Goal: Task Accomplishment & Management: Manage account settings

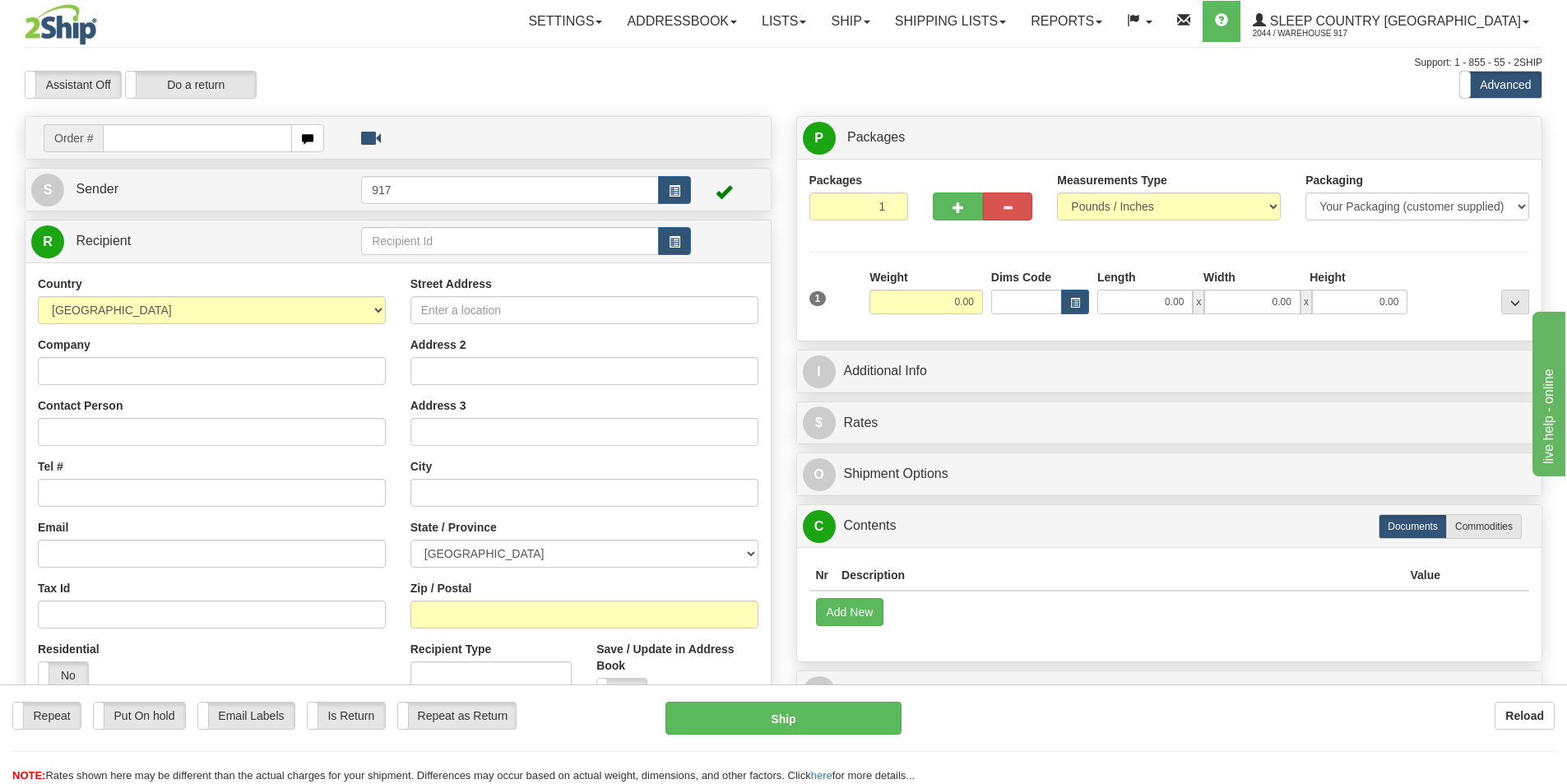
click at [726, 95] on div "Assistant On Assistant Off Do a return Do a return Previous Next Standard Advan…" at bounding box center [784, 85] width 1543 height 28
click at [151, 150] on input "text" at bounding box center [197, 138] width 189 height 28
click at [148, 142] on input "text" at bounding box center [197, 138] width 189 height 28
click at [223, 141] on input "text" at bounding box center [197, 138] width 189 height 28
paste input "1059000"
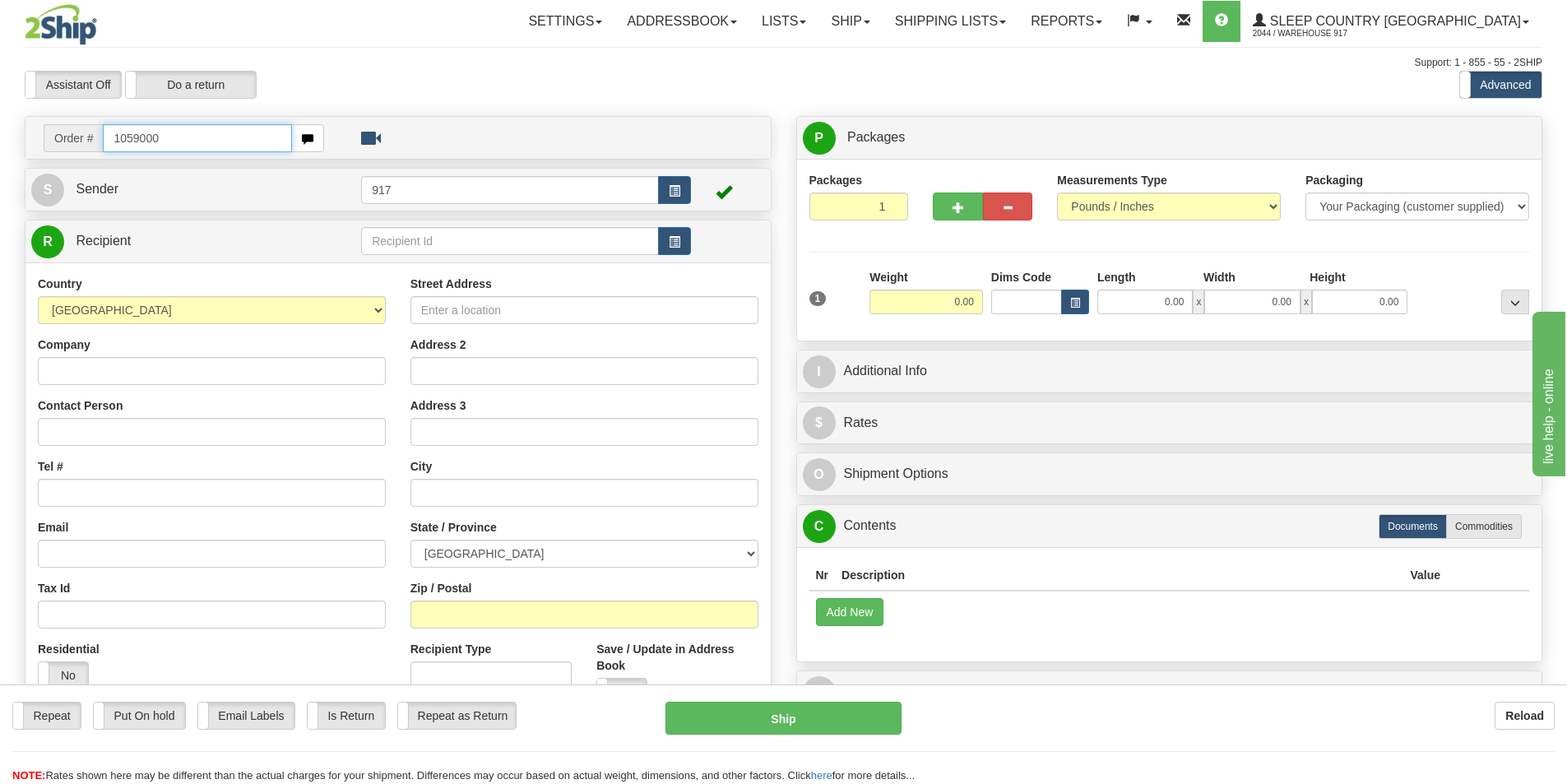
type input "1059000"
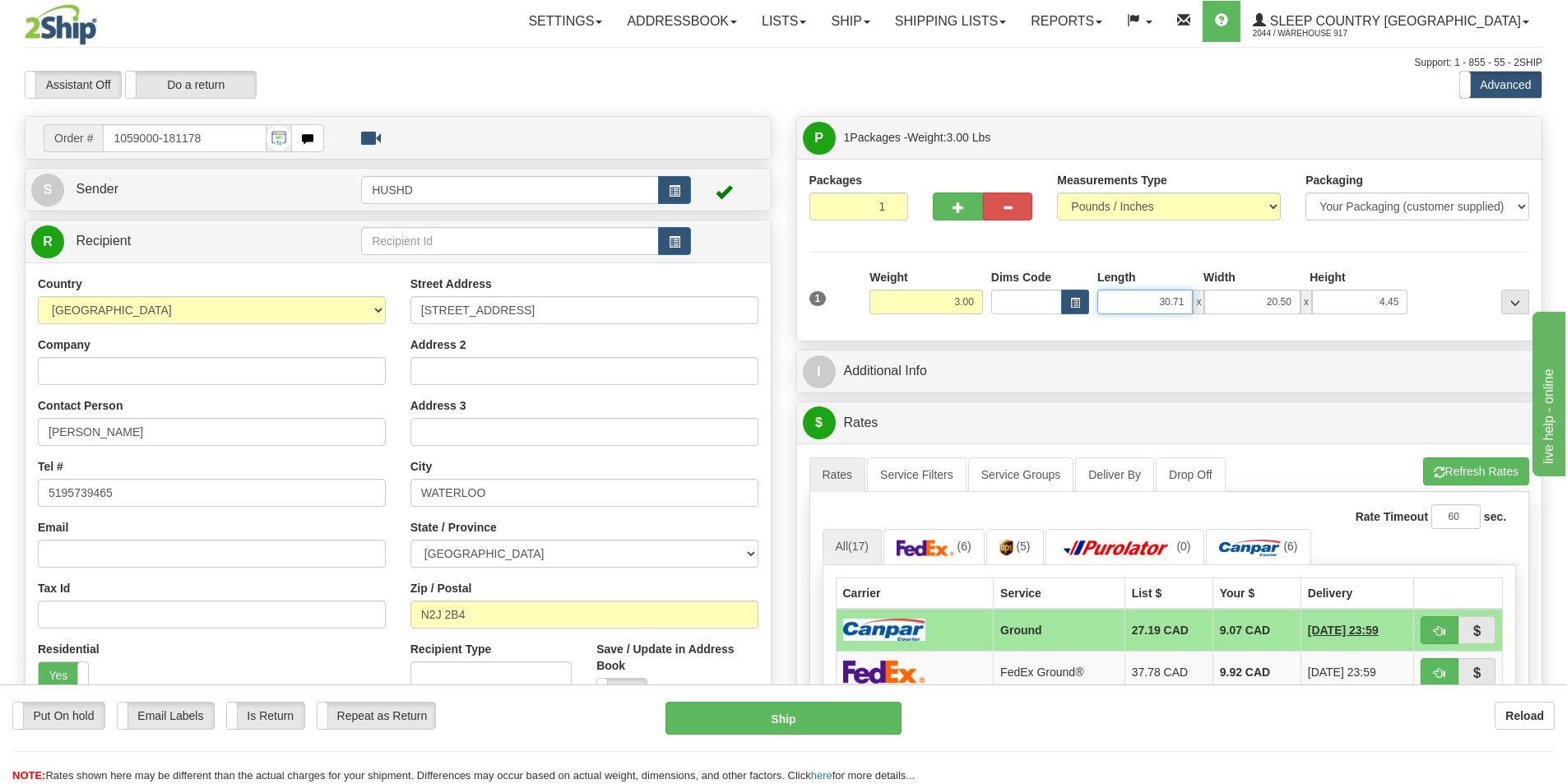
click at [1148, 309] on input "30.71" at bounding box center [1145, 302] width 95 height 25
click at [1138, 302] on input "30.71" at bounding box center [1145, 302] width 95 height 25
type input "9.00"
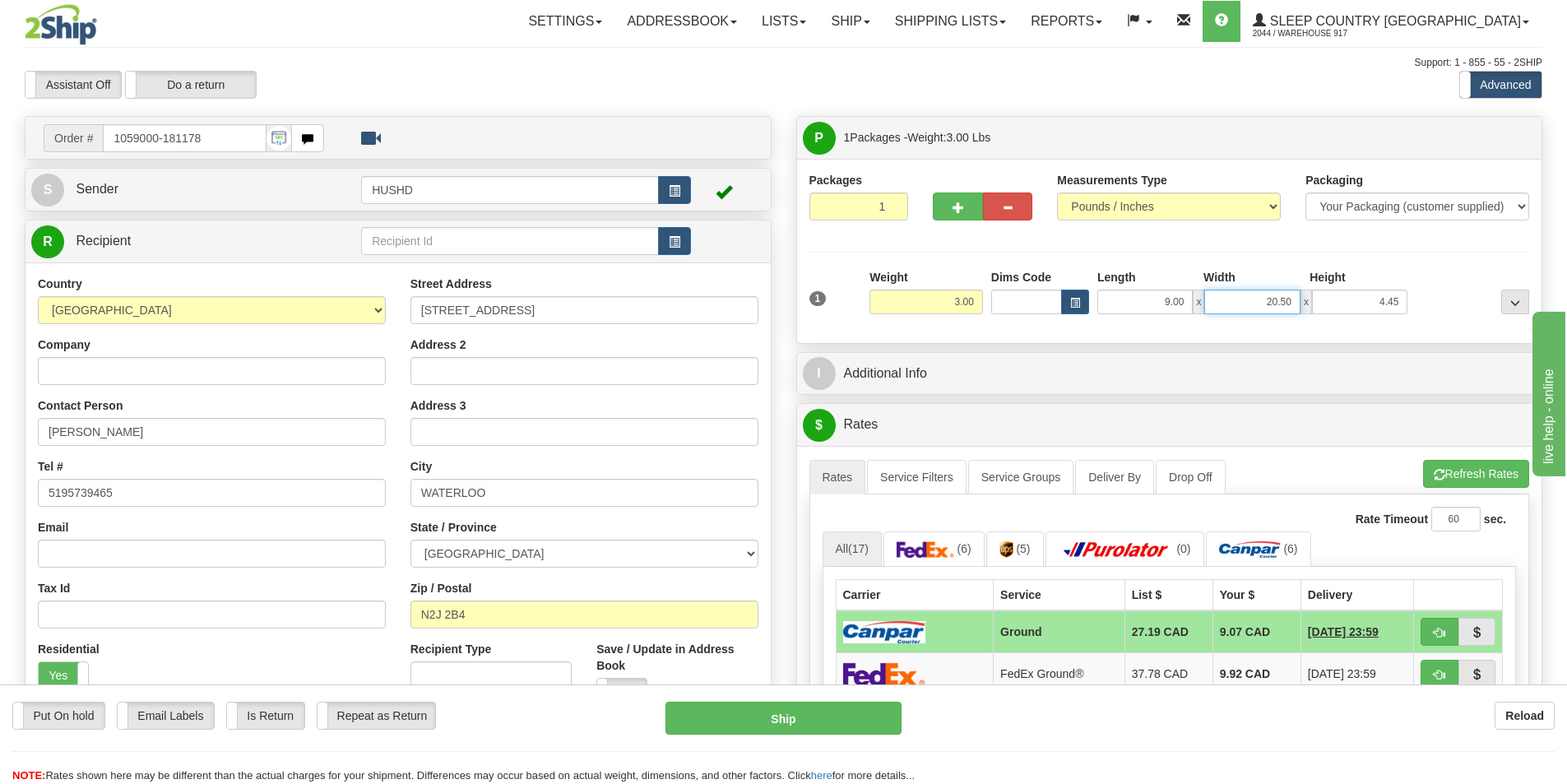
click at [1244, 298] on input "20.50" at bounding box center [1252, 302] width 95 height 25
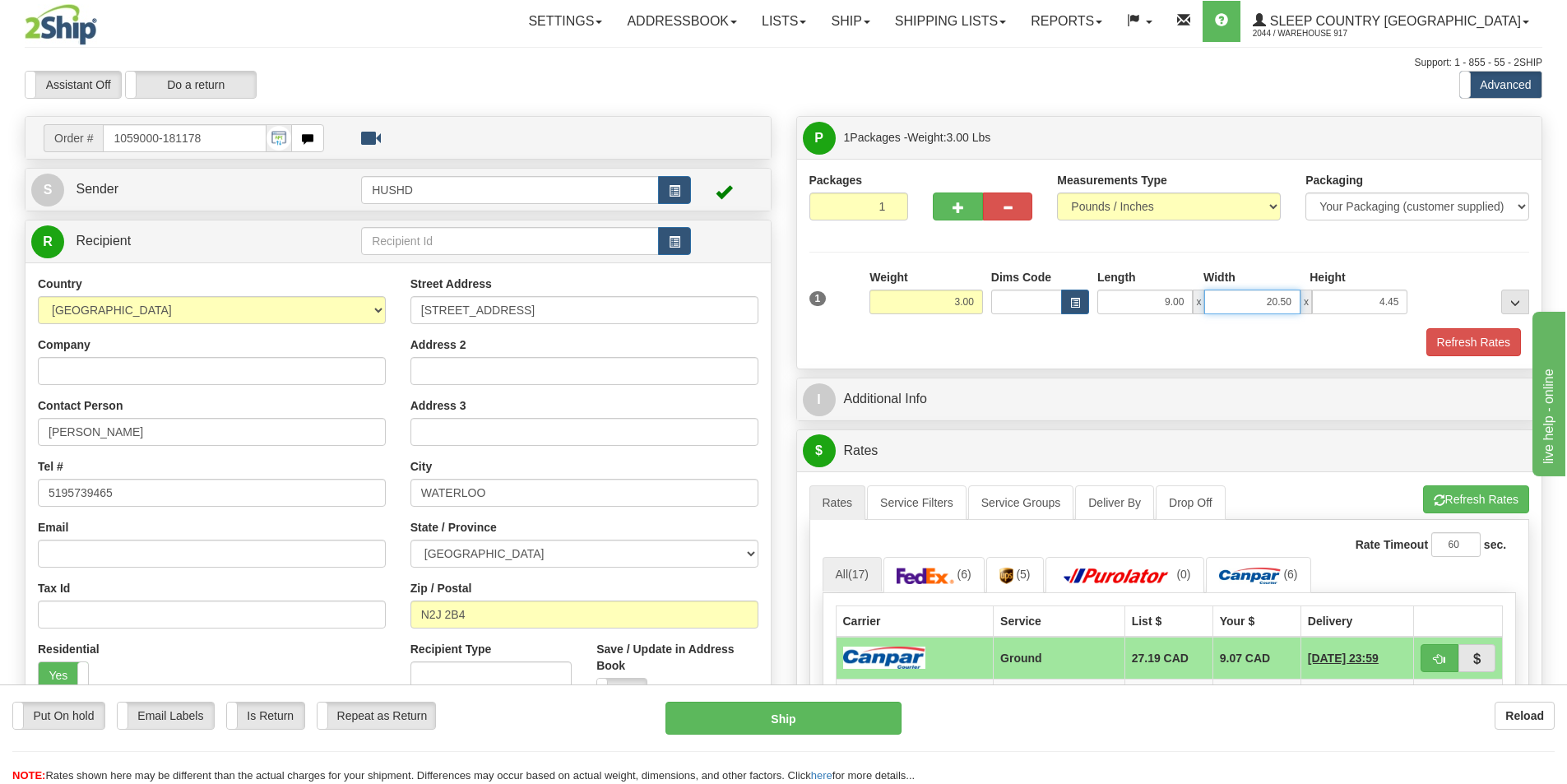
click at [1244, 298] on input "20.50" at bounding box center [1252, 302] width 95 height 25
type input "9.00"
click at [1373, 300] on input "4.45" at bounding box center [1359, 302] width 95 height 25
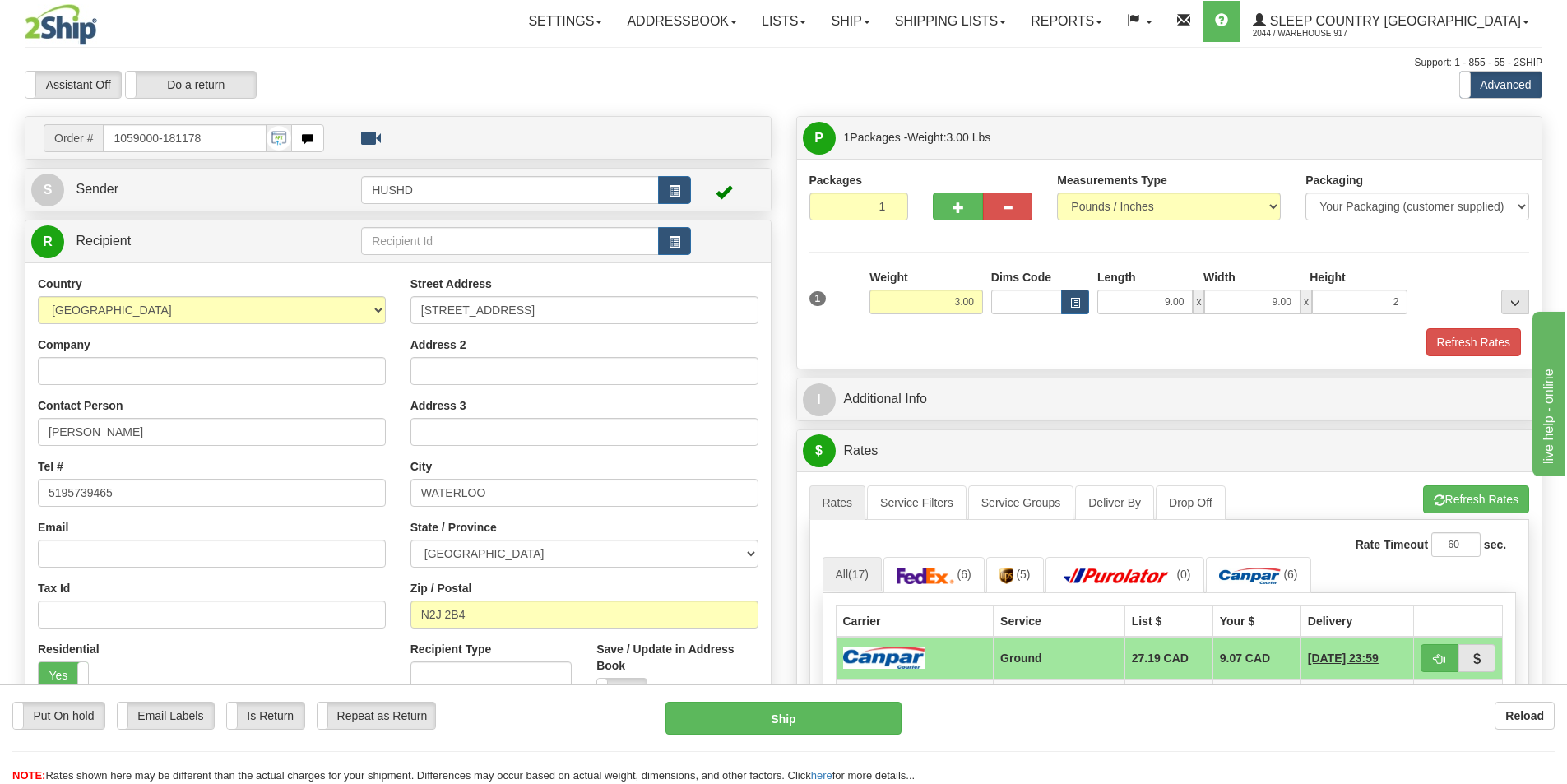
type input "2.00"
click at [869, 263] on div "Packages 1 1 Measurements Type" at bounding box center [1169, 263] width 721 height 184
click at [1497, 346] on button "Refresh Rates" at bounding box center [1474, 342] width 95 height 28
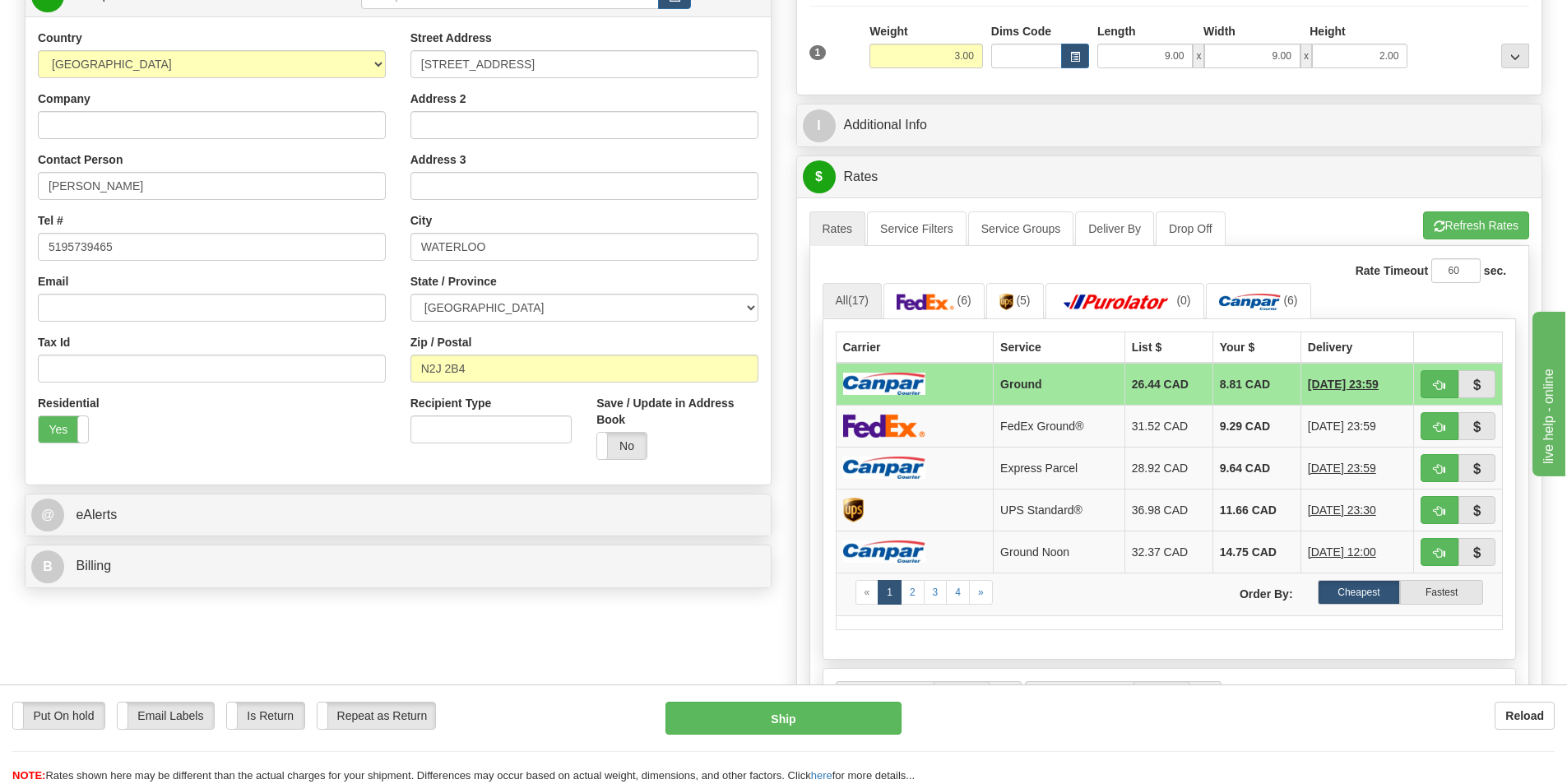
scroll to position [247, 0]
click at [1443, 387] on span "button" at bounding box center [1439, 384] width 12 height 11
type input "1"
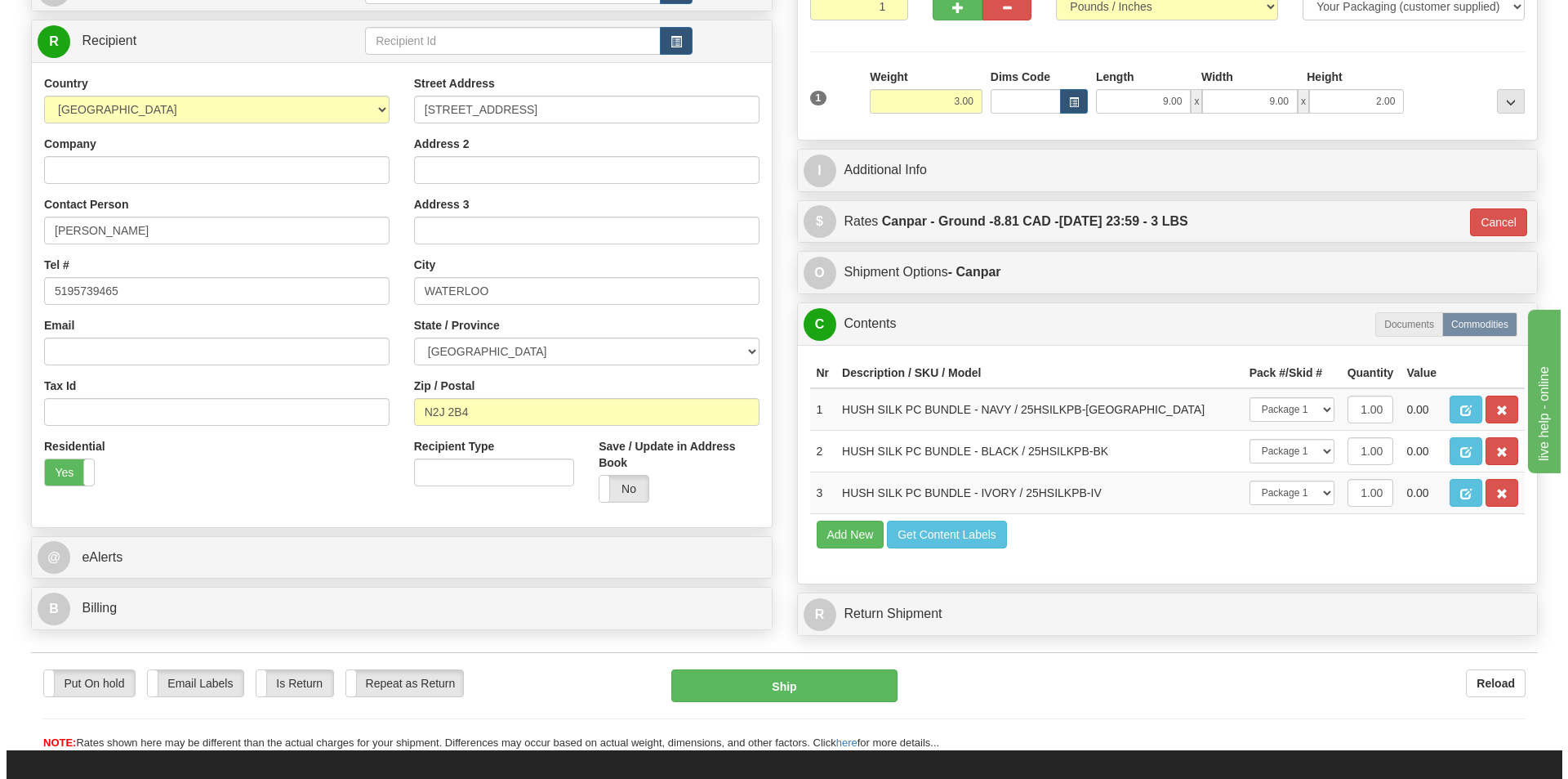
scroll to position [264, 0]
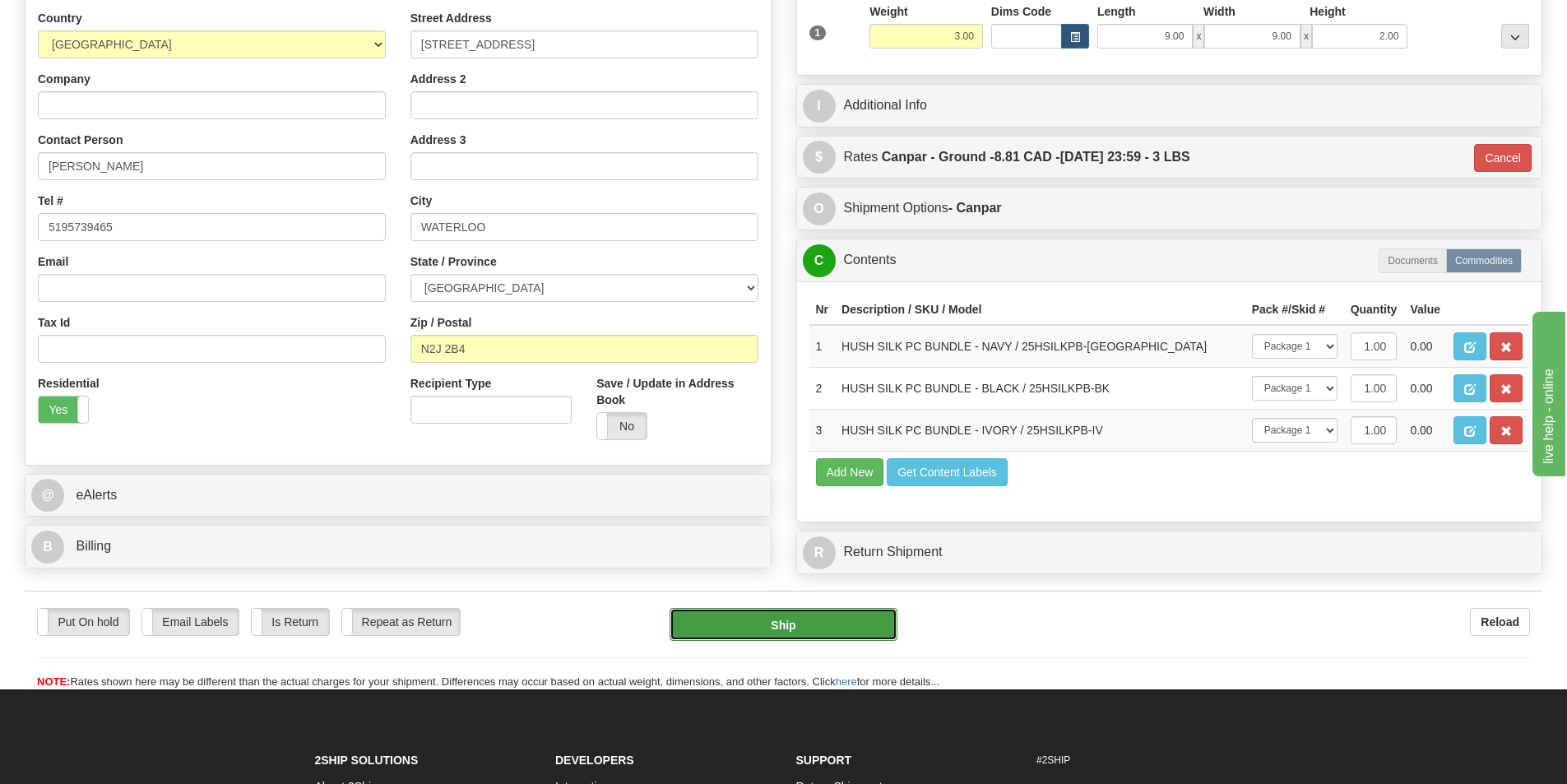
click at [796, 629] on button "Ship" at bounding box center [783, 623] width 228 height 32
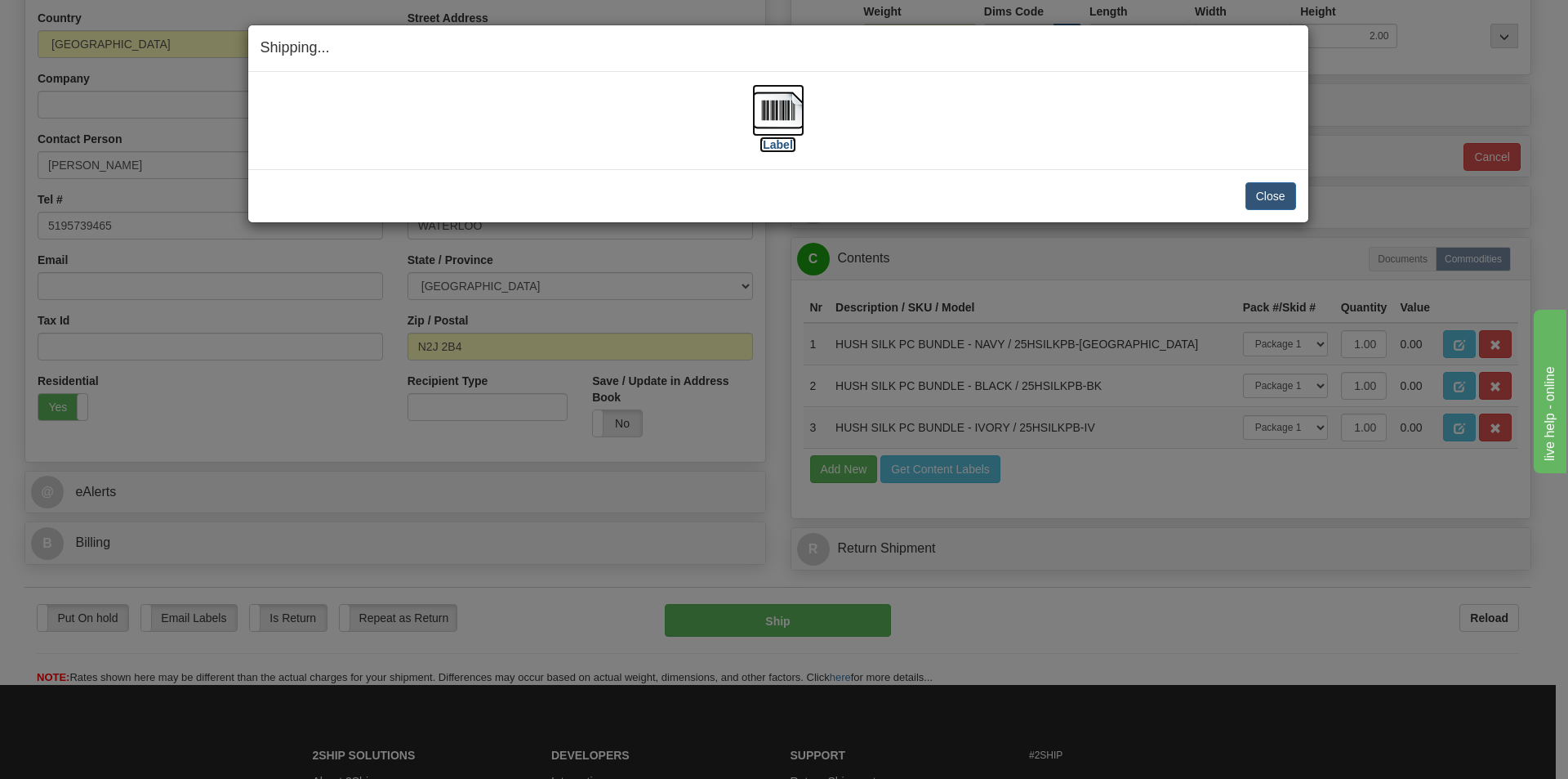
click at [779, 122] on img at bounding box center [778, 110] width 52 height 52
click at [1247, 191] on button "Close" at bounding box center [1270, 196] width 50 height 28
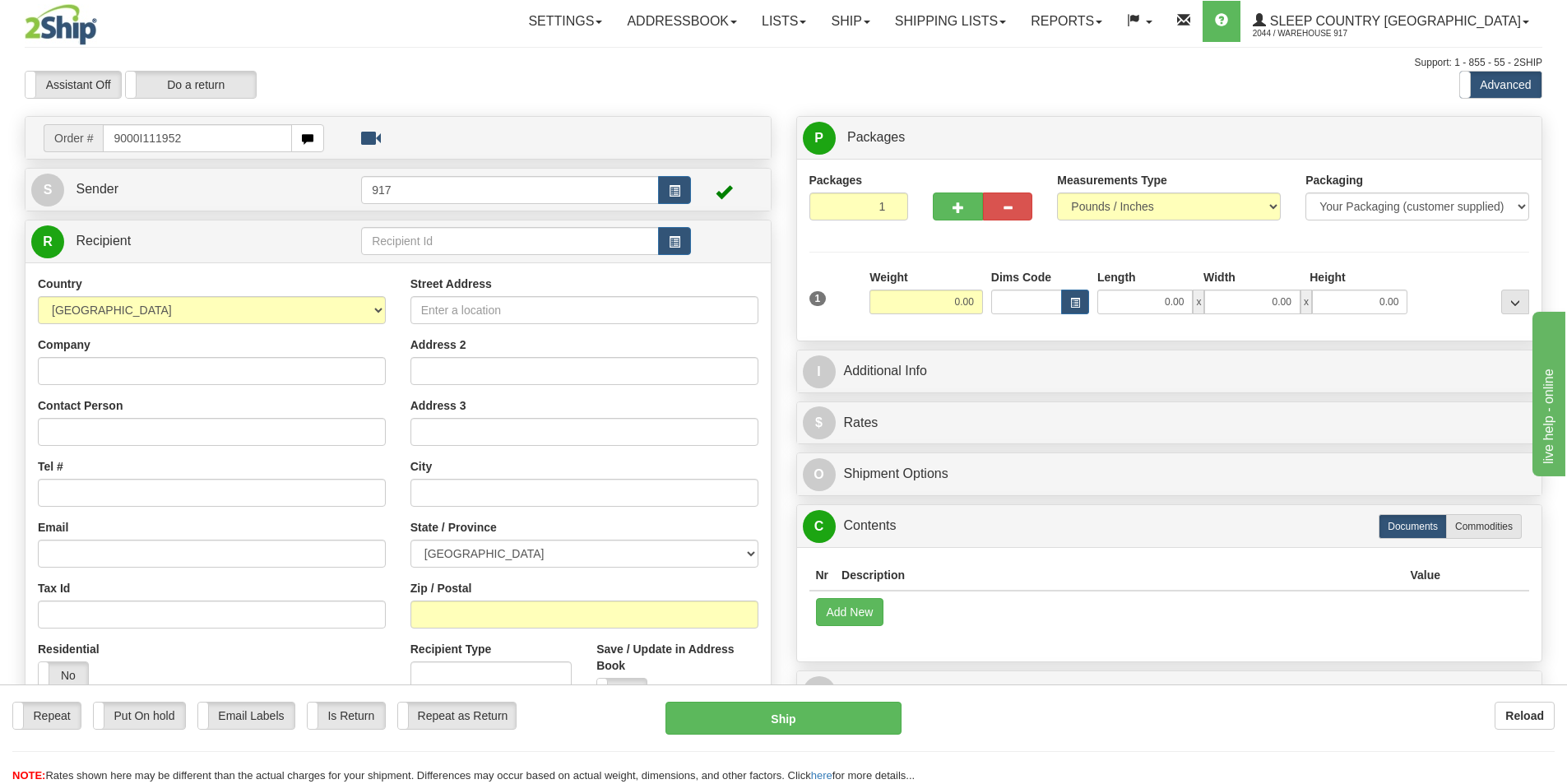
type input "9000I111952"
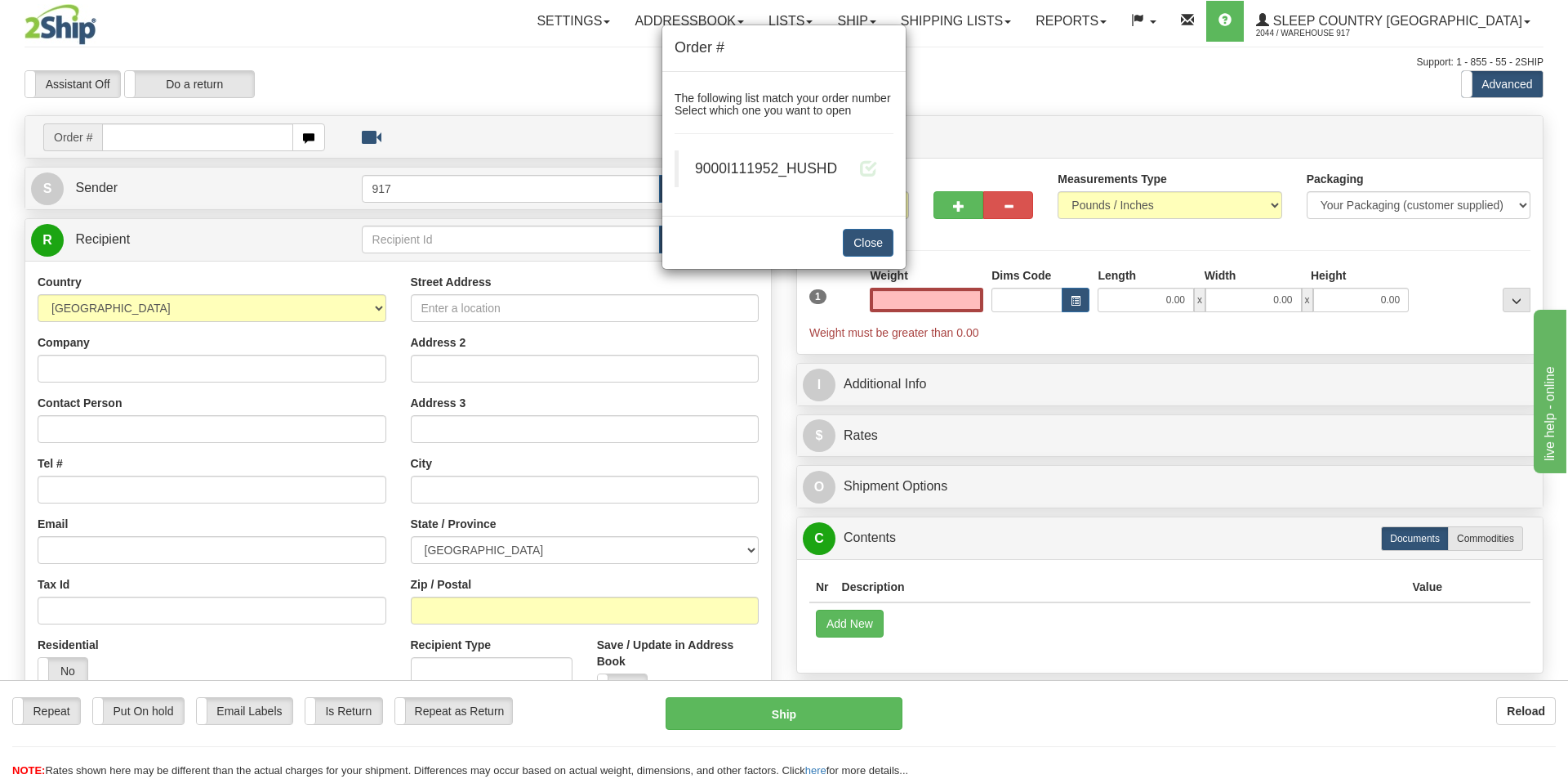
type input "0.00"
click at [975, 327] on div "Order # The following list match your order number Select which one you want to…" at bounding box center [784, 389] width 1568 height 779
click at [950, 307] on div "Order # The following list match your order number Select which one you want to…" at bounding box center [784, 389] width 1568 height 779
click at [945, 297] on div "Order # The following list match your order number Select which one you want to…" at bounding box center [784, 389] width 1568 height 779
click at [944, 296] on div "Order # The following list match your order number Select which one you want to…" at bounding box center [784, 389] width 1568 height 779
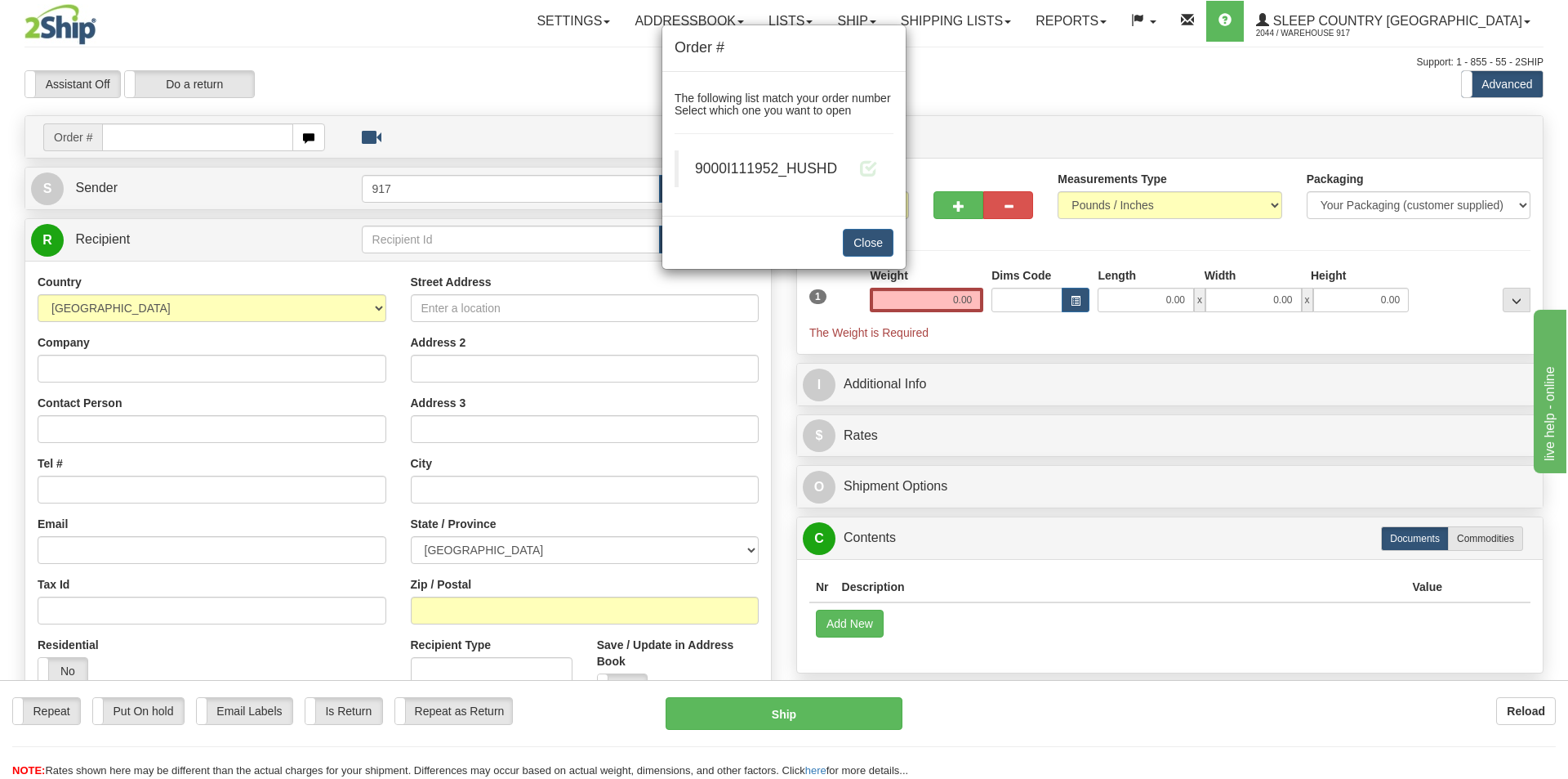
click at [808, 167] on span "9000I111952_HUSHD" at bounding box center [766, 168] width 142 height 17
click at [870, 173] on span at bounding box center [868, 167] width 17 height 17
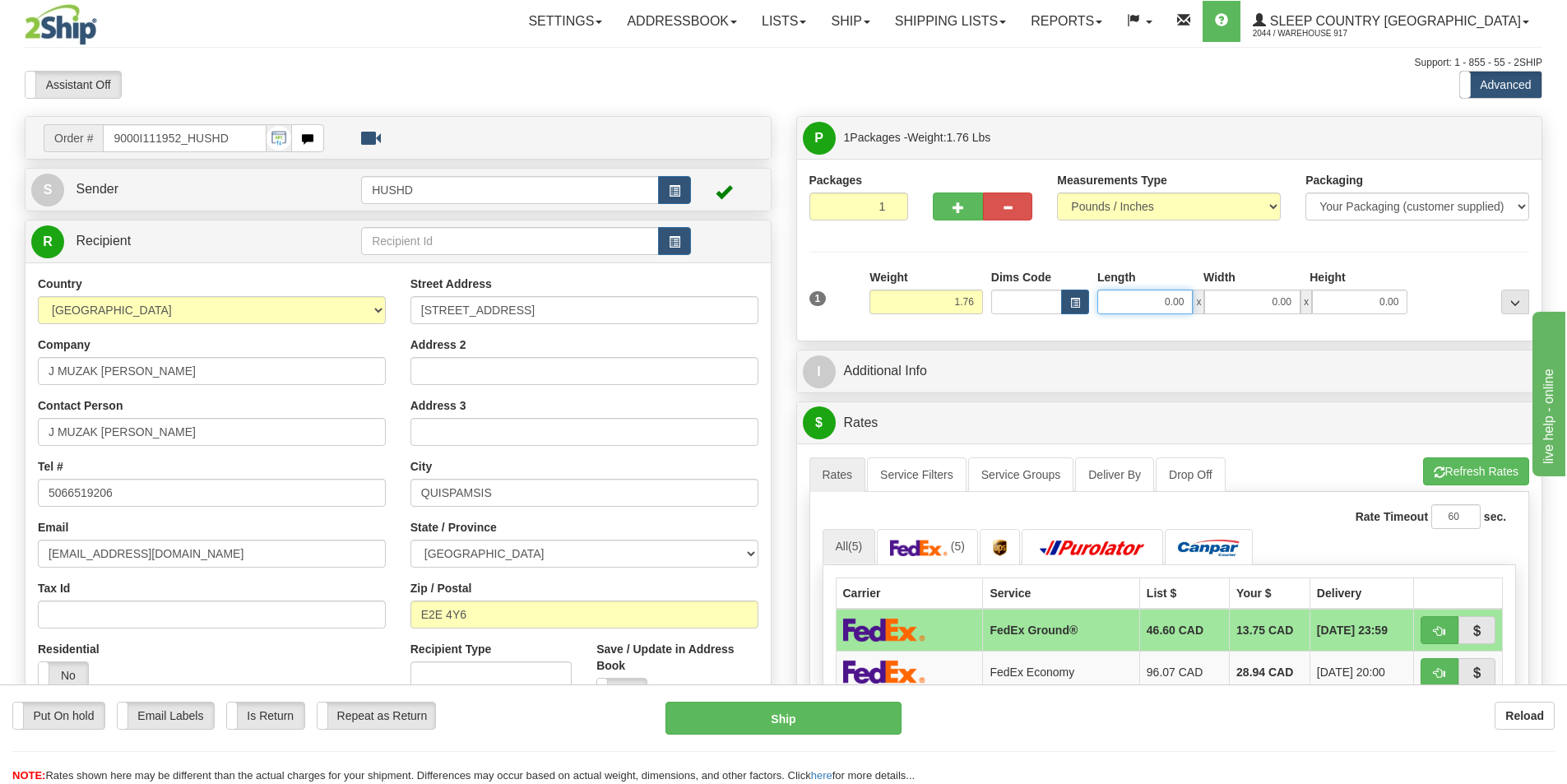
click at [1136, 298] on input "0.00" at bounding box center [1145, 302] width 95 height 25
type input "9.00"
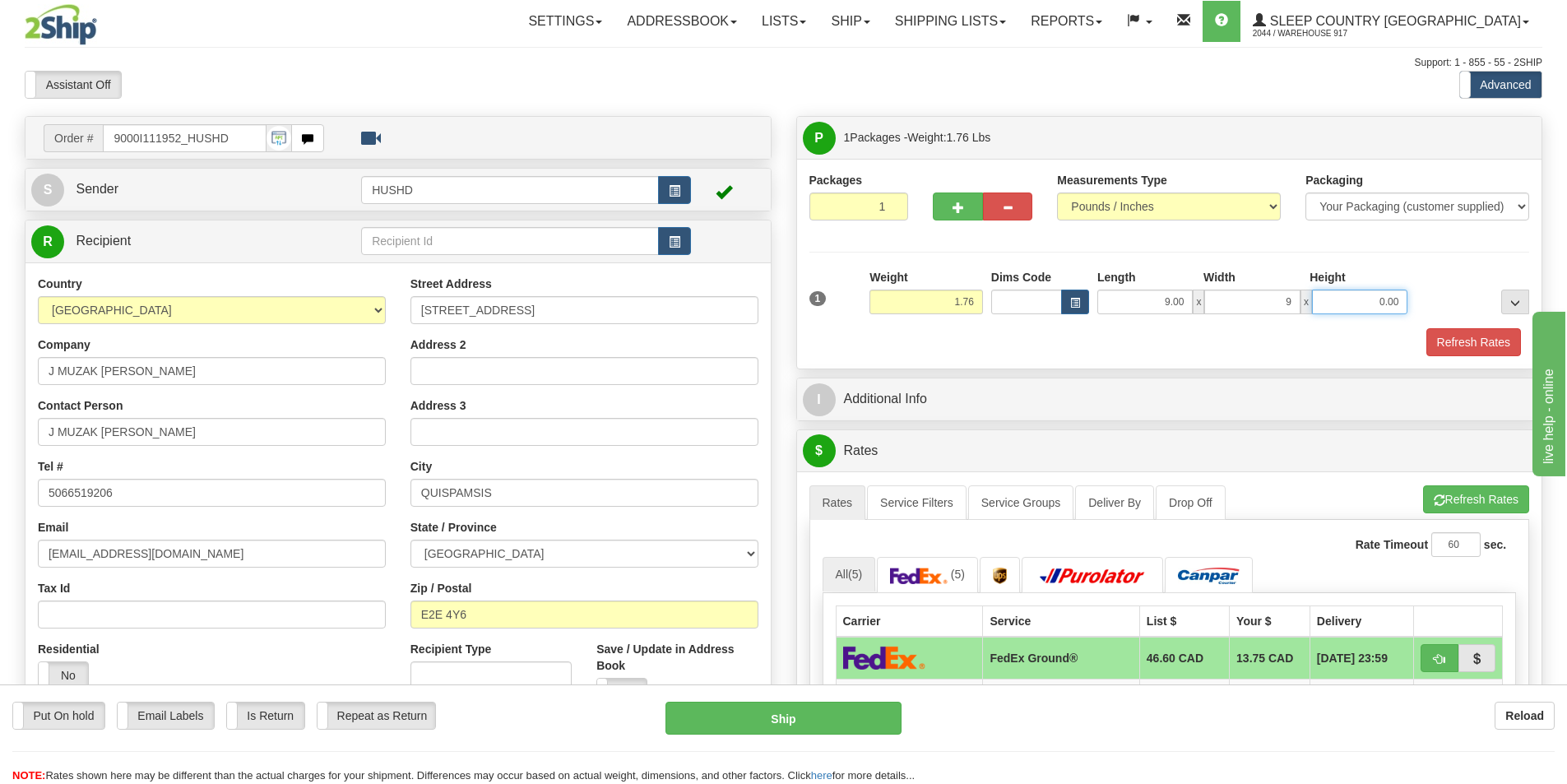
type input "9.00"
type input "3.00"
click at [1465, 327] on div at bounding box center [1169, 327] width 728 height 1
click at [1470, 345] on button "Refresh Rates" at bounding box center [1474, 342] width 95 height 28
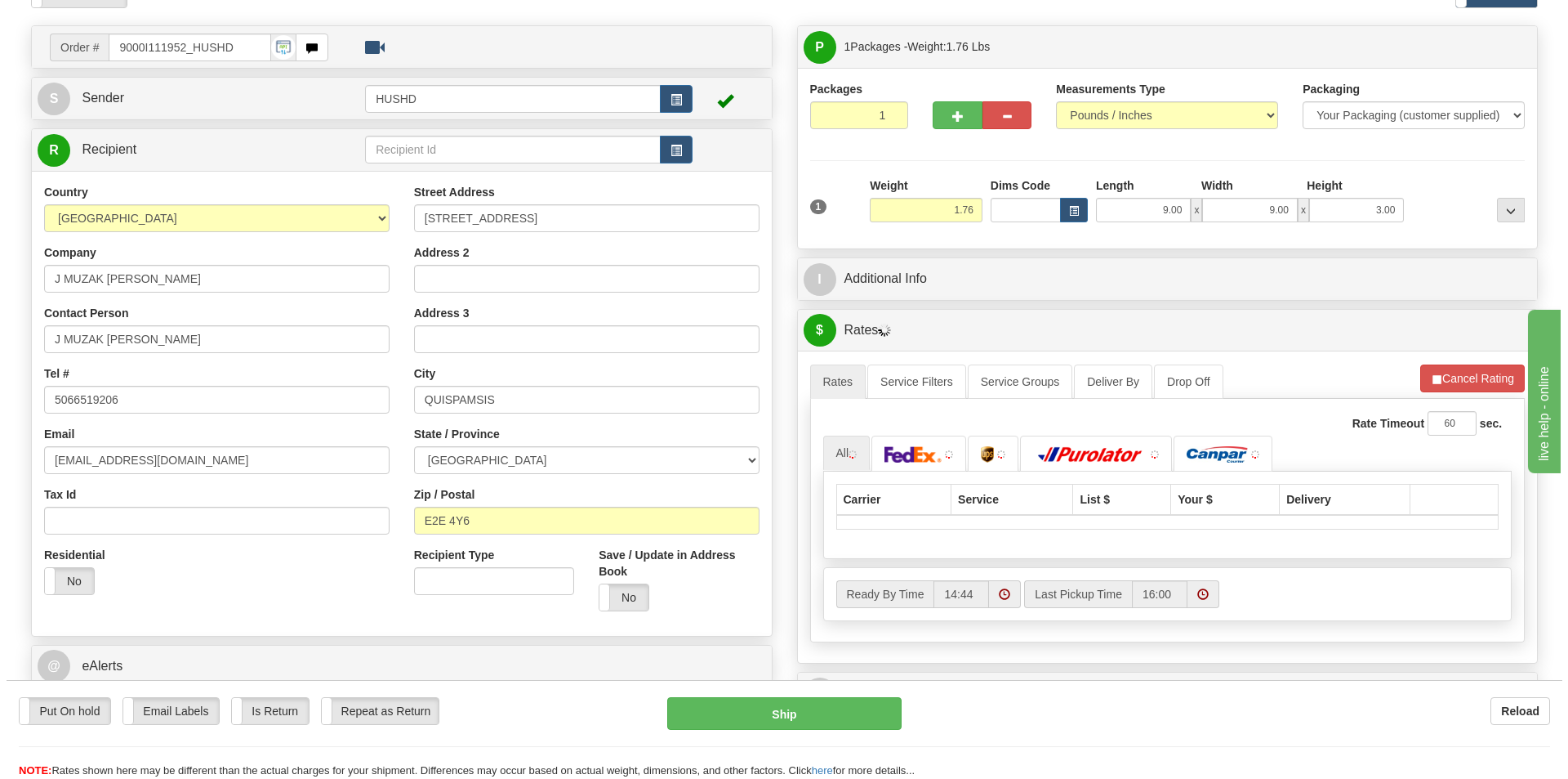
scroll to position [245, 0]
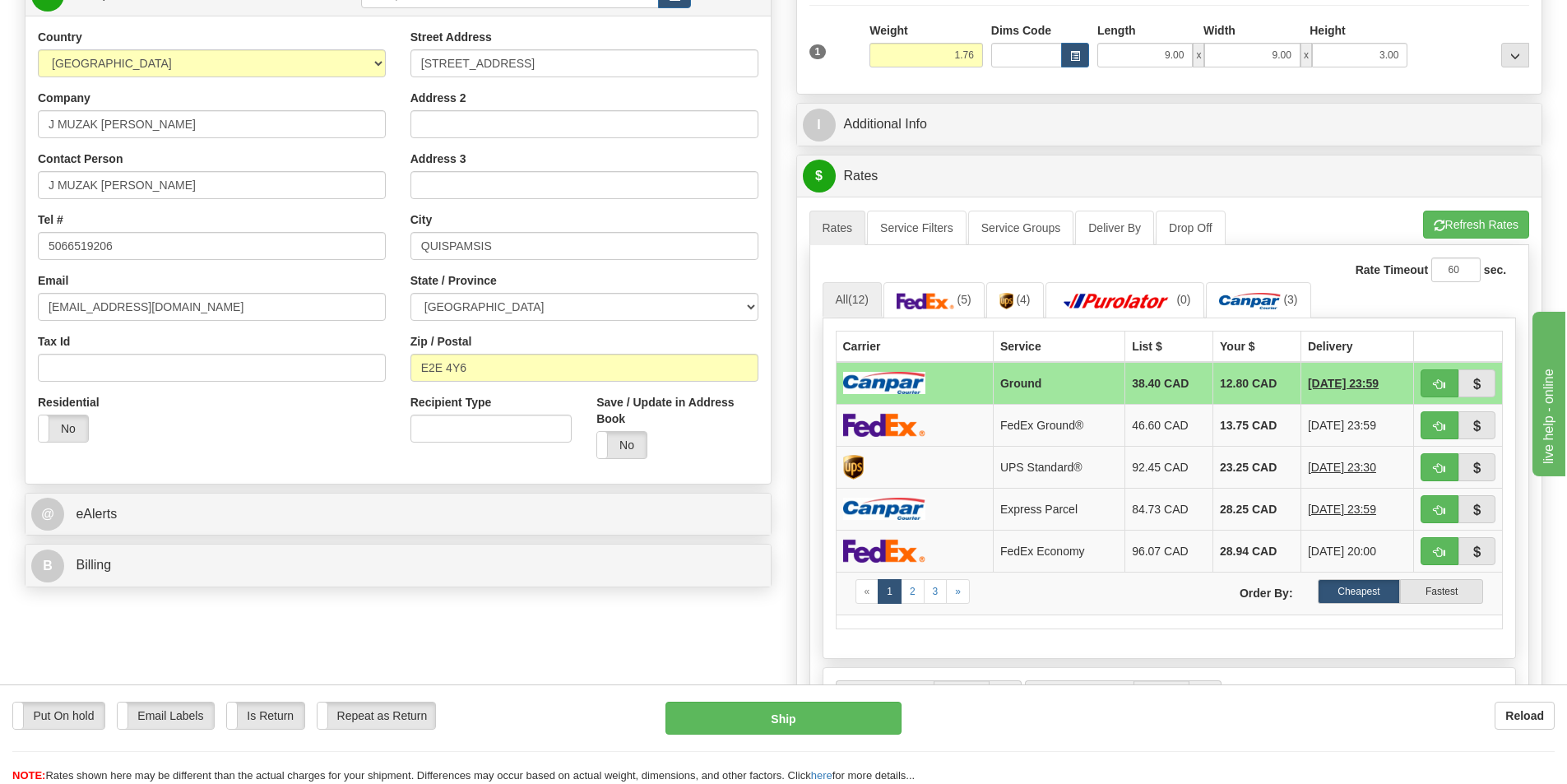
click at [1159, 705] on div "Reload" at bounding box center [1240, 716] width 628 height 28
click at [1438, 386] on span "button" at bounding box center [1439, 384] width 12 height 11
type input "1"
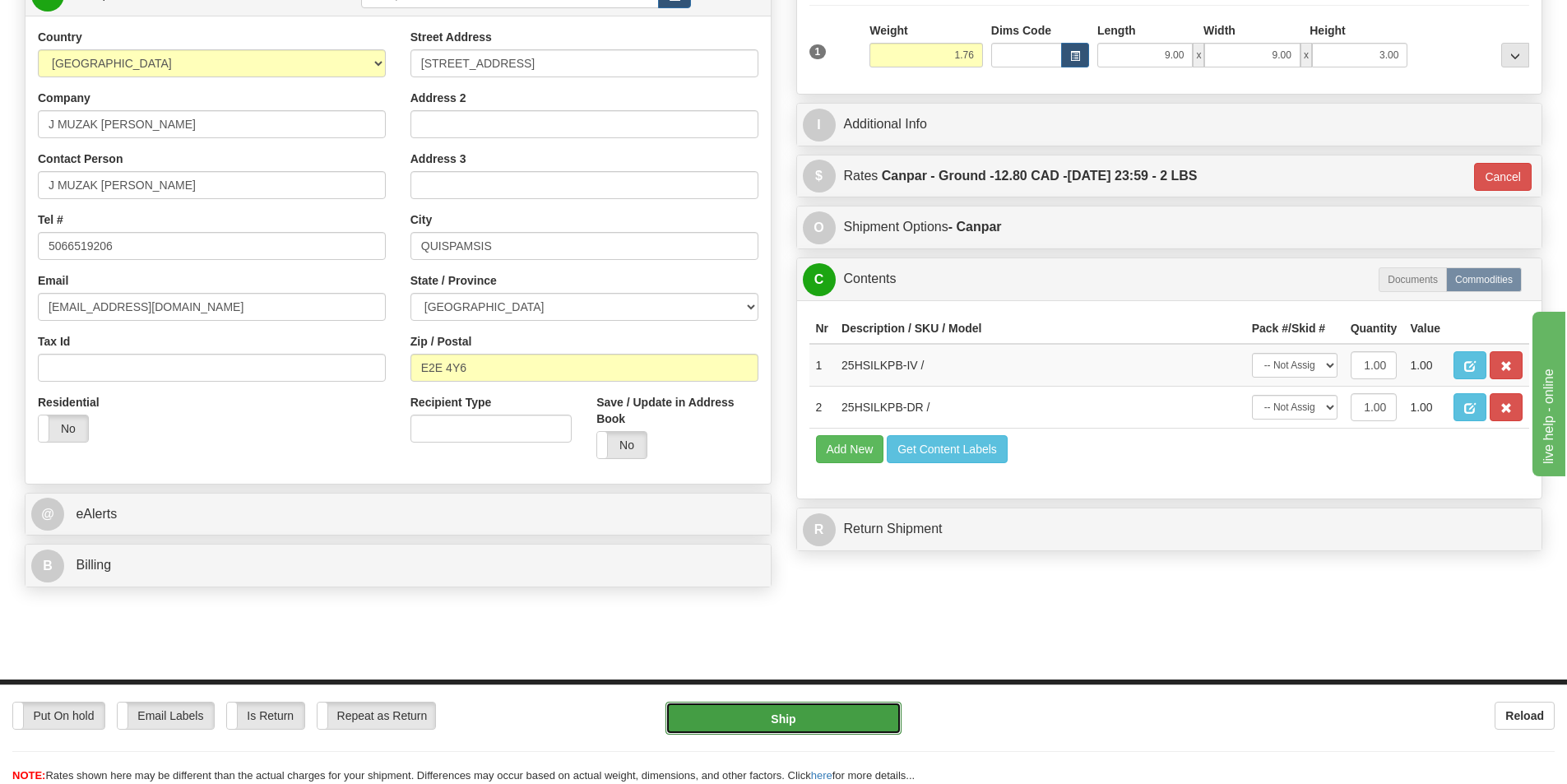
click at [829, 720] on button "Ship" at bounding box center [783, 717] width 236 height 32
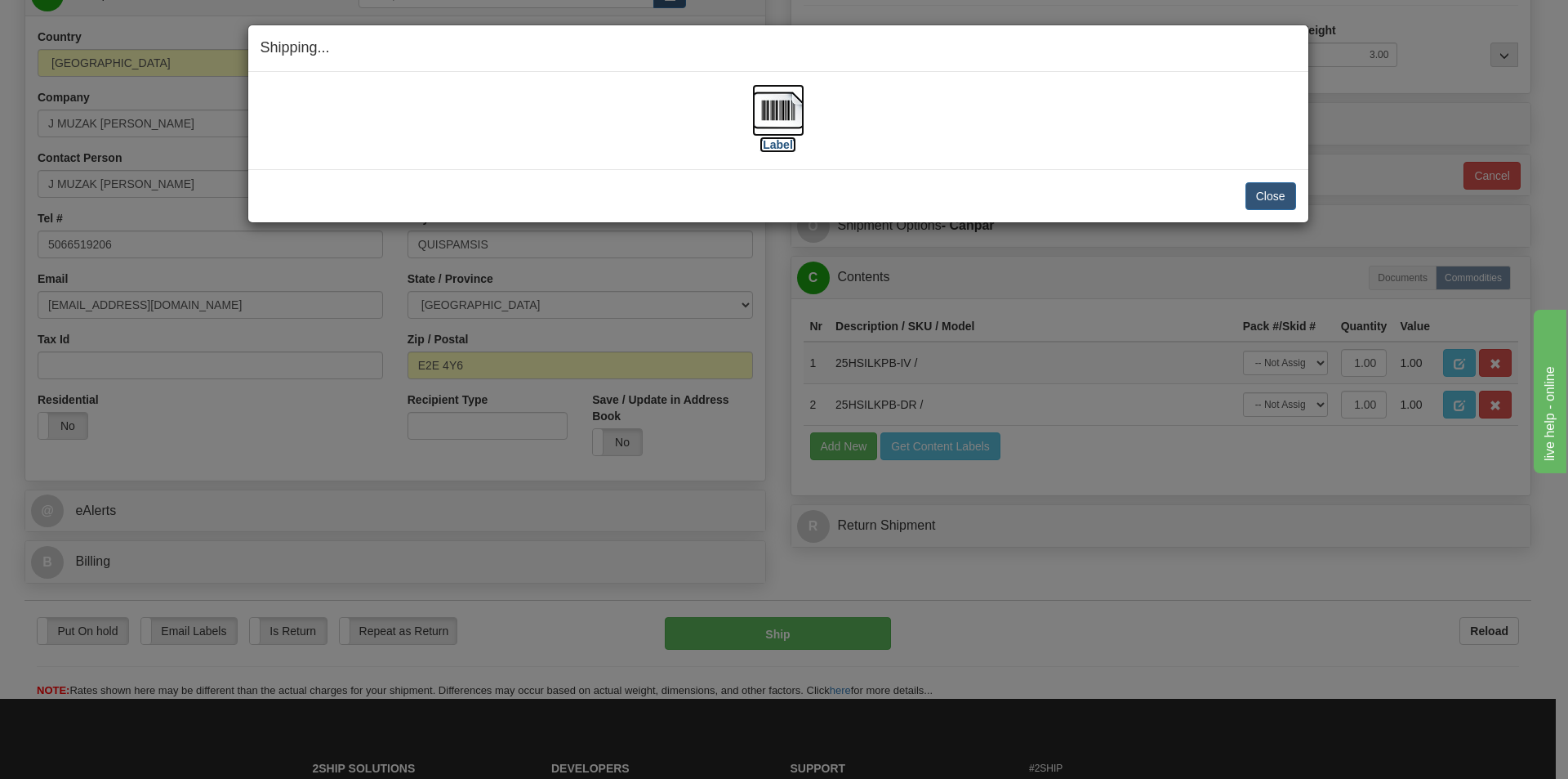
click at [763, 107] on img at bounding box center [778, 110] width 52 height 52
click at [1271, 203] on button "Close" at bounding box center [1270, 196] width 50 height 28
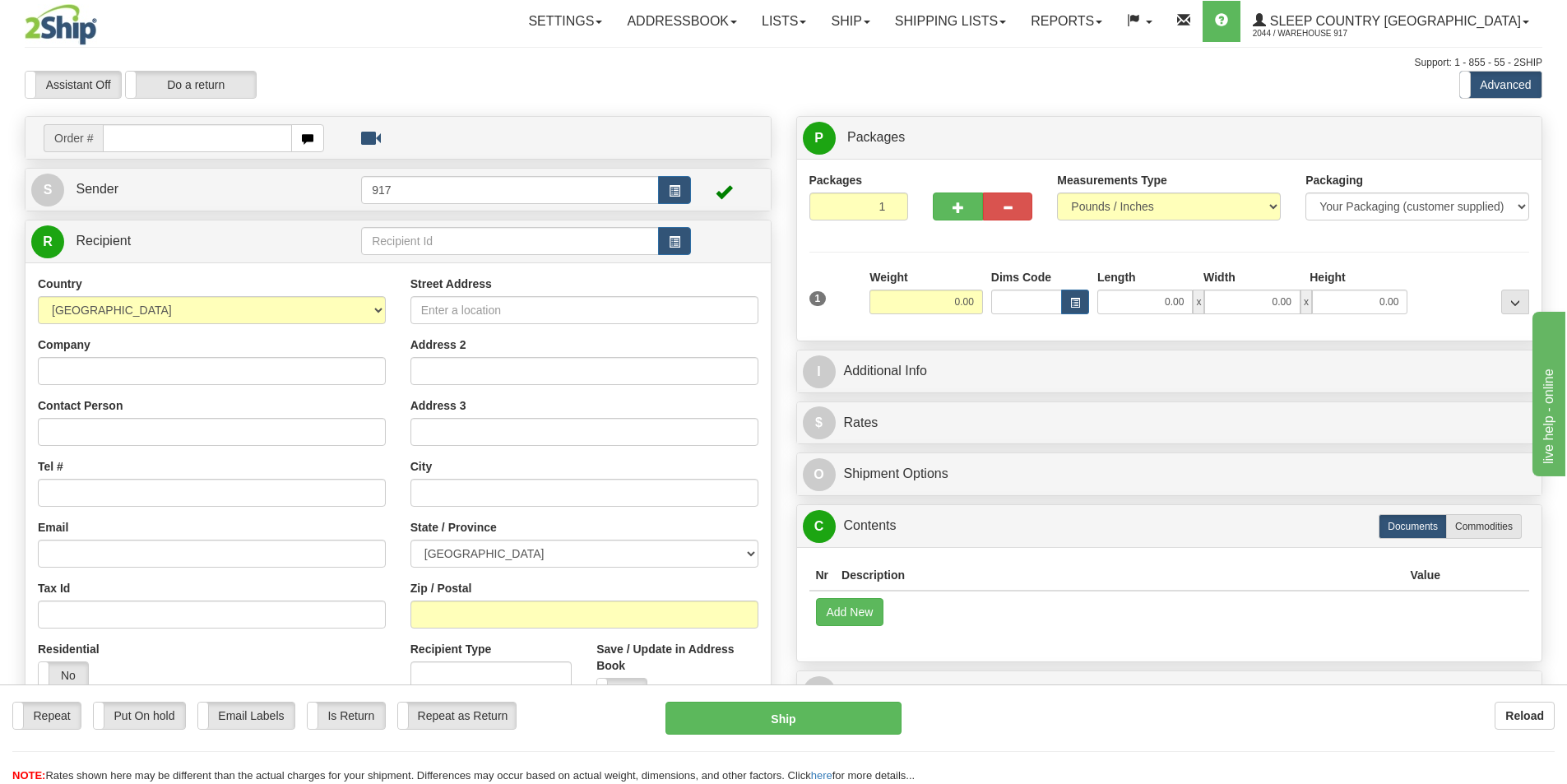
click at [223, 141] on input "text" at bounding box center [197, 138] width 189 height 28
click at [218, 138] on input "text" at bounding box center [197, 138] width 189 height 28
paste input "1059000"
type input "1059000"
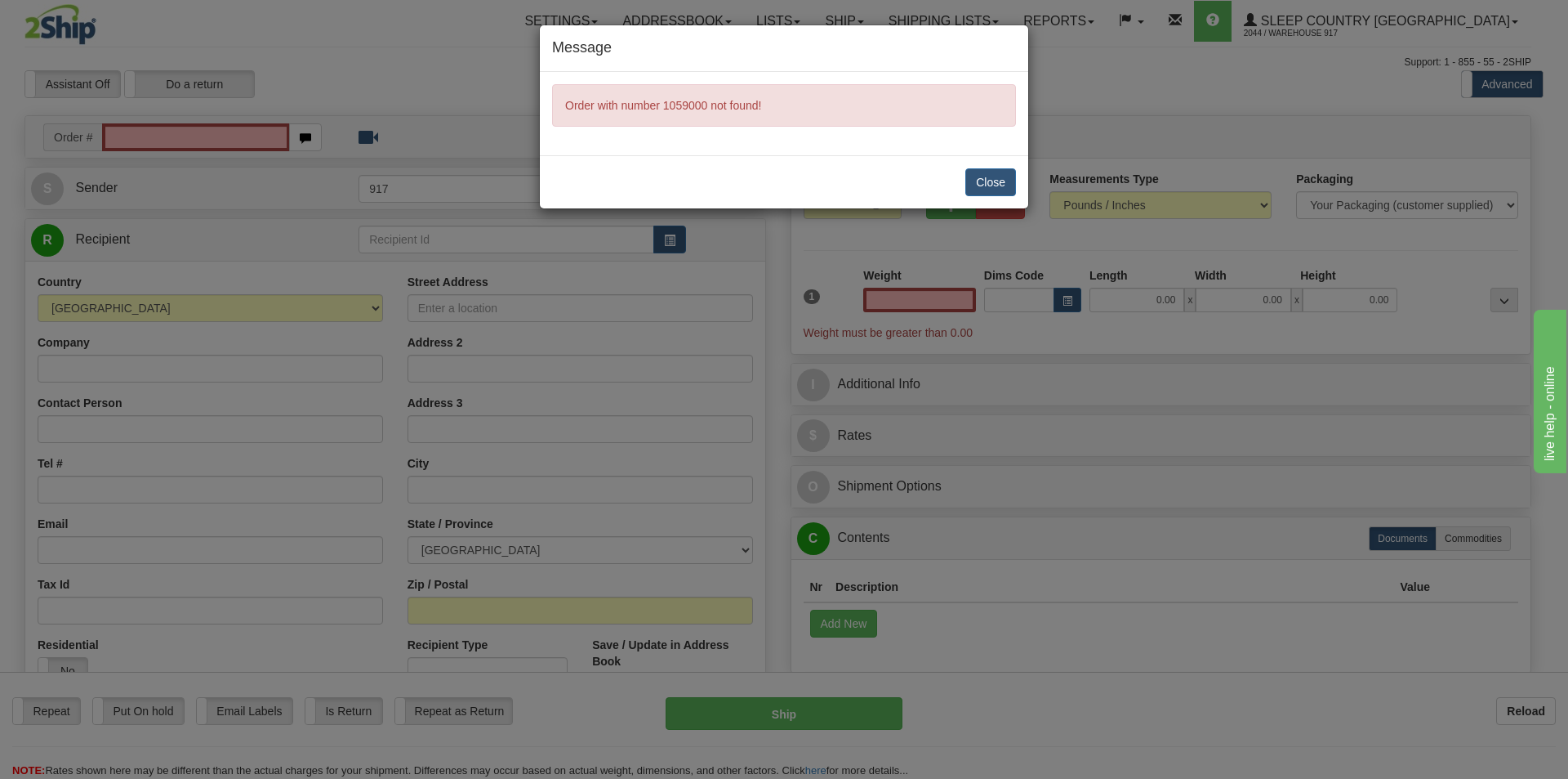
type input "0.00"
click at [954, 165] on div "Close" at bounding box center [784, 182] width 488 height 53
click at [973, 188] on button "Close" at bounding box center [990, 182] width 50 height 28
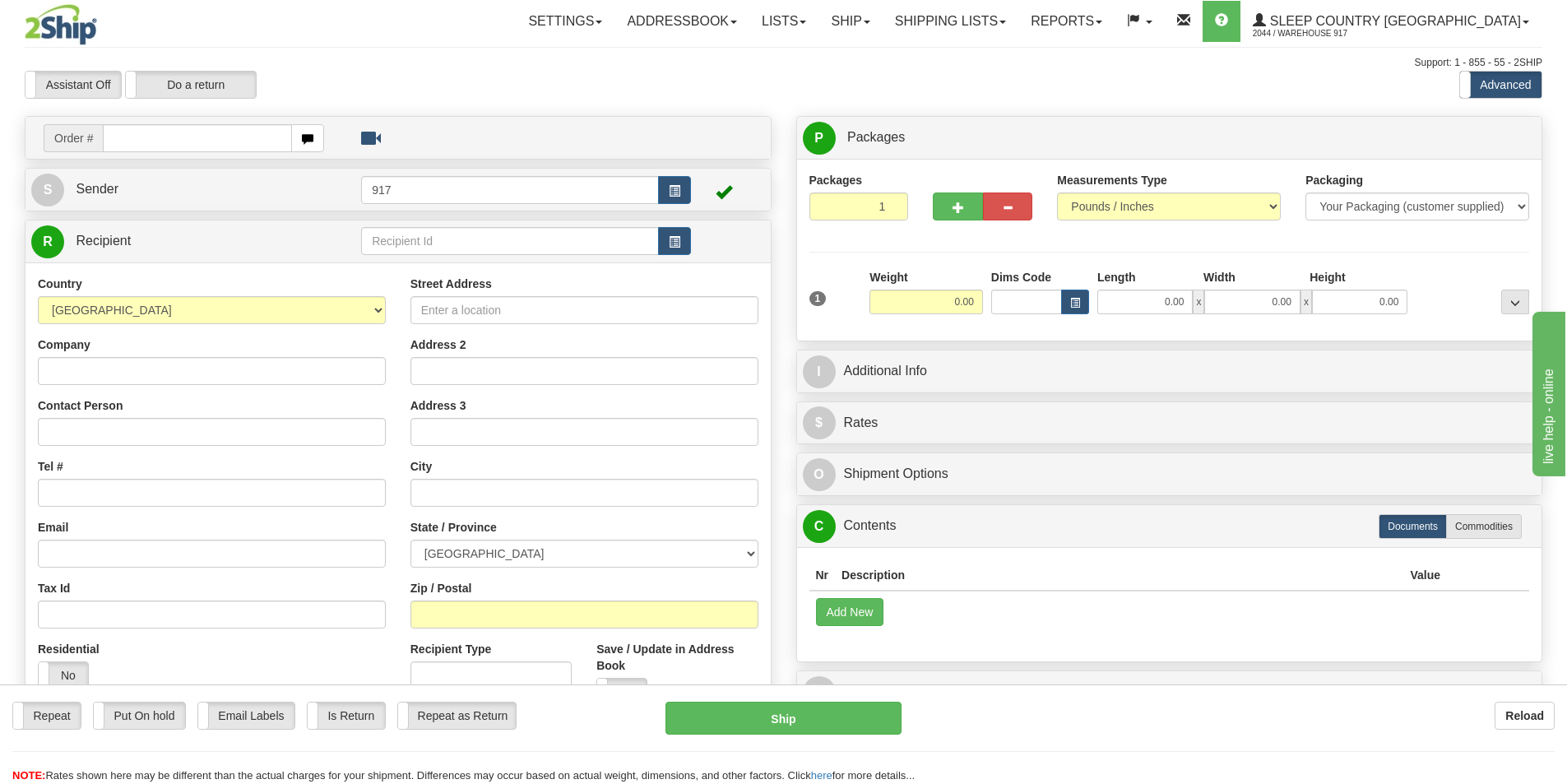
click at [1026, 75] on div "Assistant On Assistant Off Do a return Do a return Previous Next Standard Advan…" at bounding box center [784, 85] width 1543 height 28
click at [168, 141] on input "text" at bounding box center [197, 138] width 189 height 28
paste input "9000I114470"
type input "9000I114470"
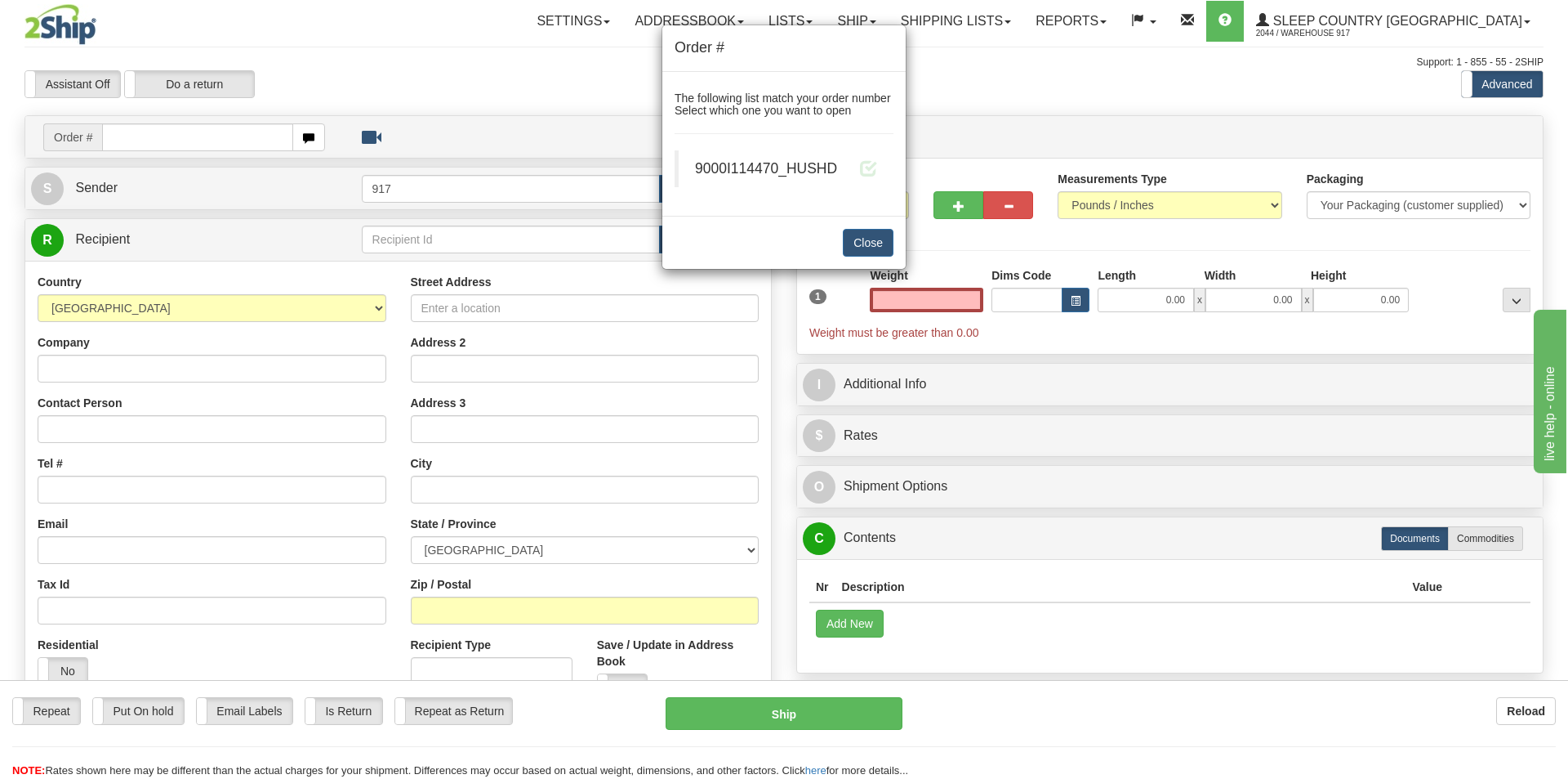
type input "0.00"
click at [850, 167] on div "9000I114470_HUSHD" at bounding box center [786, 168] width 182 height 21
click at [871, 164] on span at bounding box center [868, 167] width 17 height 17
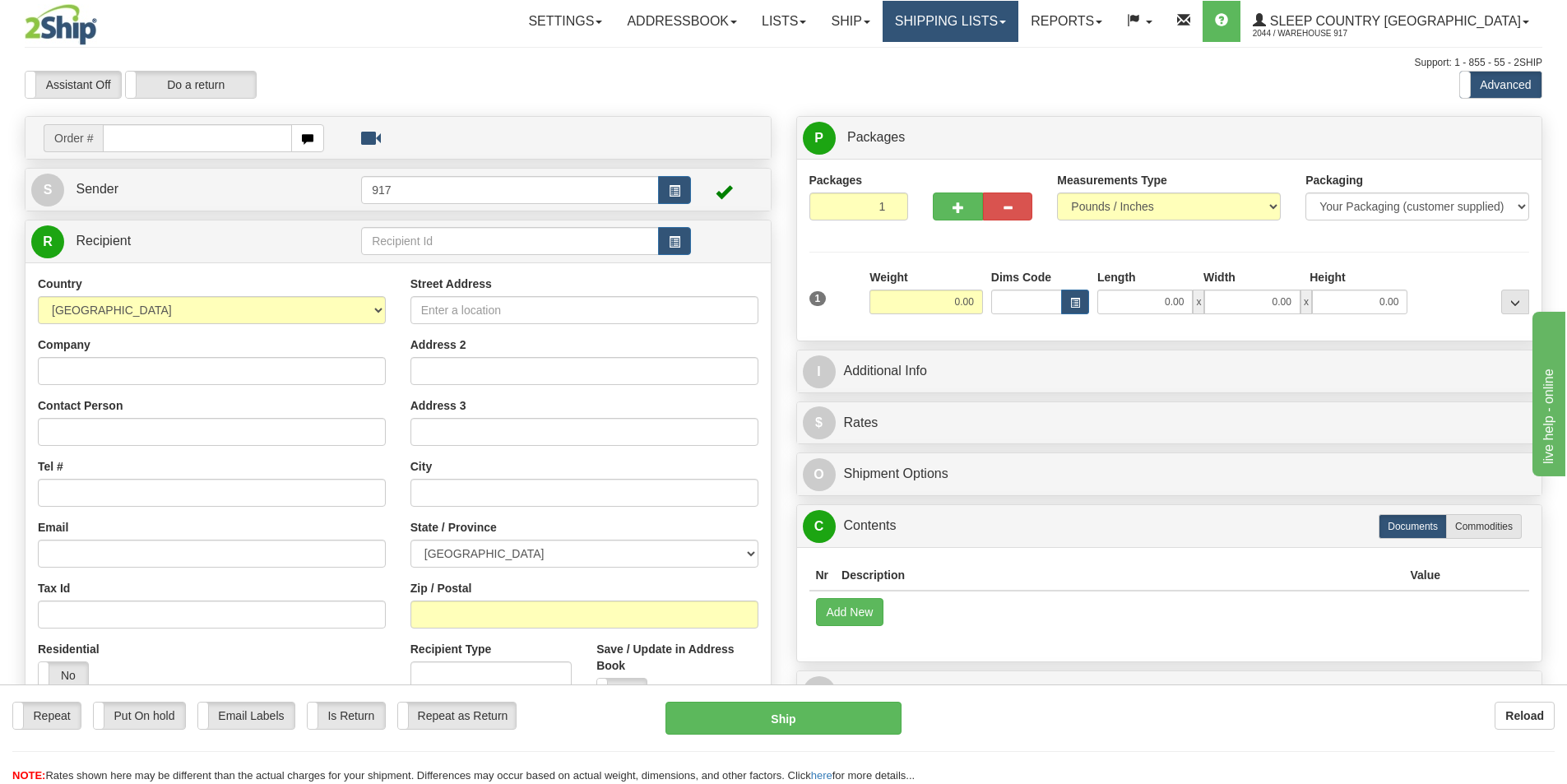
click at [1019, 32] on link "Shipping lists" at bounding box center [950, 21] width 136 height 41
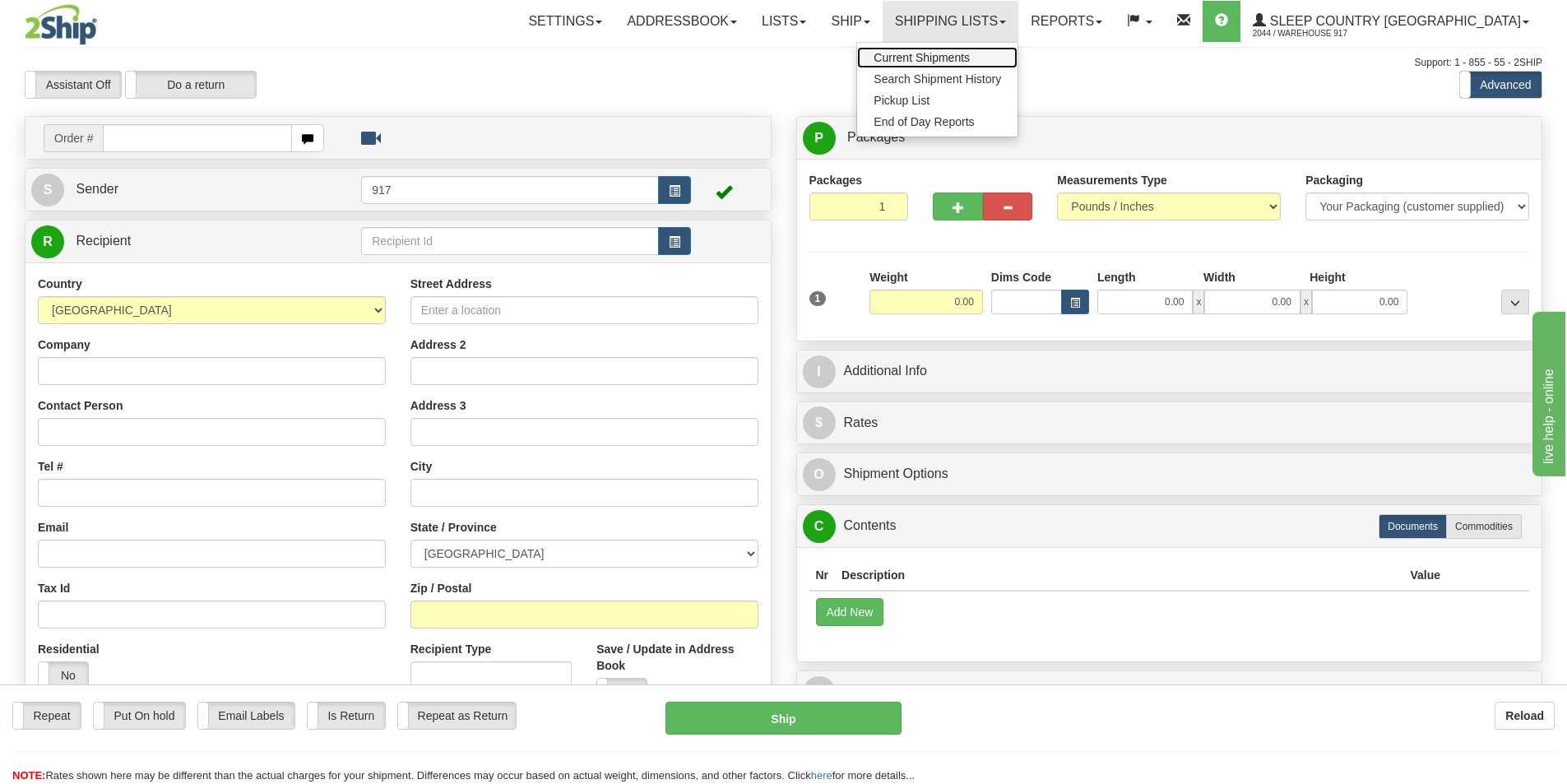
click at [970, 52] on span "Current Shipments" at bounding box center [921, 57] width 96 height 13
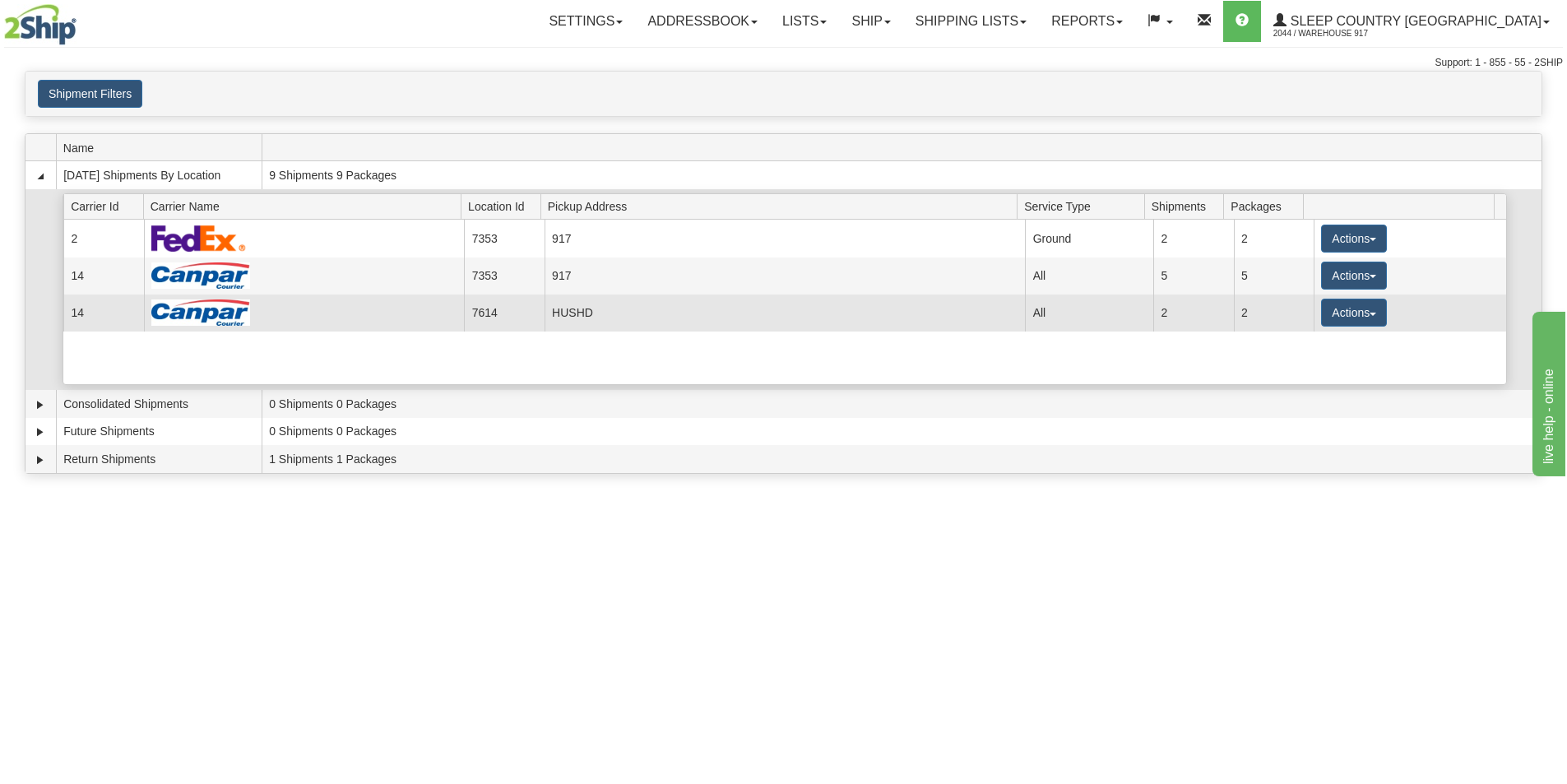
click at [600, 317] on td "HUSHD" at bounding box center [784, 312] width 481 height 37
click at [1344, 313] on button "Actions" at bounding box center [1354, 312] width 66 height 28
click at [228, 316] on img at bounding box center [201, 312] width 98 height 27
click at [337, 314] on td at bounding box center [304, 312] width 321 height 37
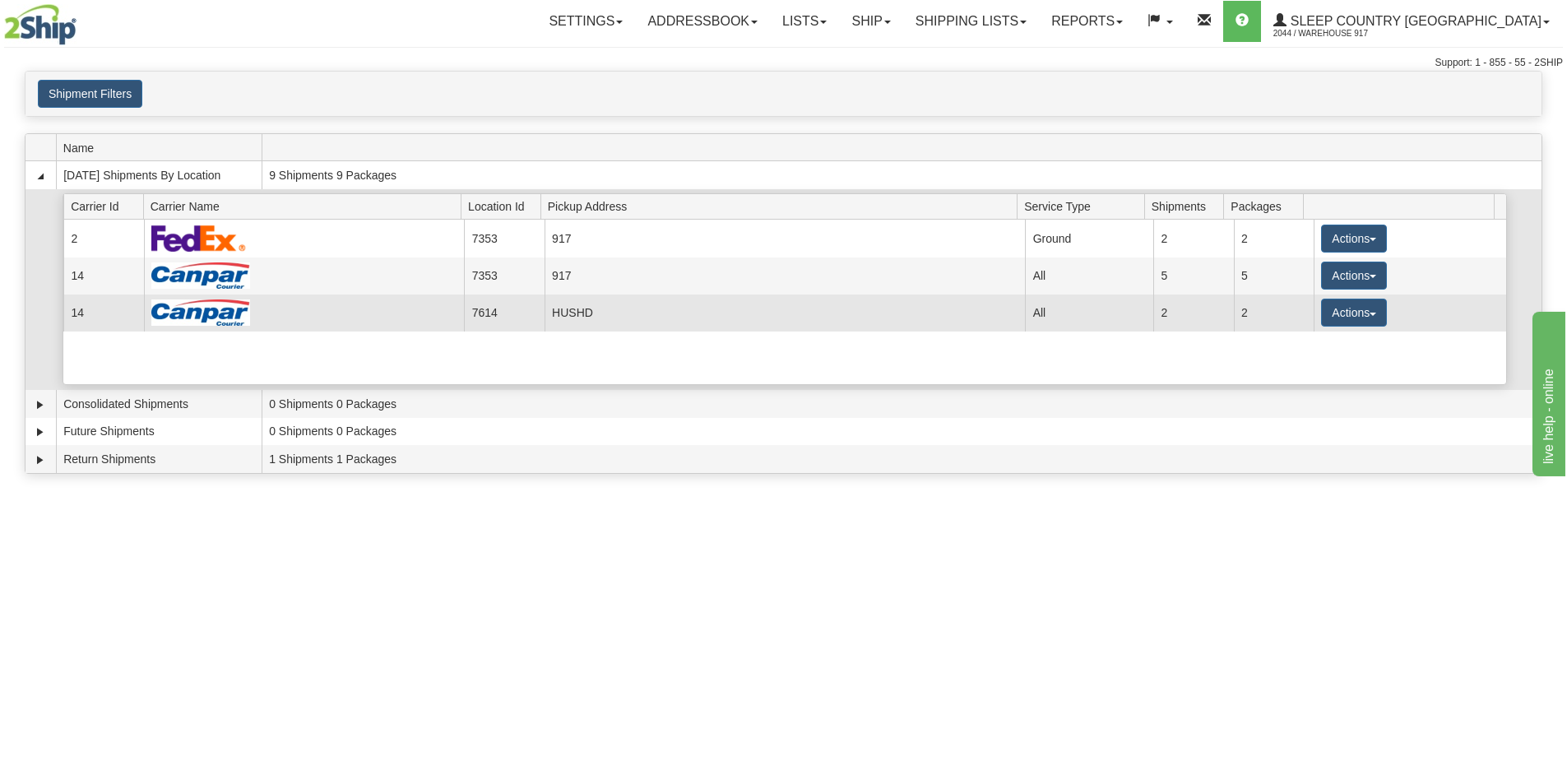
click at [337, 314] on td at bounding box center [304, 312] width 321 height 37
click at [332, 322] on td at bounding box center [304, 312] width 321 height 37
click at [491, 317] on td "7614" at bounding box center [504, 312] width 80 height 37
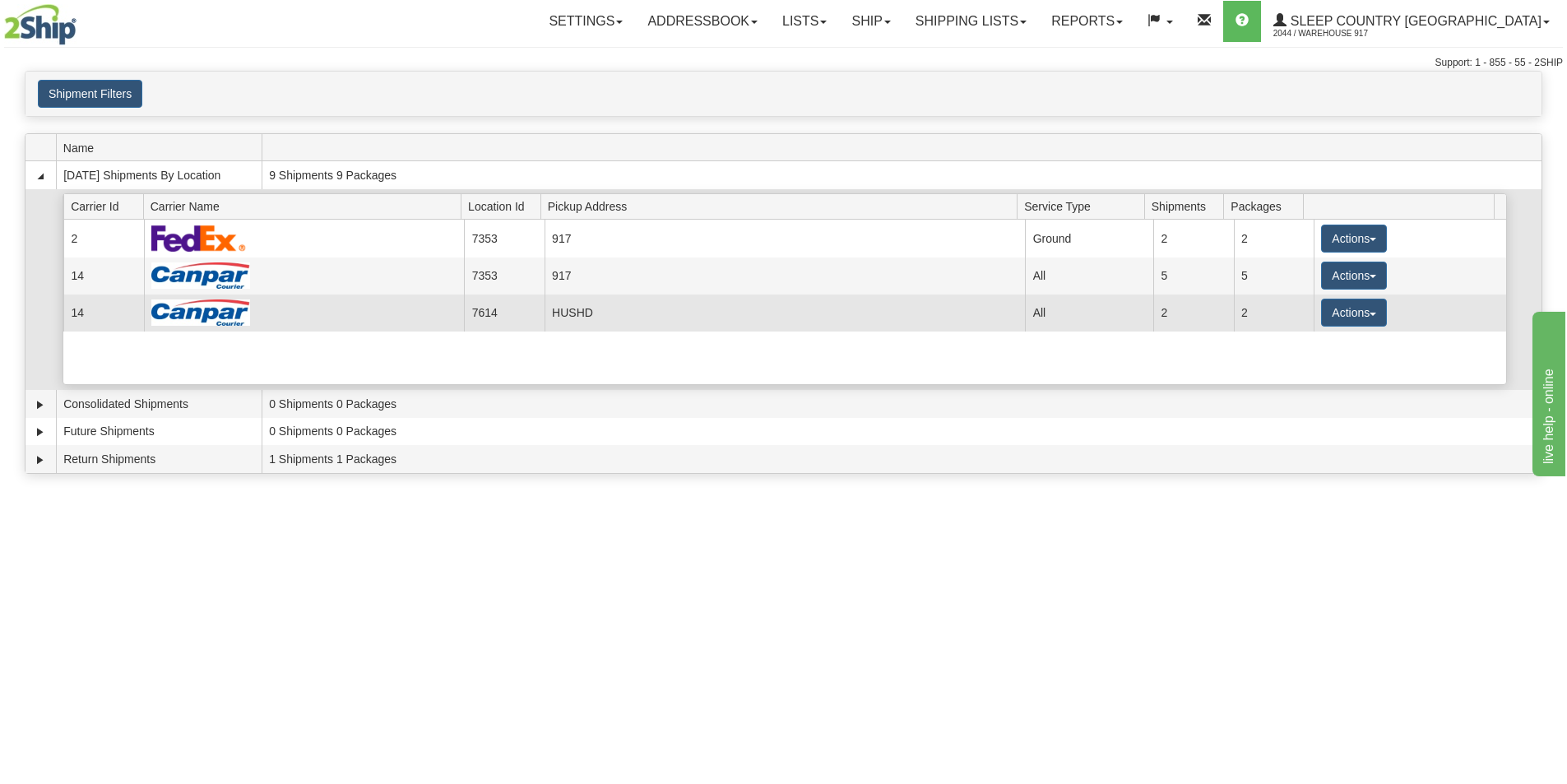
click at [491, 317] on td "7614" at bounding box center [504, 312] width 80 height 37
click at [1003, 320] on td "HUSHD" at bounding box center [784, 312] width 481 height 37
click at [1338, 319] on button "Actions" at bounding box center [1354, 312] width 66 height 28
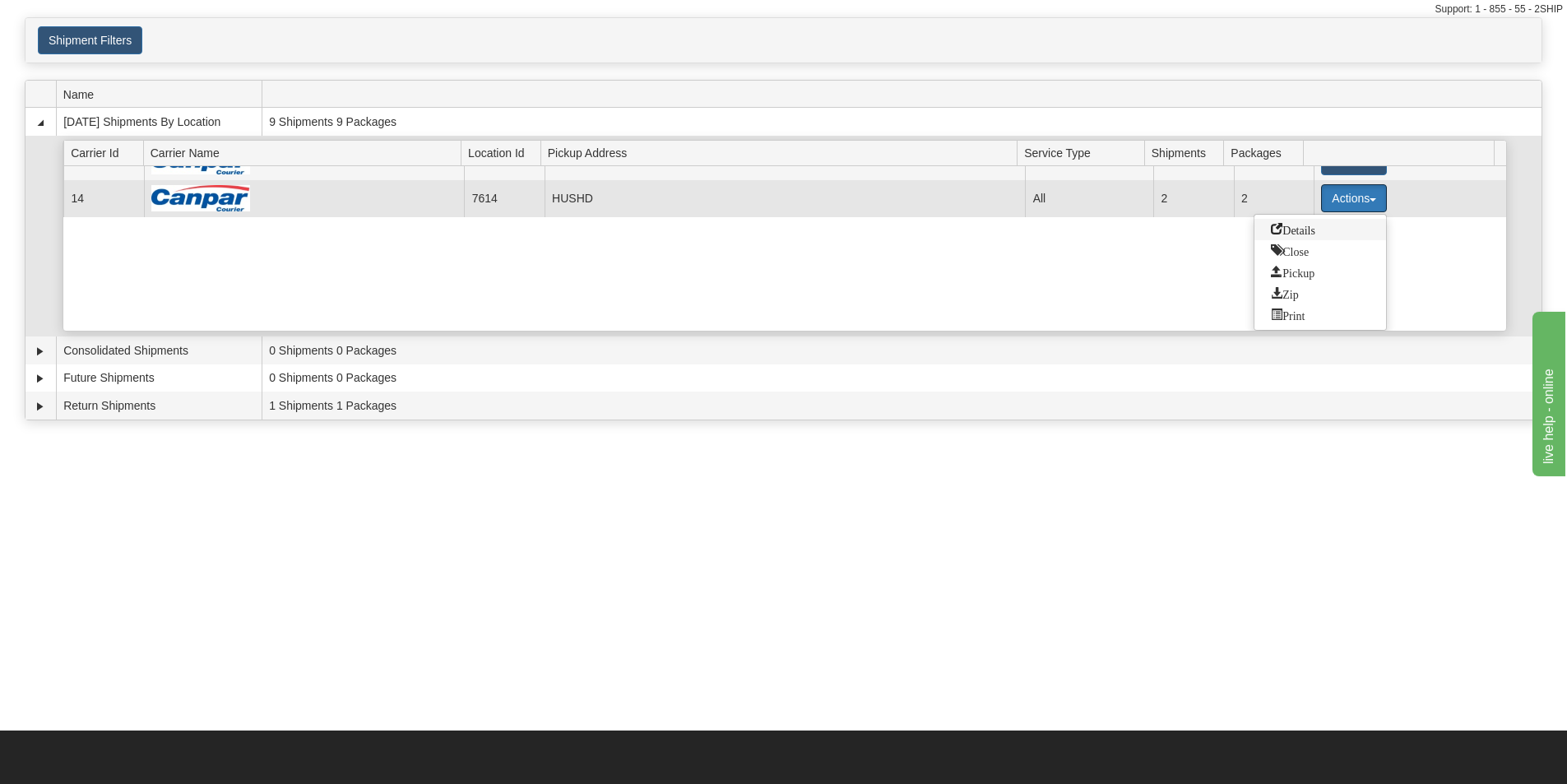
scroll to position [82, 0]
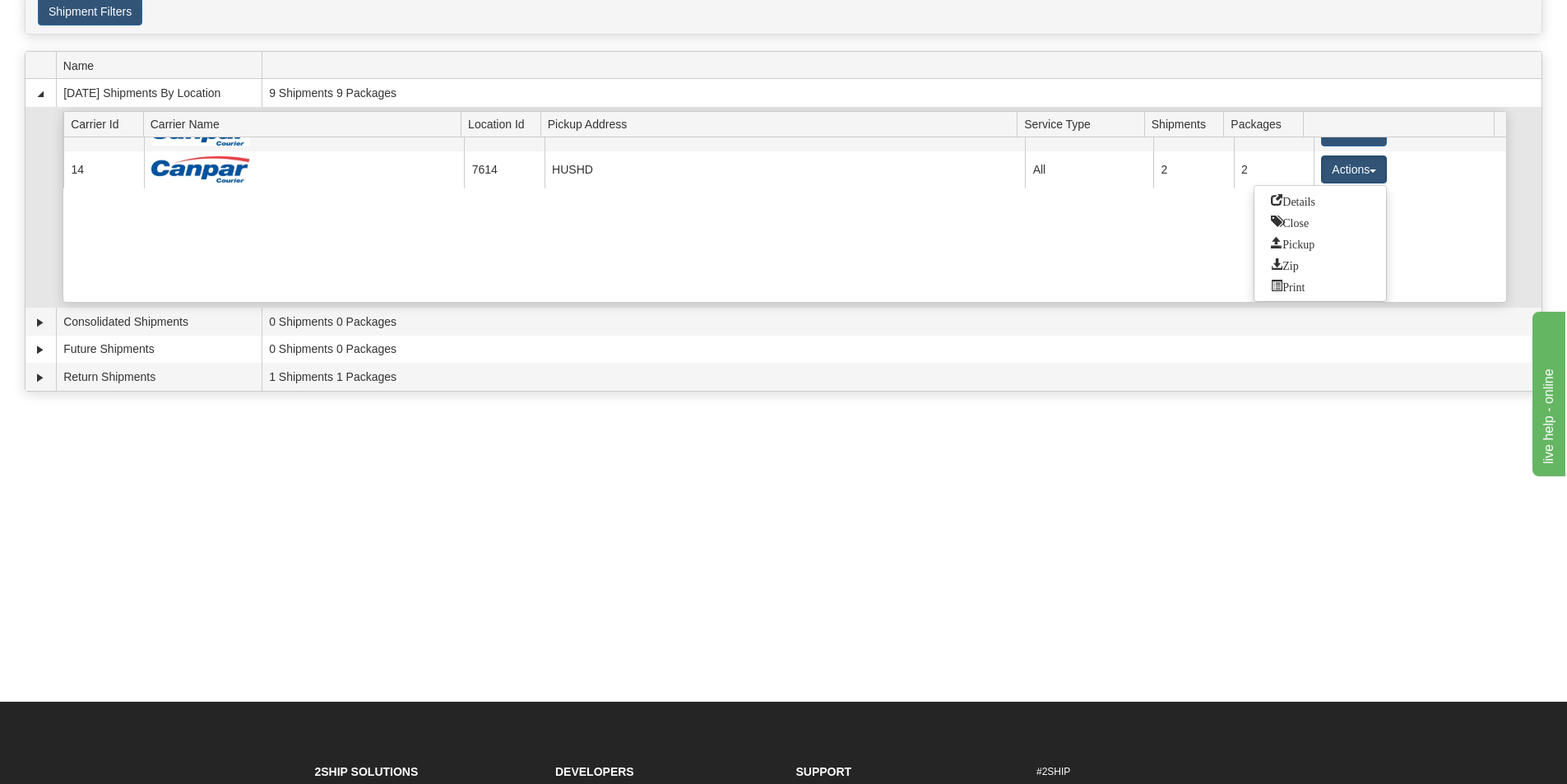
click at [990, 238] on div "Current 2 7353 917 19374 Ground 2 2 Actions Details Close Pickup Zip Print Curr…" at bounding box center [784, 219] width 1443 height 164
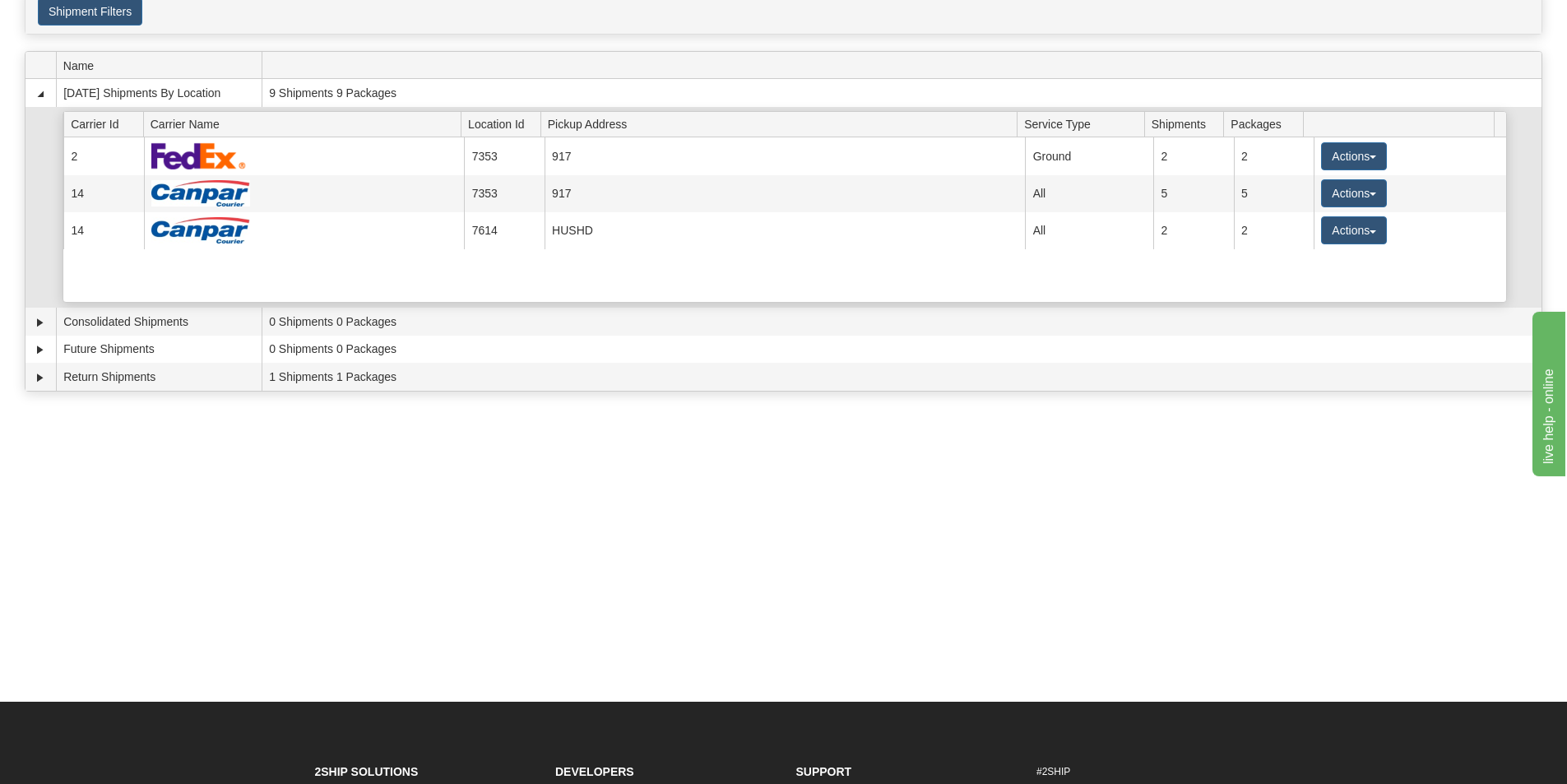
scroll to position [0, 0]
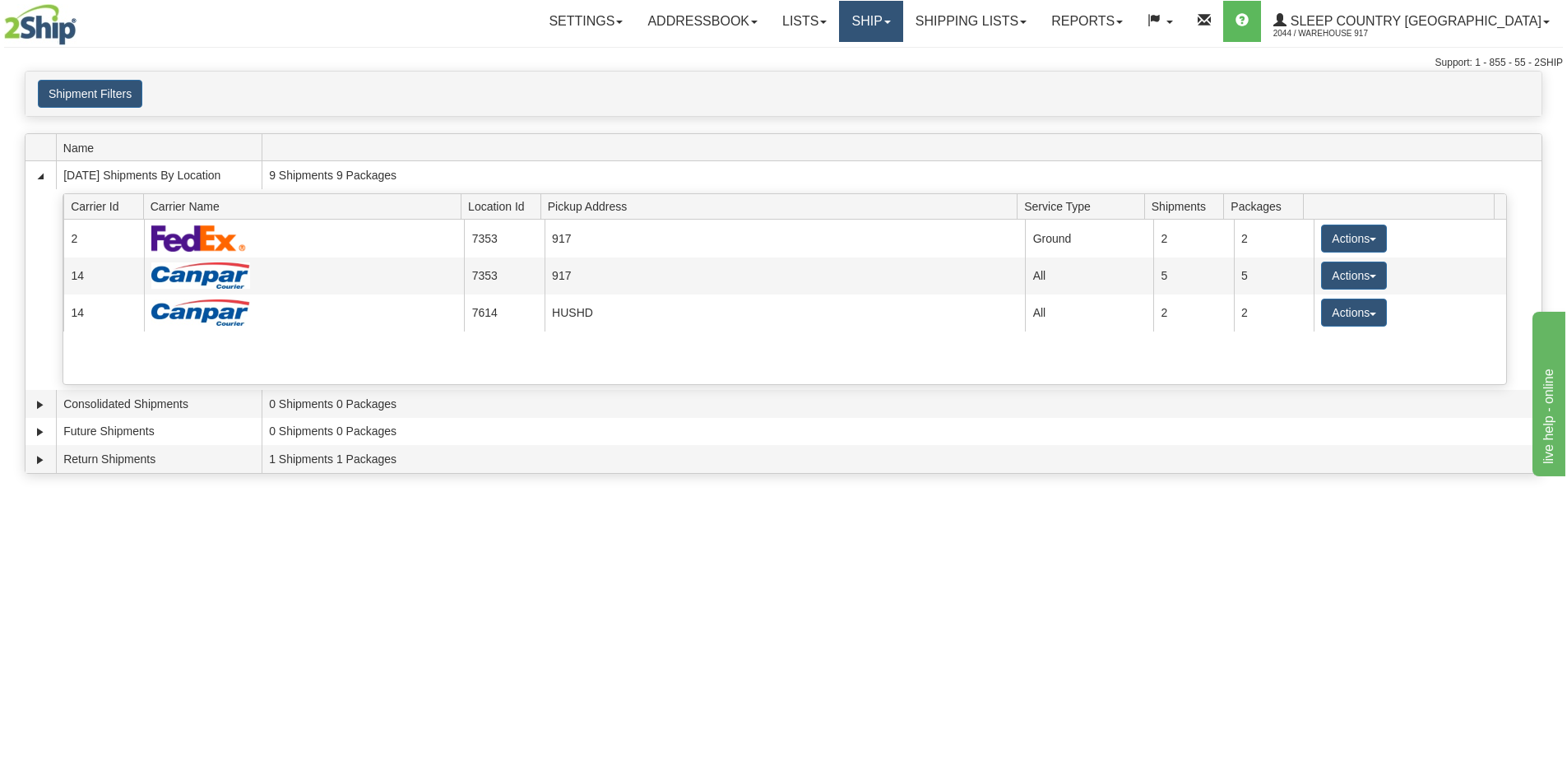
click at [903, 22] on link "Ship" at bounding box center [871, 21] width 63 height 41
click at [1015, 24] on link "Shipping lists" at bounding box center [971, 21] width 136 height 41
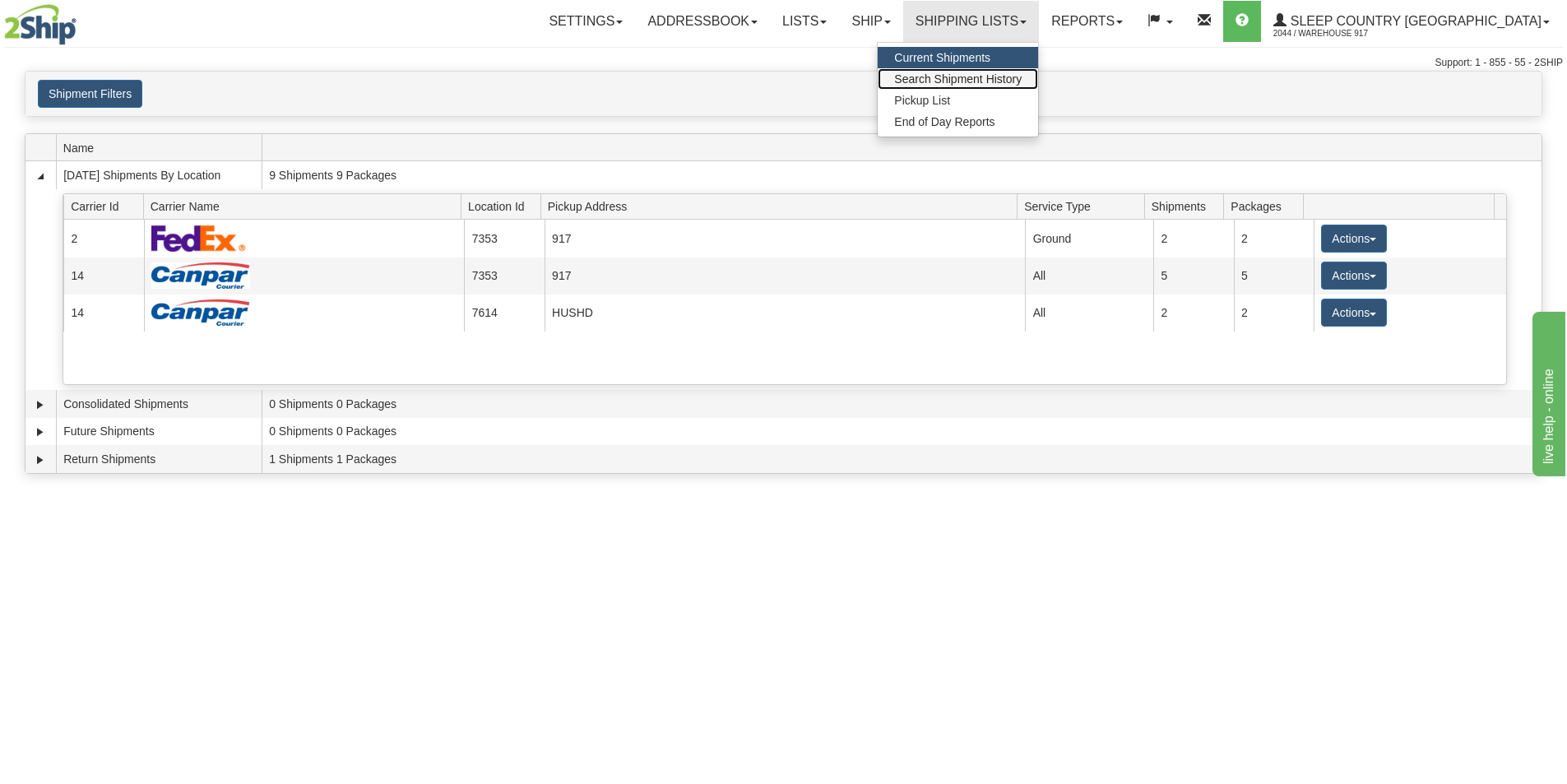
click at [1014, 80] on span "Search Shipment History" at bounding box center [958, 79] width 128 height 13
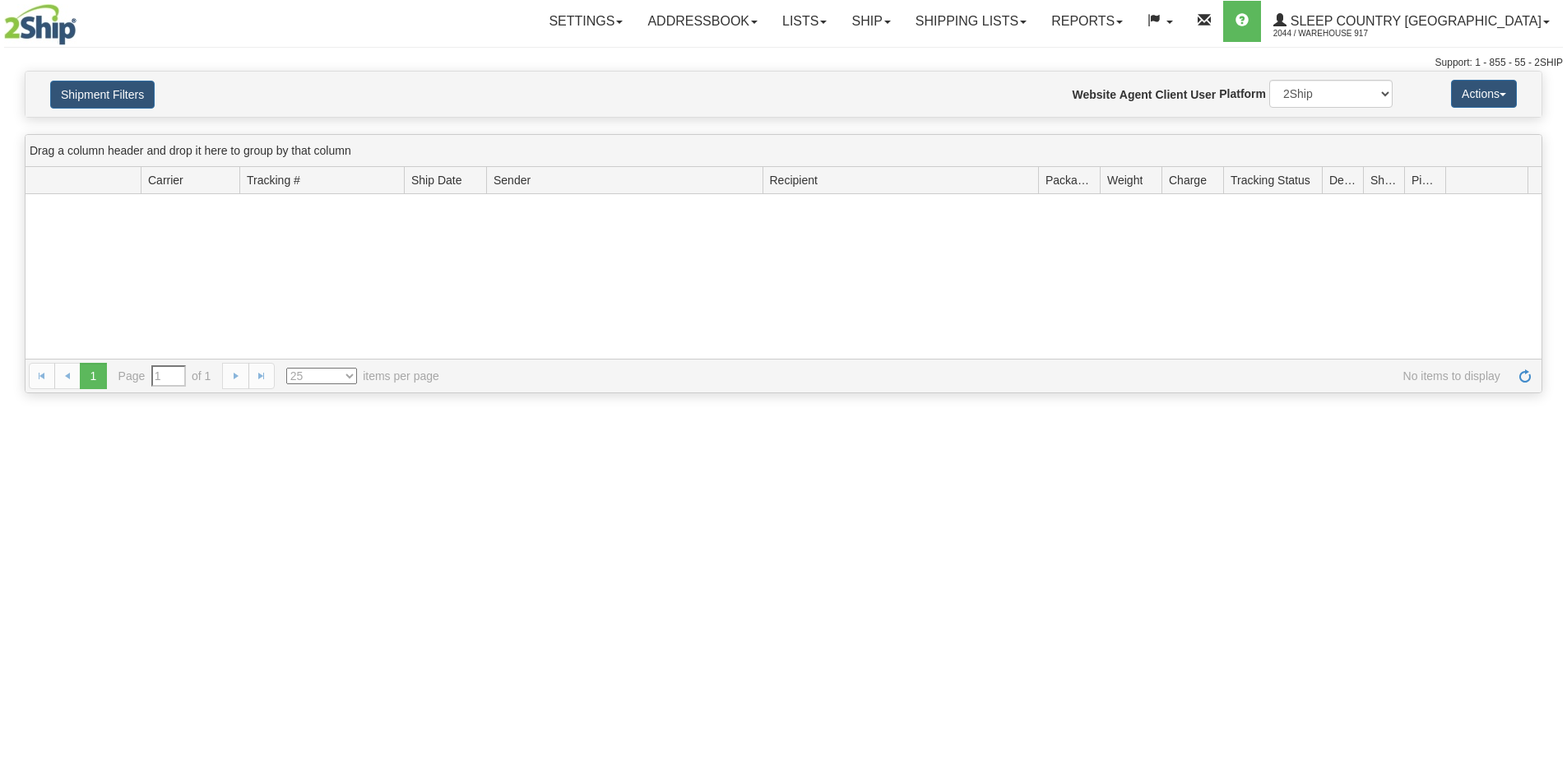
type input "From [DATE] To [DATE]"
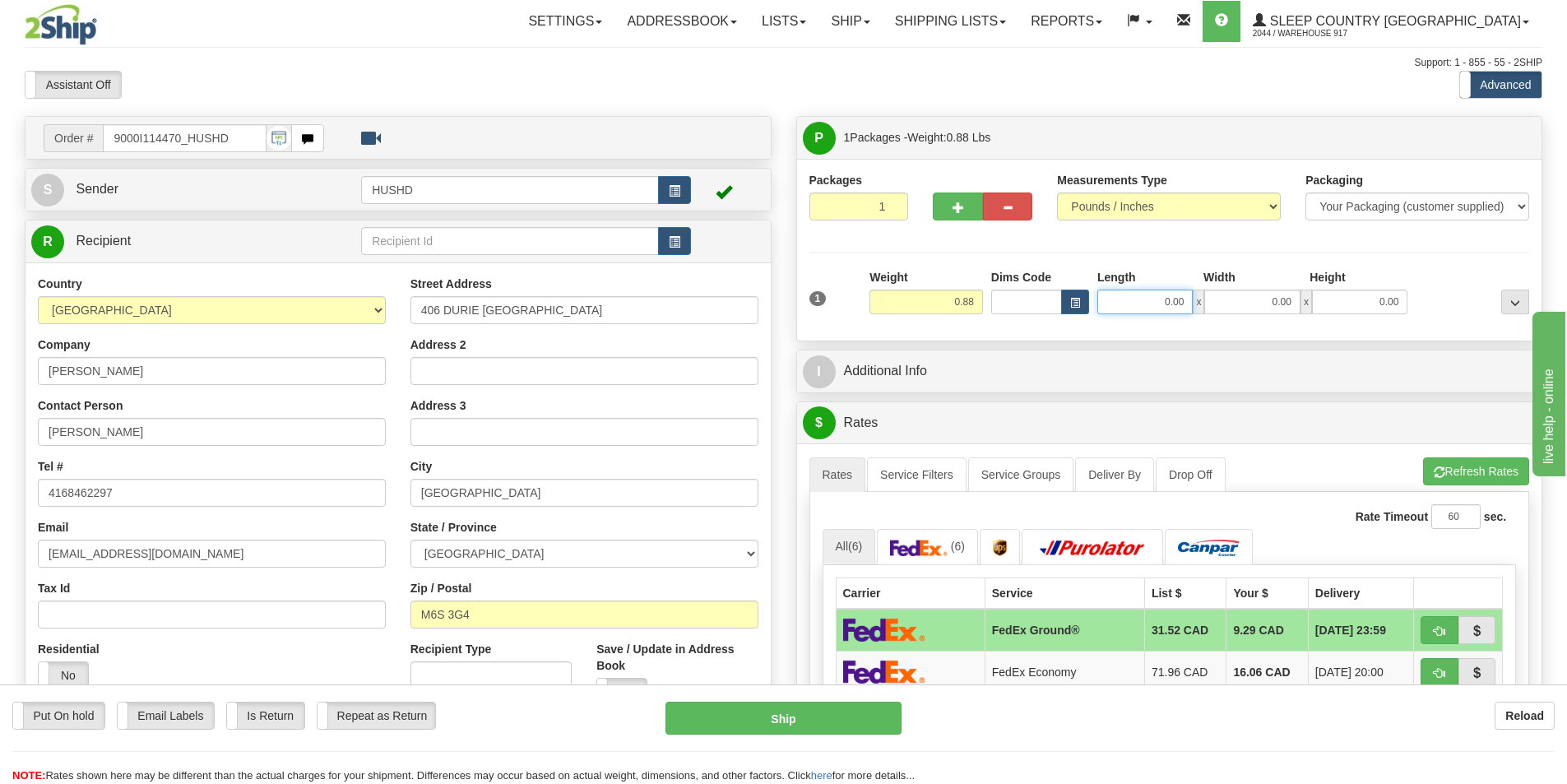
click at [1137, 302] on input "0.00" at bounding box center [1145, 302] width 95 height 25
type input "9.00"
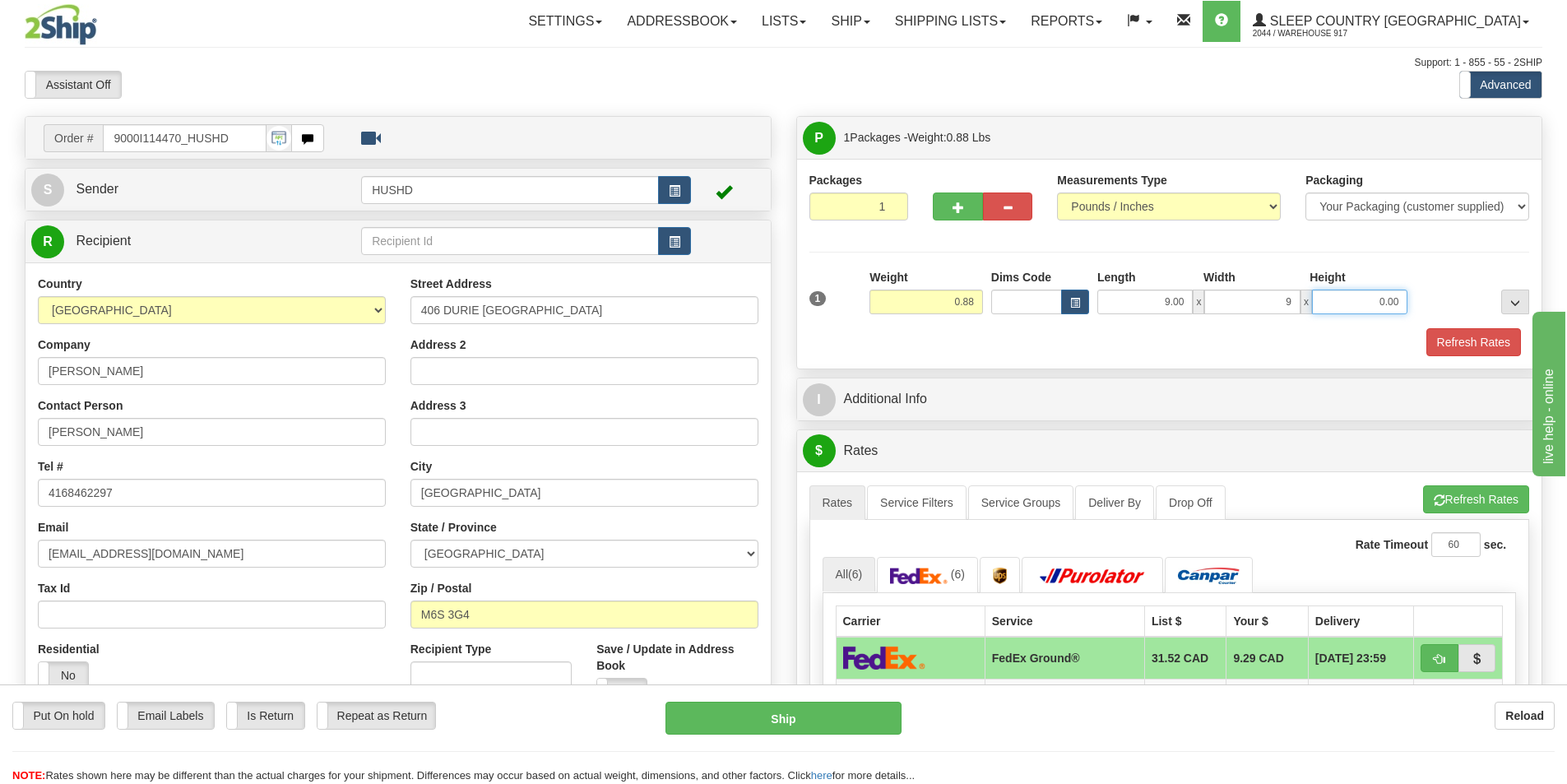
type input "9.00"
type input "2.00"
click at [1476, 349] on button "Refresh Rates" at bounding box center [1474, 342] width 95 height 28
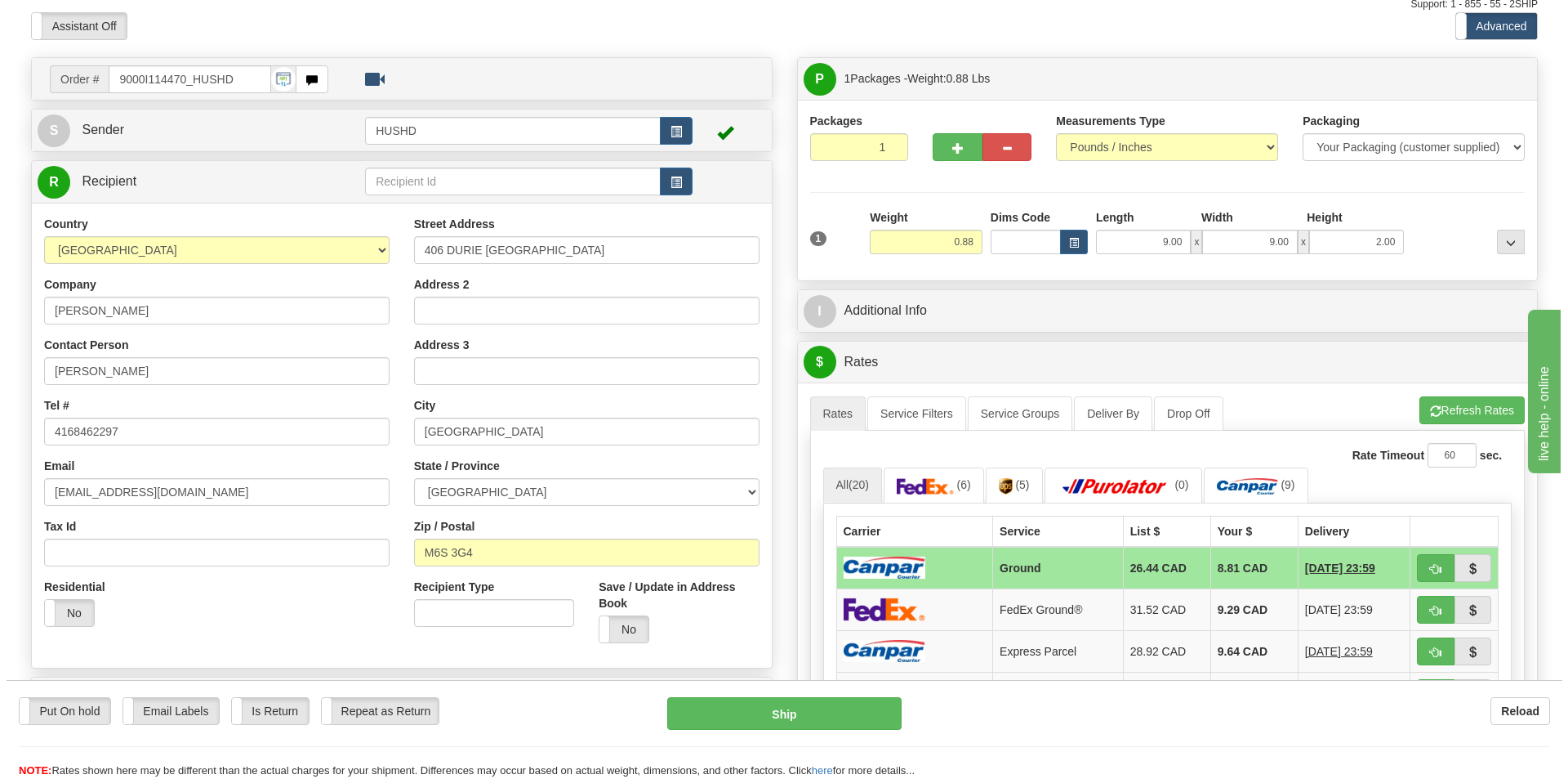
scroll to position [82, 0]
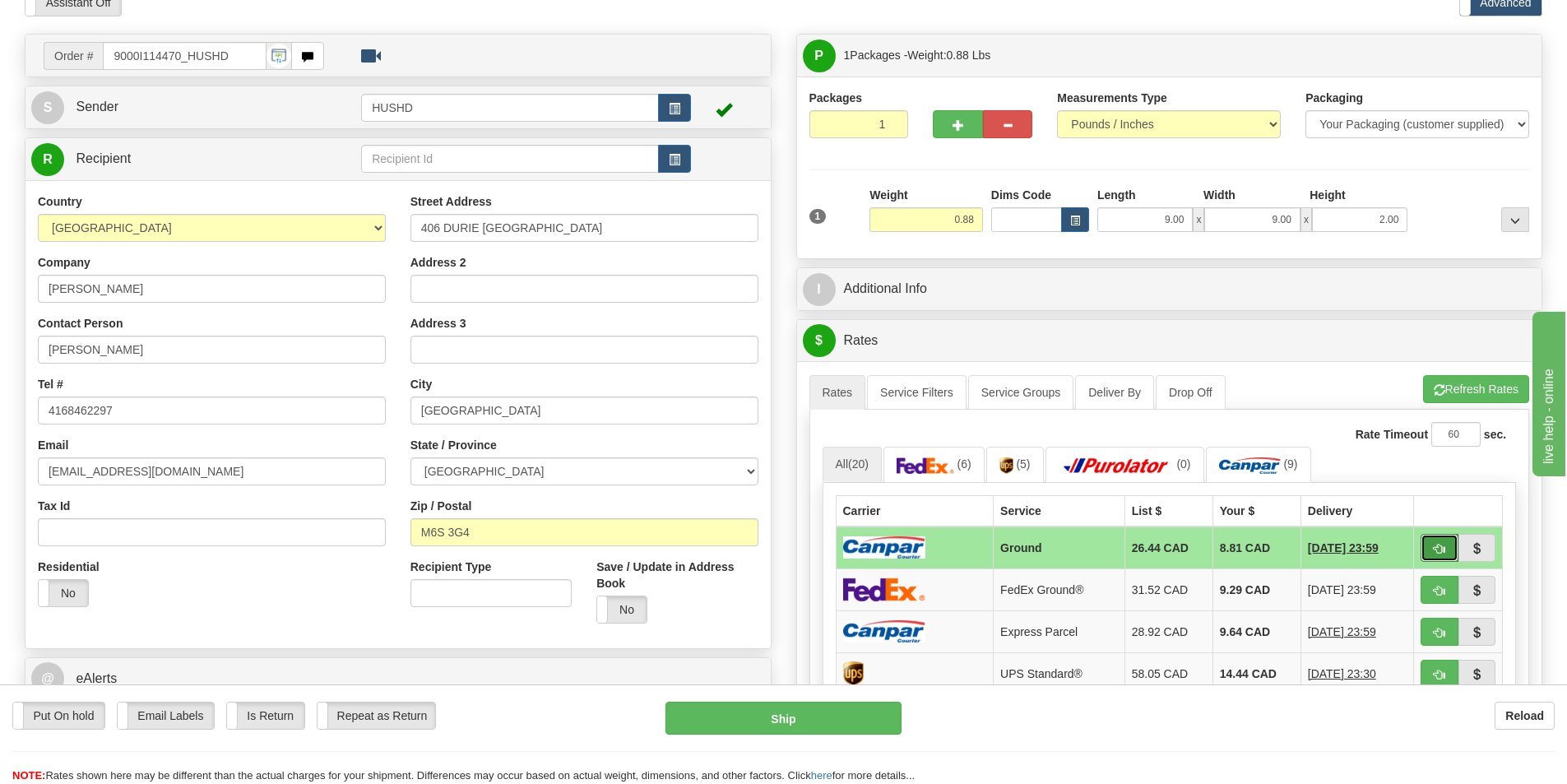
click at [1428, 545] on button "button" at bounding box center [1439, 548] width 38 height 28
type input "1"
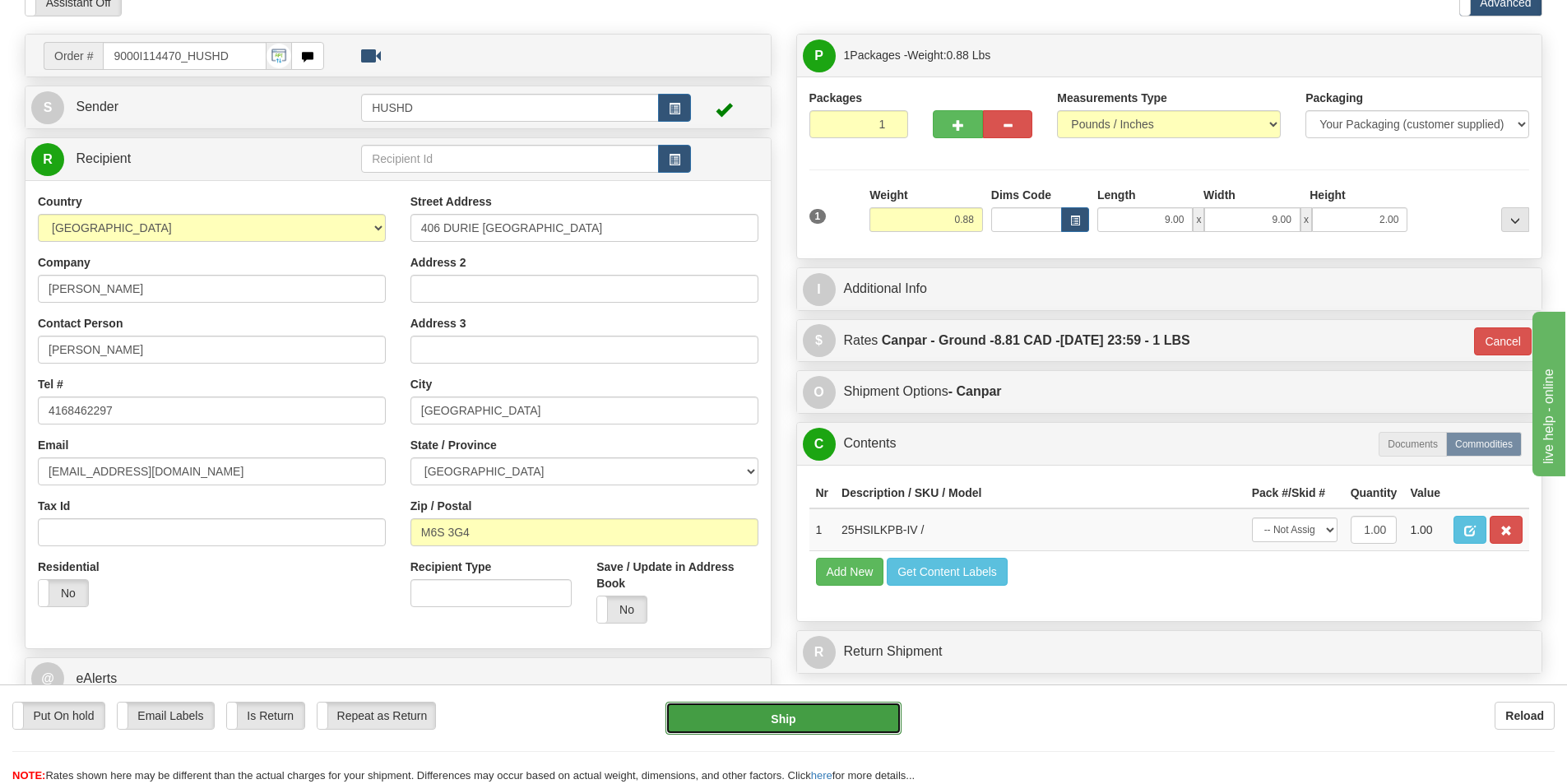
click at [816, 708] on button "Ship" at bounding box center [783, 717] width 236 height 32
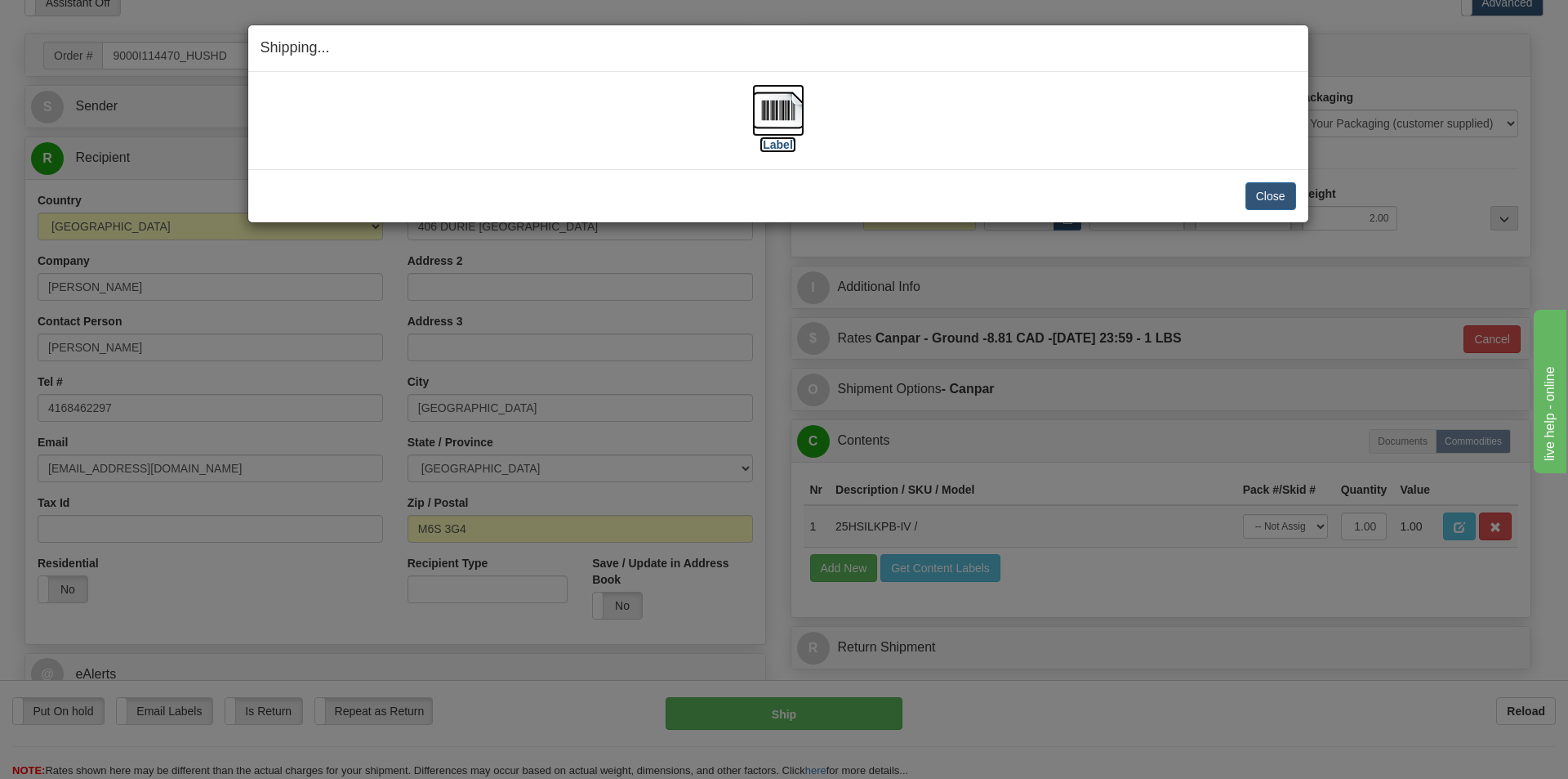
click at [767, 116] on img at bounding box center [778, 110] width 52 height 52
click at [1264, 197] on button "Close" at bounding box center [1270, 196] width 50 height 28
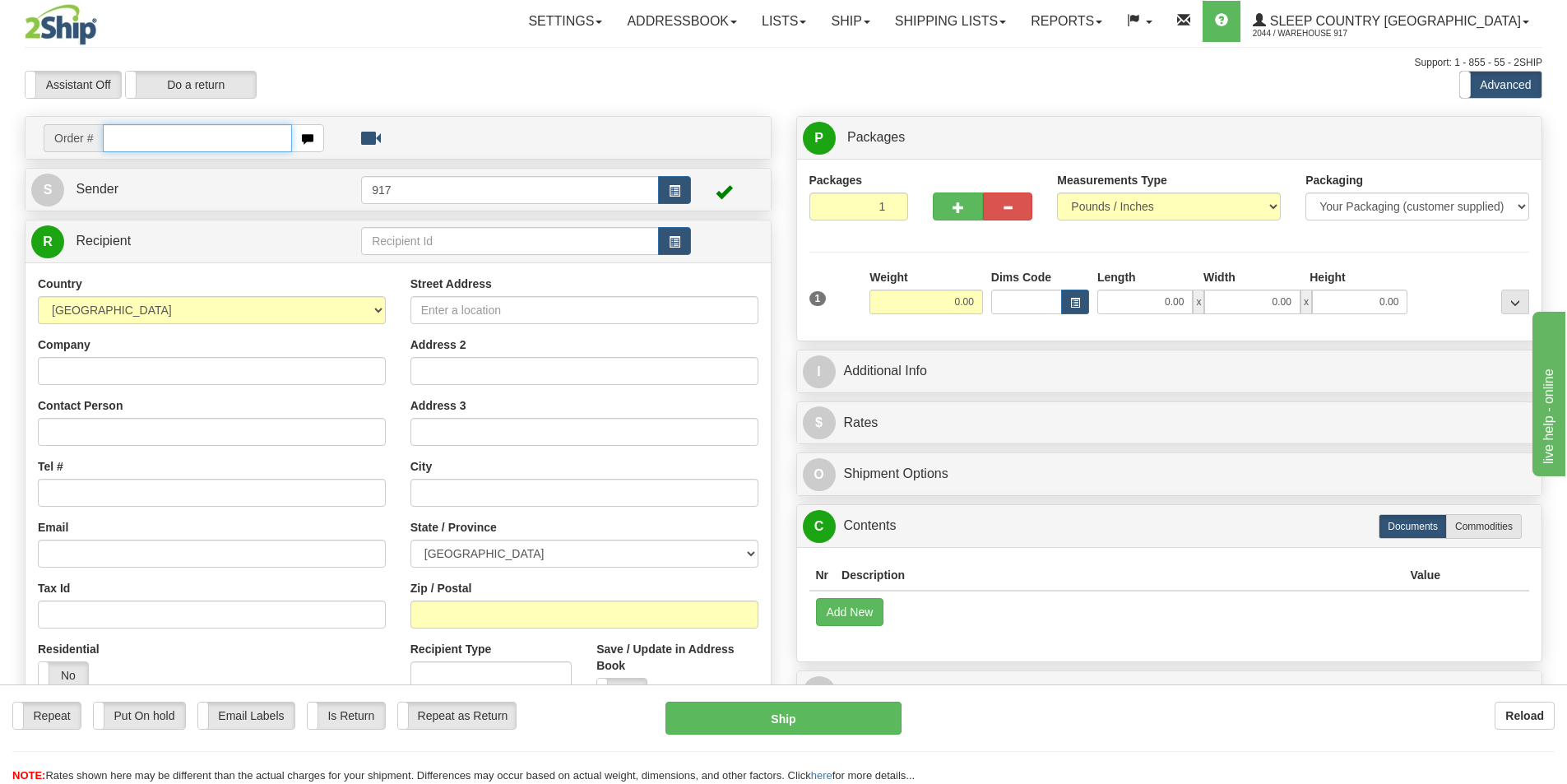
click at [178, 145] on input "text" at bounding box center [197, 138] width 189 height 28
paste input "9000I106608"
type input "9000I106608"
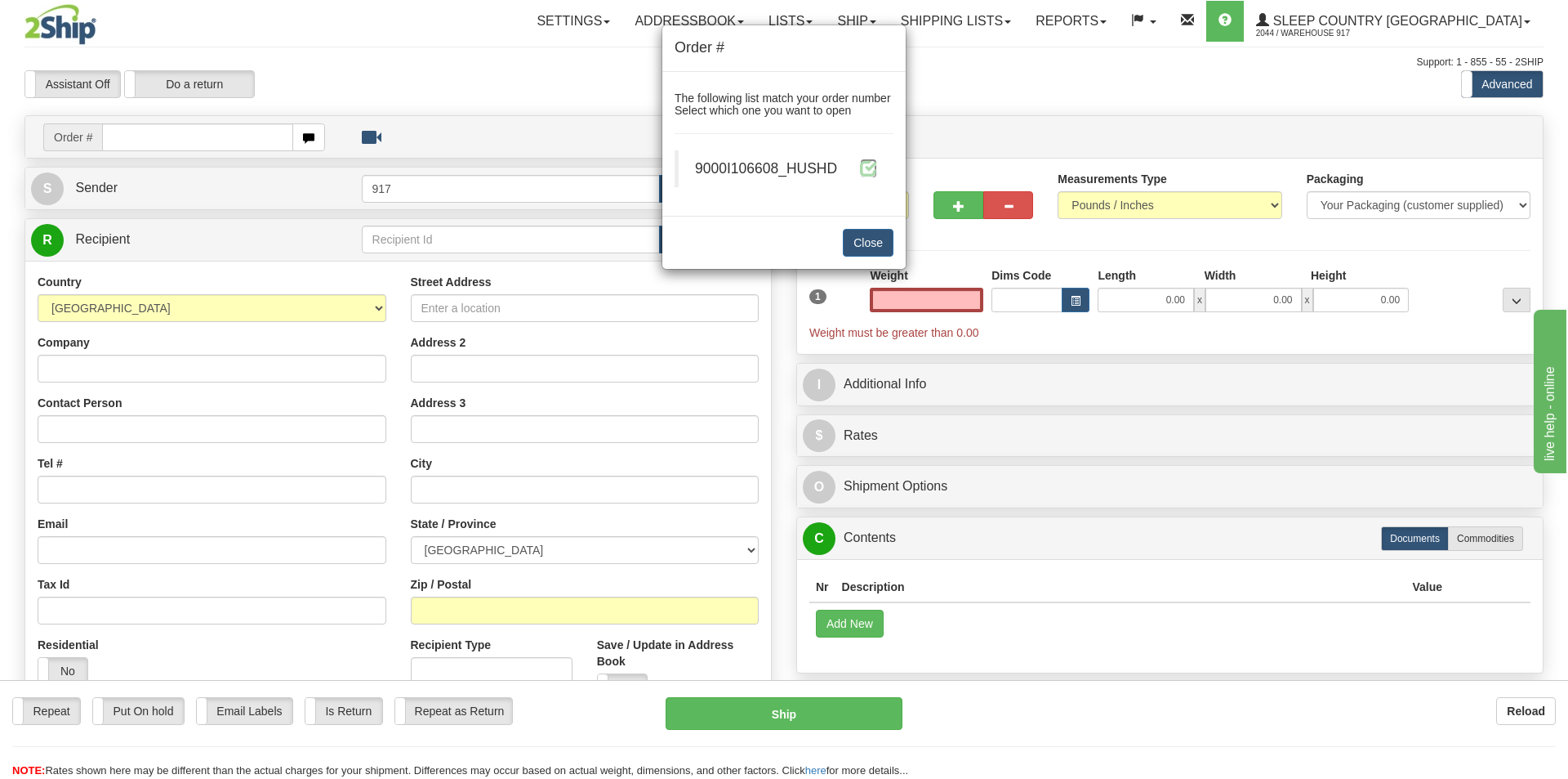
type input "0.00"
click at [873, 161] on span at bounding box center [868, 167] width 17 height 17
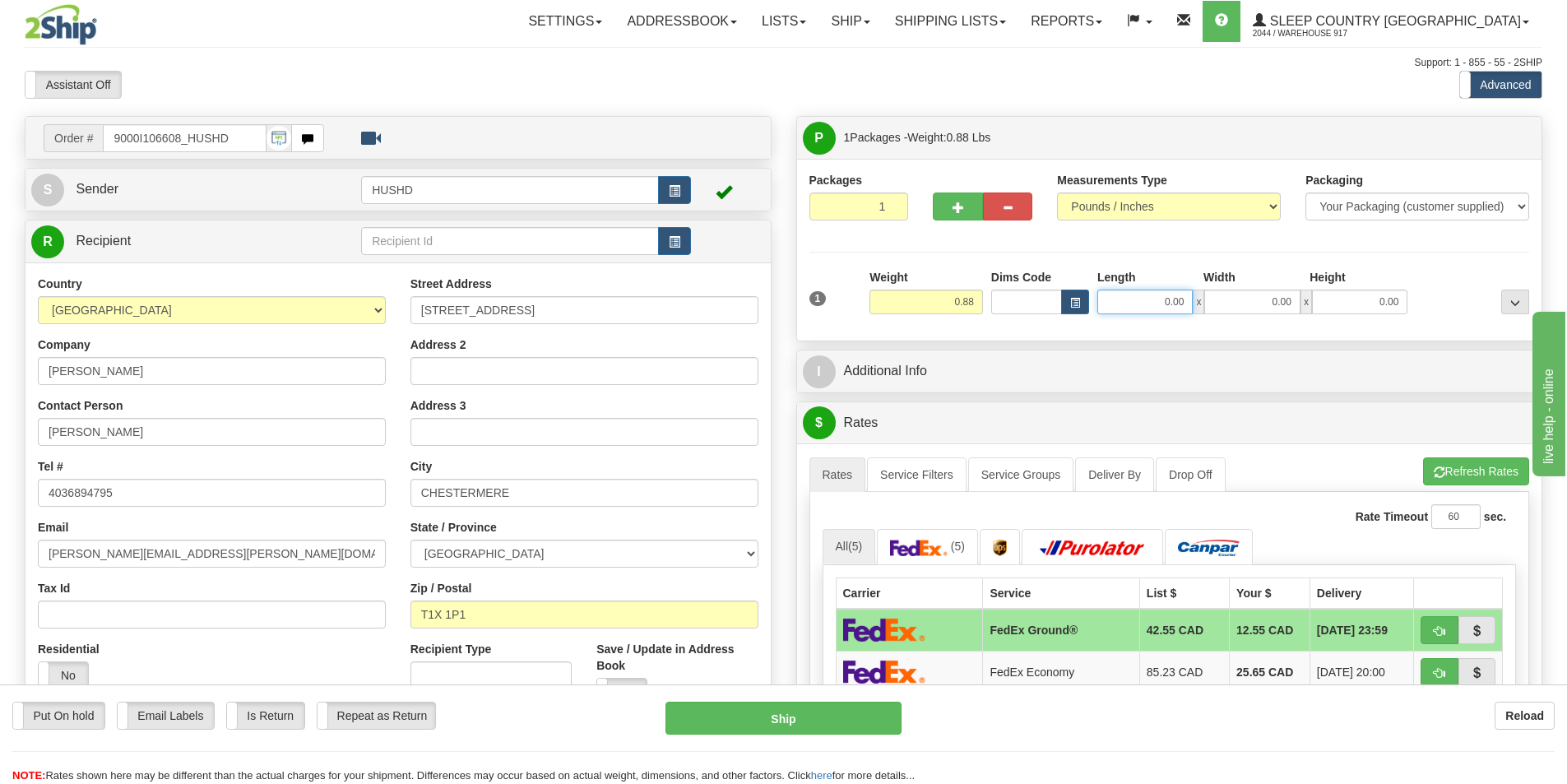
click at [1165, 294] on input "0.00" at bounding box center [1145, 302] width 95 height 25
type input "9.00"
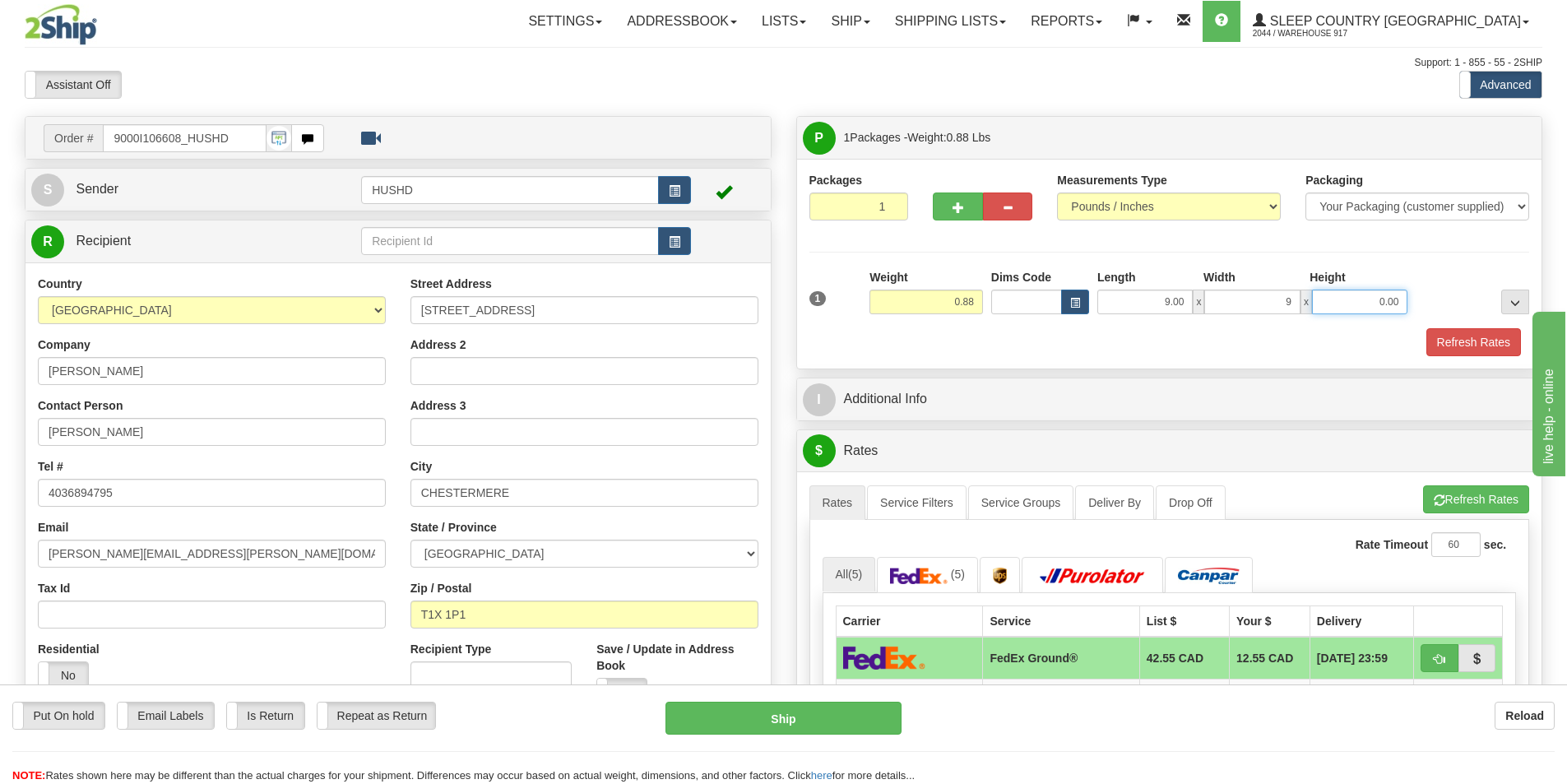
type input "9.00"
type input "2.00"
click at [1446, 340] on button "Refresh Rates" at bounding box center [1474, 342] width 95 height 28
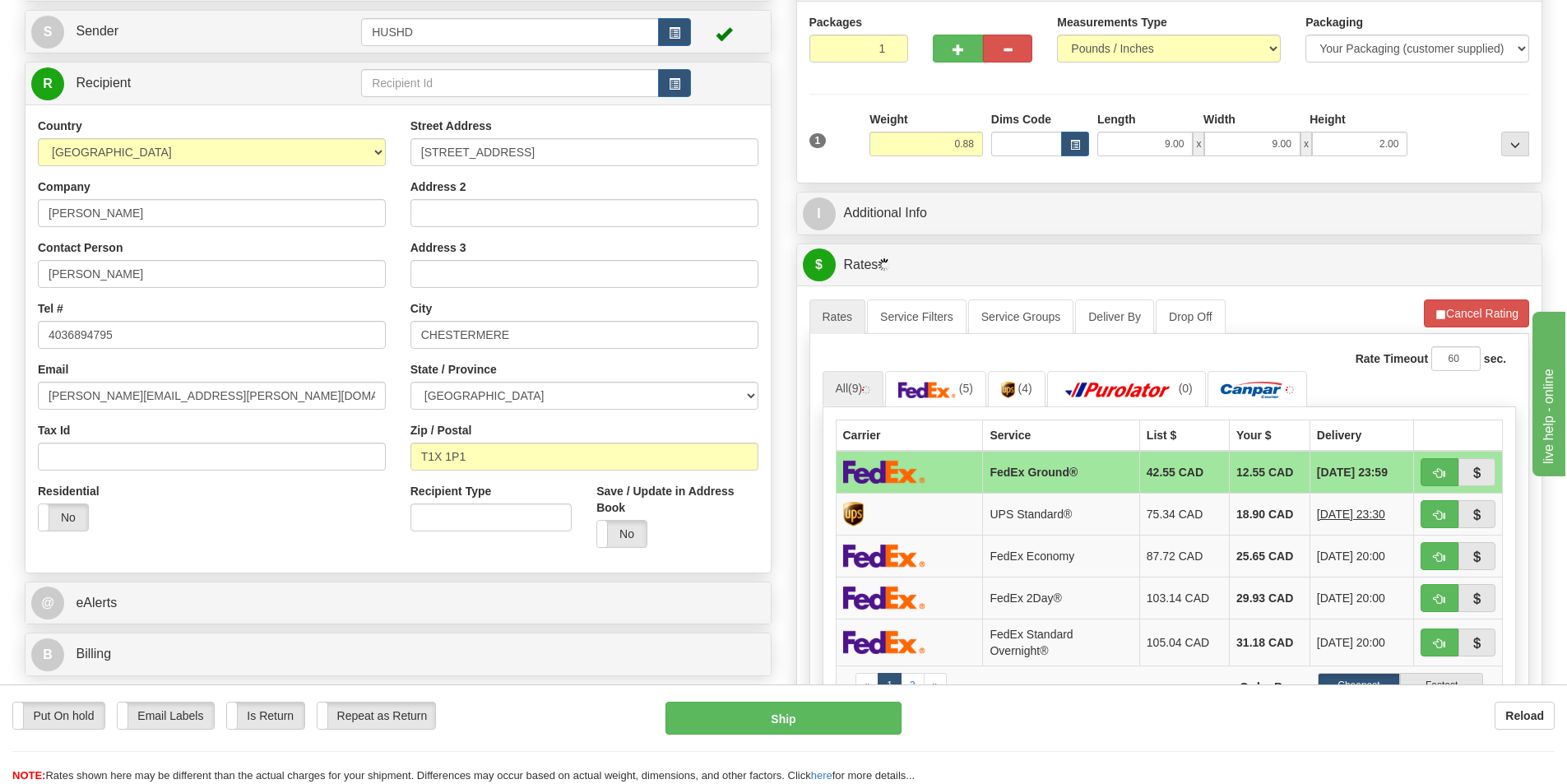
scroll to position [164, 0]
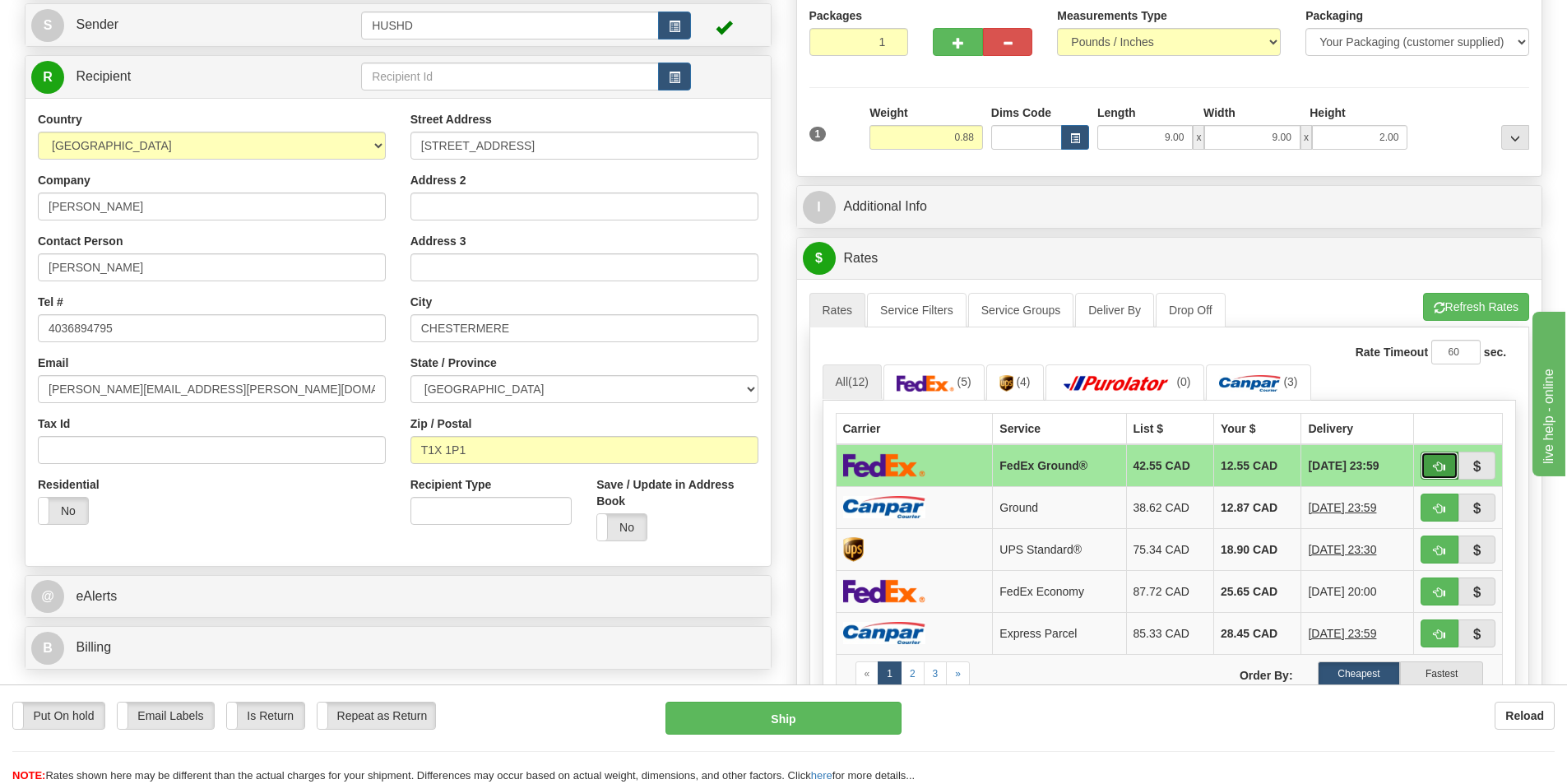
click at [1427, 470] on button "button" at bounding box center [1439, 466] width 38 height 28
type input "92"
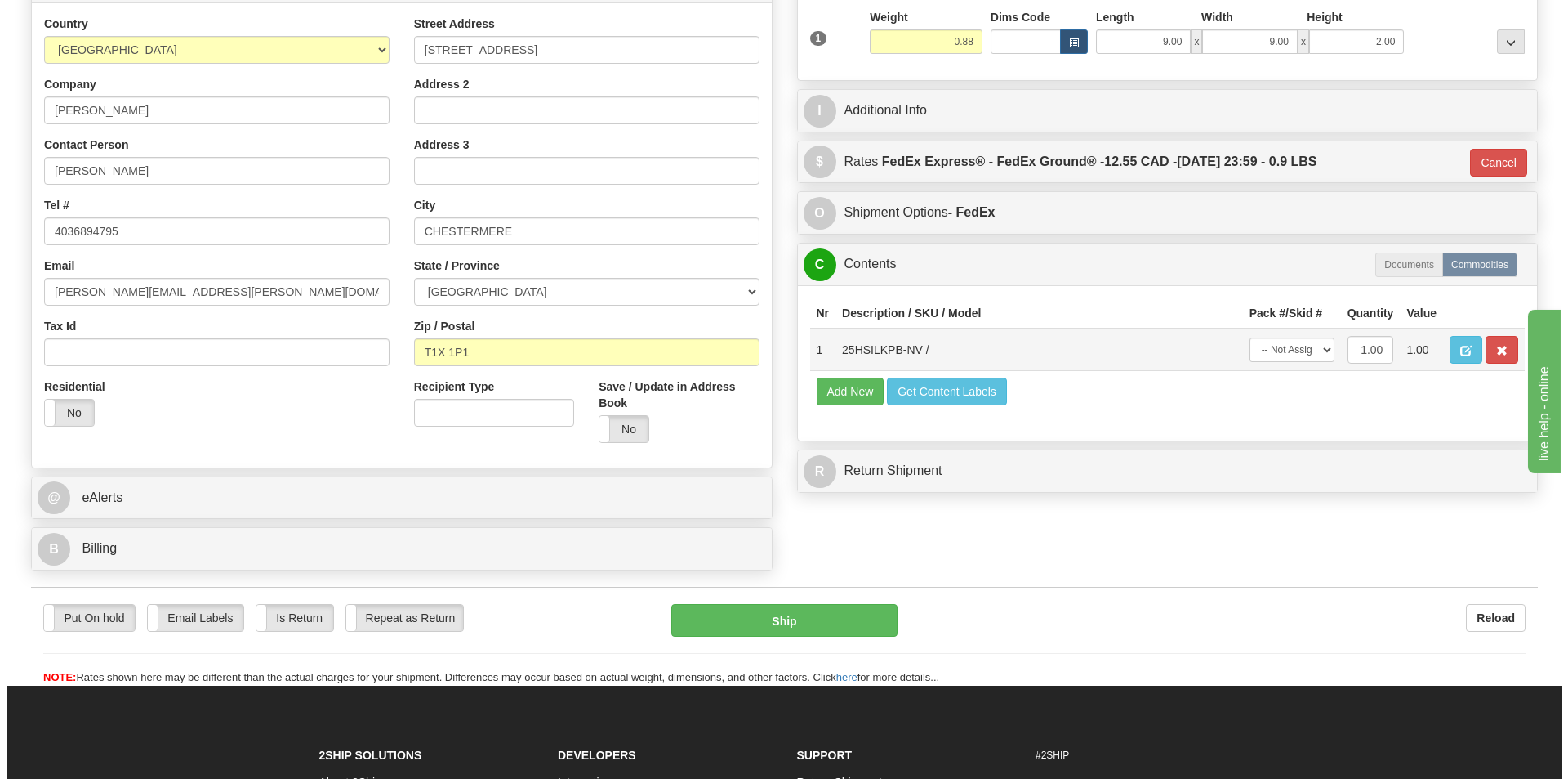
scroll to position [504, 0]
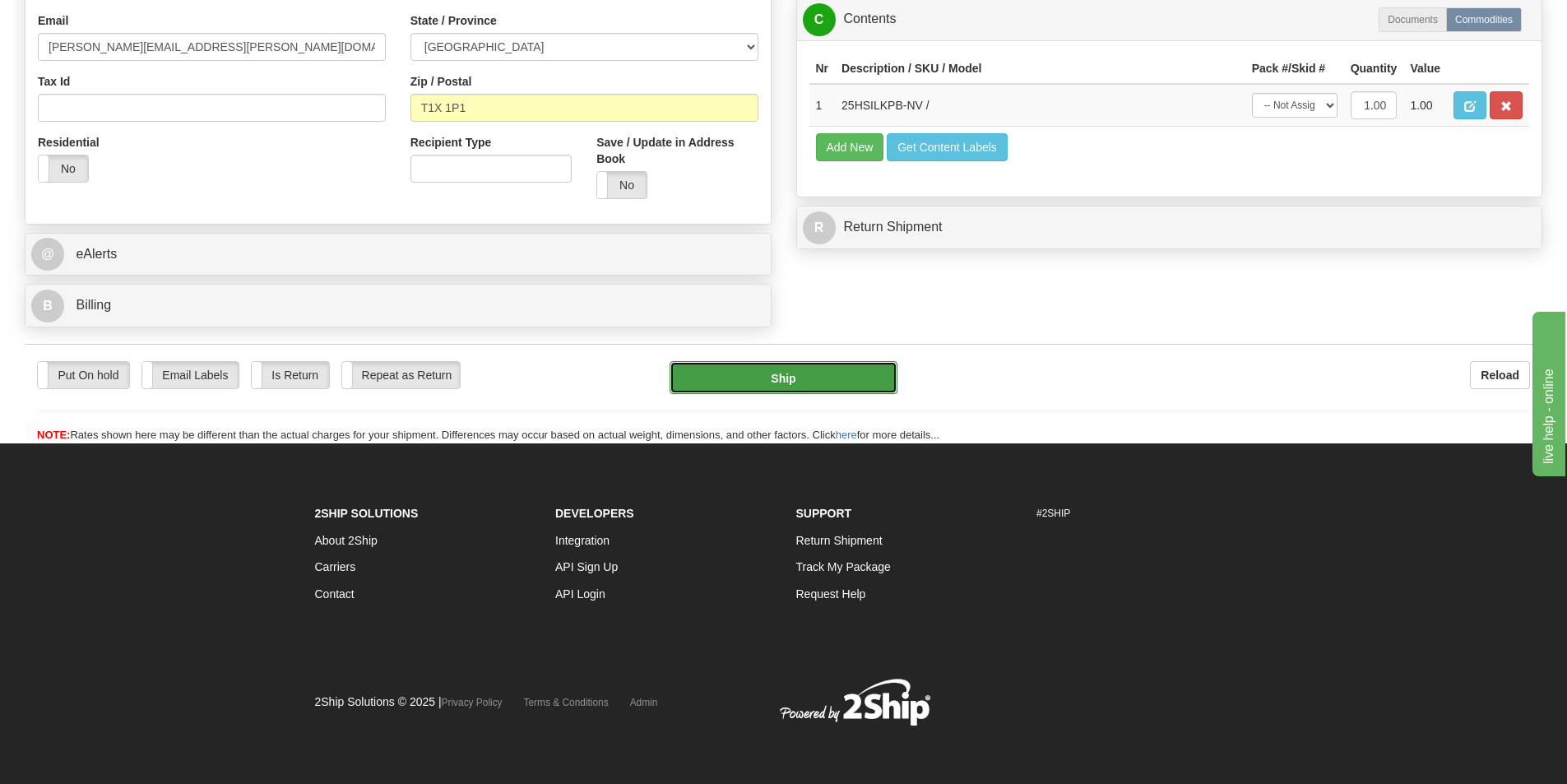
click at [795, 362] on button "Ship" at bounding box center [783, 377] width 228 height 32
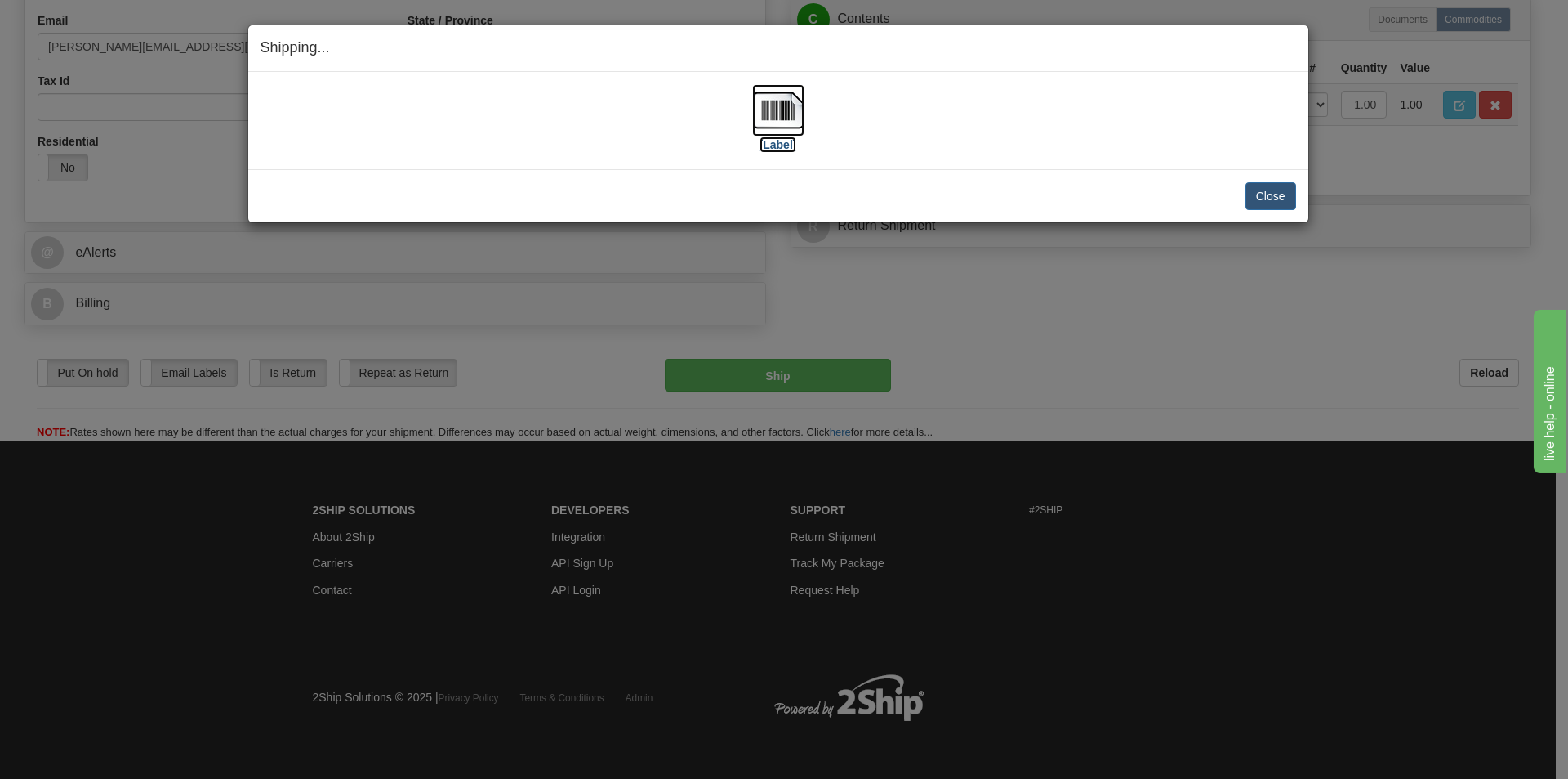
click at [779, 118] on img at bounding box center [778, 110] width 52 height 52
click at [1287, 202] on button "Close" at bounding box center [1270, 196] width 50 height 28
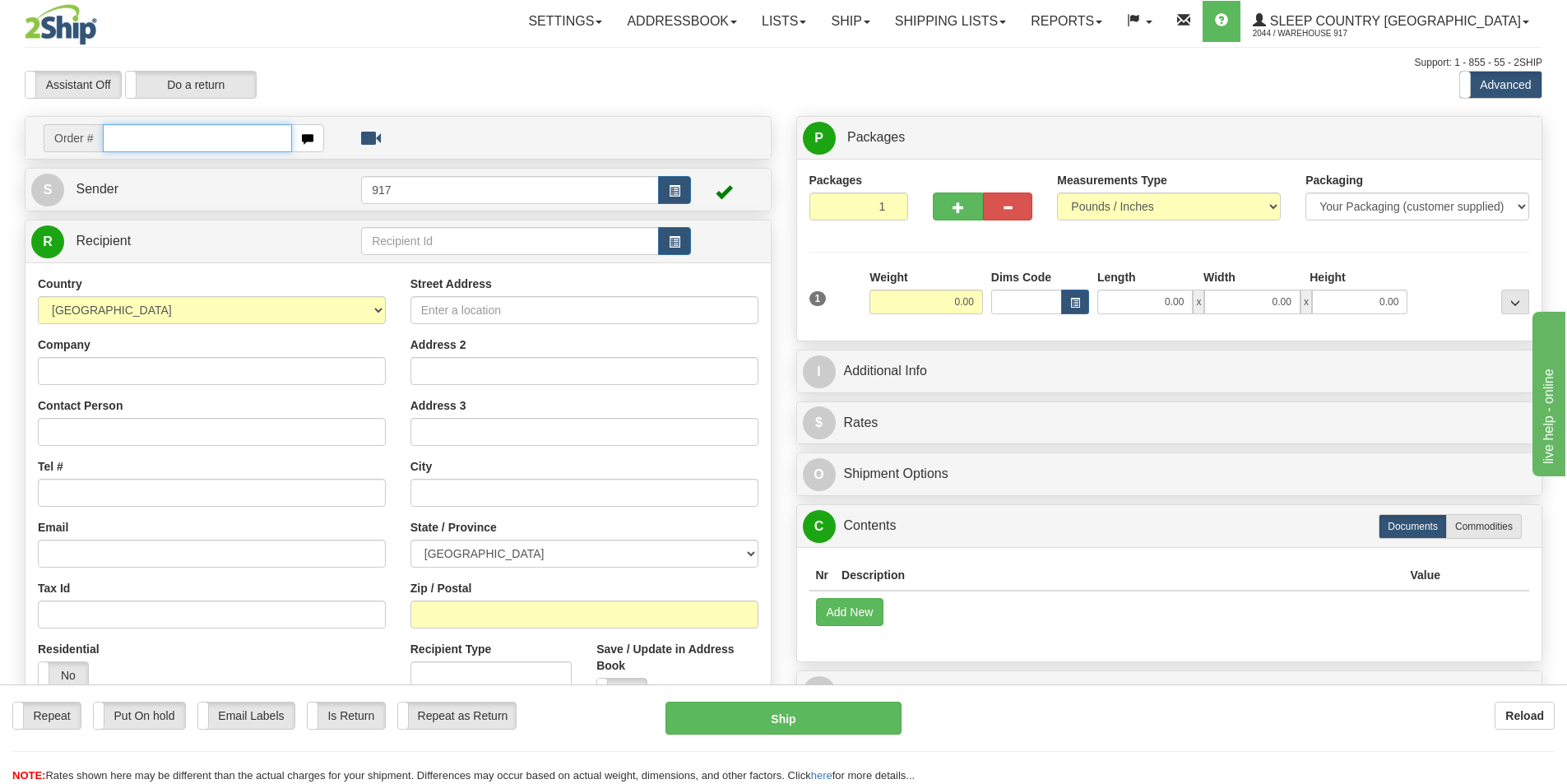
click at [192, 128] on input "text" at bounding box center [197, 138] width 189 height 28
click at [191, 129] on input "text" at bounding box center [197, 138] width 189 height 28
paste input "9002I114677"
type input "9002I114677"
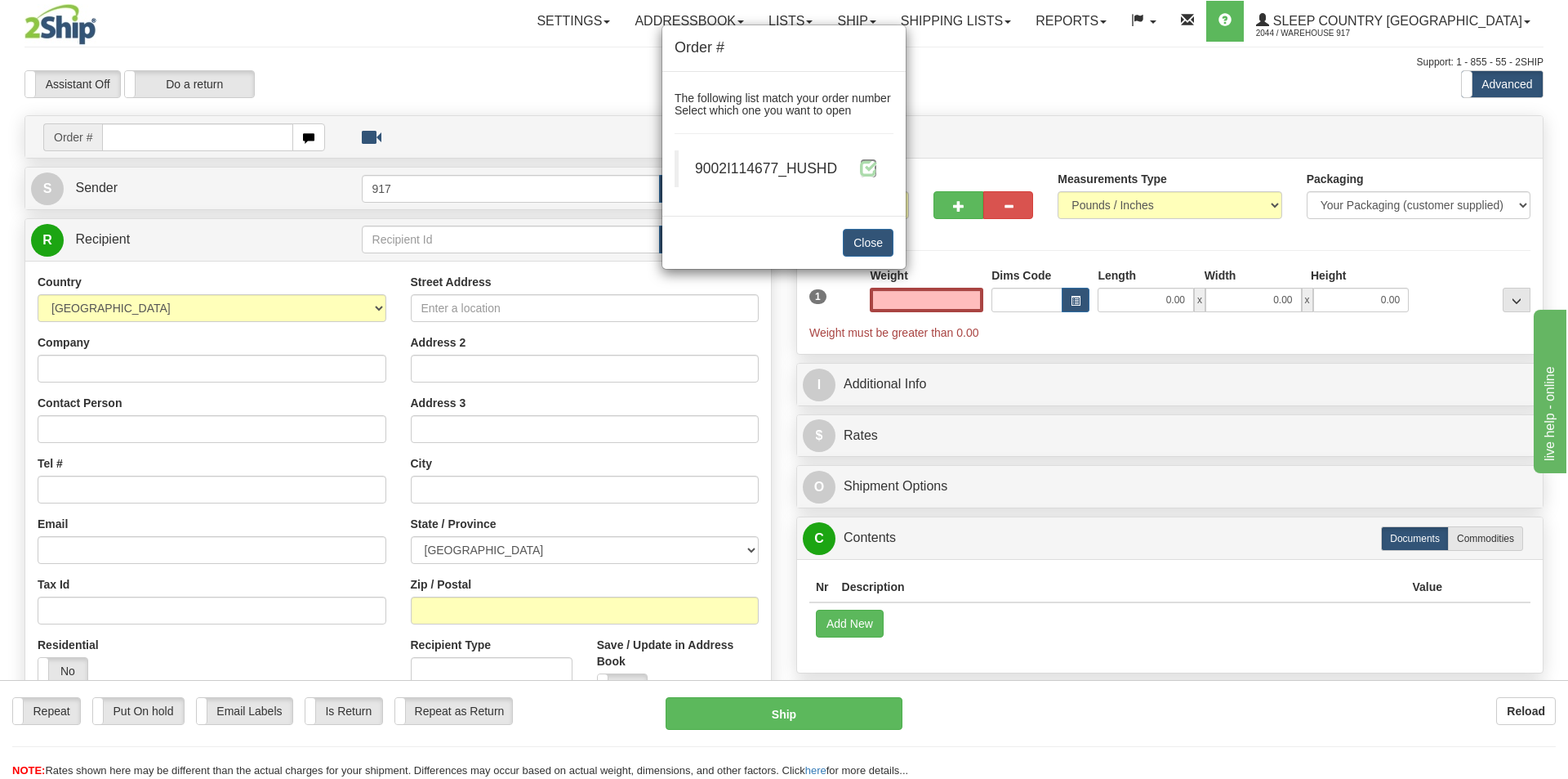
type input "0.00"
click at [876, 167] on span at bounding box center [868, 167] width 17 height 17
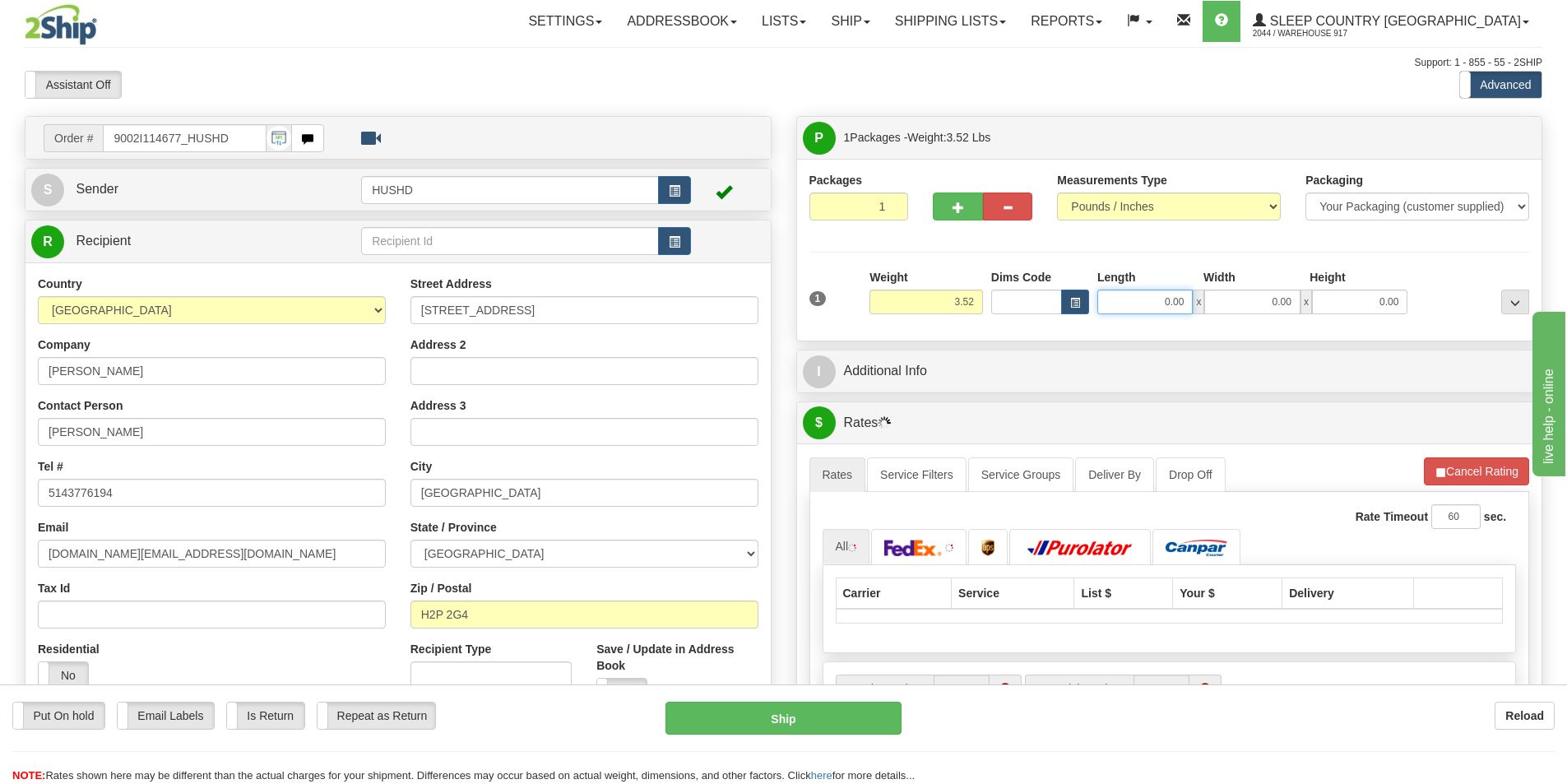
click at [1126, 311] on input "0.00" at bounding box center [1145, 302] width 95 height 25
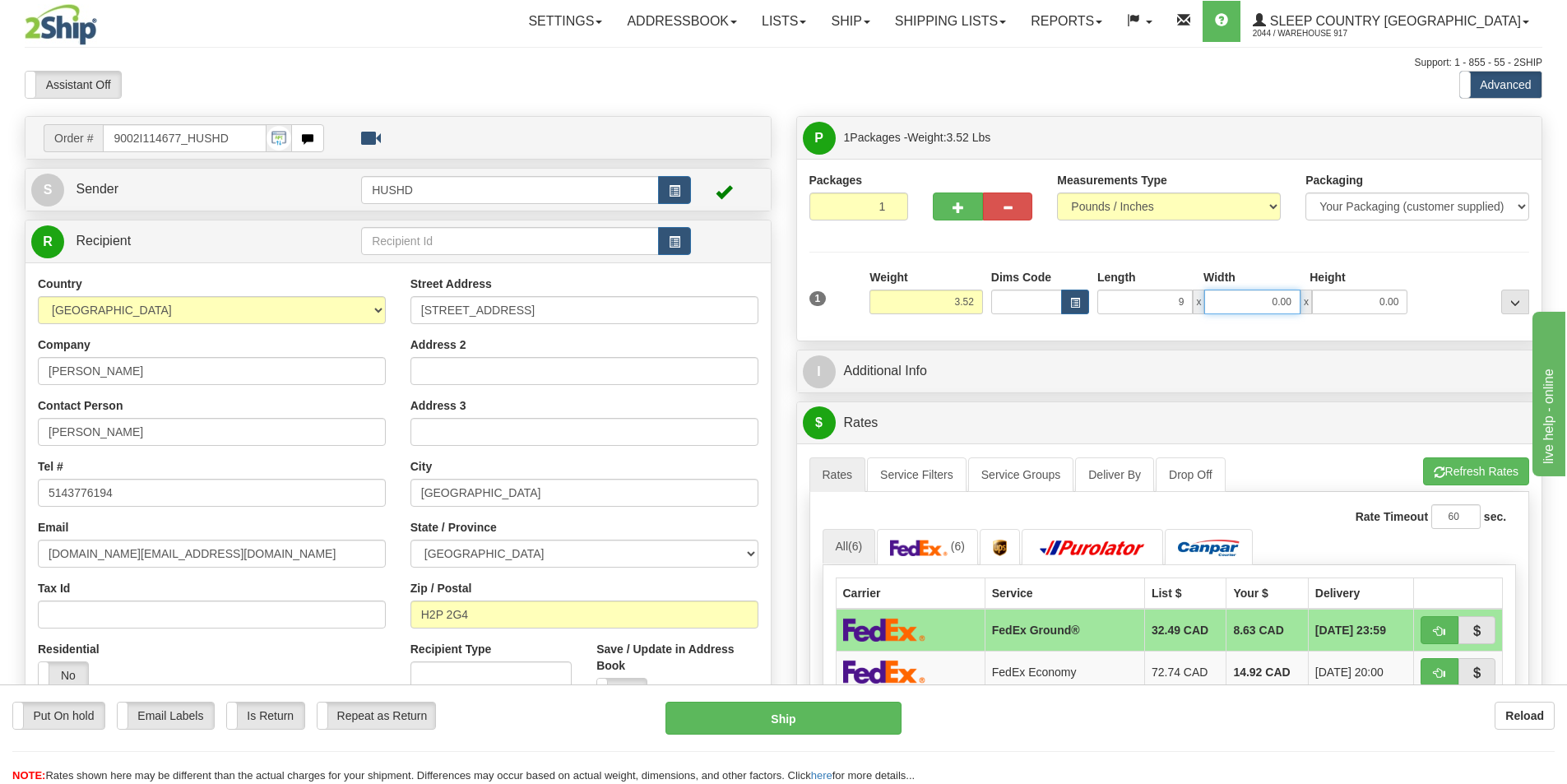
type input "9.00"
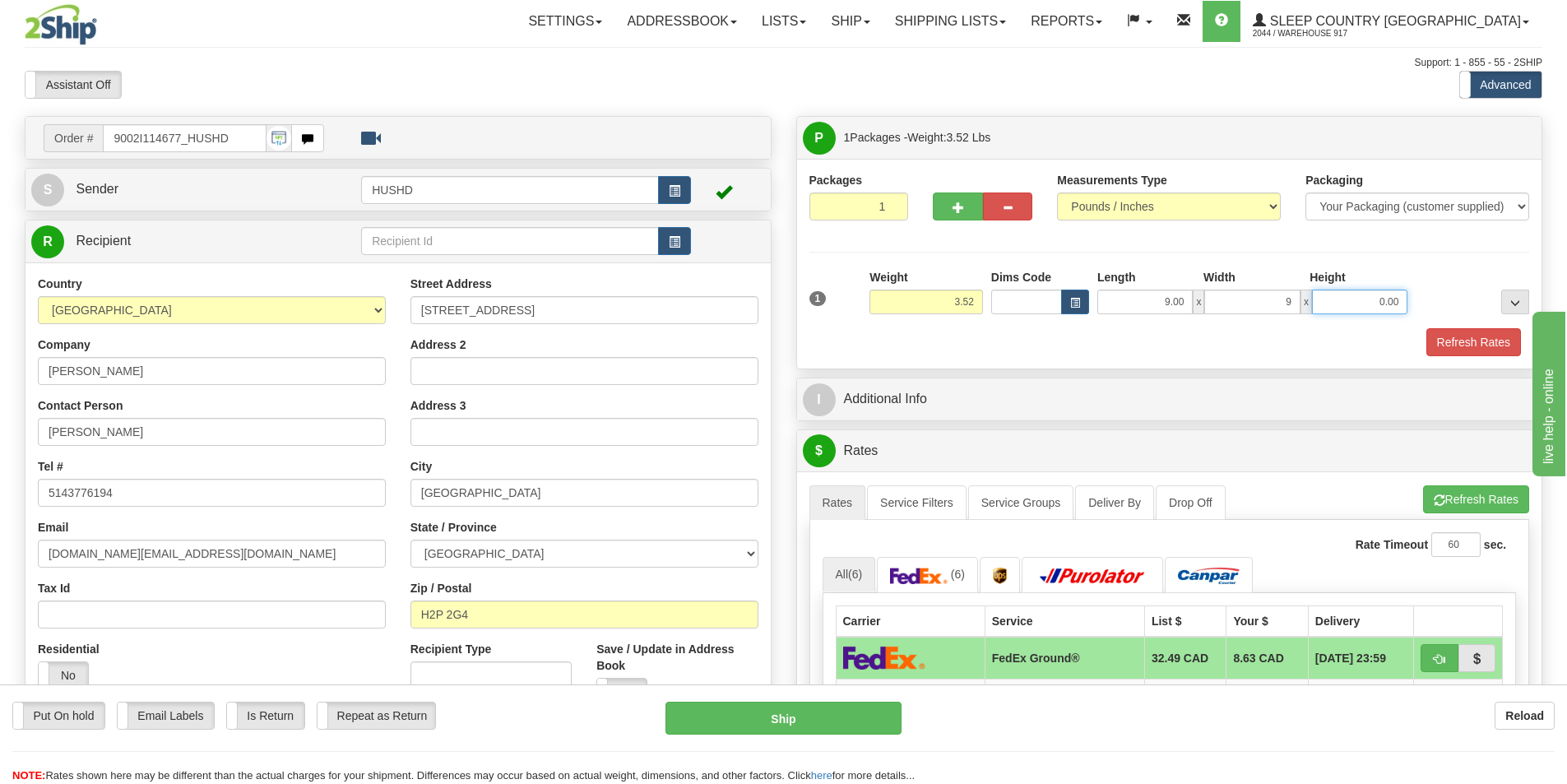
type input "9.00"
type input "6.00"
click at [1483, 333] on button "Refresh Rates" at bounding box center [1474, 342] width 95 height 28
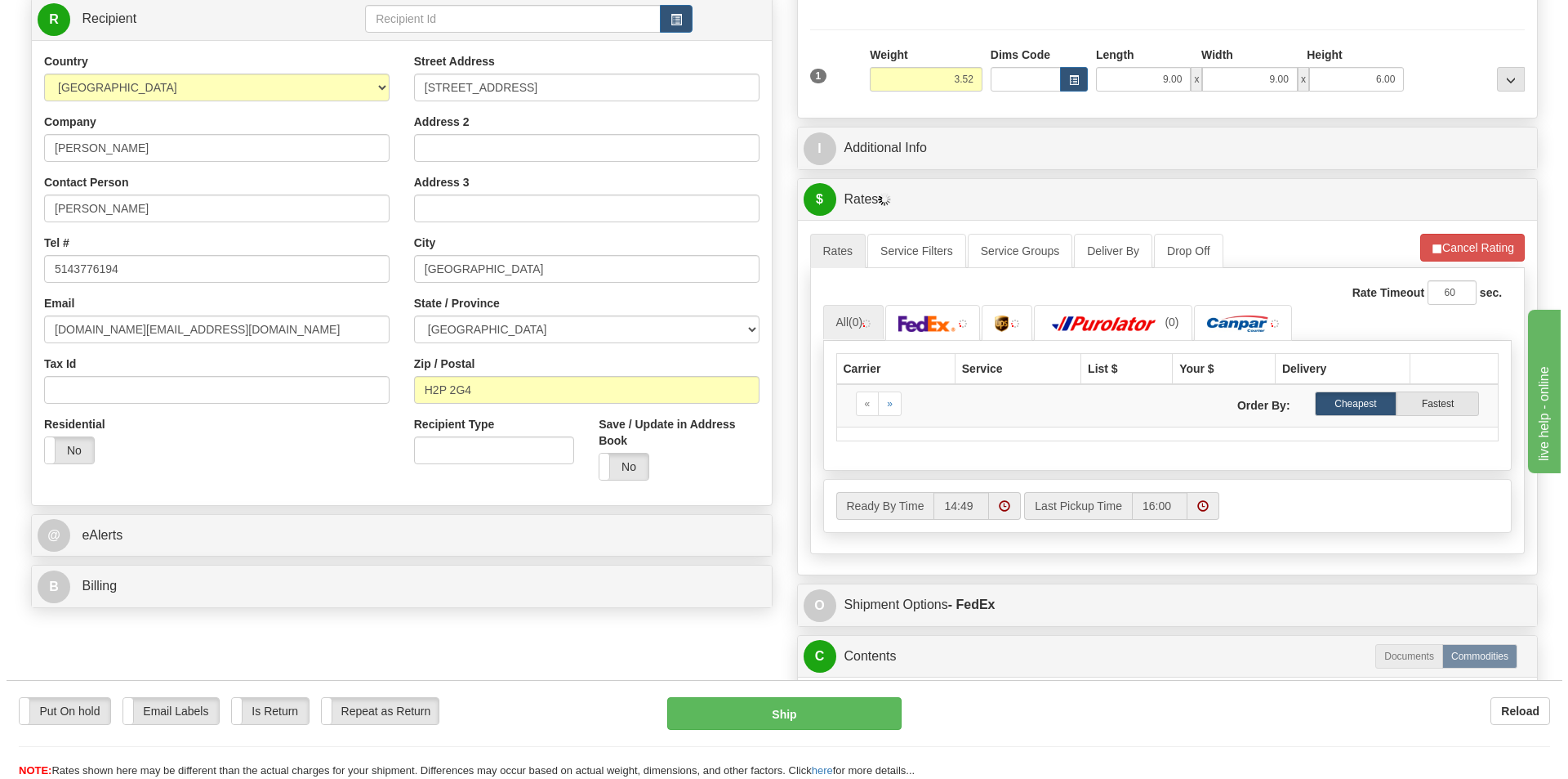
scroll to position [245, 0]
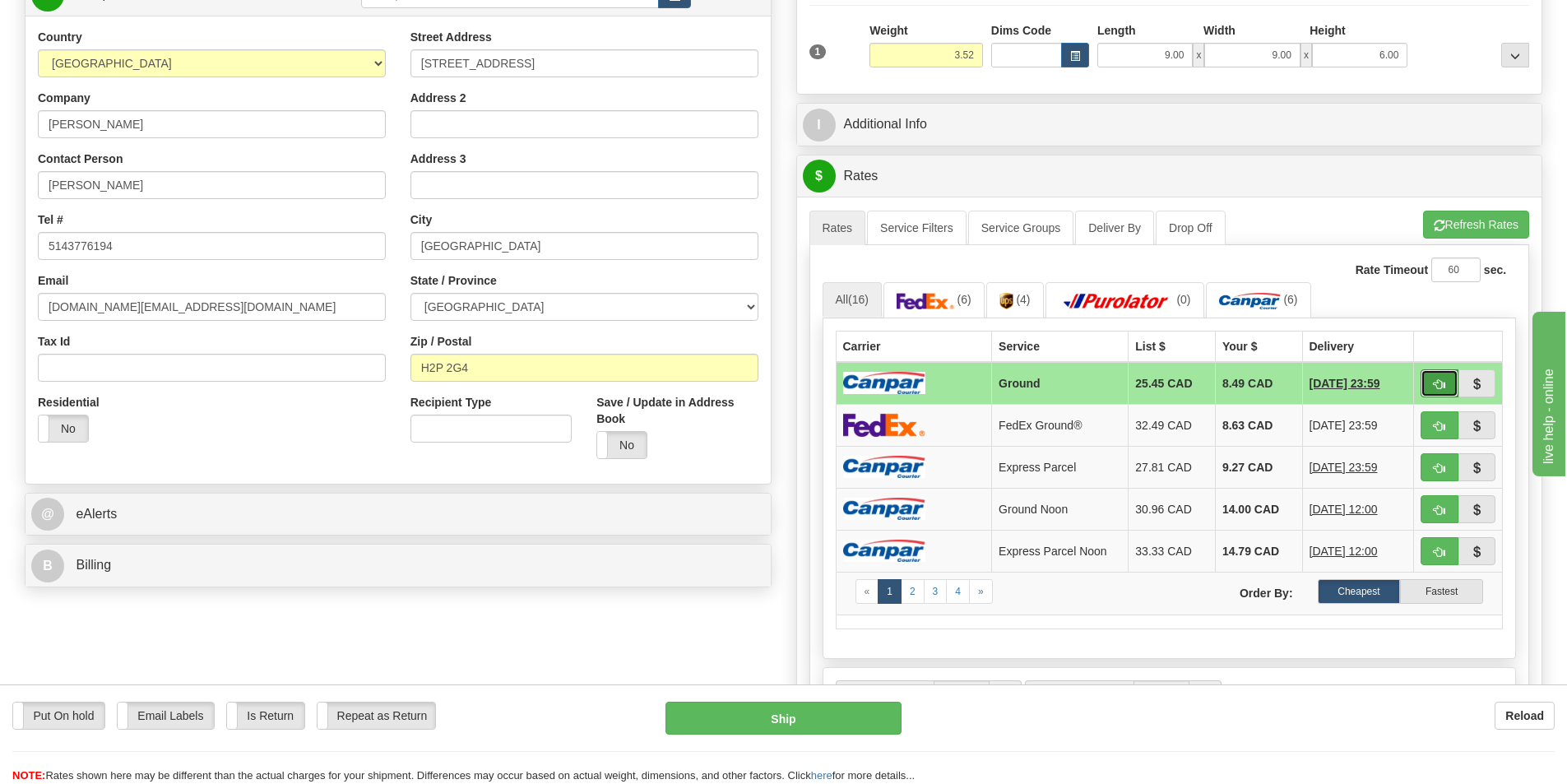
click at [1439, 383] on span "button" at bounding box center [1439, 384] width 12 height 11
type input "1"
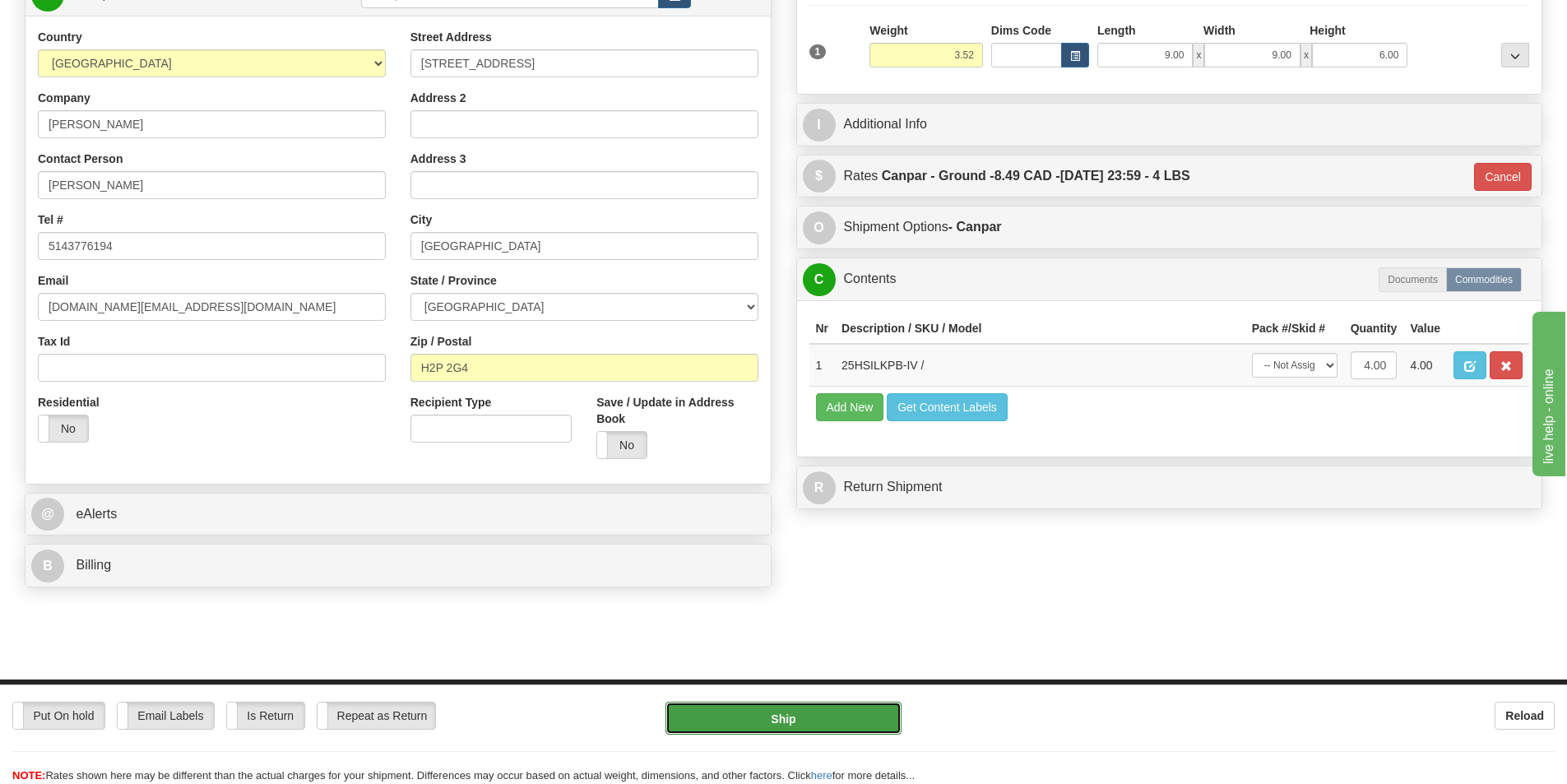
click at [830, 718] on button "Ship" at bounding box center [783, 717] width 236 height 32
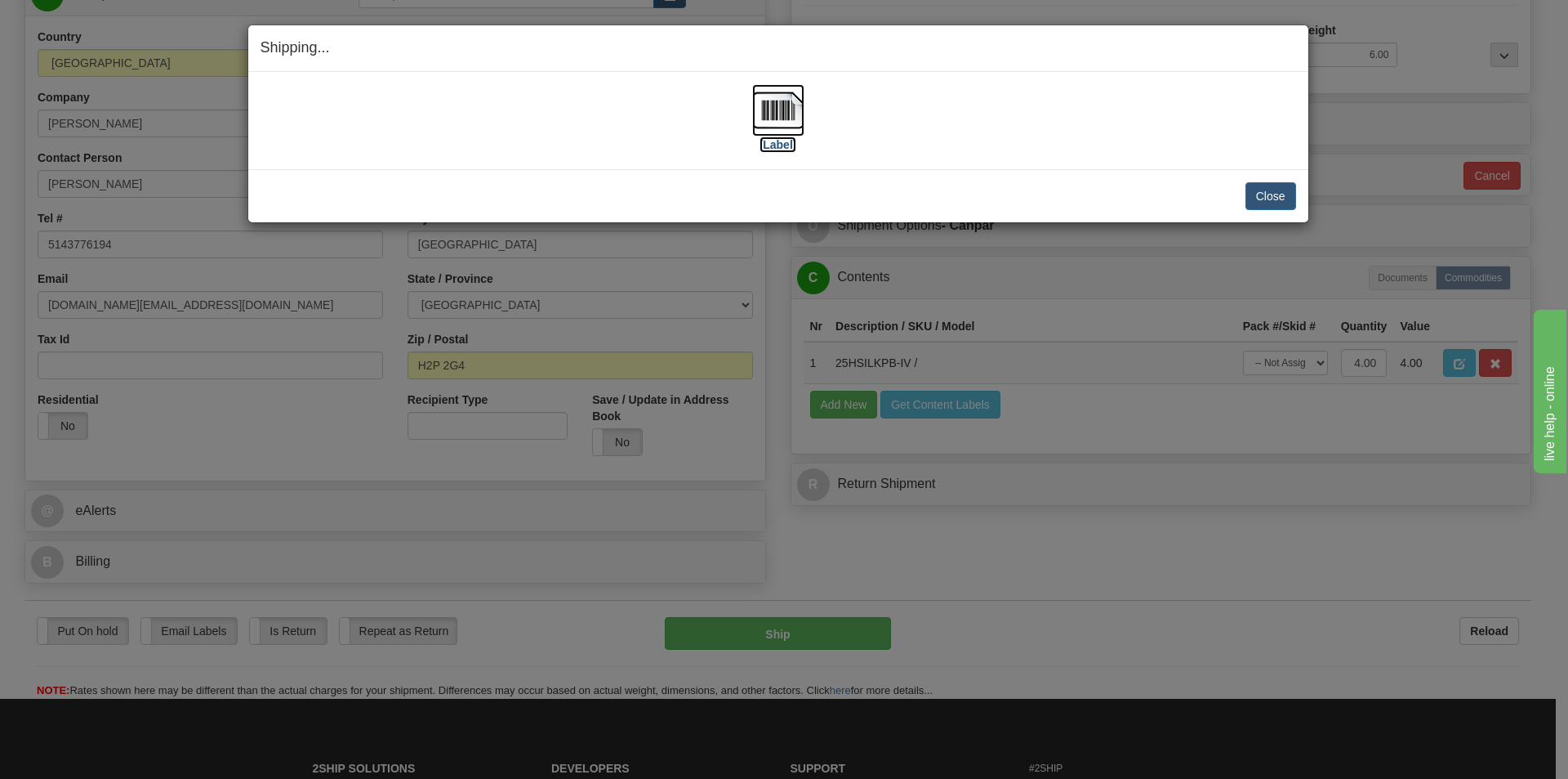
click at [786, 111] on img at bounding box center [778, 110] width 52 height 52
click at [1277, 200] on button "Close" at bounding box center [1270, 196] width 50 height 28
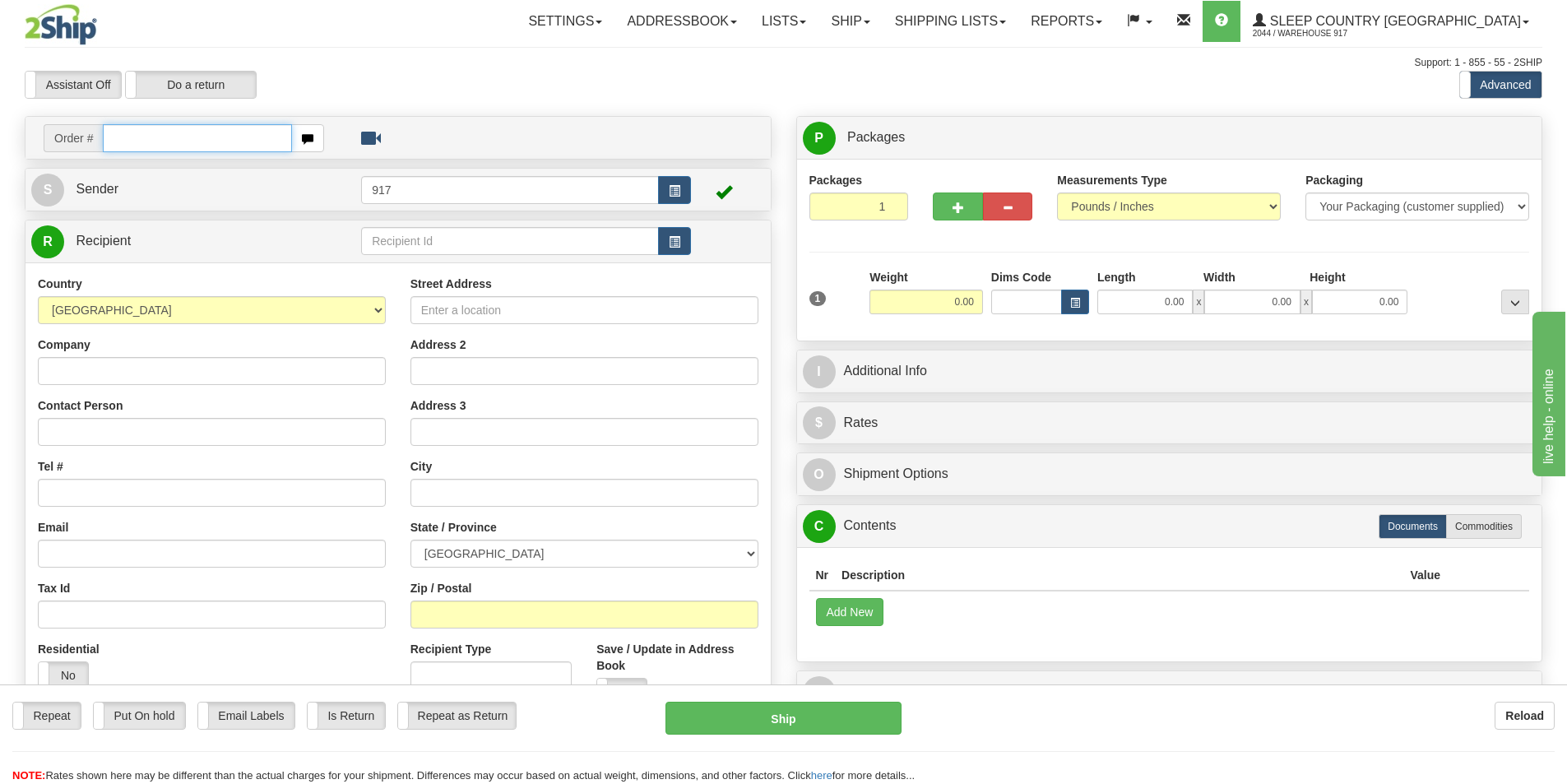
click at [213, 137] on input "text" at bounding box center [197, 138] width 189 height 28
paste input "9000I112077"
type input "9000I112077"
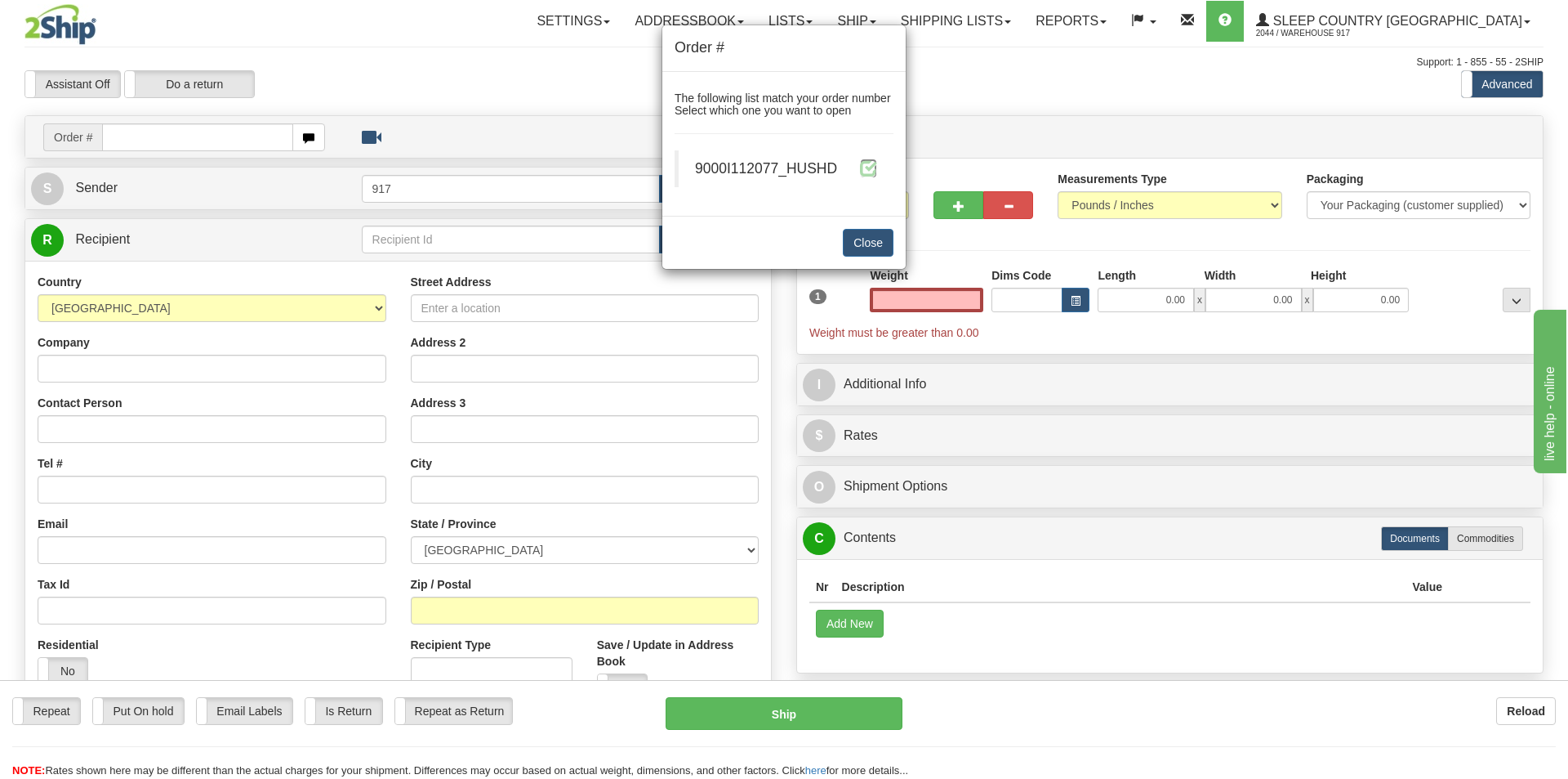
type input "0.00"
click at [876, 171] on span at bounding box center [868, 167] width 17 height 17
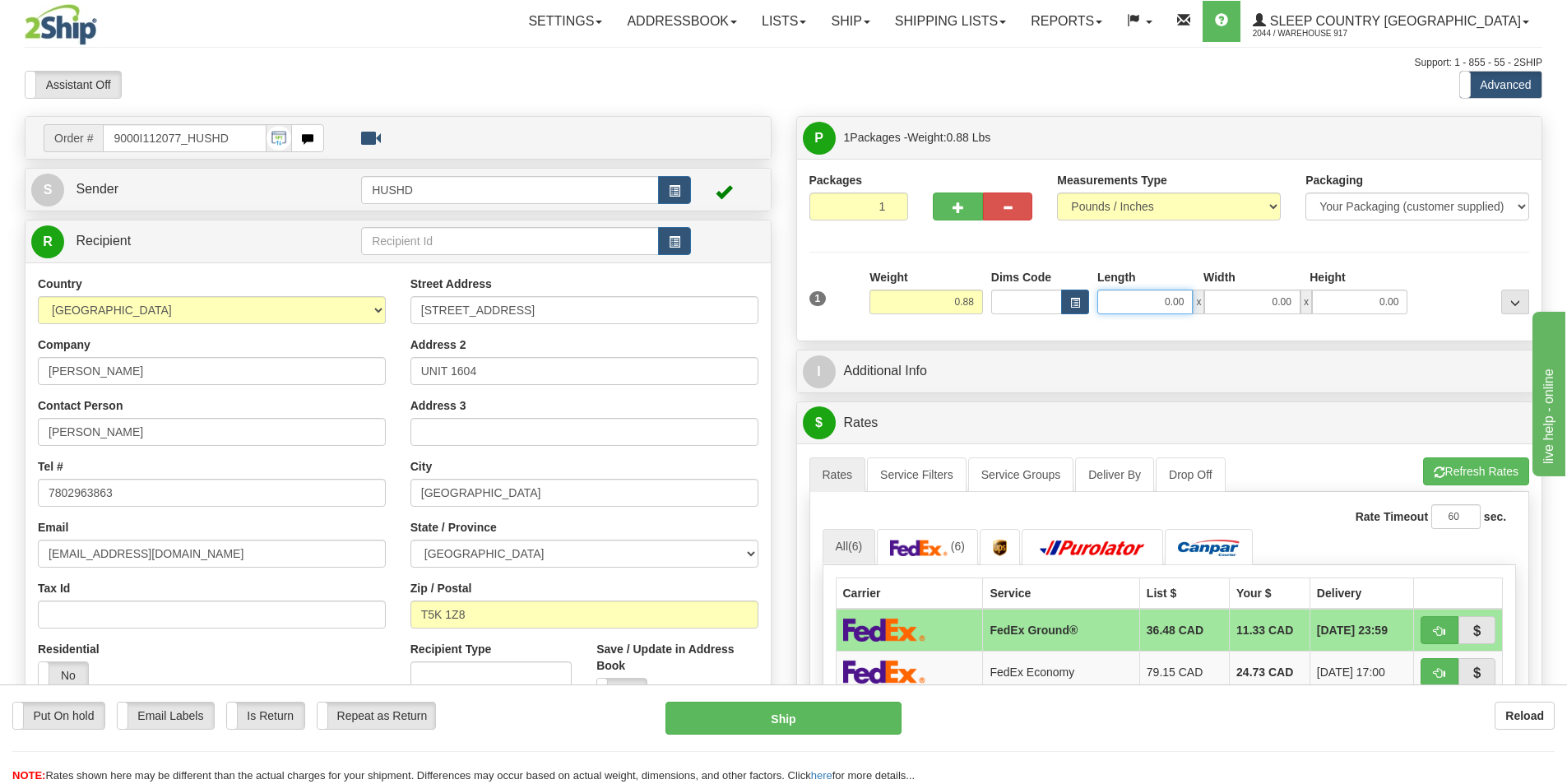
click at [1153, 306] on input "0.00" at bounding box center [1145, 302] width 95 height 25
type input "9.00"
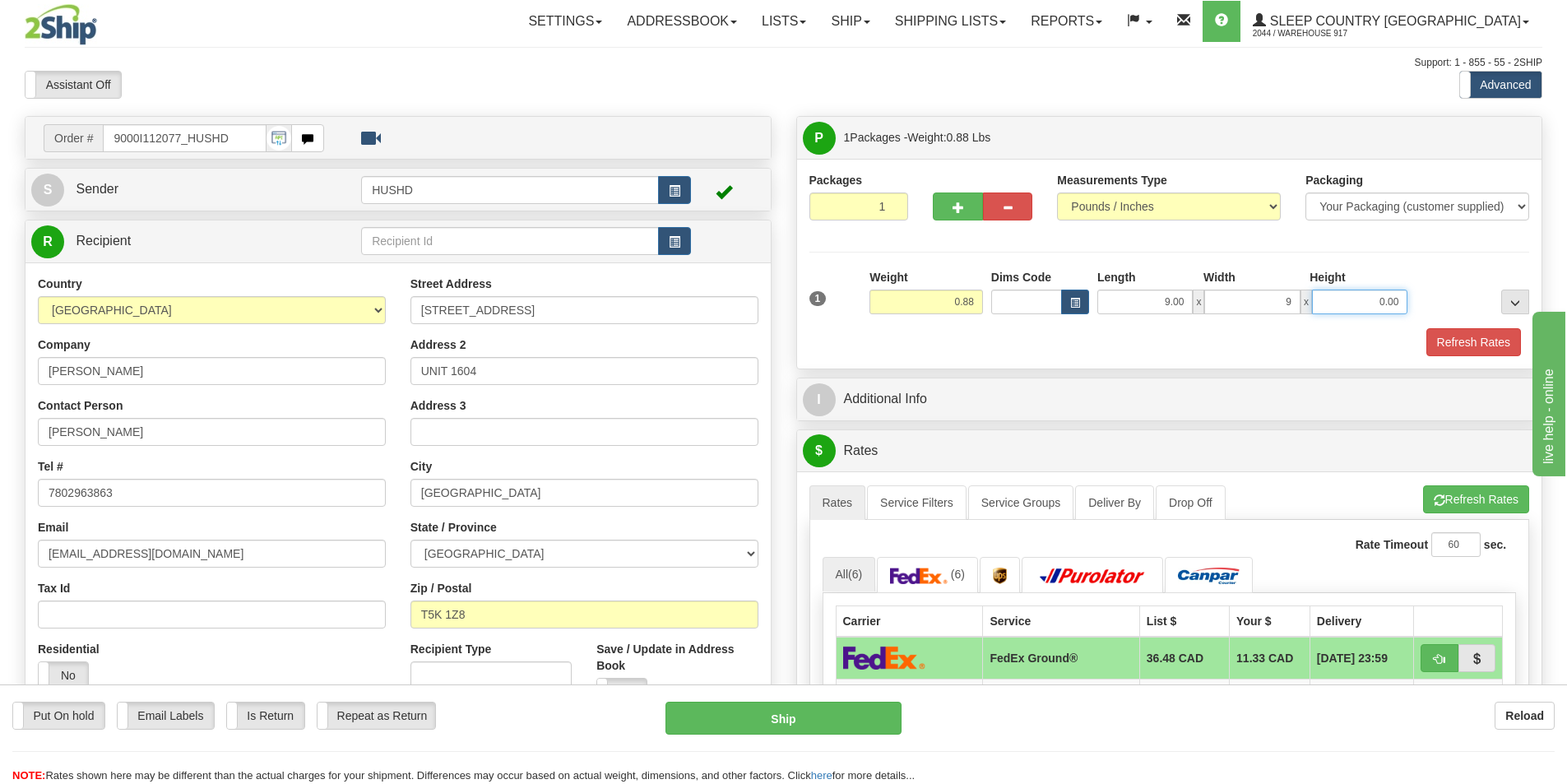
type input "9.00"
type input "2.00"
click at [1442, 347] on button "Refresh Rates" at bounding box center [1474, 342] width 95 height 28
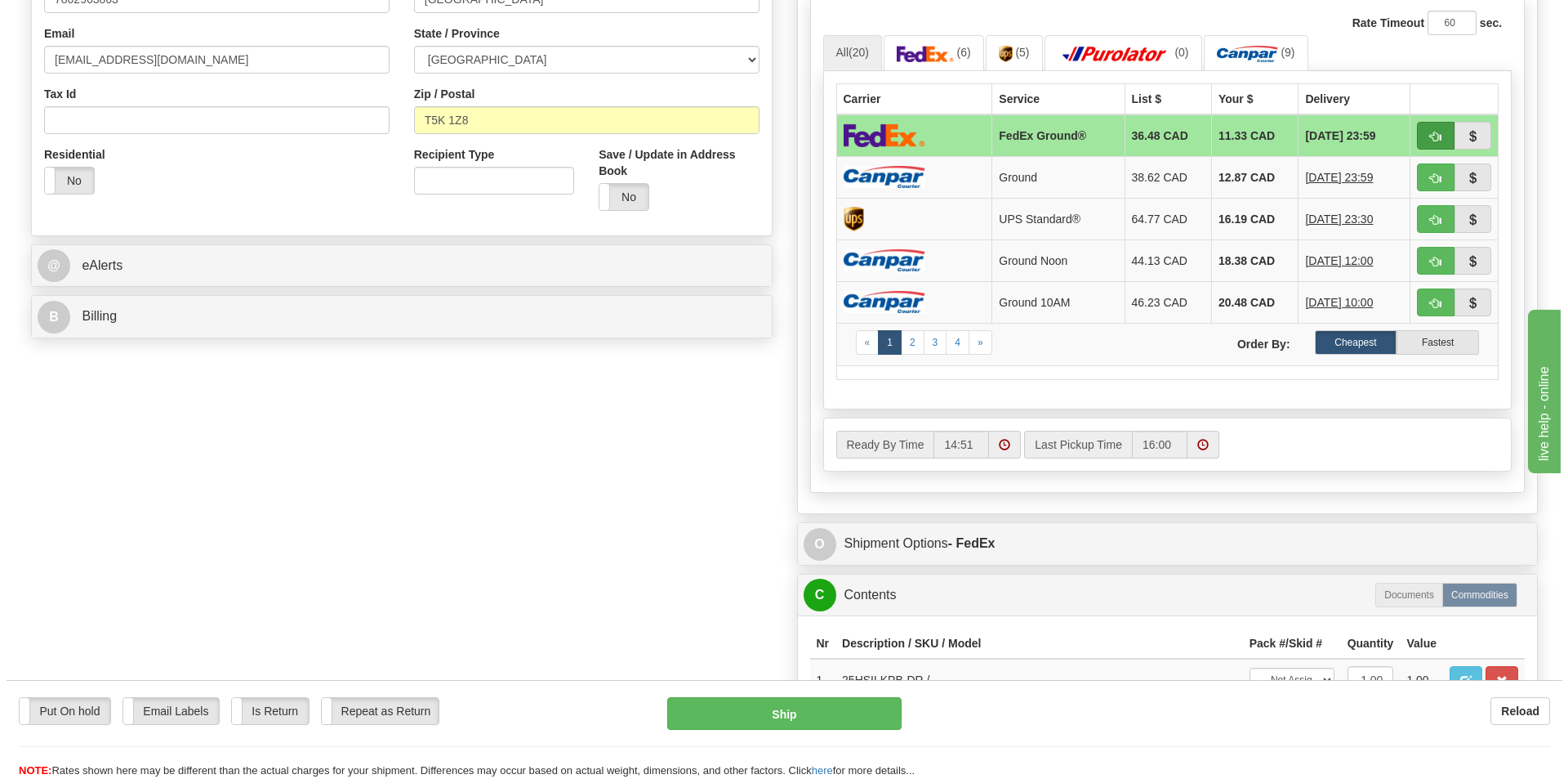
scroll to position [327, 0]
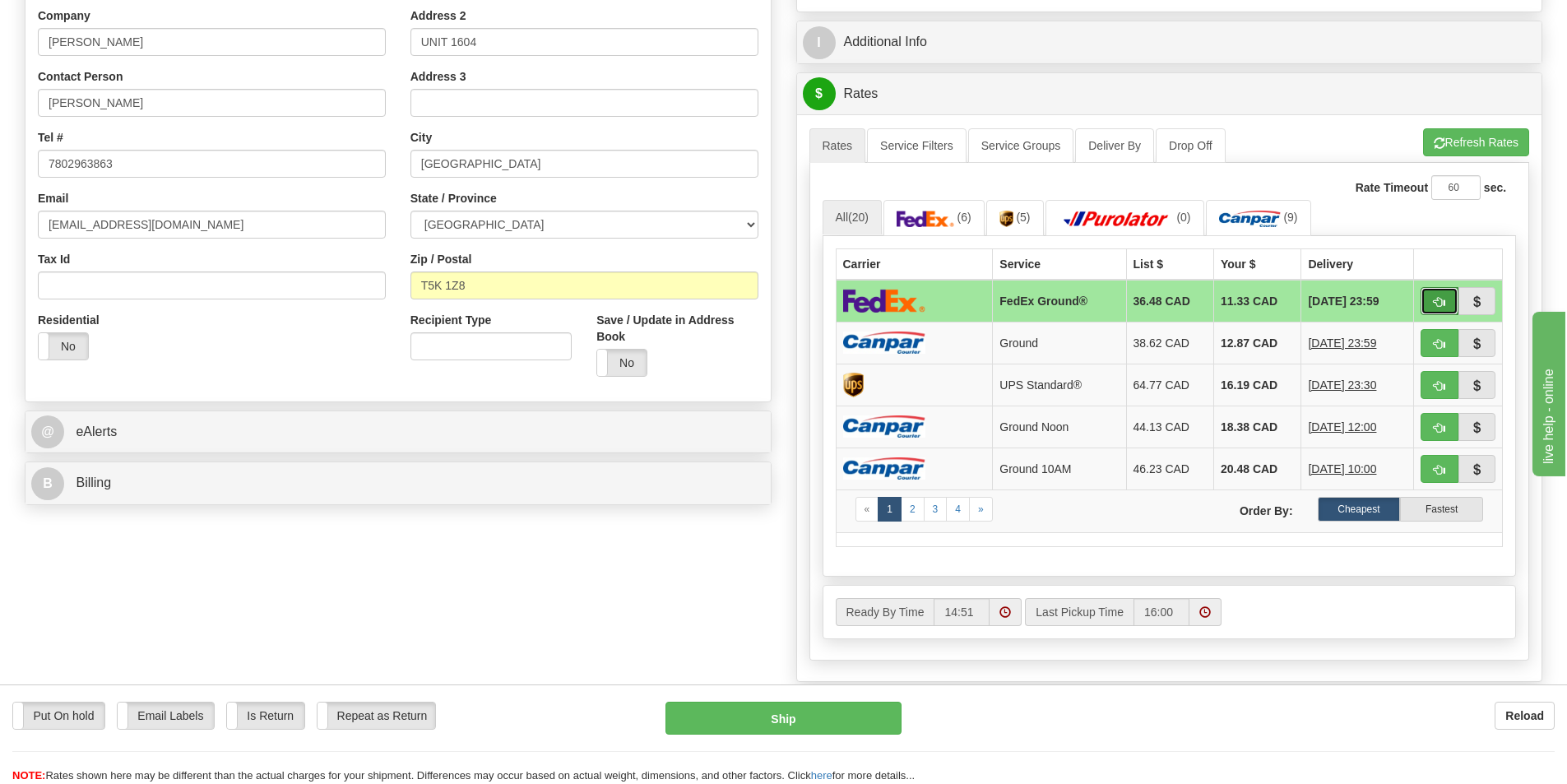
click at [1438, 297] on span "button" at bounding box center [1439, 302] width 12 height 11
type input "92"
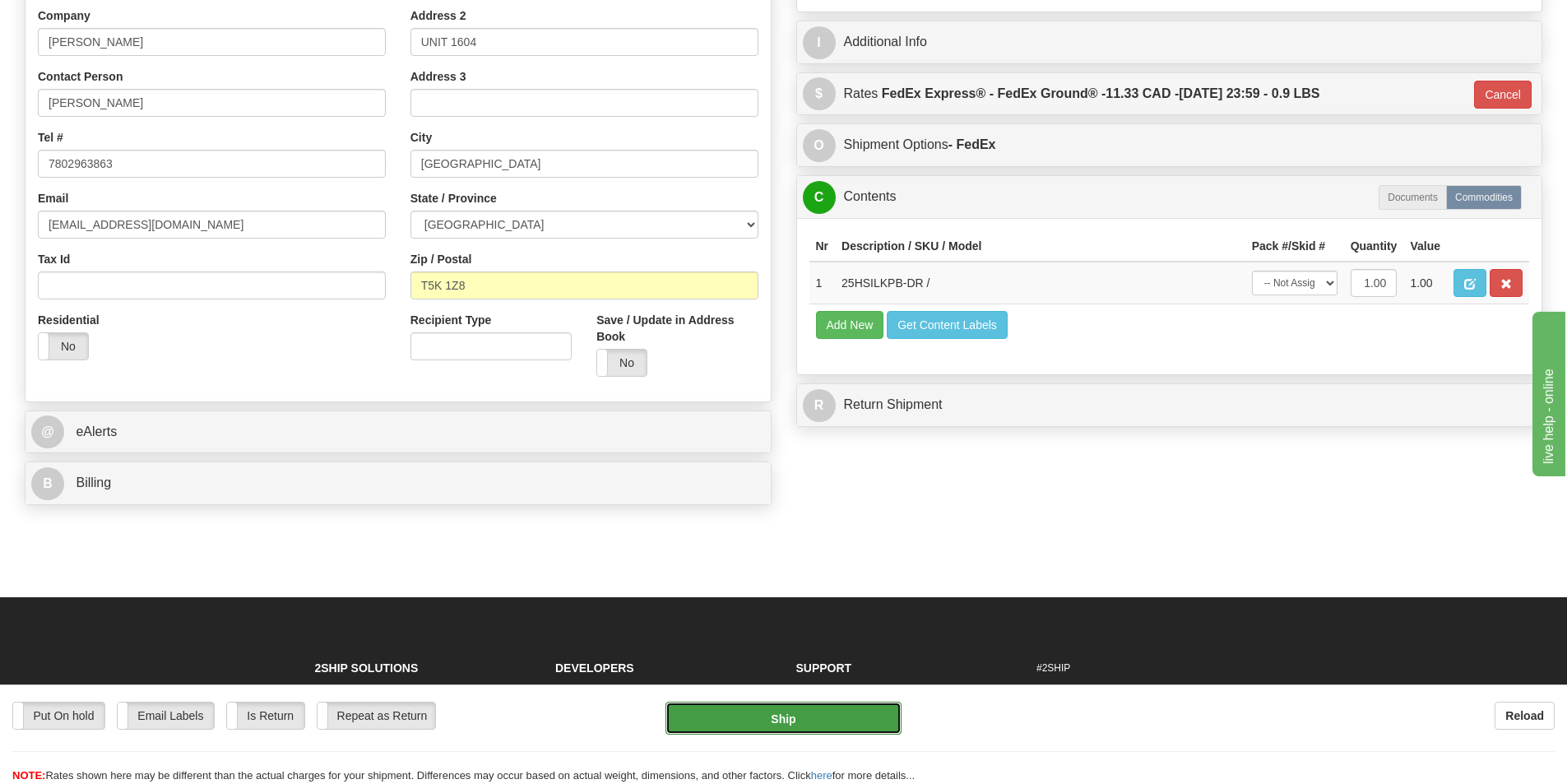
click at [835, 713] on button "Ship" at bounding box center [783, 717] width 236 height 32
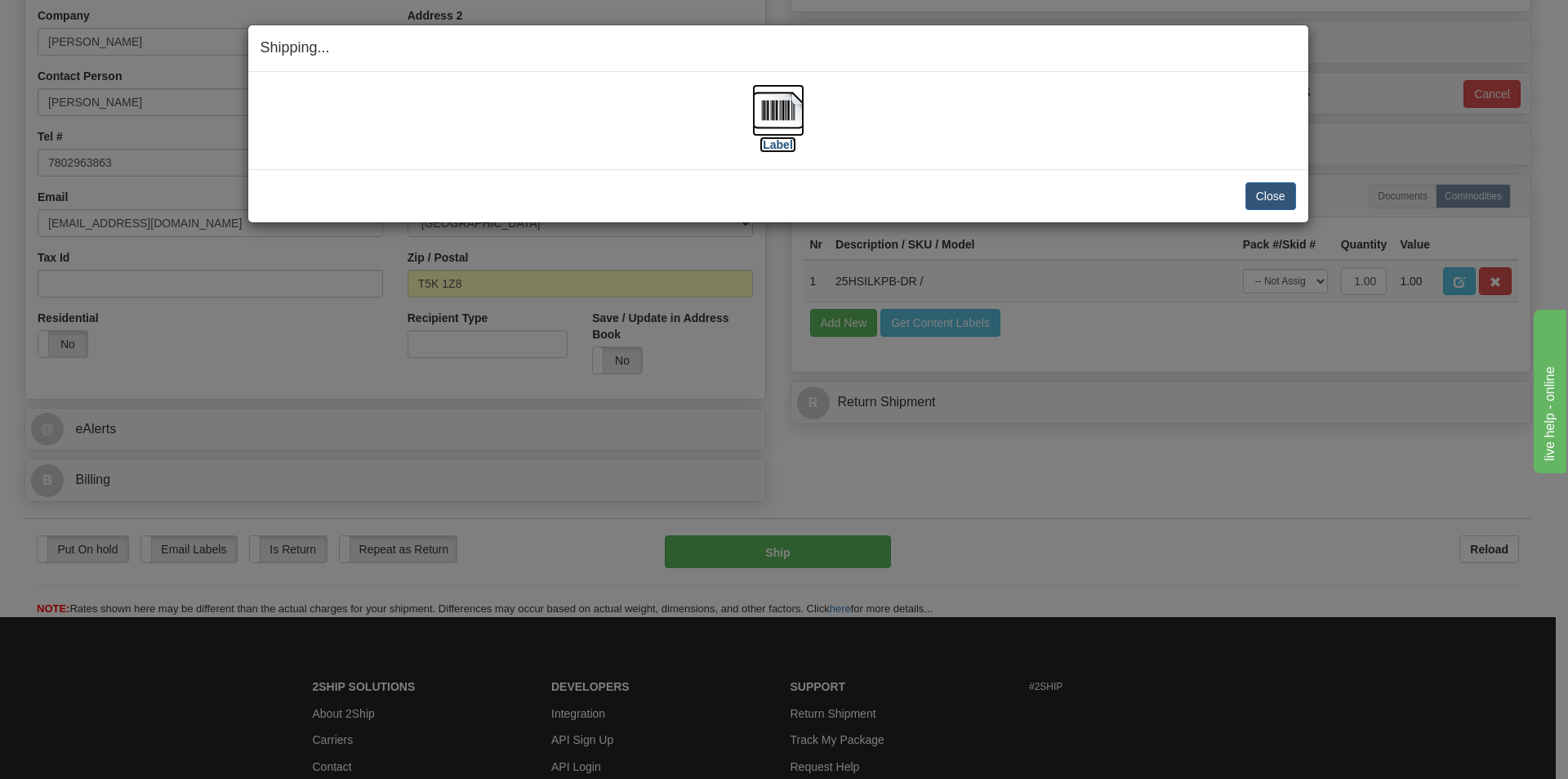
click at [773, 117] on img at bounding box center [778, 110] width 52 height 52
click at [1278, 195] on button "Close" at bounding box center [1270, 196] width 50 height 28
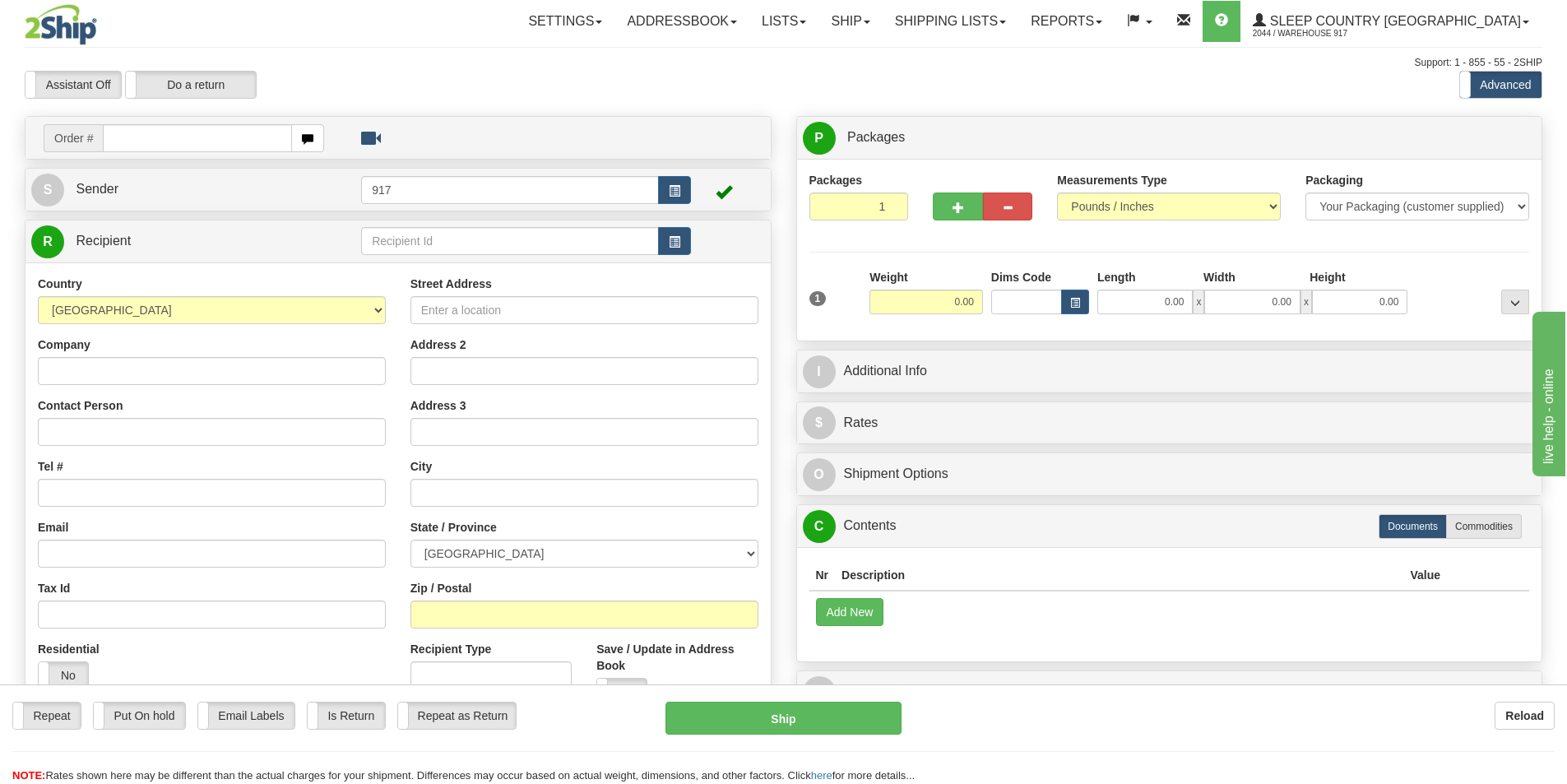
click at [233, 142] on input "text" at bounding box center [197, 138] width 189 height 28
type input "9000I108798"
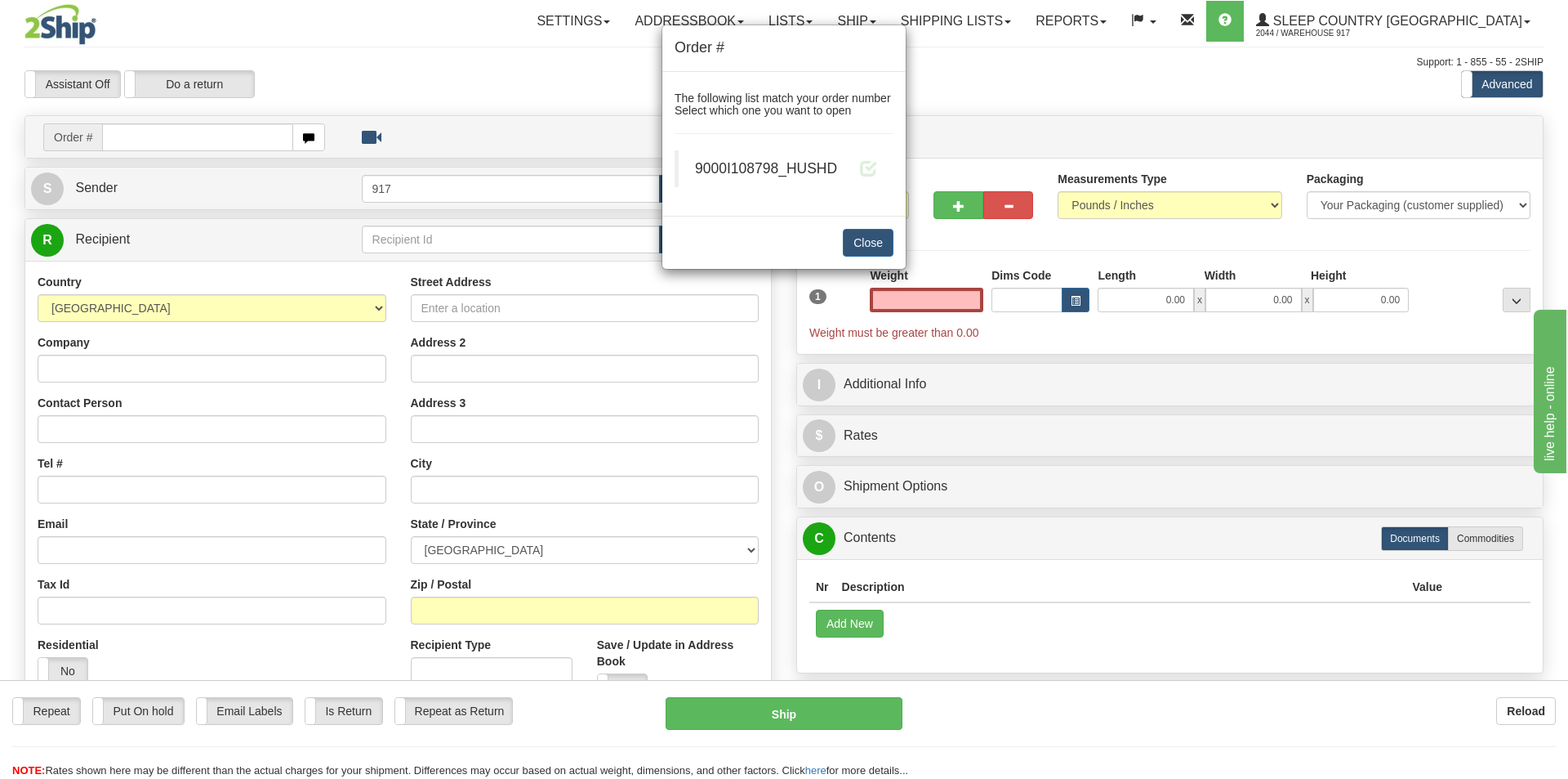
type input "0.00"
click at [856, 171] on div "9000I108798_HUSHD" at bounding box center [786, 168] width 182 height 21
click at [866, 171] on span at bounding box center [868, 167] width 17 height 17
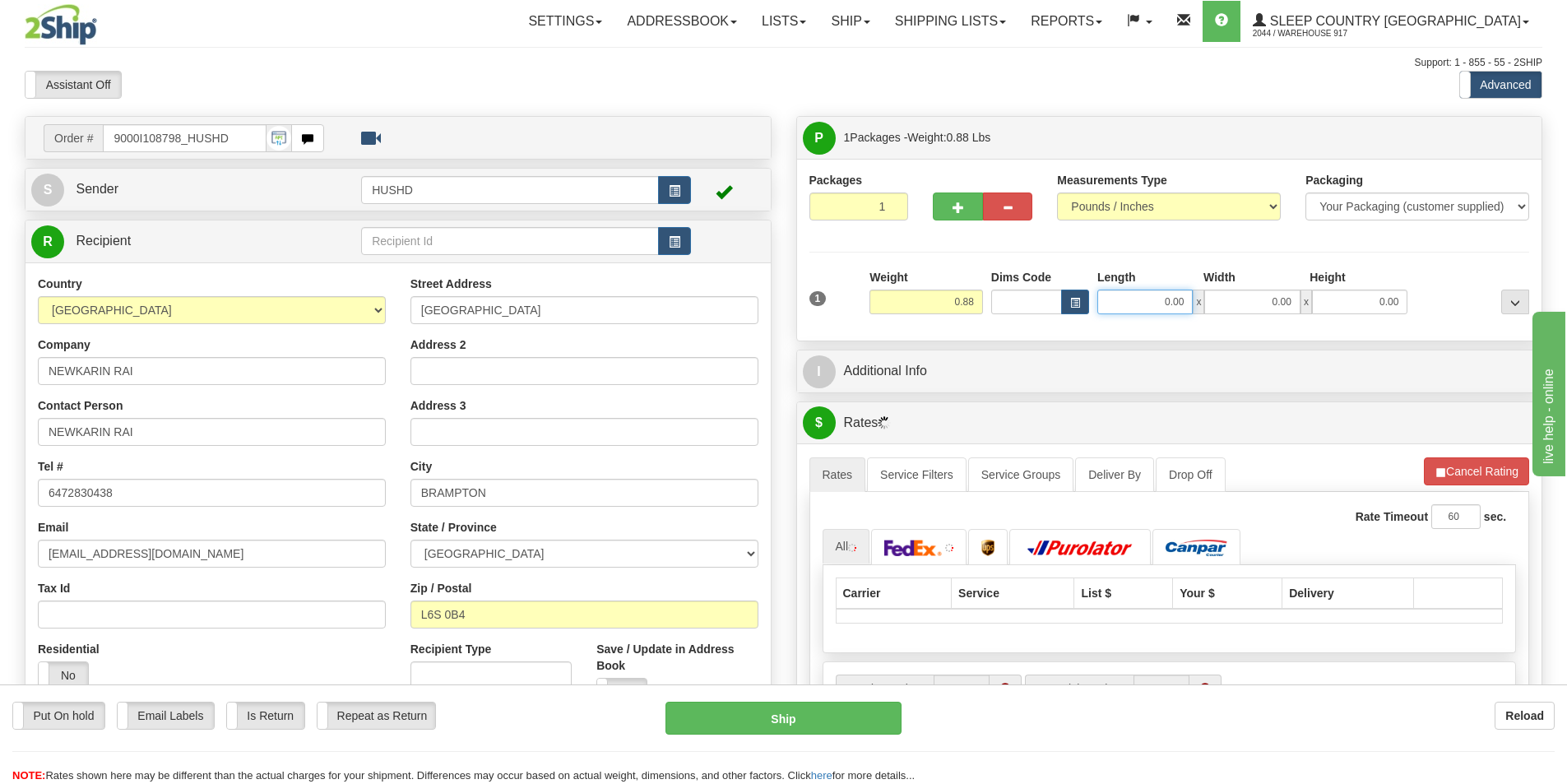
click at [1139, 299] on input "0.00" at bounding box center [1145, 302] width 95 height 25
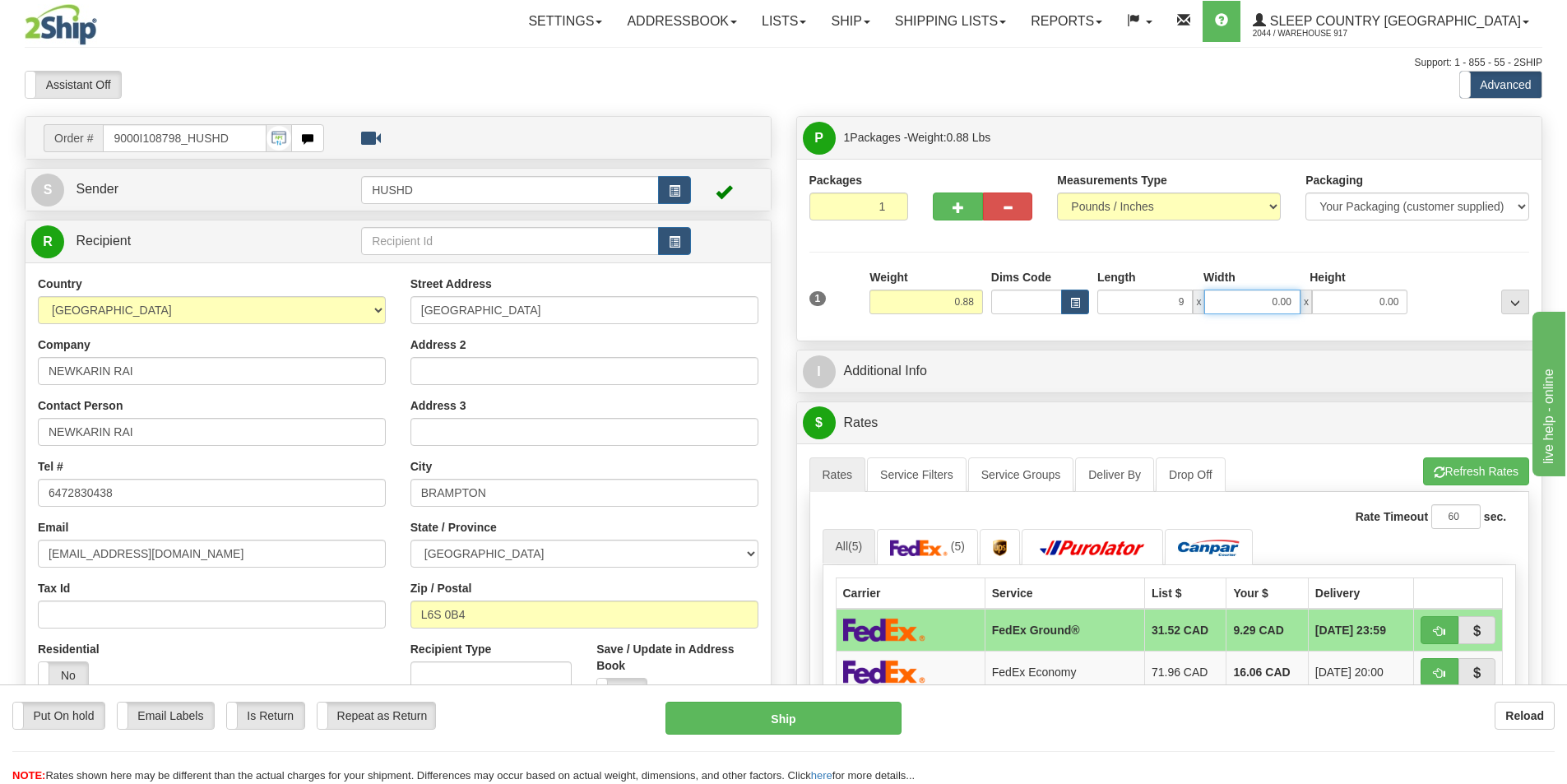
type input "9.00"
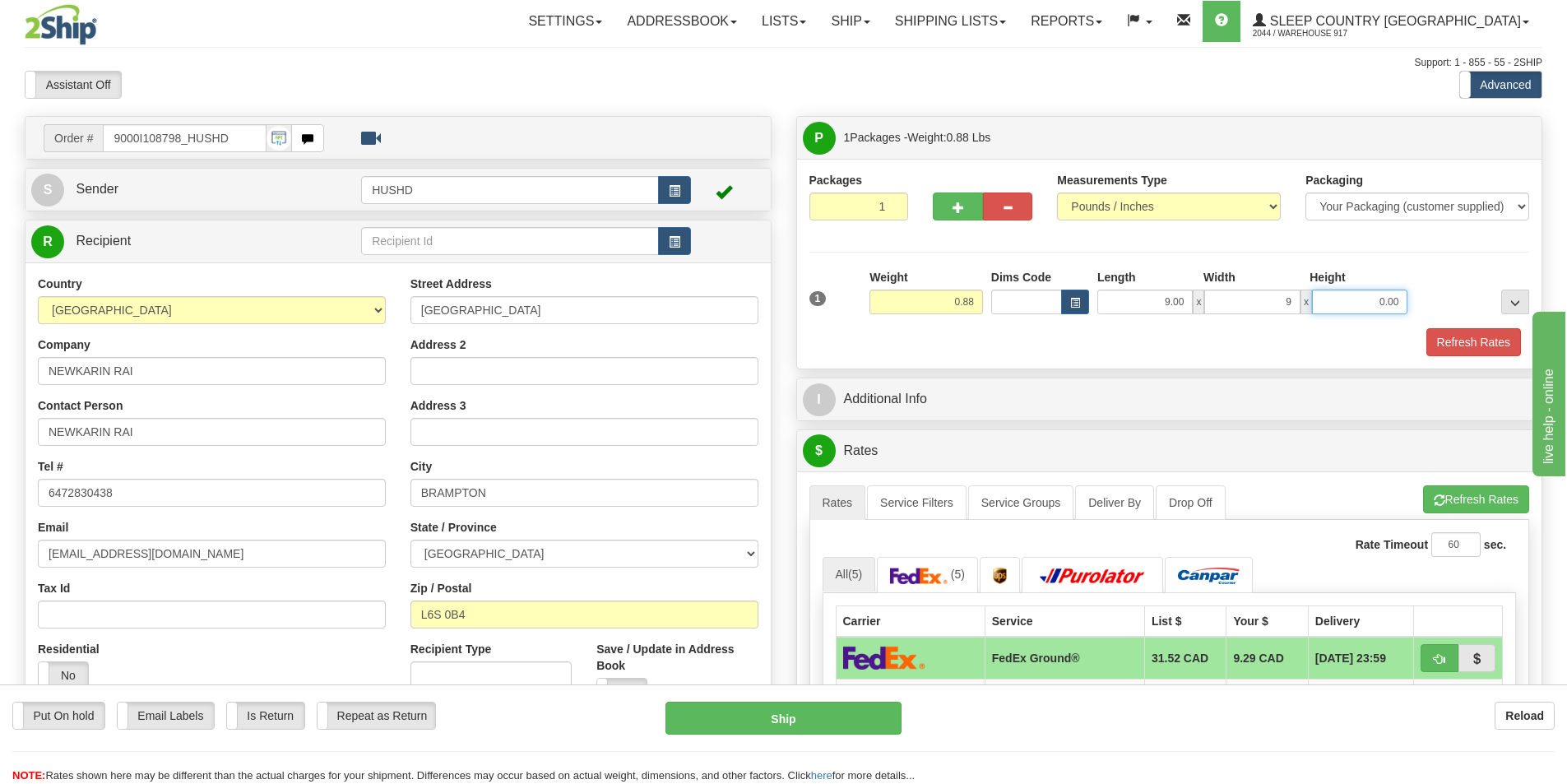
type input "9.00"
type input "2.00"
click at [1488, 348] on button "Refresh Rates" at bounding box center [1474, 342] width 95 height 28
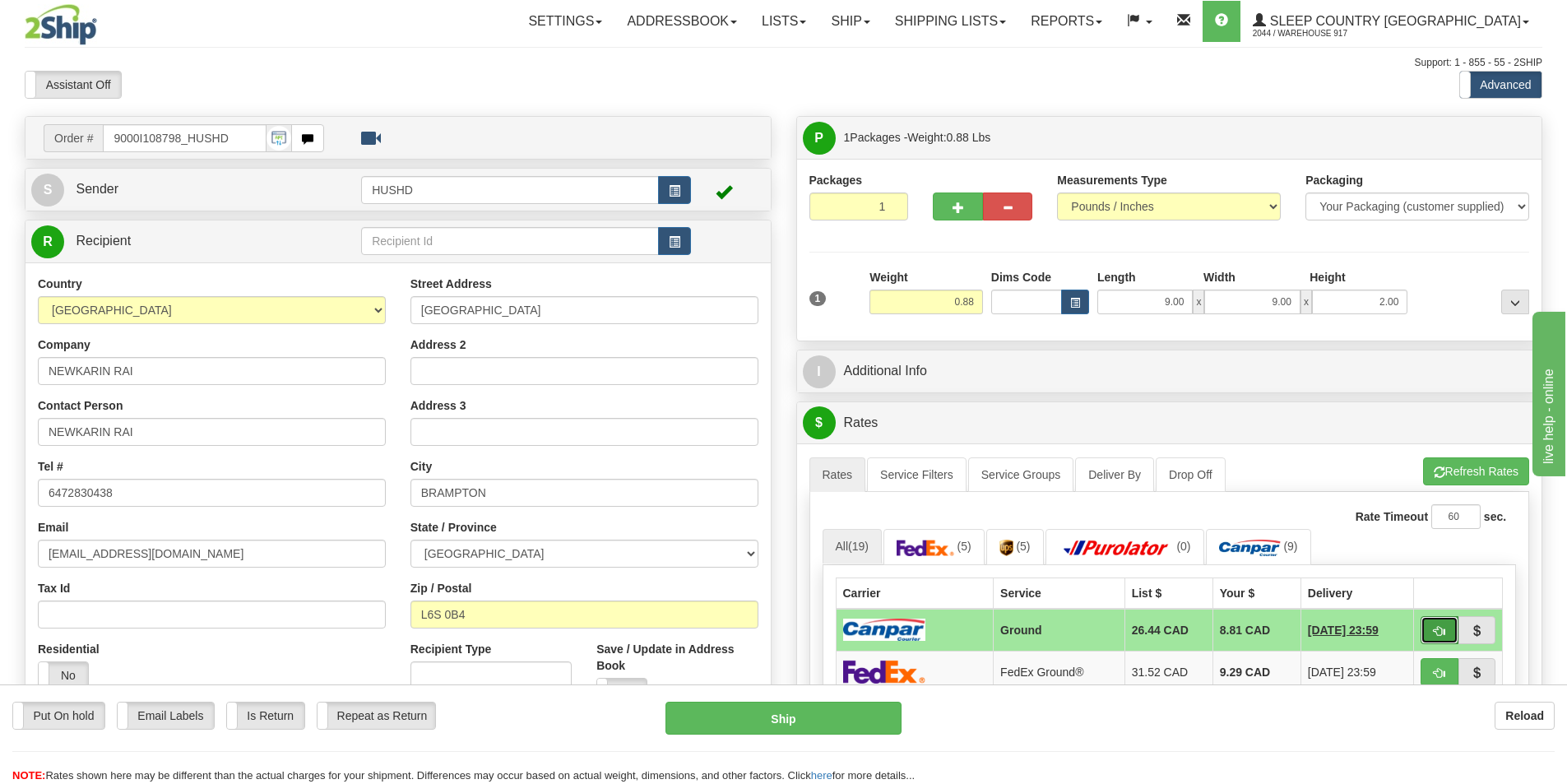
click at [1444, 617] on button "button" at bounding box center [1439, 630] width 38 height 28
type input "1"
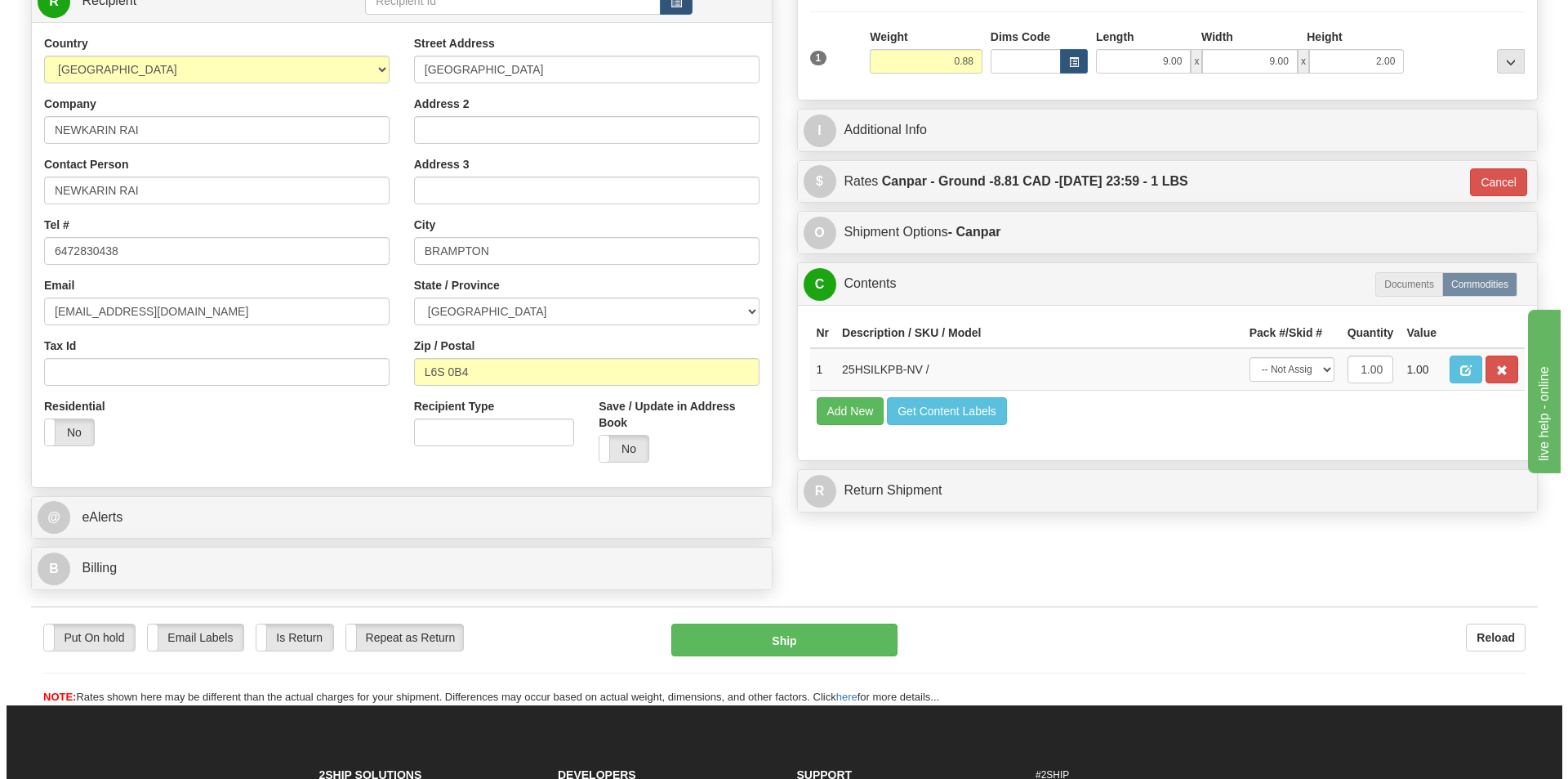
scroll to position [245, 0]
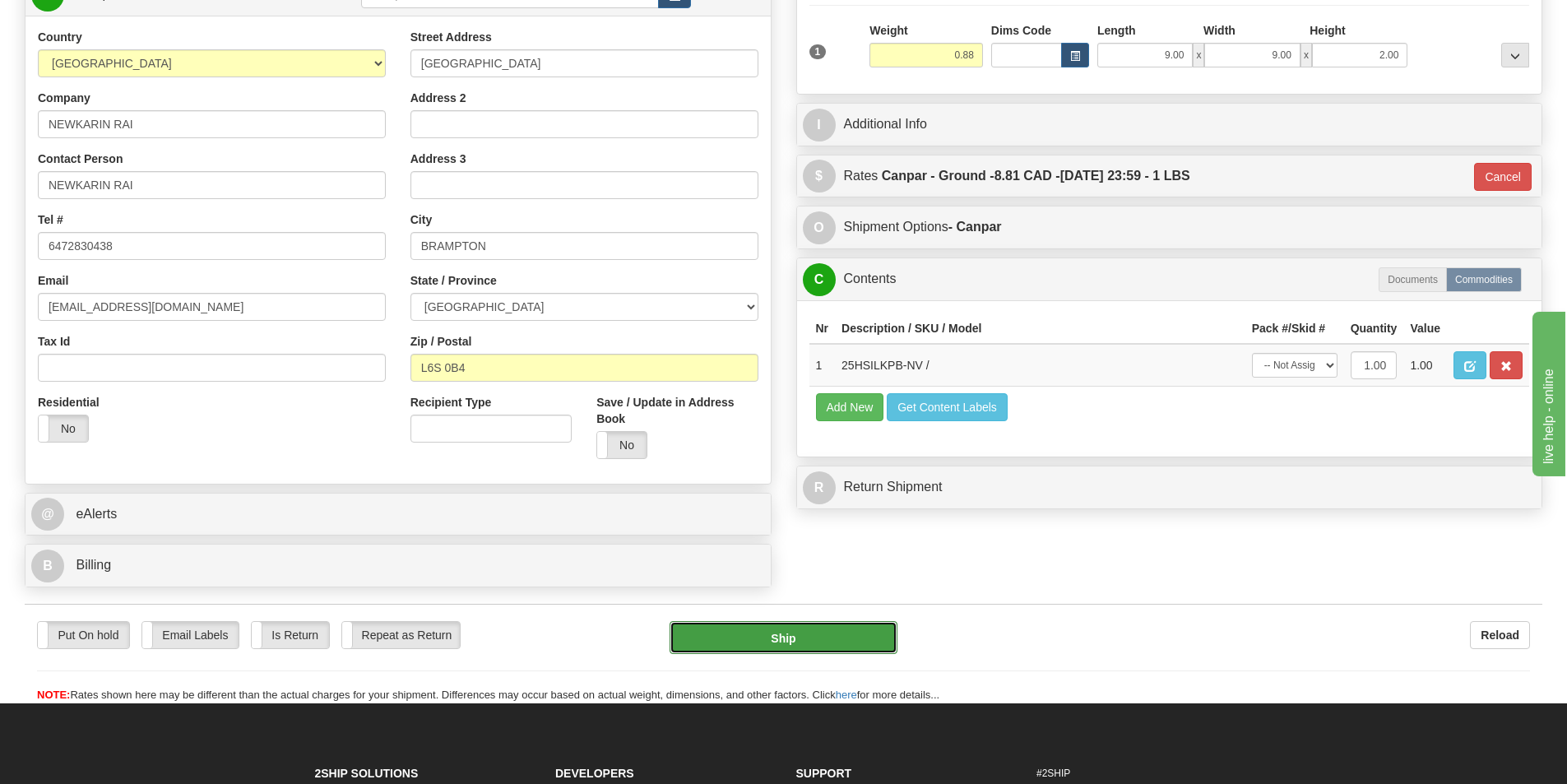
click at [860, 647] on button "Ship" at bounding box center [783, 637] width 228 height 32
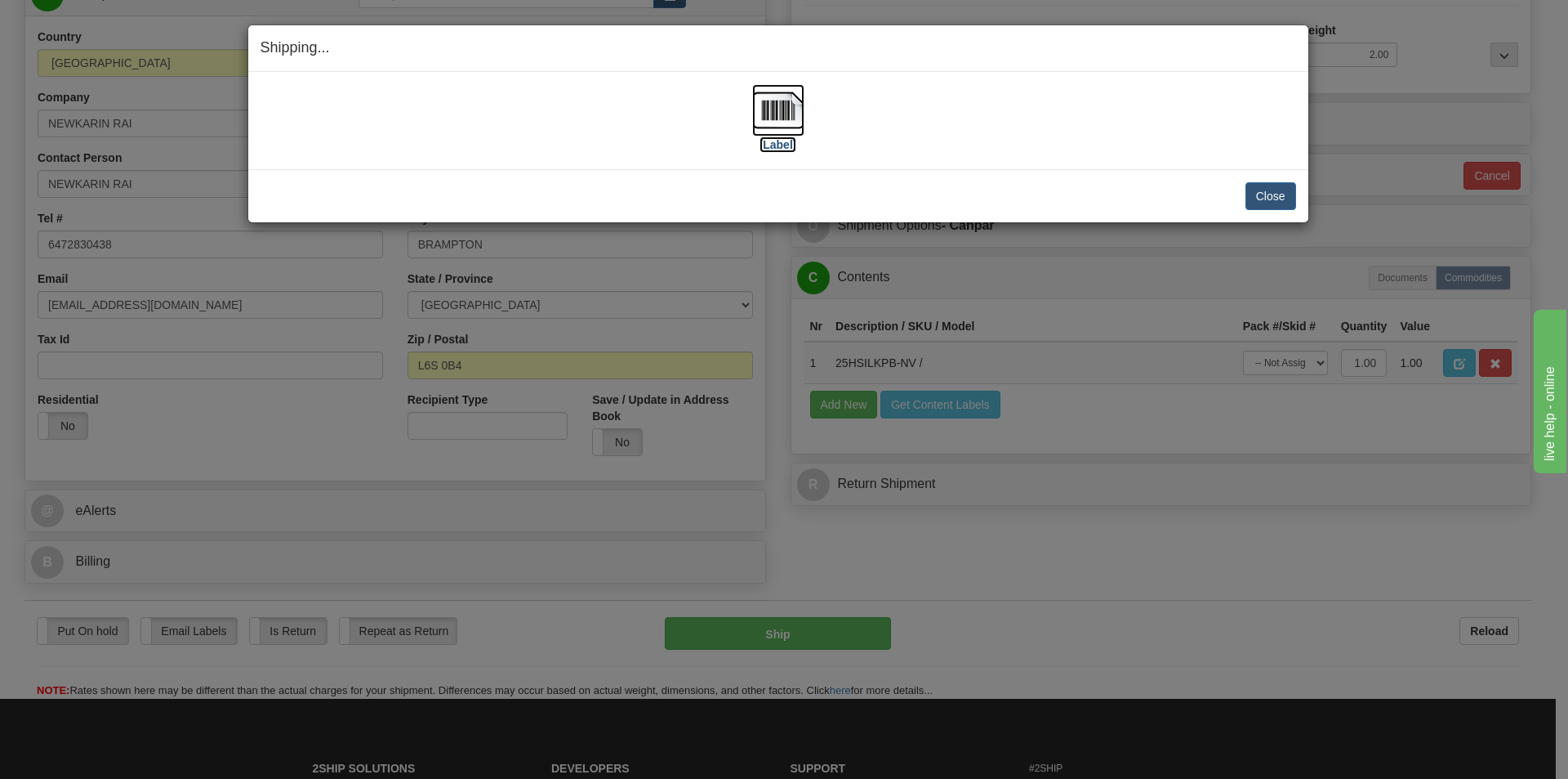
click at [780, 114] on img at bounding box center [778, 110] width 52 height 52
click at [1287, 192] on button "Close" at bounding box center [1270, 196] width 50 height 28
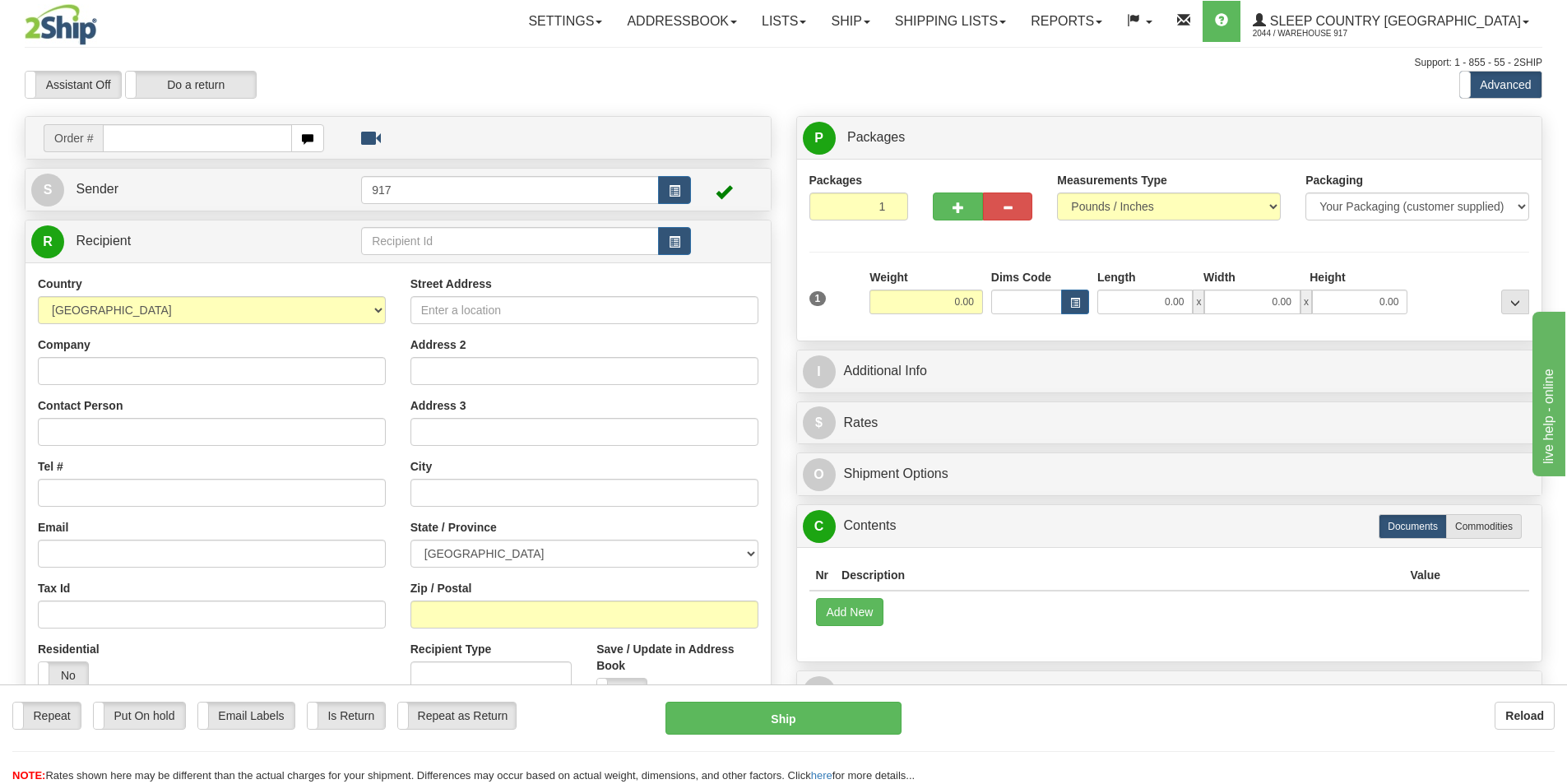
click at [199, 138] on input "text" at bounding box center [197, 138] width 189 height 28
type input "9002I103677"
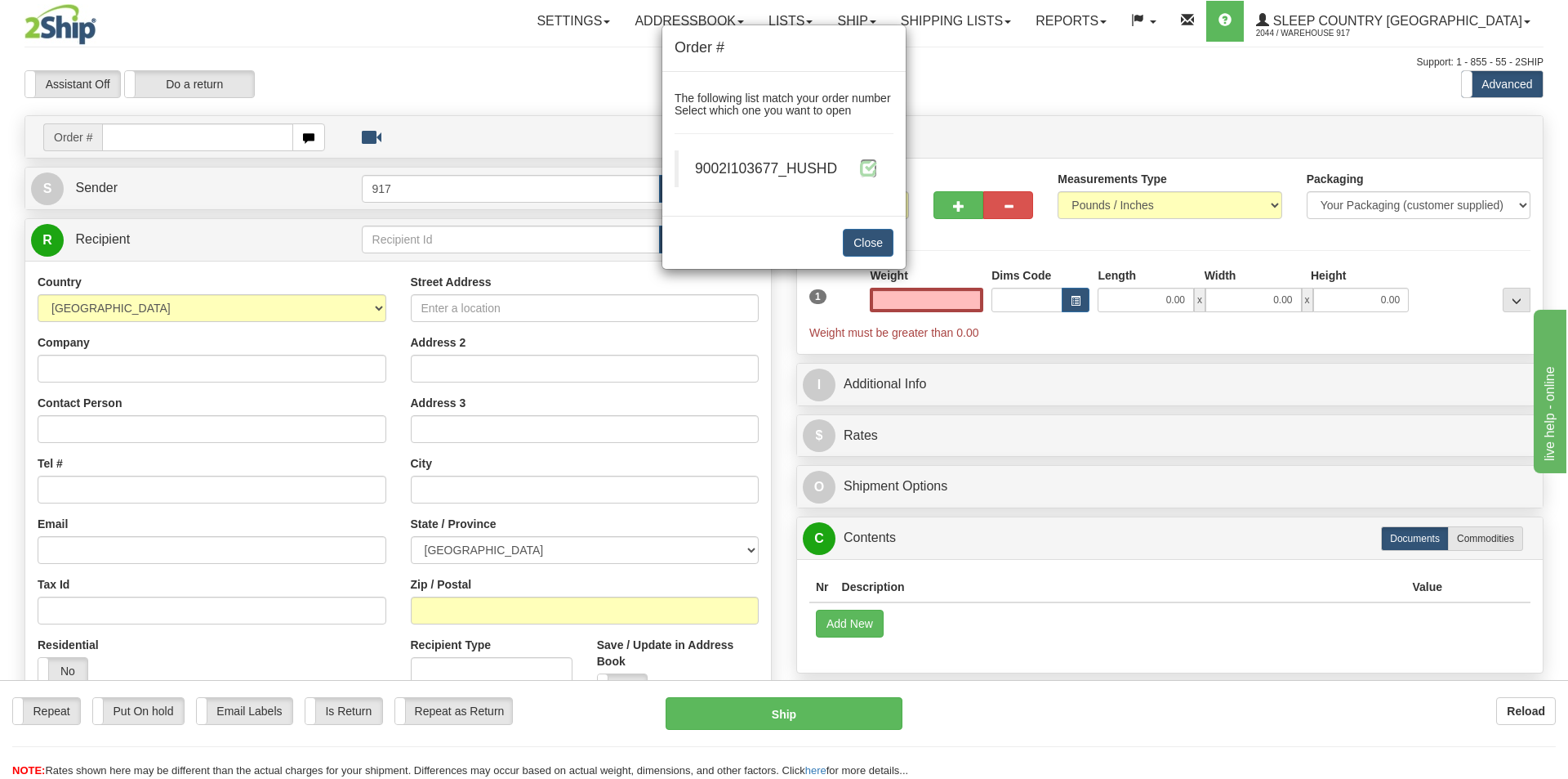
type input "0.00"
click at [867, 176] on span at bounding box center [868, 167] width 17 height 17
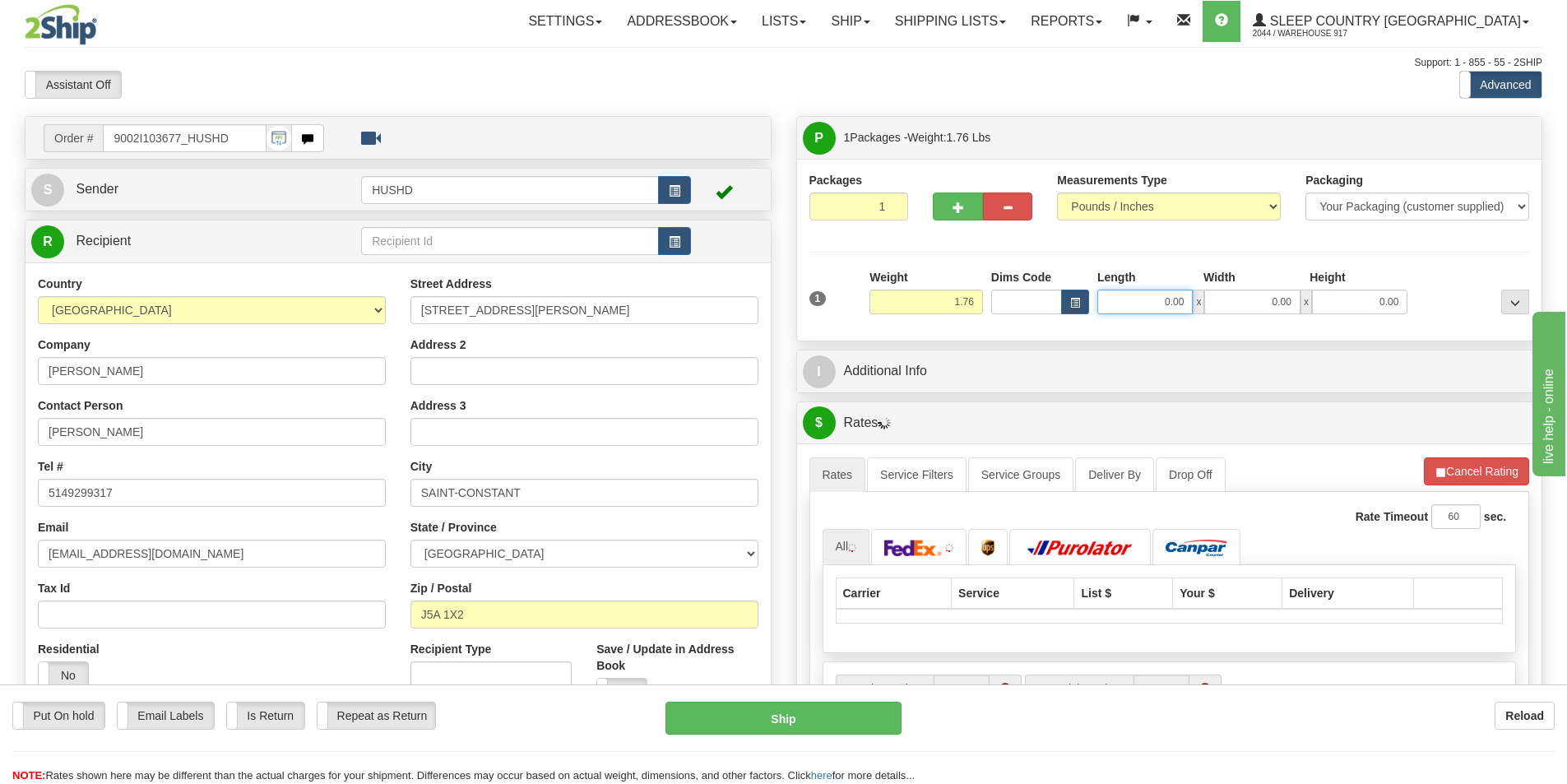
click at [1154, 302] on input "0.00" at bounding box center [1145, 302] width 95 height 25
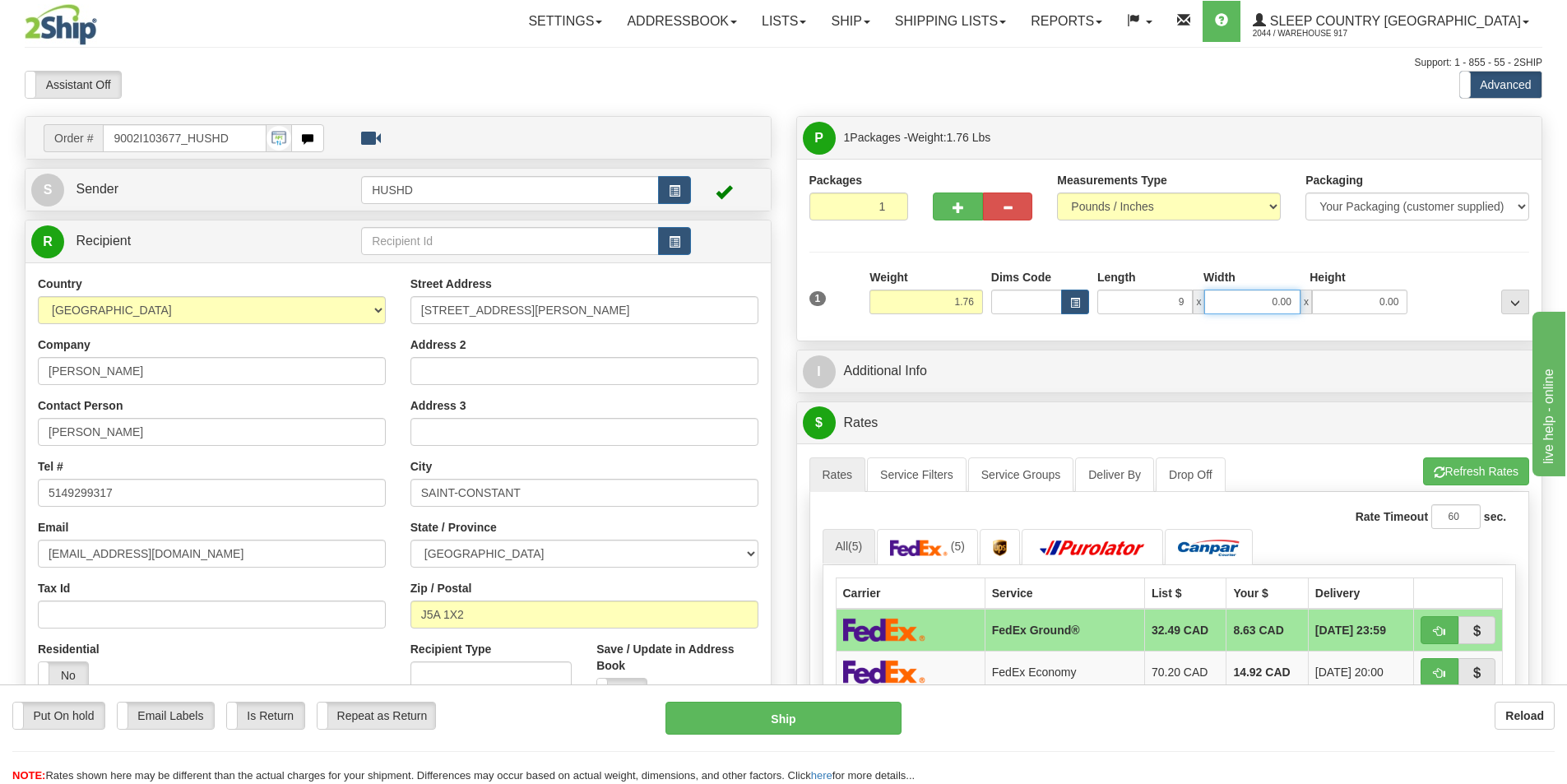
type input "9.00"
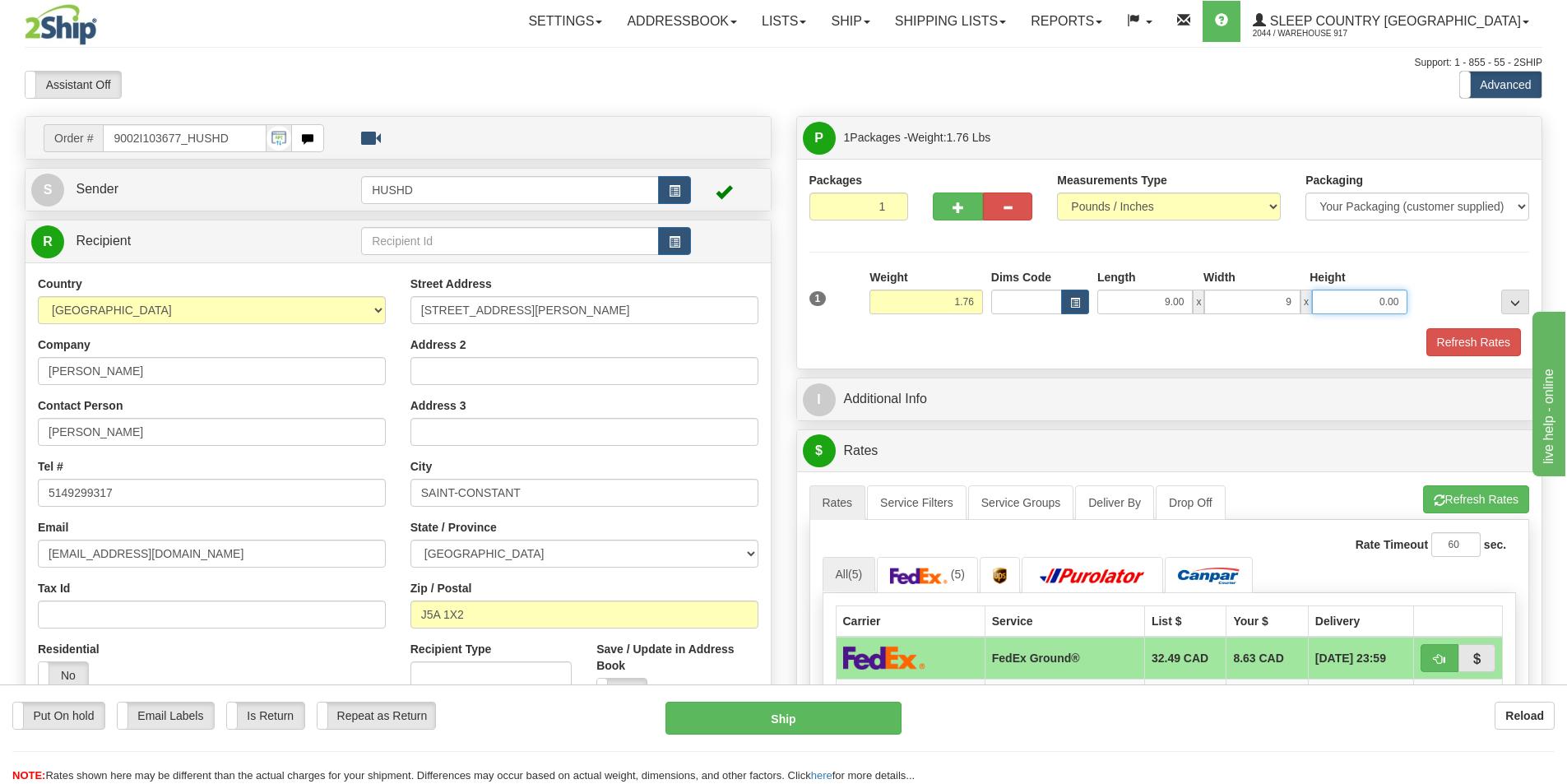
type input "9.00"
type input "3.00"
click at [1428, 328] on button "Refresh Rates" at bounding box center [1474, 342] width 95 height 28
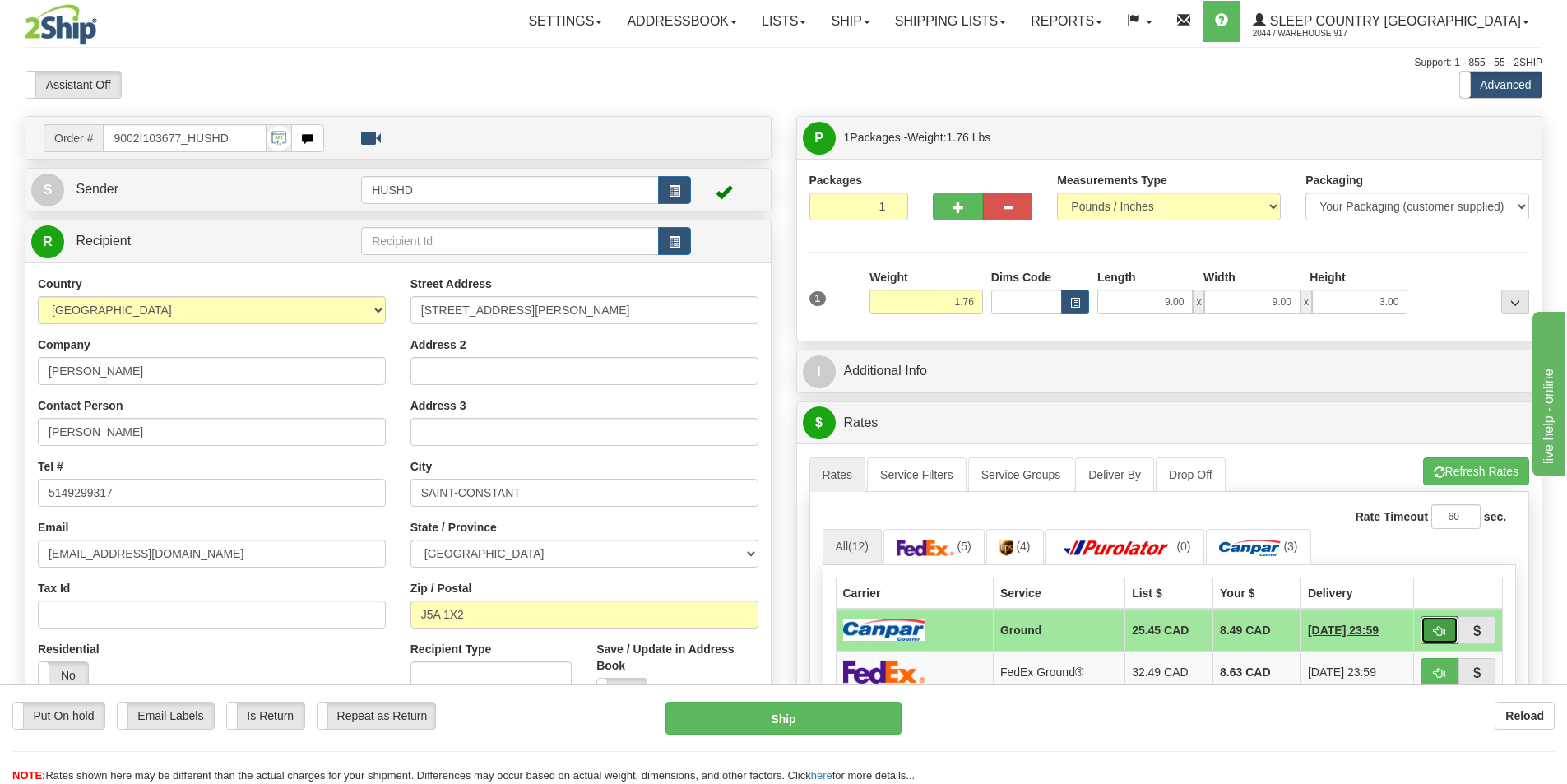
click at [1431, 624] on button "button" at bounding box center [1439, 630] width 38 height 28
type input "1"
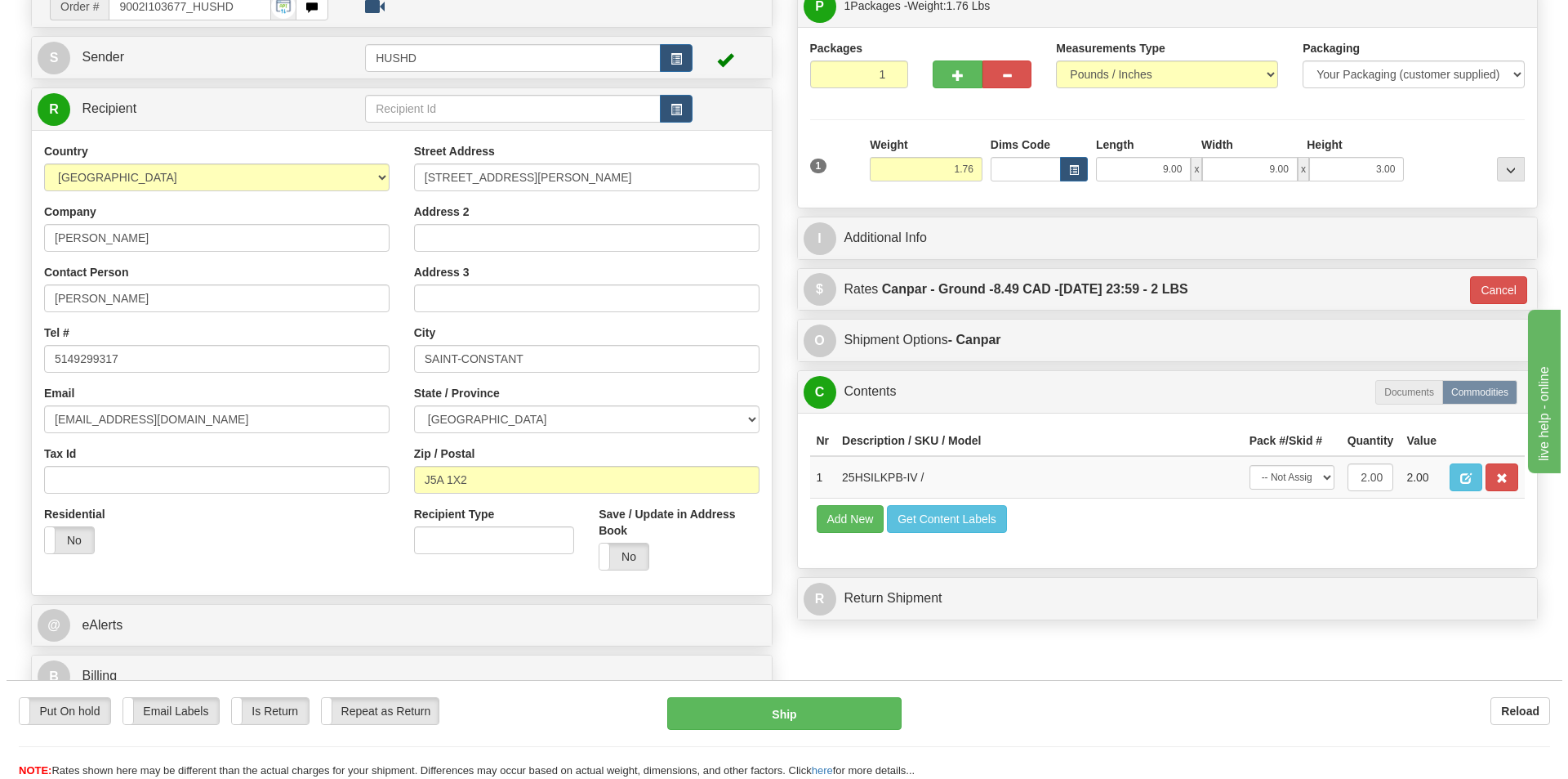
scroll to position [163, 0]
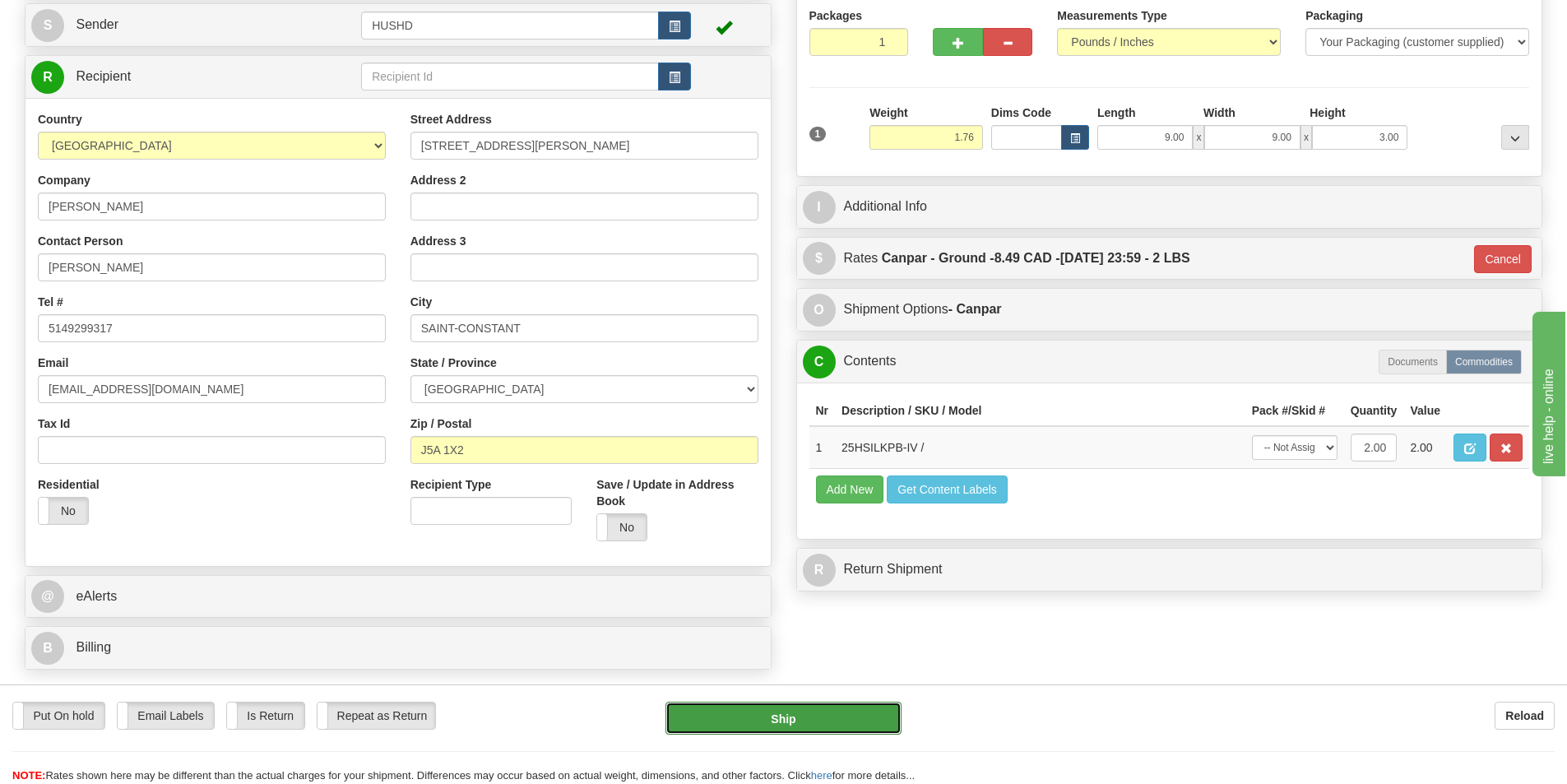
click at [808, 727] on button "Ship" at bounding box center [783, 717] width 236 height 32
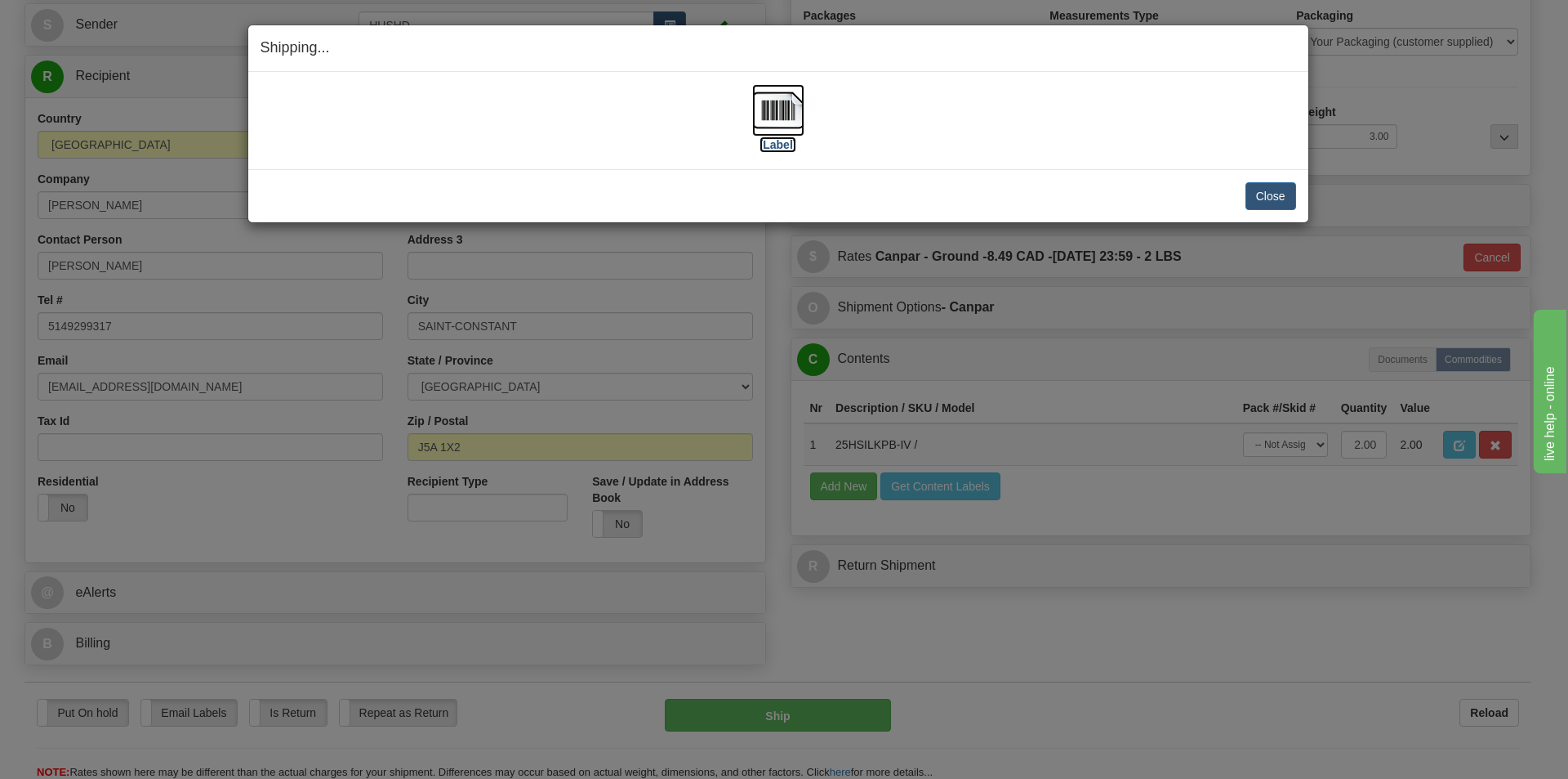
click at [785, 117] on img at bounding box center [778, 110] width 52 height 52
click at [1264, 186] on button "Close" at bounding box center [1270, 196] width 50 height 28
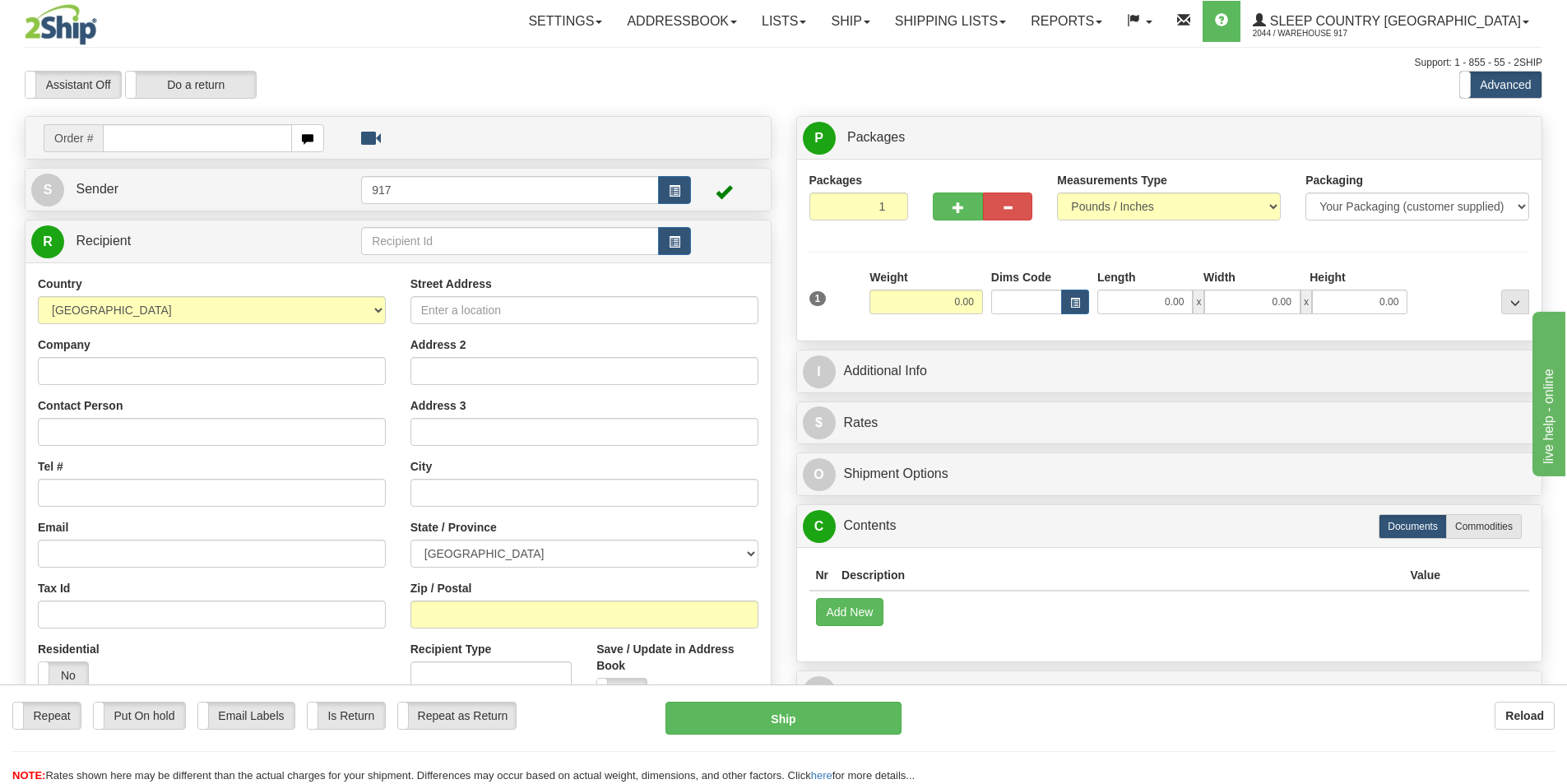
click at [206, 137] on div at bounding box center [784, 392] width 1567 height 784
click at [206, 137] on input "text" at bounding box center [197, 138] width 189 height 28
paste input "9000I108723"
type input "9000I108723"
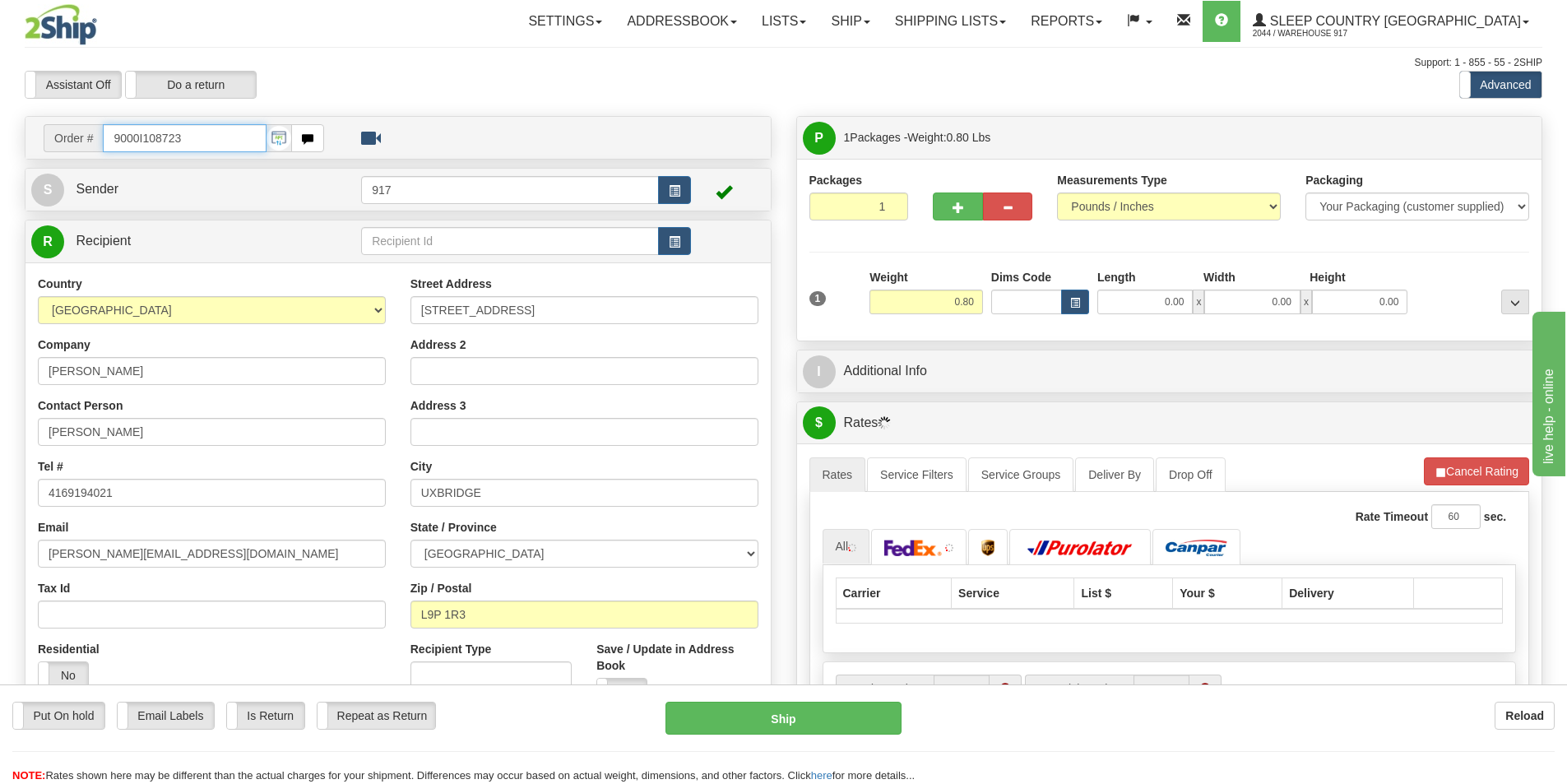
click at [218, 138] on input "9000I108723" at bounding box center [184, 138] width 163 height 28
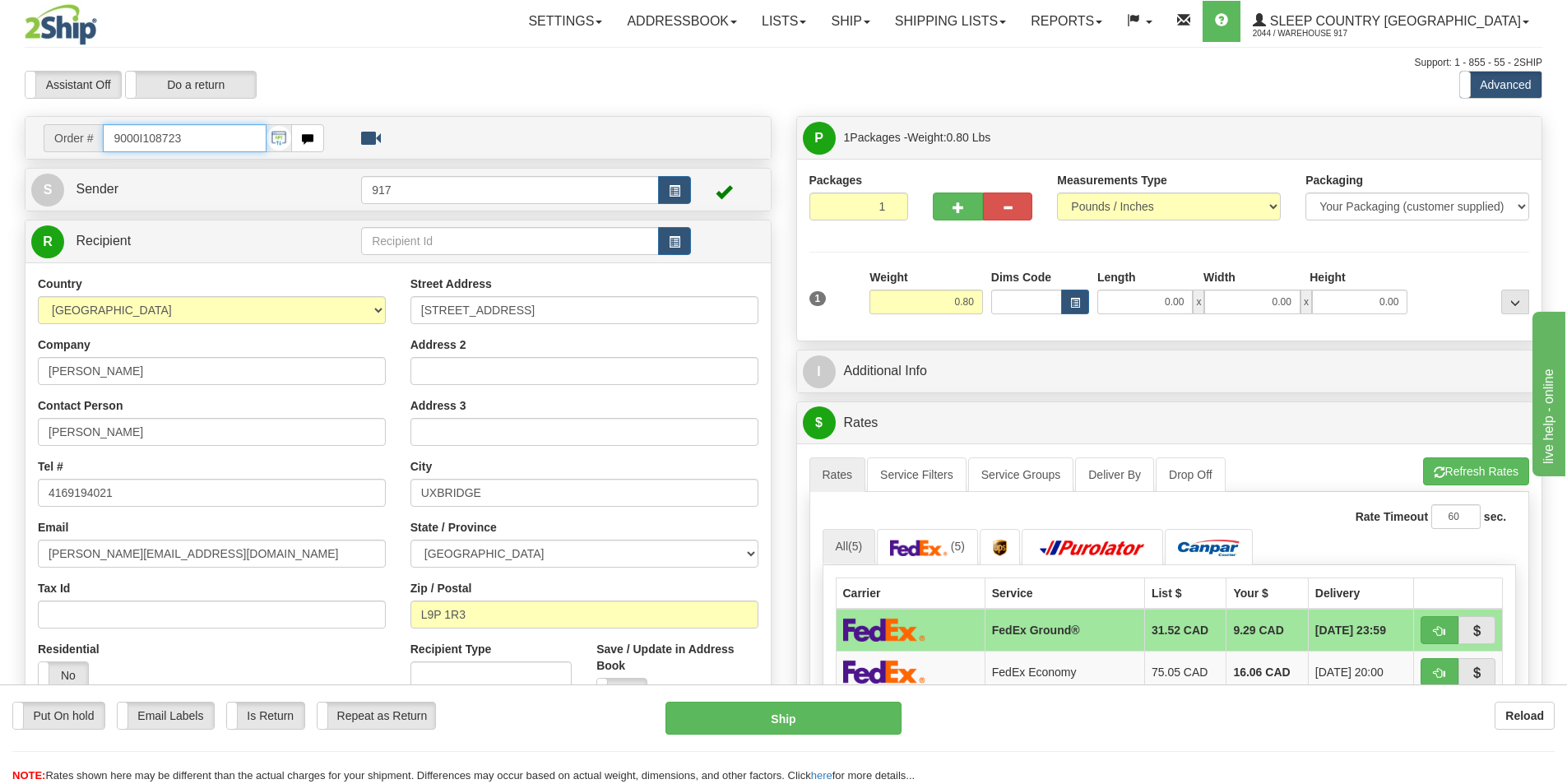
click at [218, 138] on input "9000I108723" at bounding box center [184, 138] width 163 height 28
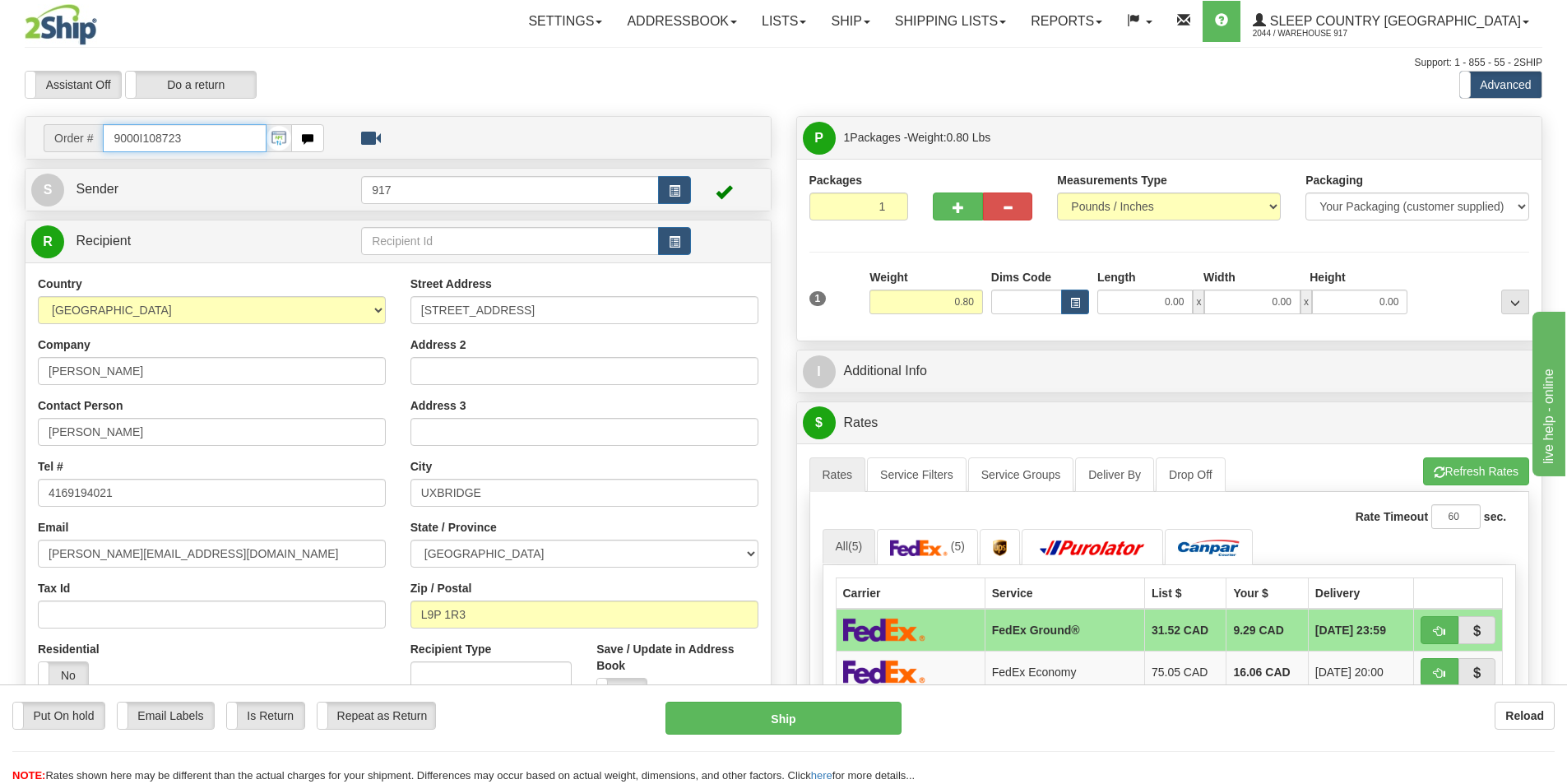
click at [201, 137] on input "9000I108723" at bounding box center [184, 138] width 163 height 28
drag, startPoint x: 201, startPoint y: 137, endPoint x: 0, endPoint y: 145, distance: 201.2
click at [0, 145] on div "Toggle navigation Settings Shipping Preferences Fields Preferences New" at bounding box center [784, 707] width 1567 height 1414
paste input "9000I108723"
click at [188, 145] on input "9000I108723" at bounding box center [184, 138] width 163 height 28
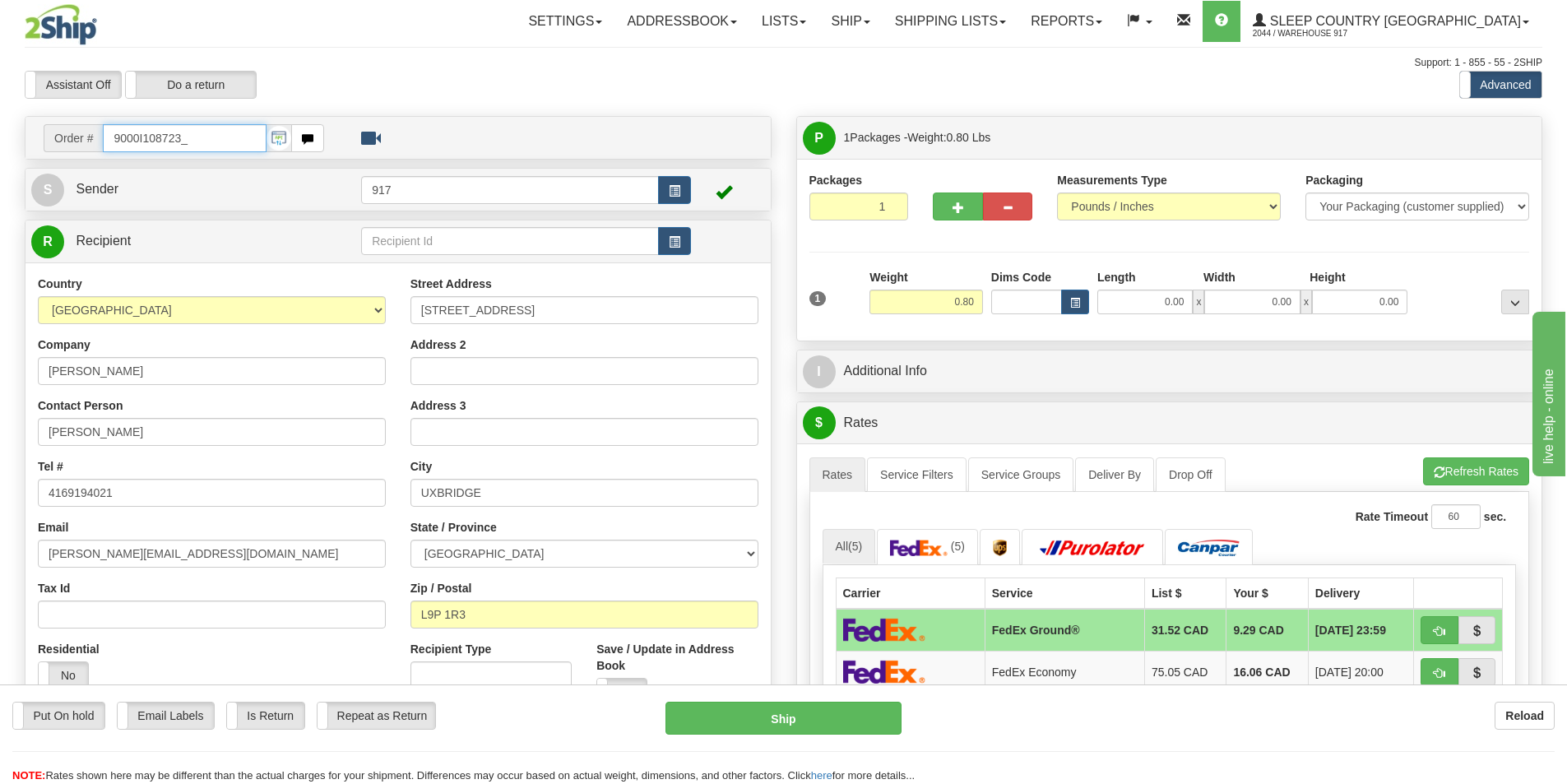
type input "9000I108723_"
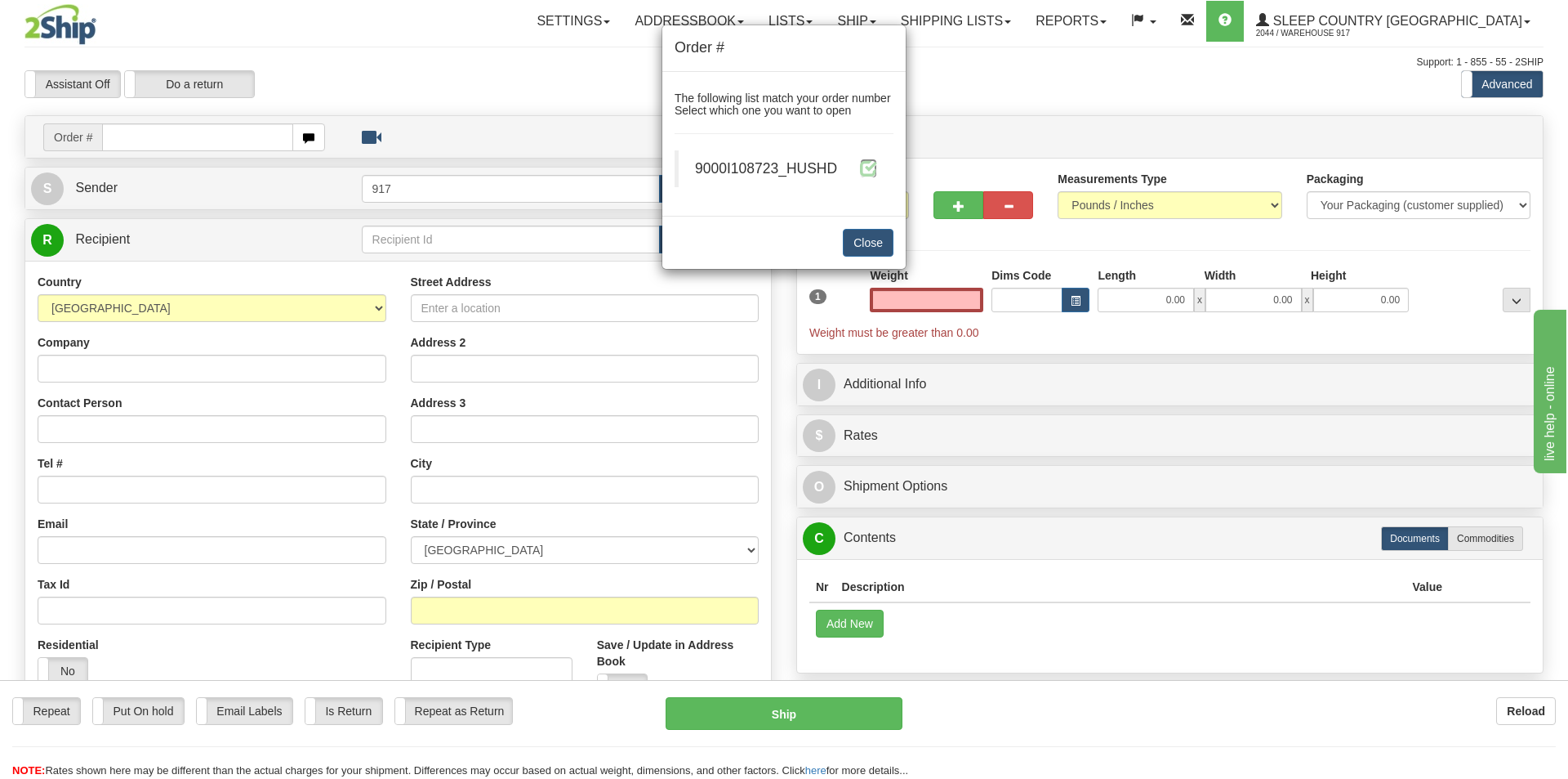
type input "0.00"
click at [865, 166] on span at bounding box center [868, 167] width 17 height 17
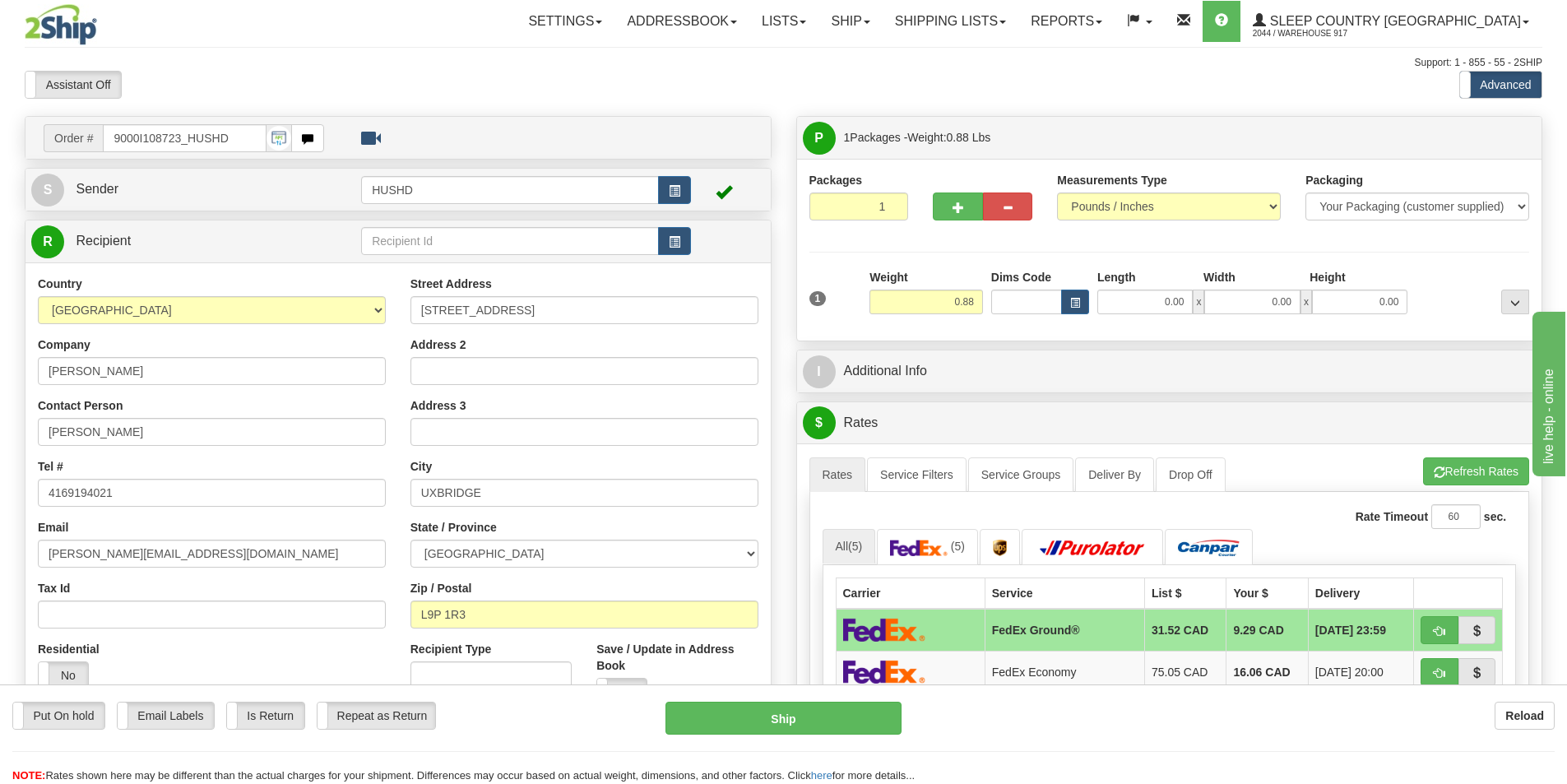
click at [1179, 315] on div "1 Weight 0.88 Dims Code 0.00" at bounding box center [1169, 298] width 728 height 58
click at [1168, 307] on input "0.00" at bounding box center [1145, 302] width 95 height 25
type input "9.00"
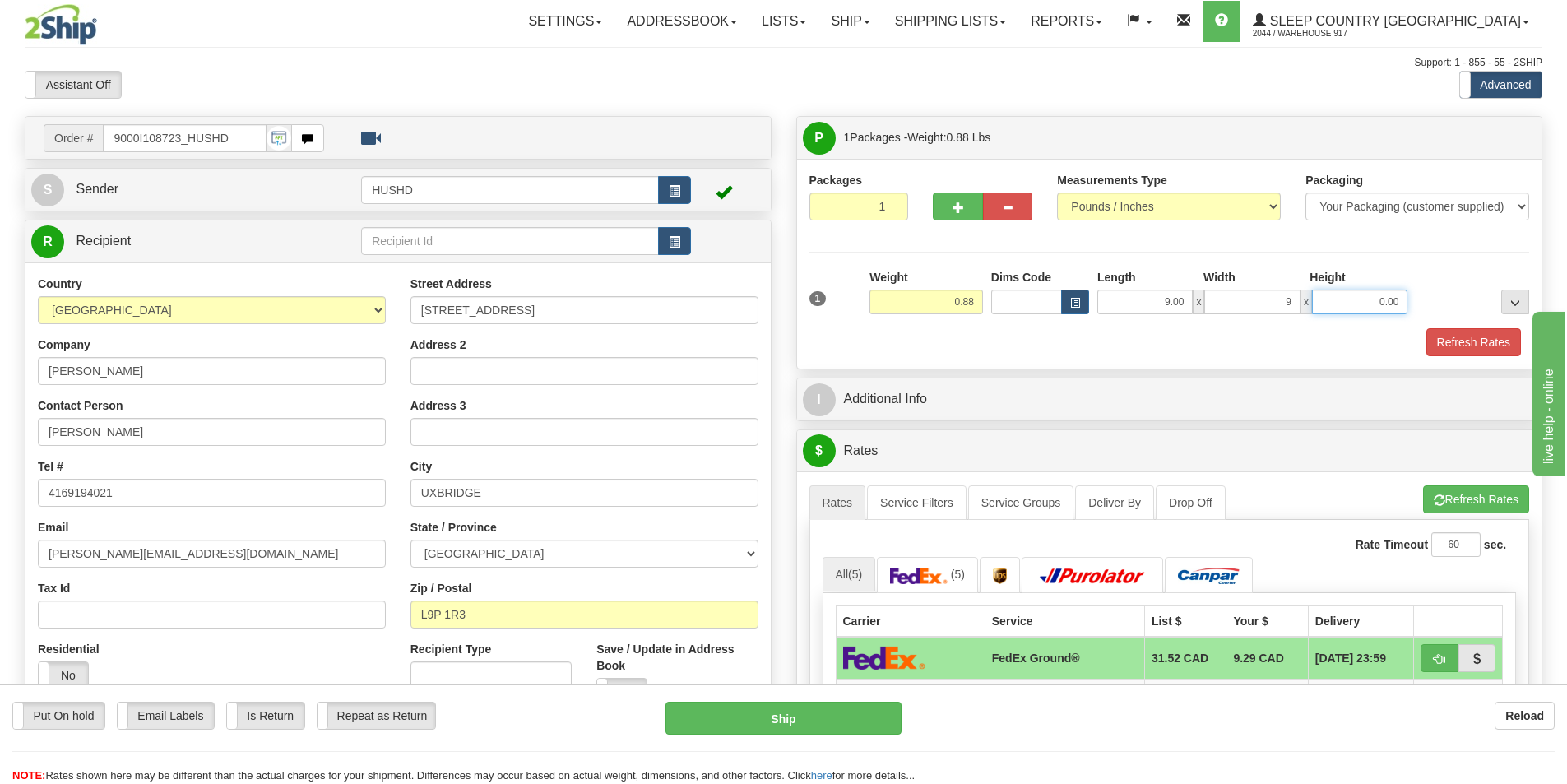
type input "9.00"
type input "2.00"
click at [1481, 347] on button "Refresh Rates" at bounding box center [1474, 342] width 95 height 28
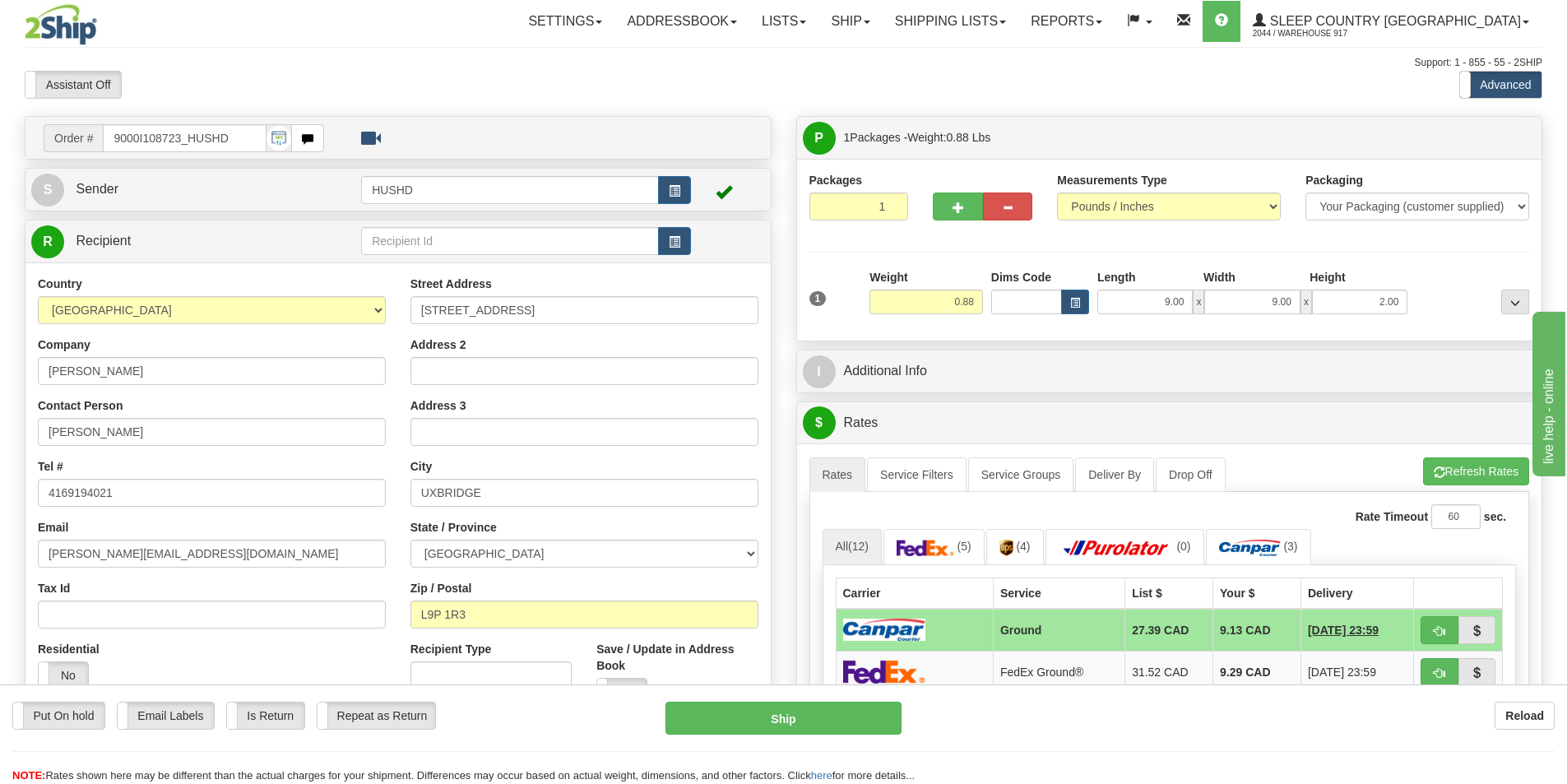
scroll to position [164, 0]
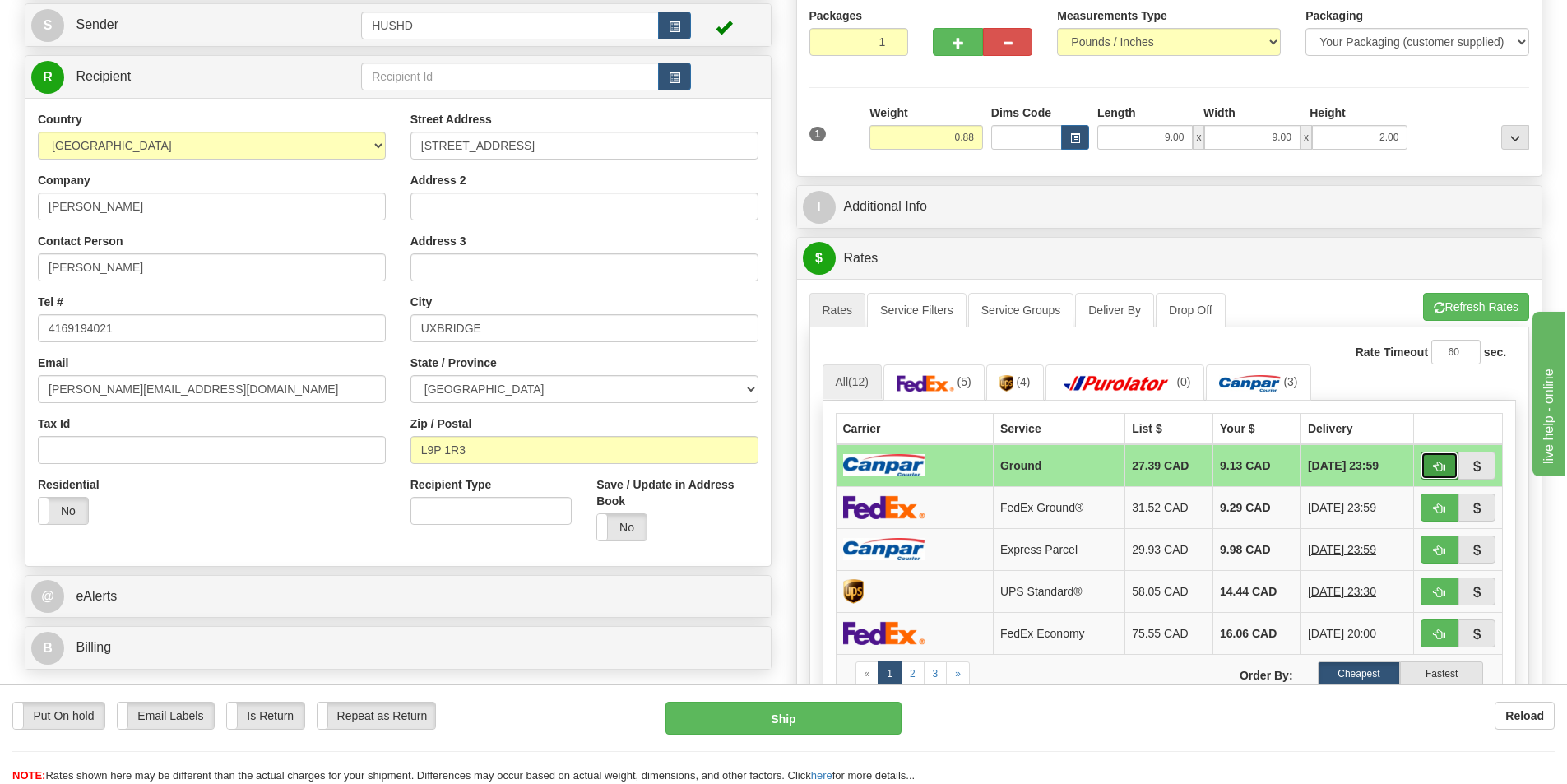
click at [1436, 452] on button "button" at bounding box center [1439, 466] width 38 height 28
type input "1"
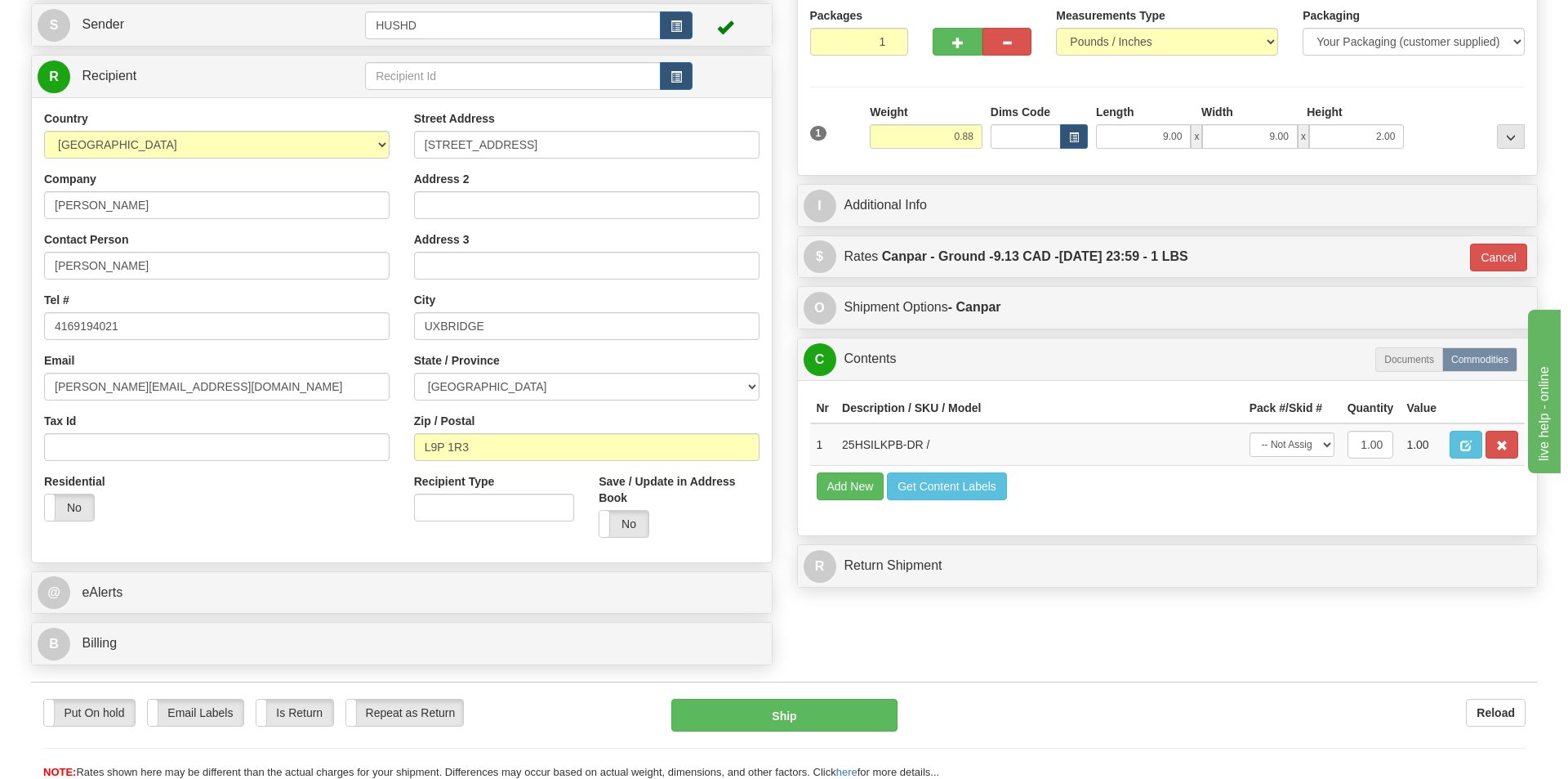
scroll to position [327, 0]
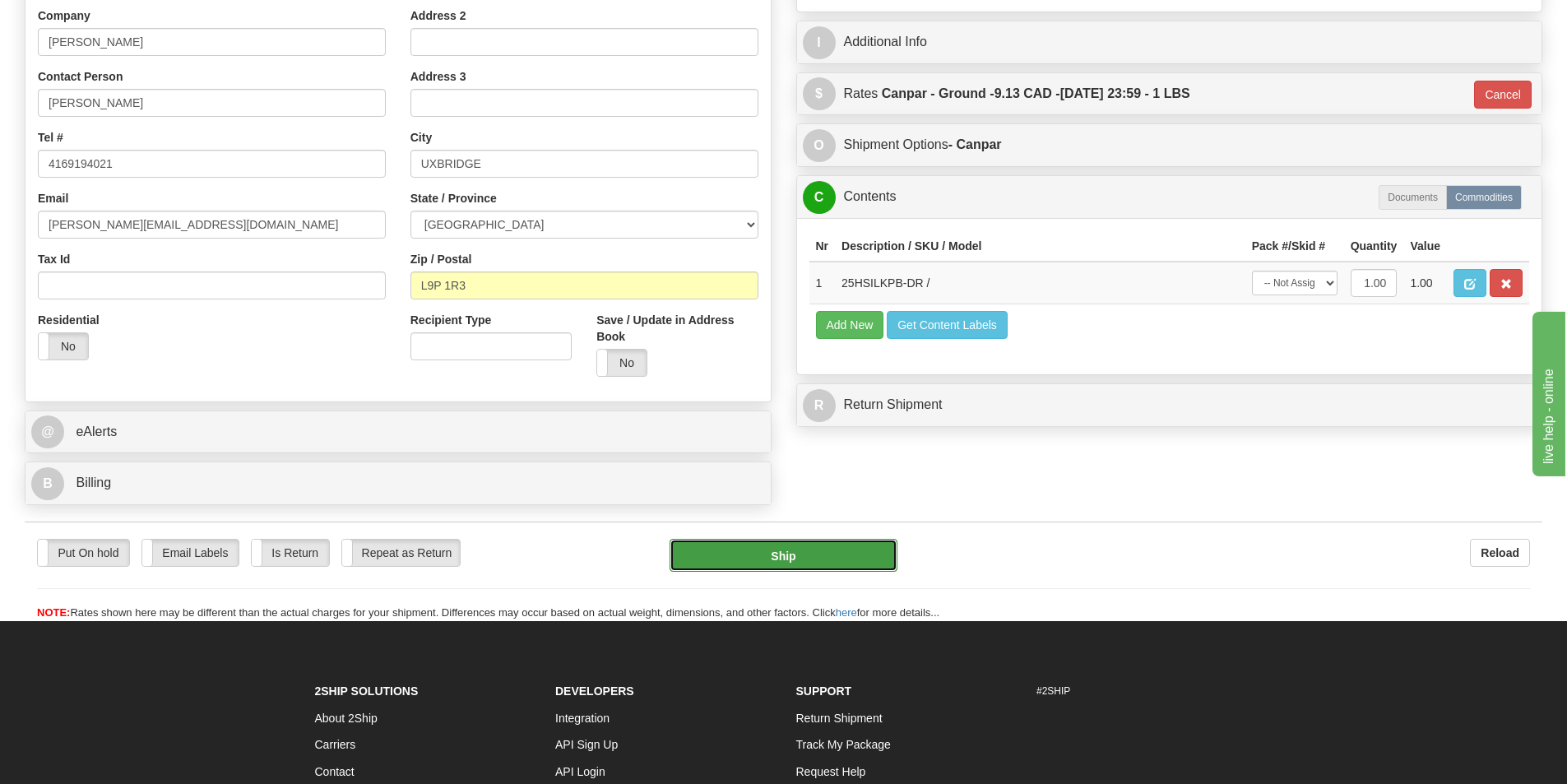
click at [846, 555] on button "Ship" at bounding box center [783, 554] width 228 height 32
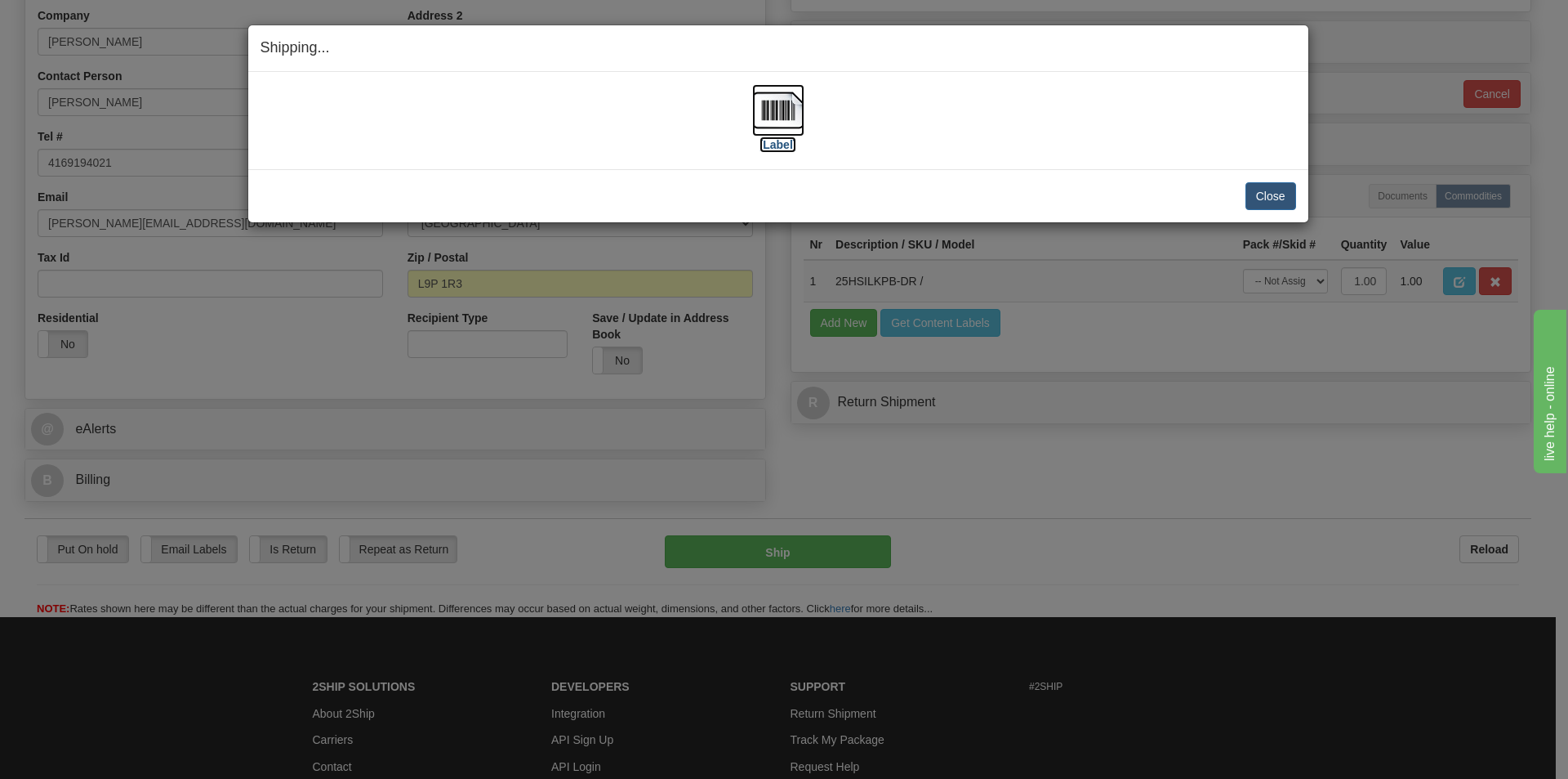
click at [777, 128] on img at bounding box center [778, 110] width 52 height 52
click at [1270, 186] on button "Close" at bounding box center [1270, 196] width 50 height 28
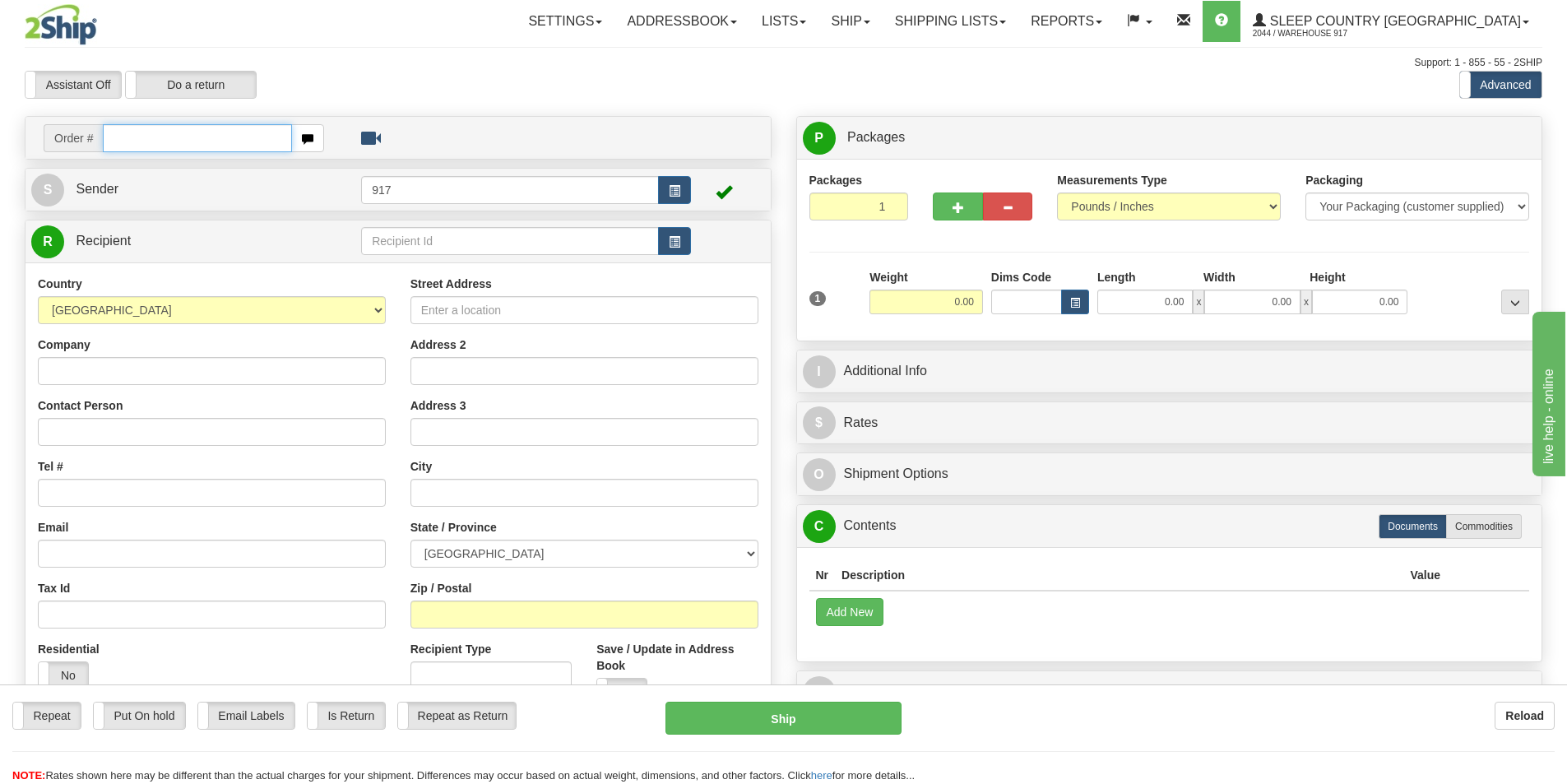
click at [172, 152] on input "text" at bounding box center [197, 138] width 189 height 28
paste input "9000I112270"
type input "9000I112270"
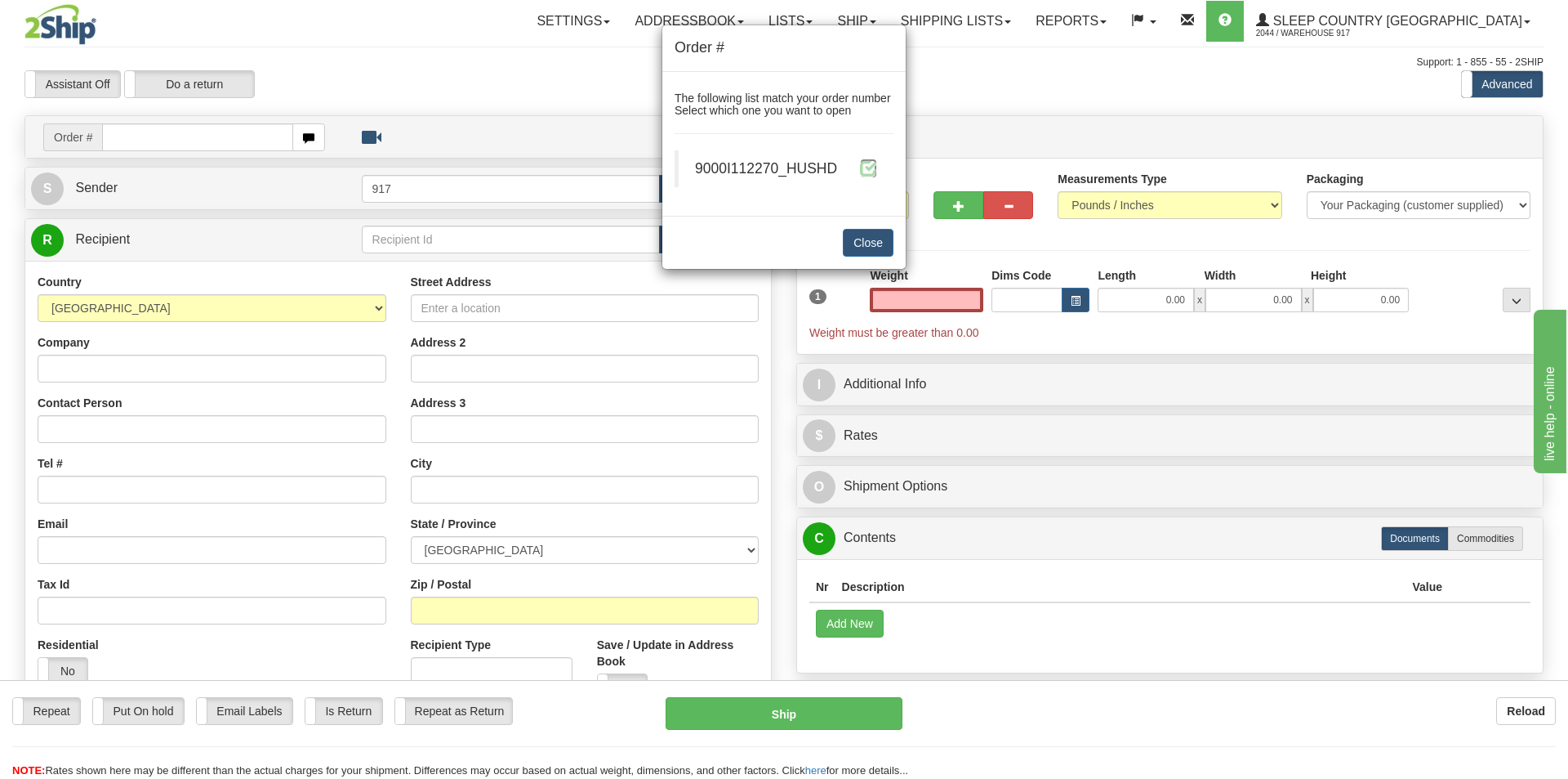
type input "0.00"
click at [870, 166] on span at bounding box center [868, 167] width 17 height 17
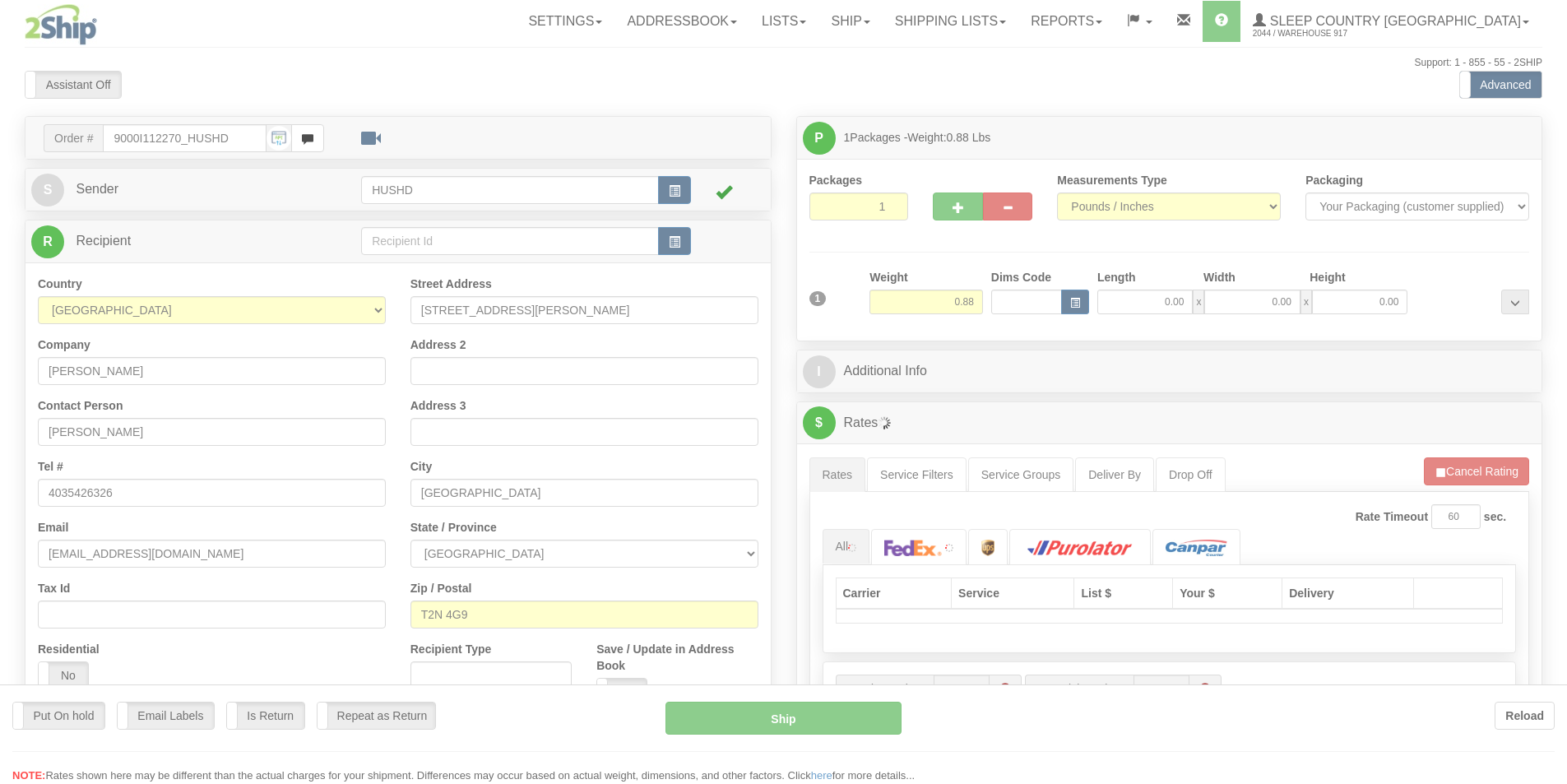
click at [1149, 308] on div at bounding box center [784, 392] width 1567 height 784
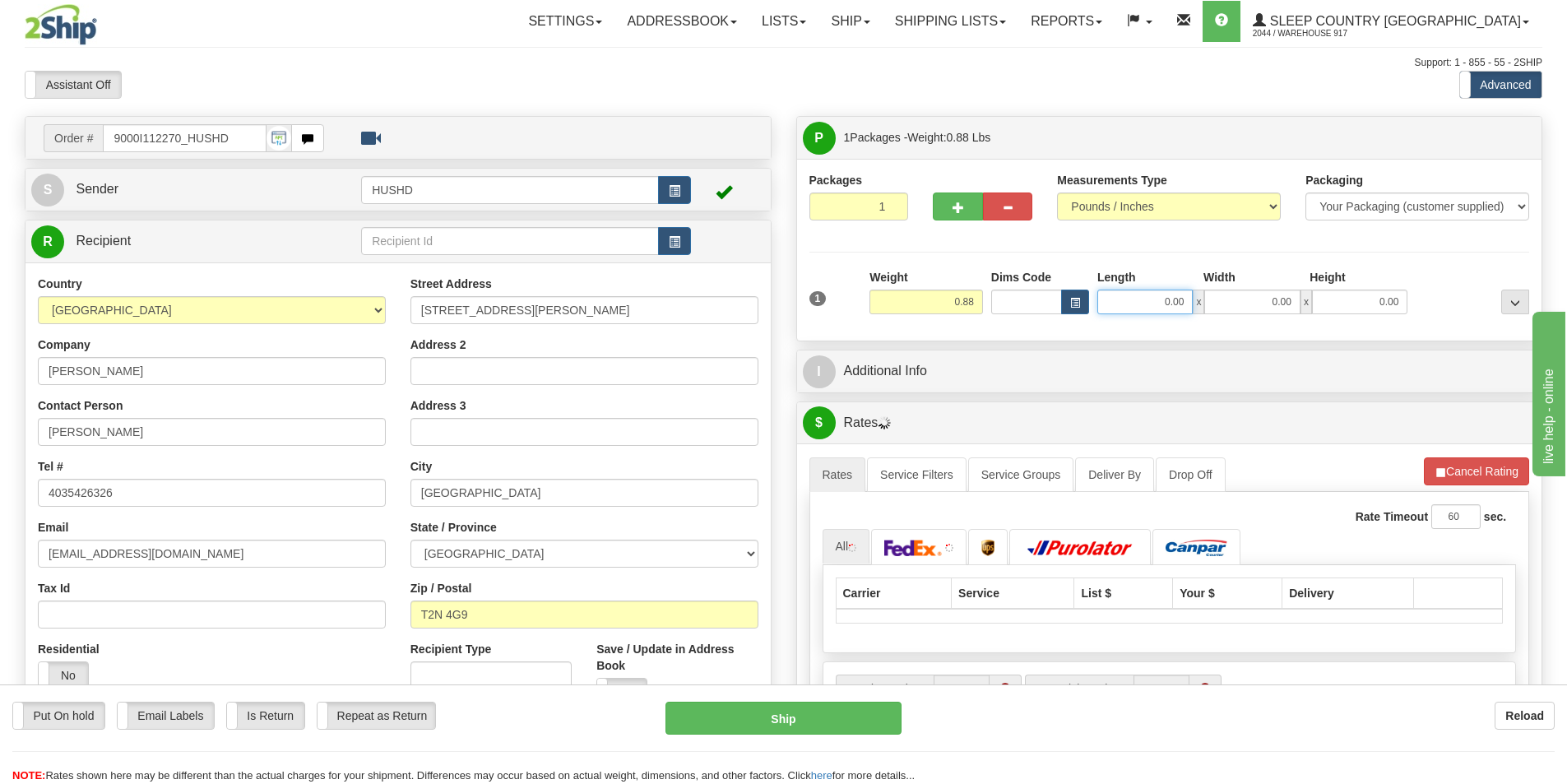
click at [1149, 307] on input "0.00" at bounding box center [1145, 302] width 95 height 25
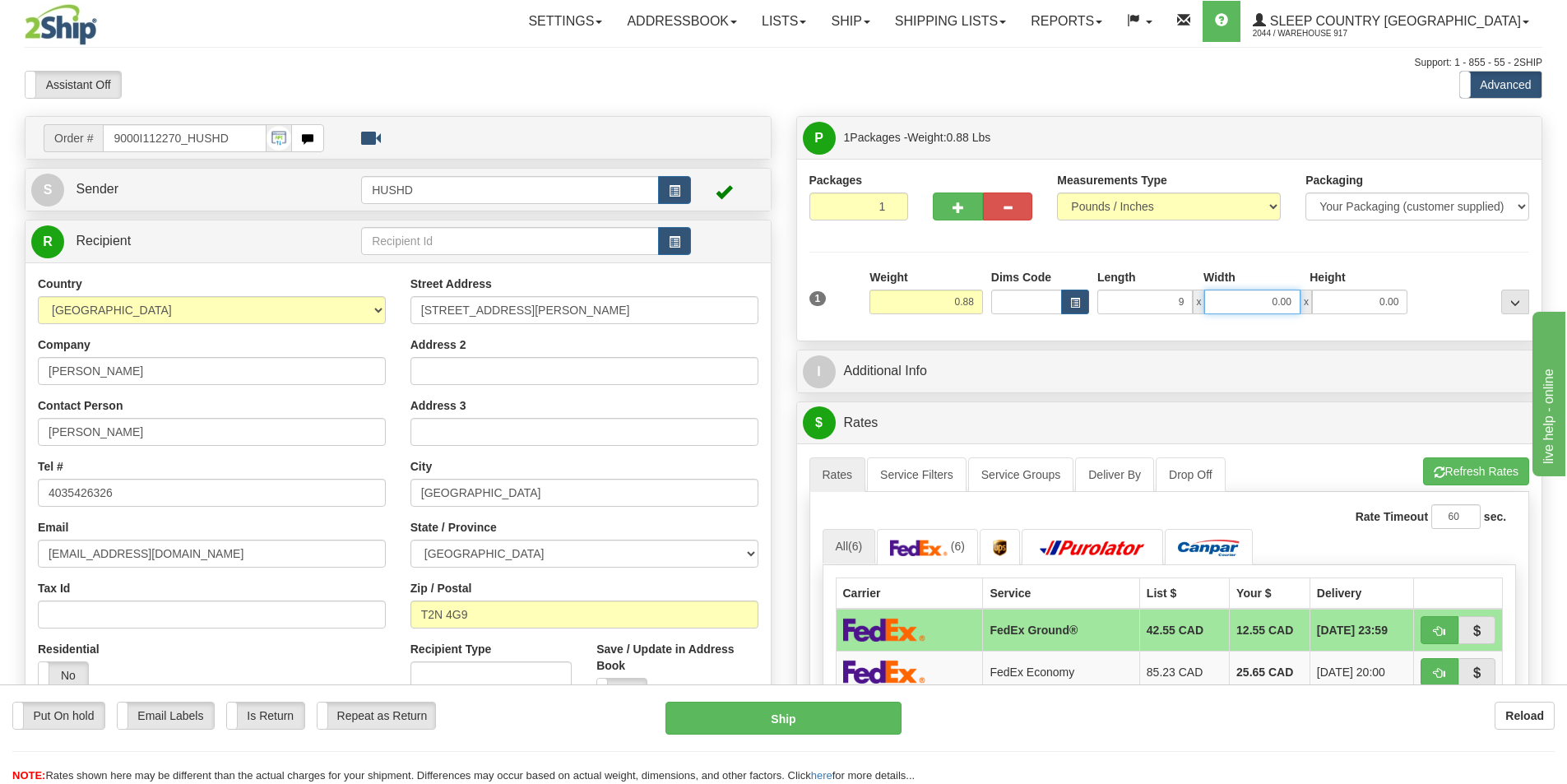
type input "9.00"
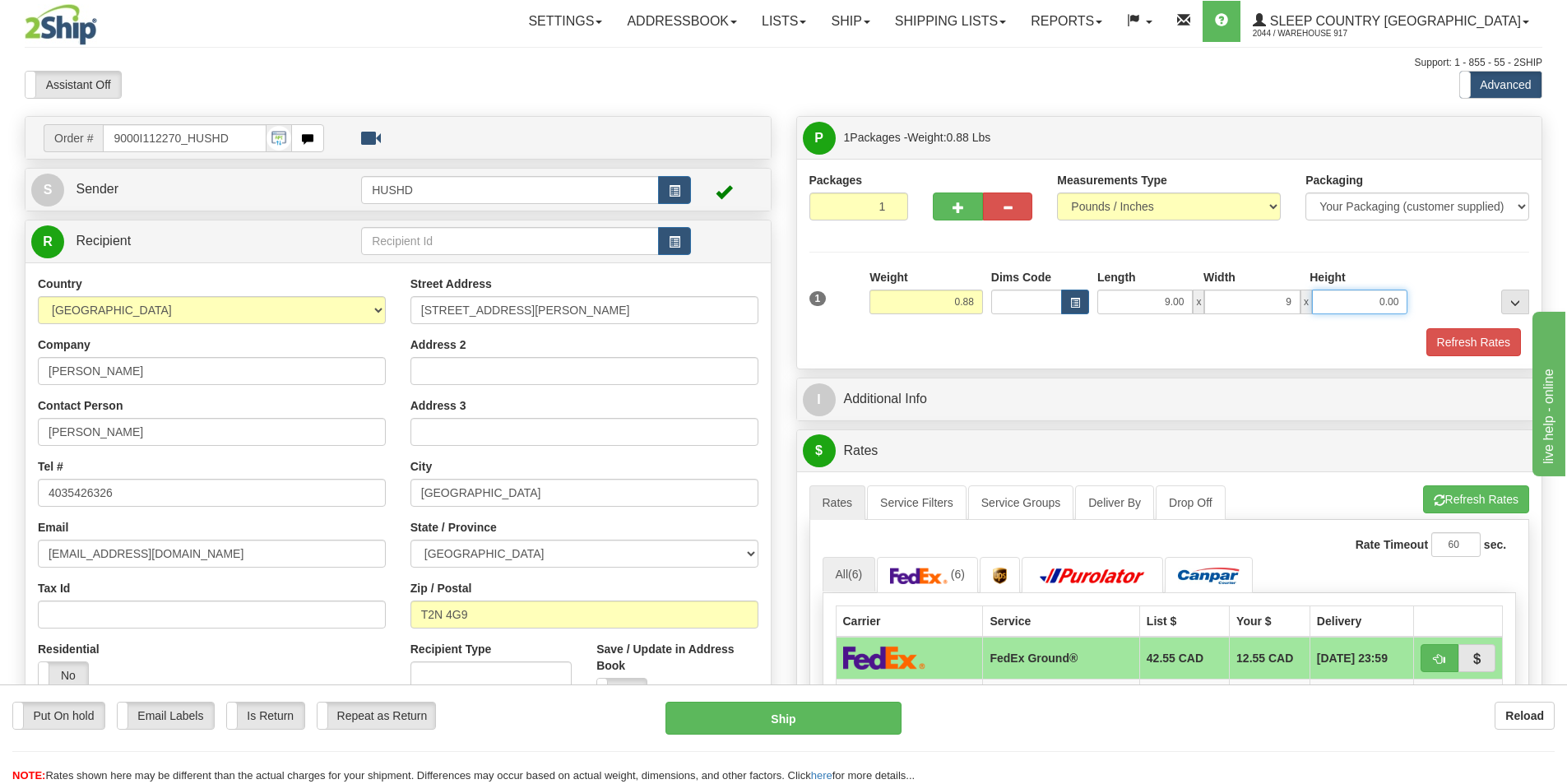
type input "9.00"
type input "1"
type input "2.00"
click at [1464, 330] on button "Refresh Rates" at bounding box center [1474, 342] width 95 height 28
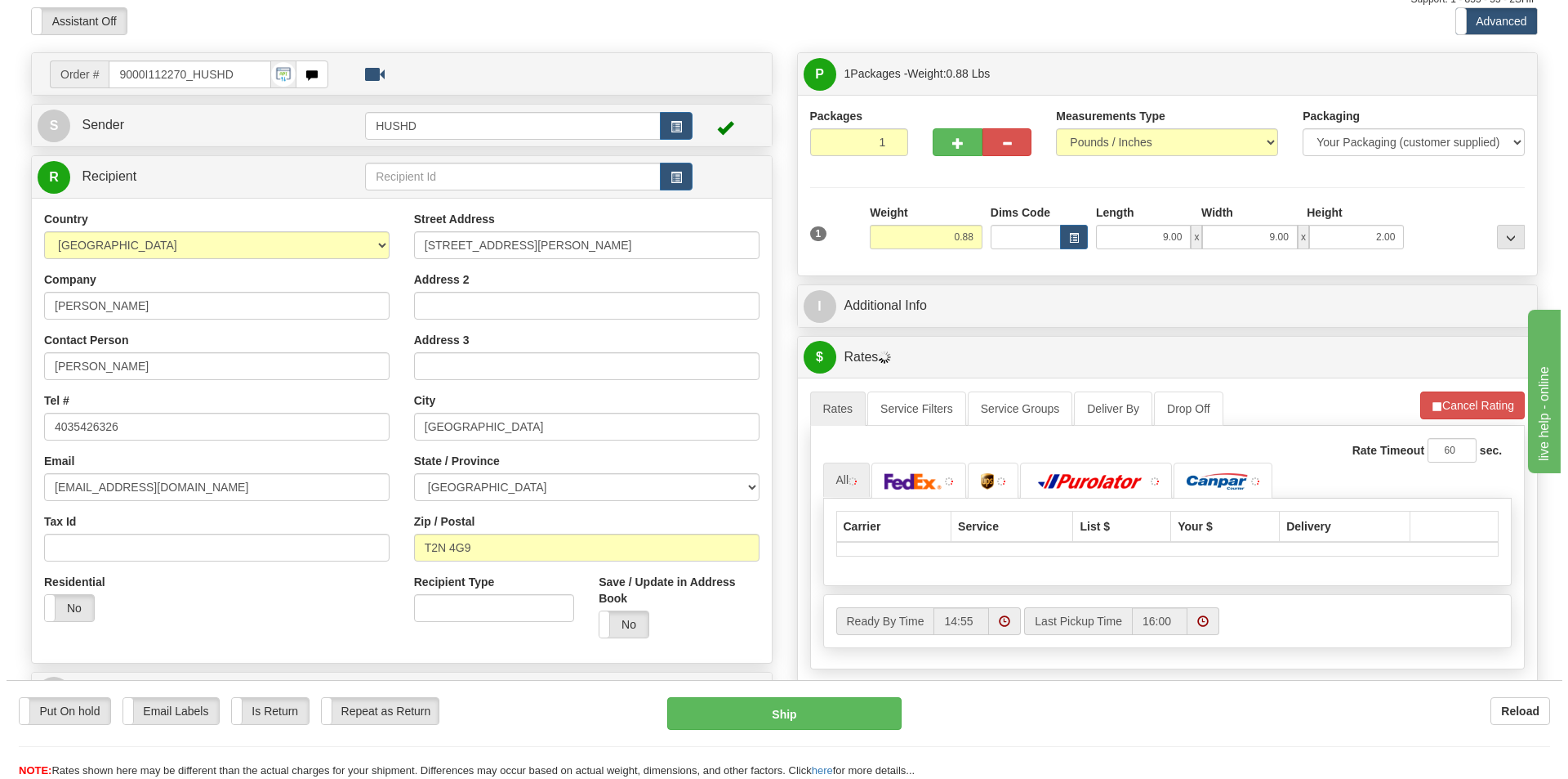
scroll to position [163, 0]
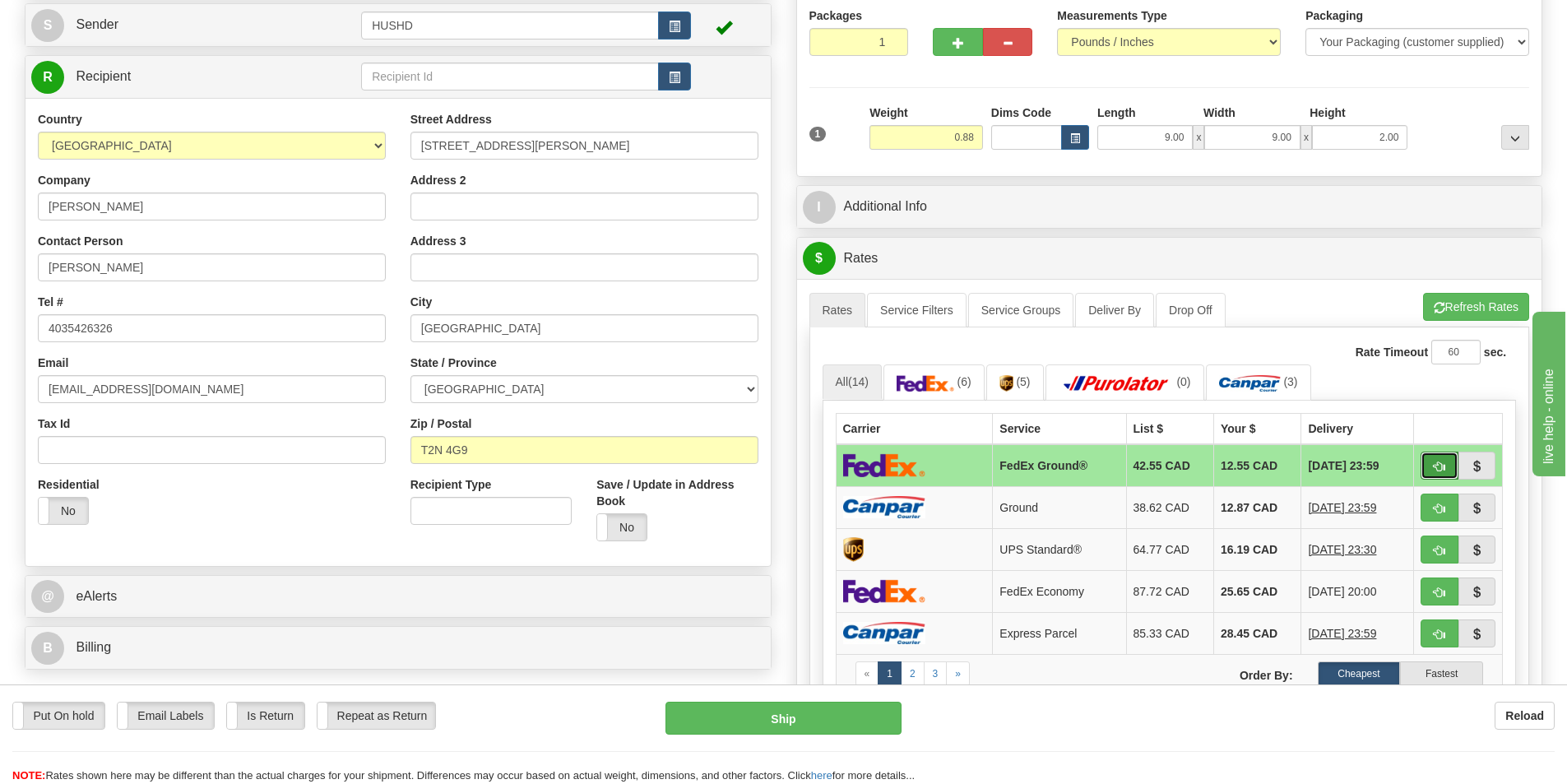
click at [1437, 472] on span "button" at bounding box center [1439, 467] width 12 height 11
type input "92"
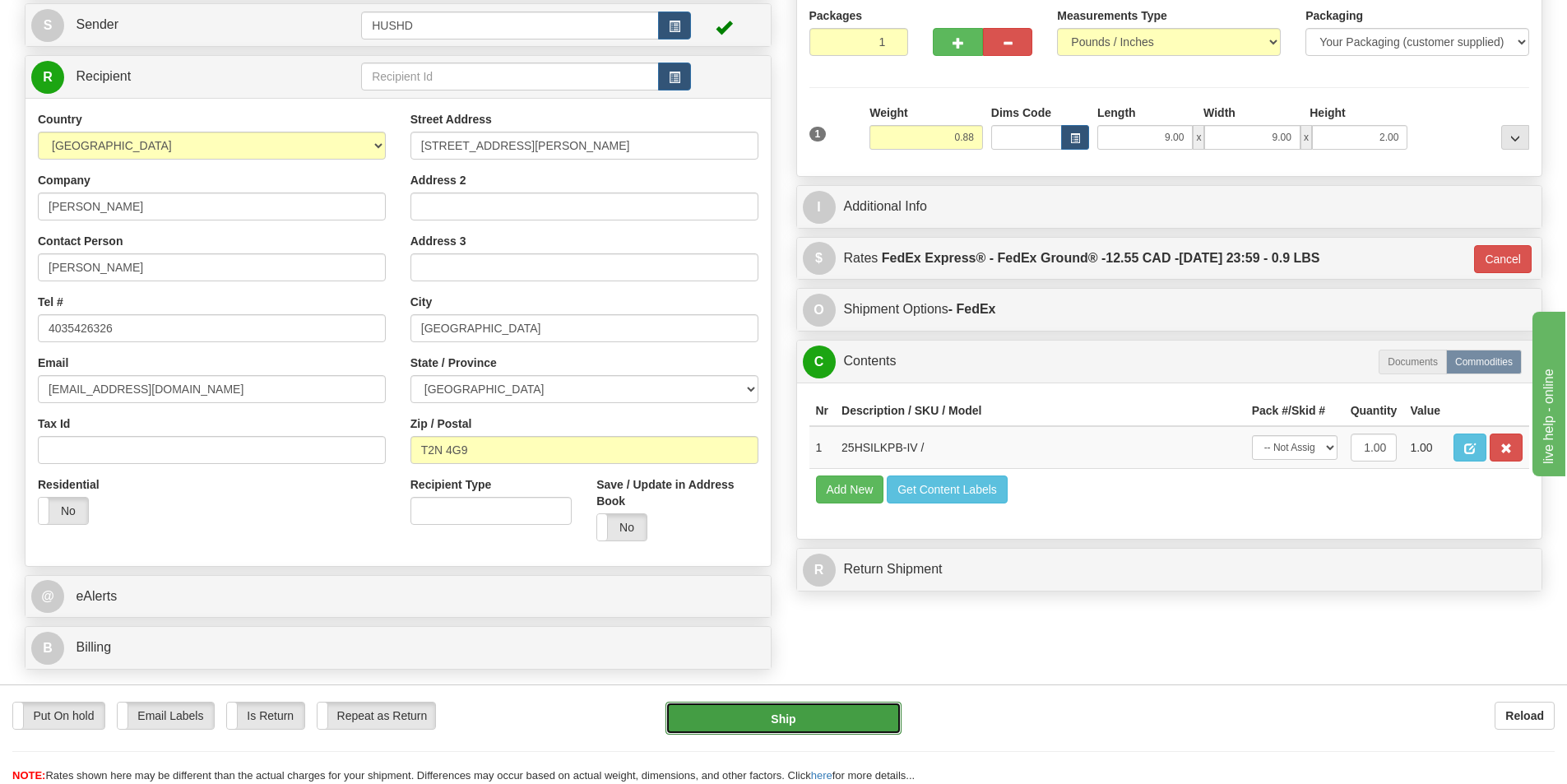
click at [855, 721] on button "Ship" at bounding box center [783, 717] width 236 height 32
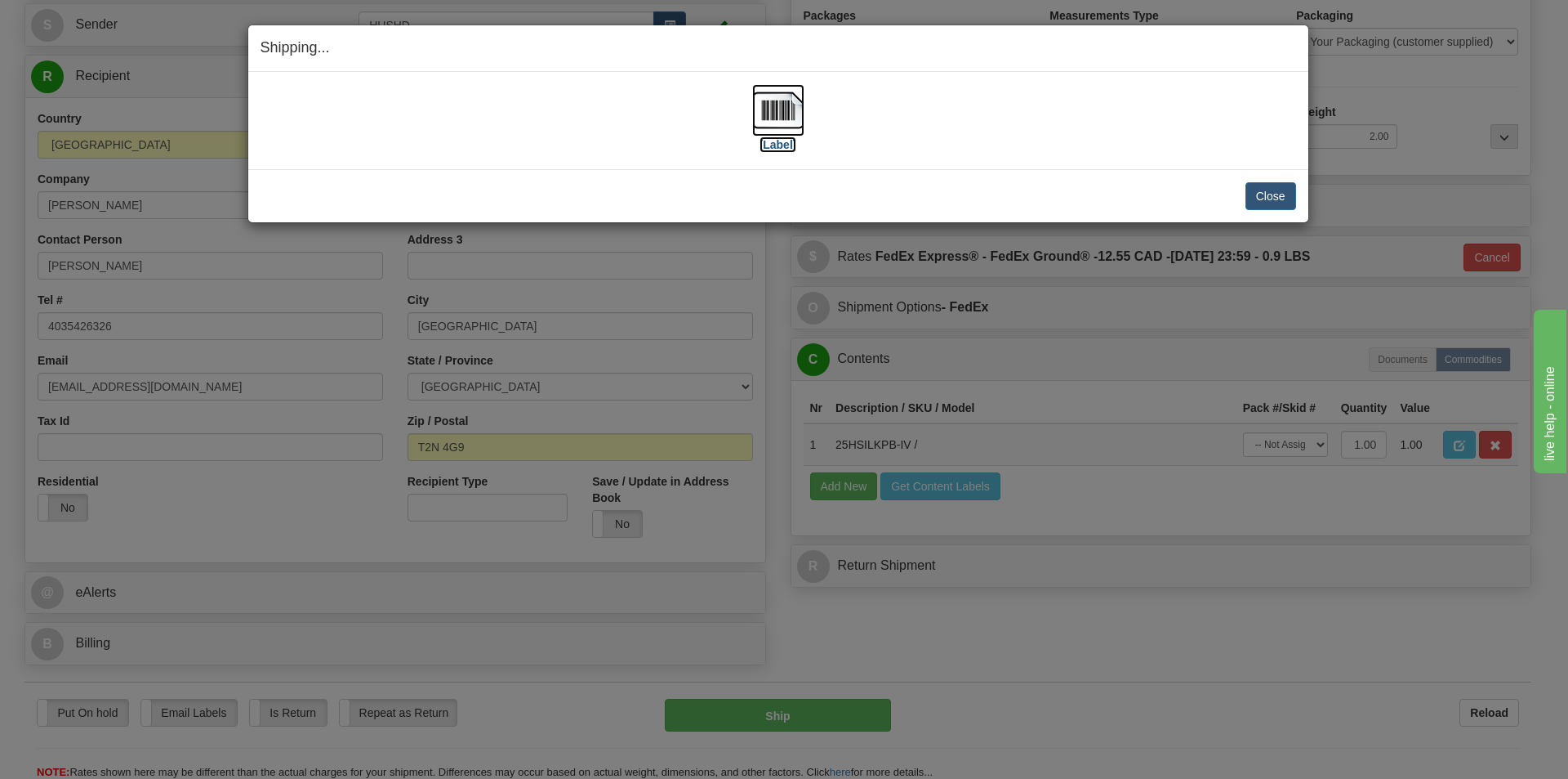
click at [784, 114] on img at bounding box center [778, 110] width 52 height 52
click at [1265, 200] on button "Close" at bounding box center [1270, 196] width 50 height 28
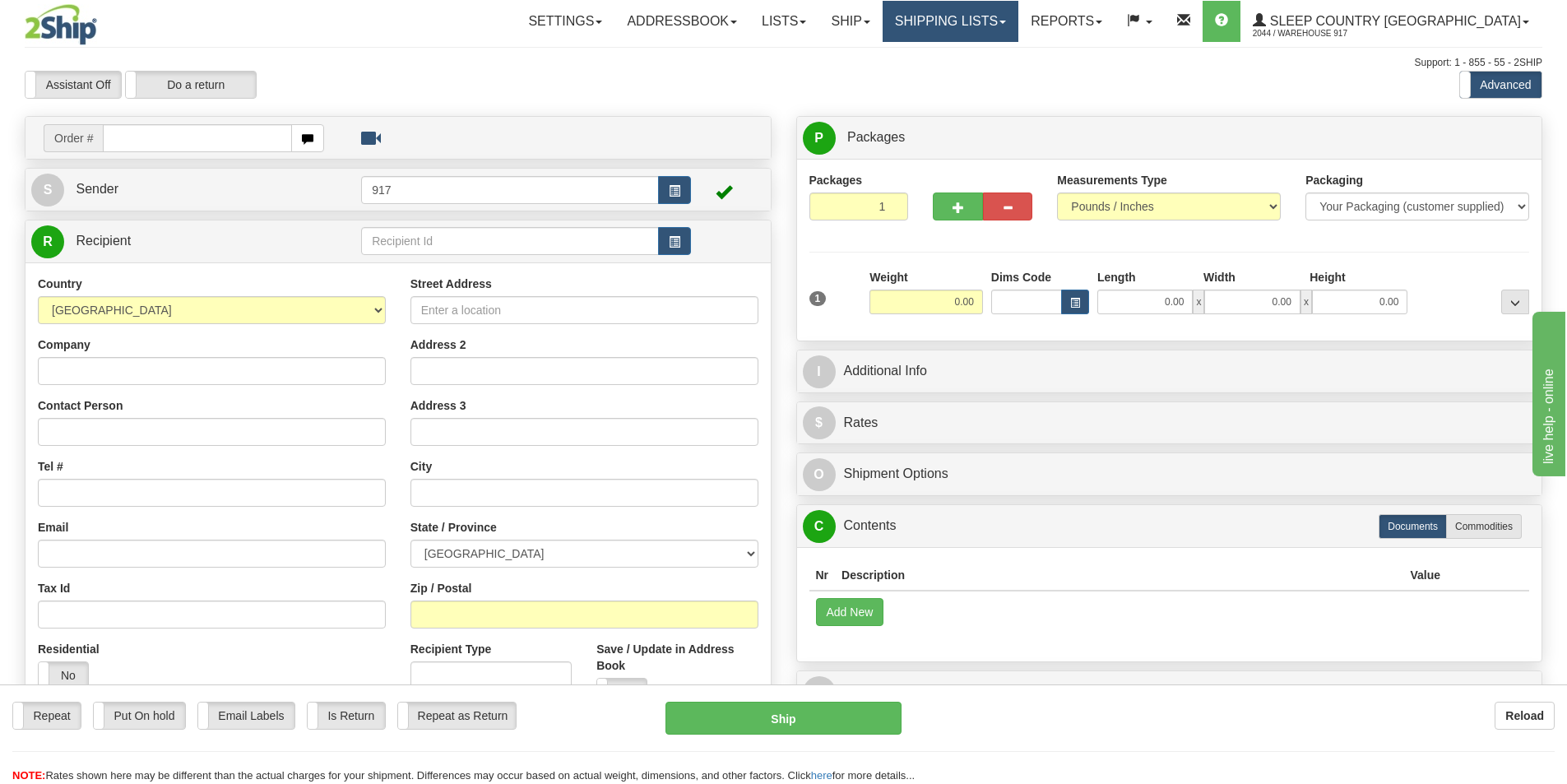
click at [1019, 26] on link "Shipping lists" at bounding box center [950, 21] width 136 height 41
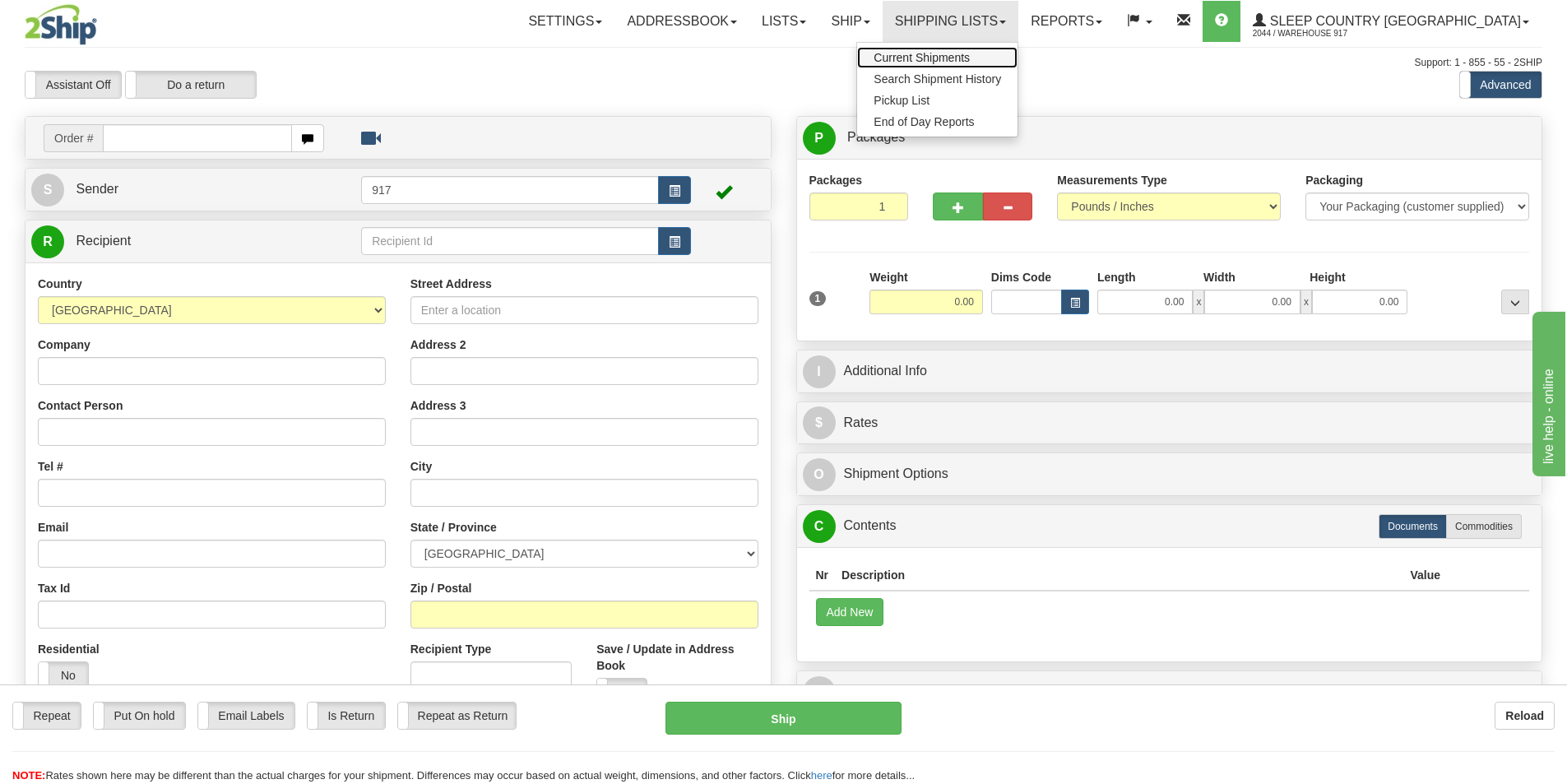
click at [970, 57] on span "Current Shipments" at bounding box center [921, 57] width 96 height 13
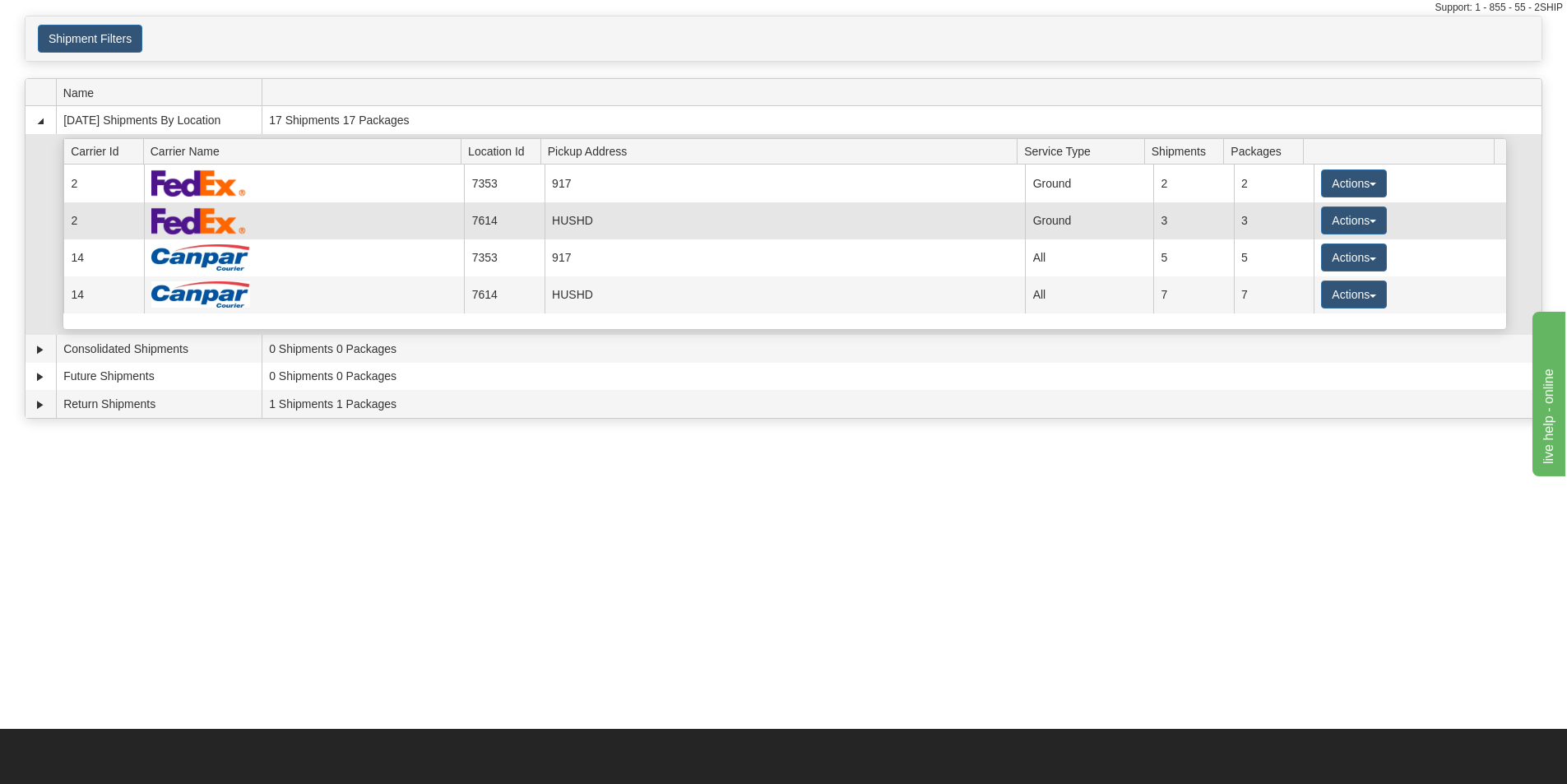
scroll to position [82, 0]
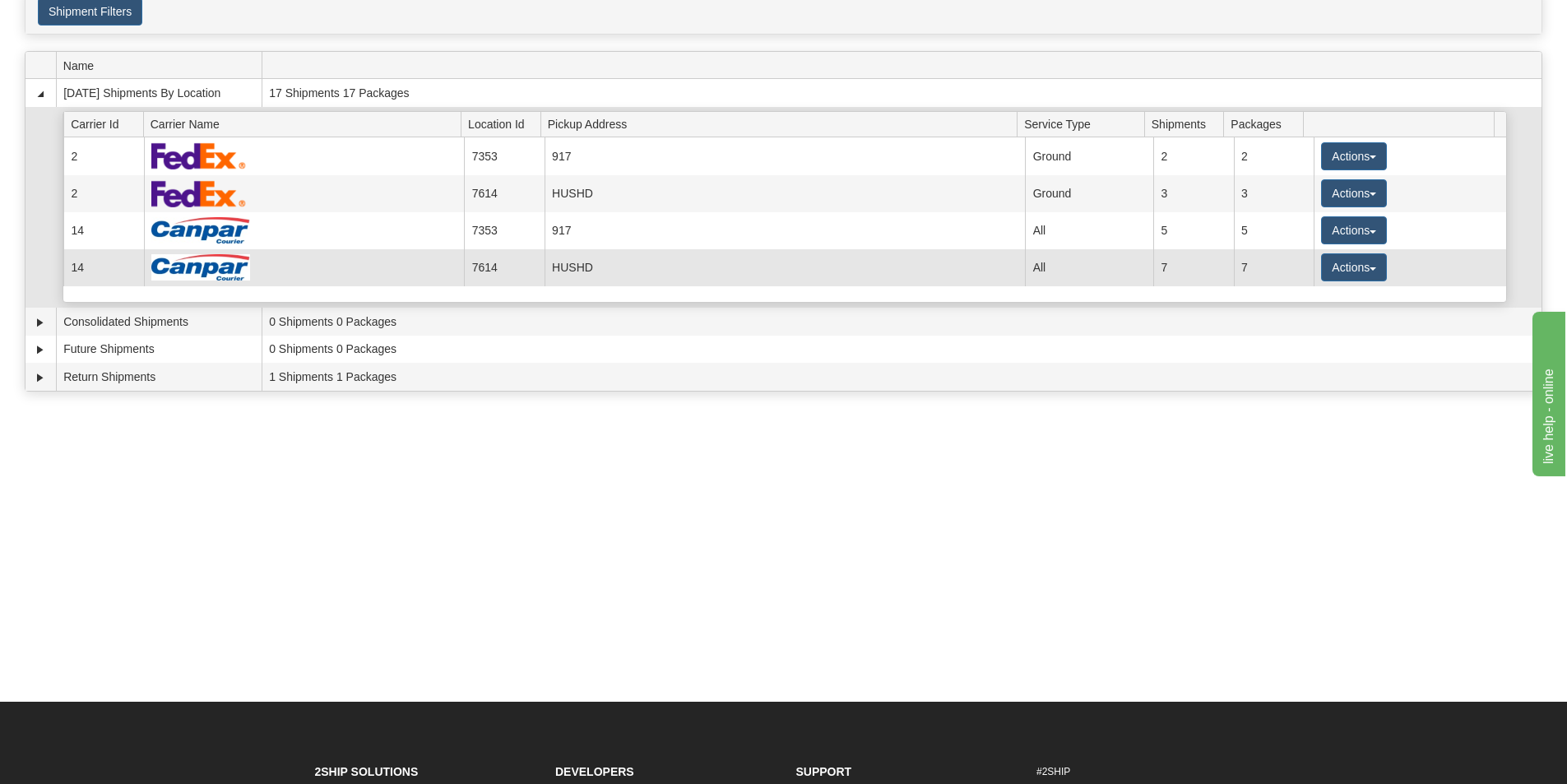
click at [1169, 269] on td "7" at bounding box center [1194, 267] width 80 height 37
click at [1372, 277] on button "Actions" at bounding box center [1354, 267] width 66 height 28
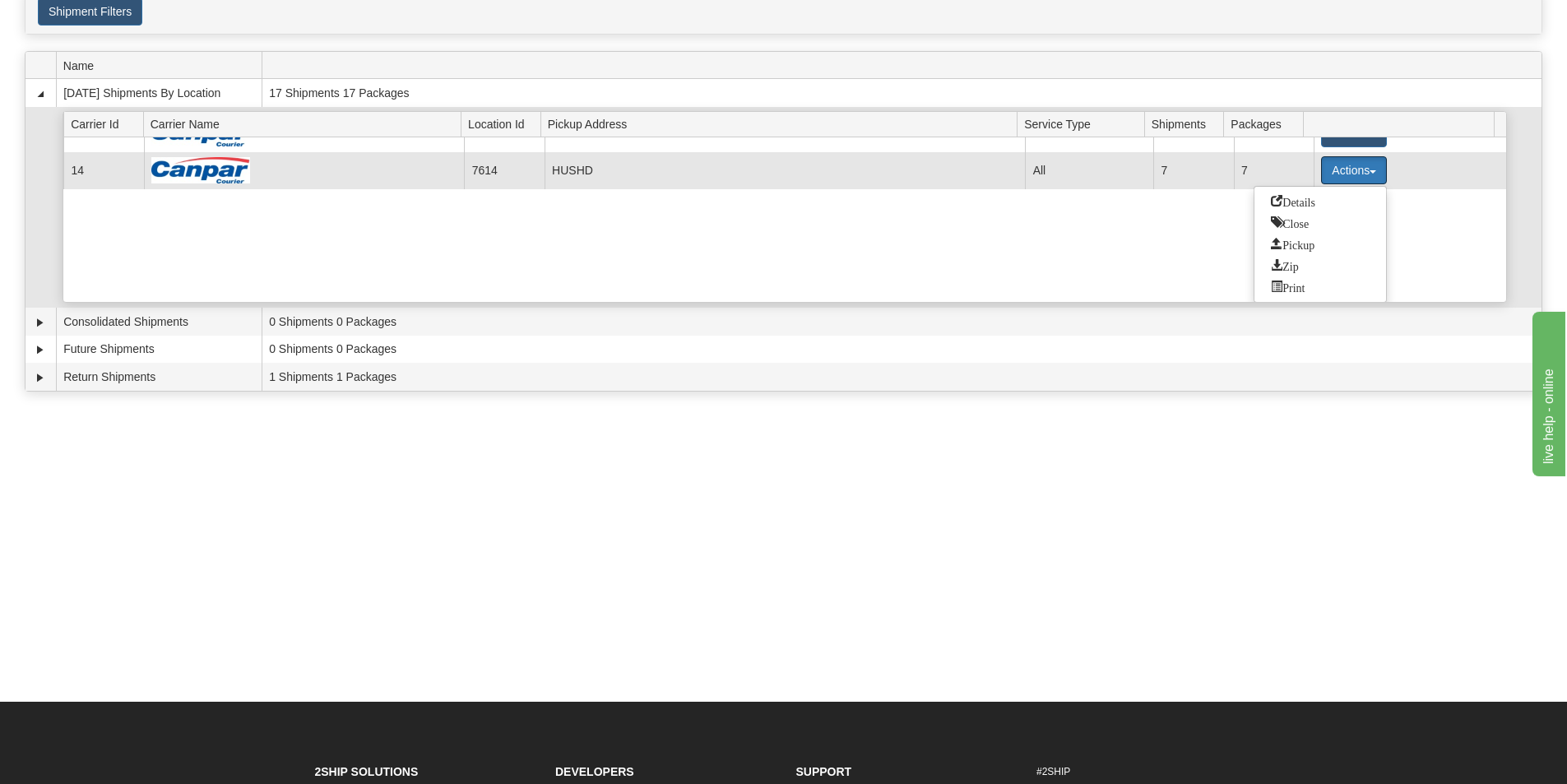
scroll to position [97, 0]
click at [1340, 202] on link "Details" at bounding box center [1320, 201] width 132 height 22
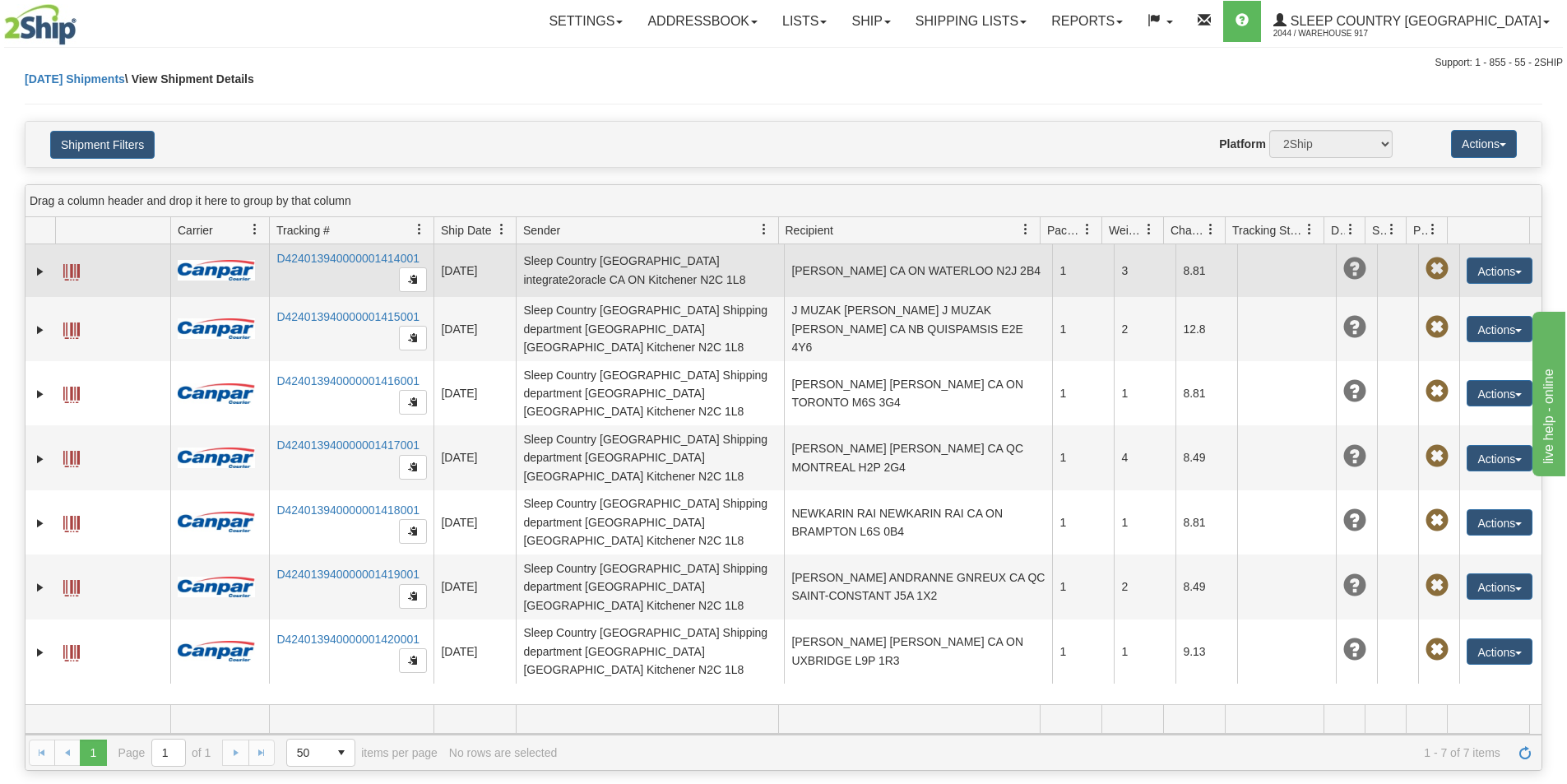
click at [1490, 247] on td "Actions Edit Repeat Return Delete Track Comment Shipment Issues Re-Print as ZPL" at bounding box center [1500, 270] width 83 height 52
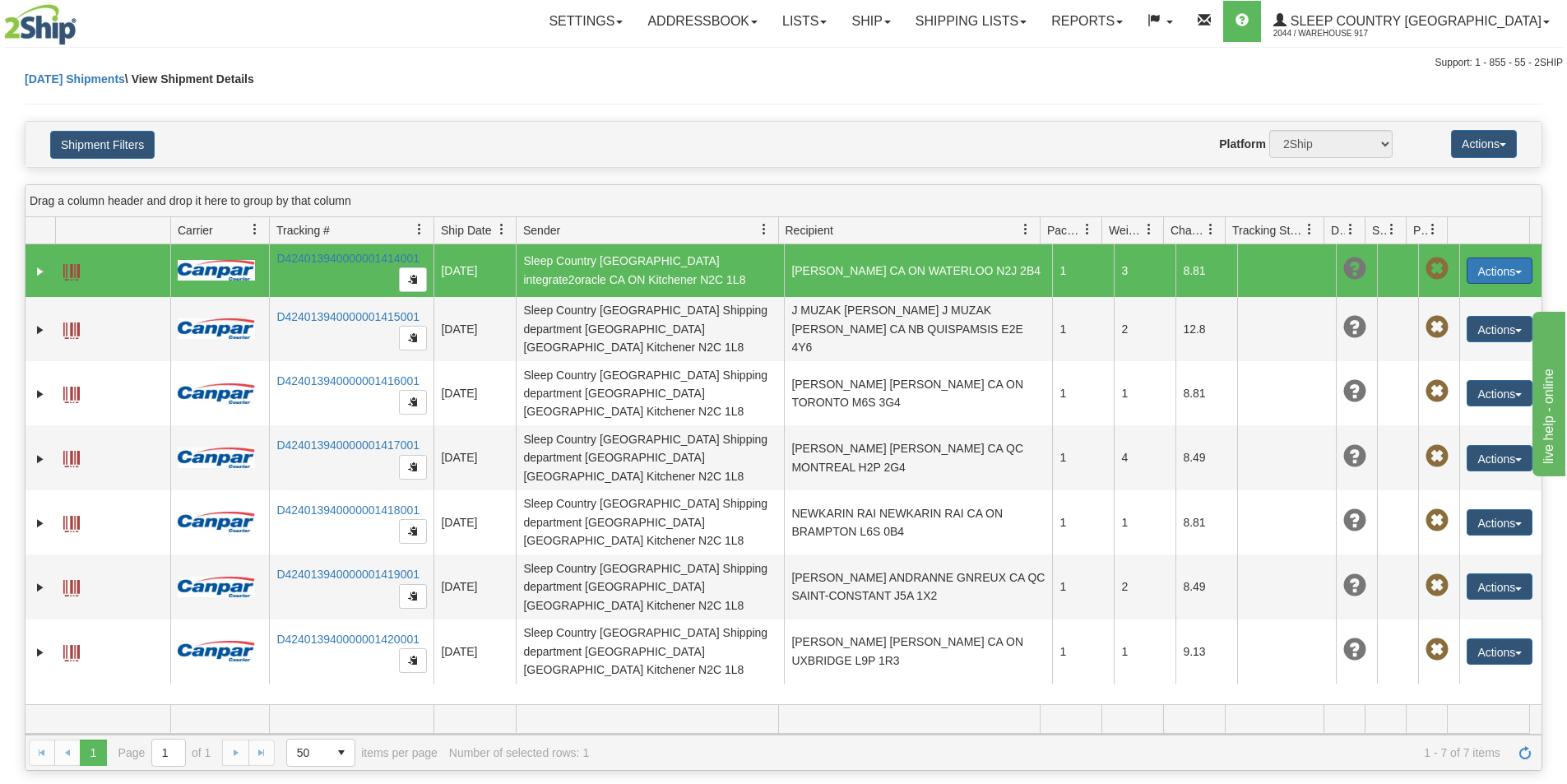
click at [1496, 258] on button "Actions" at bounding box center [1499, 271] width 66 height 27
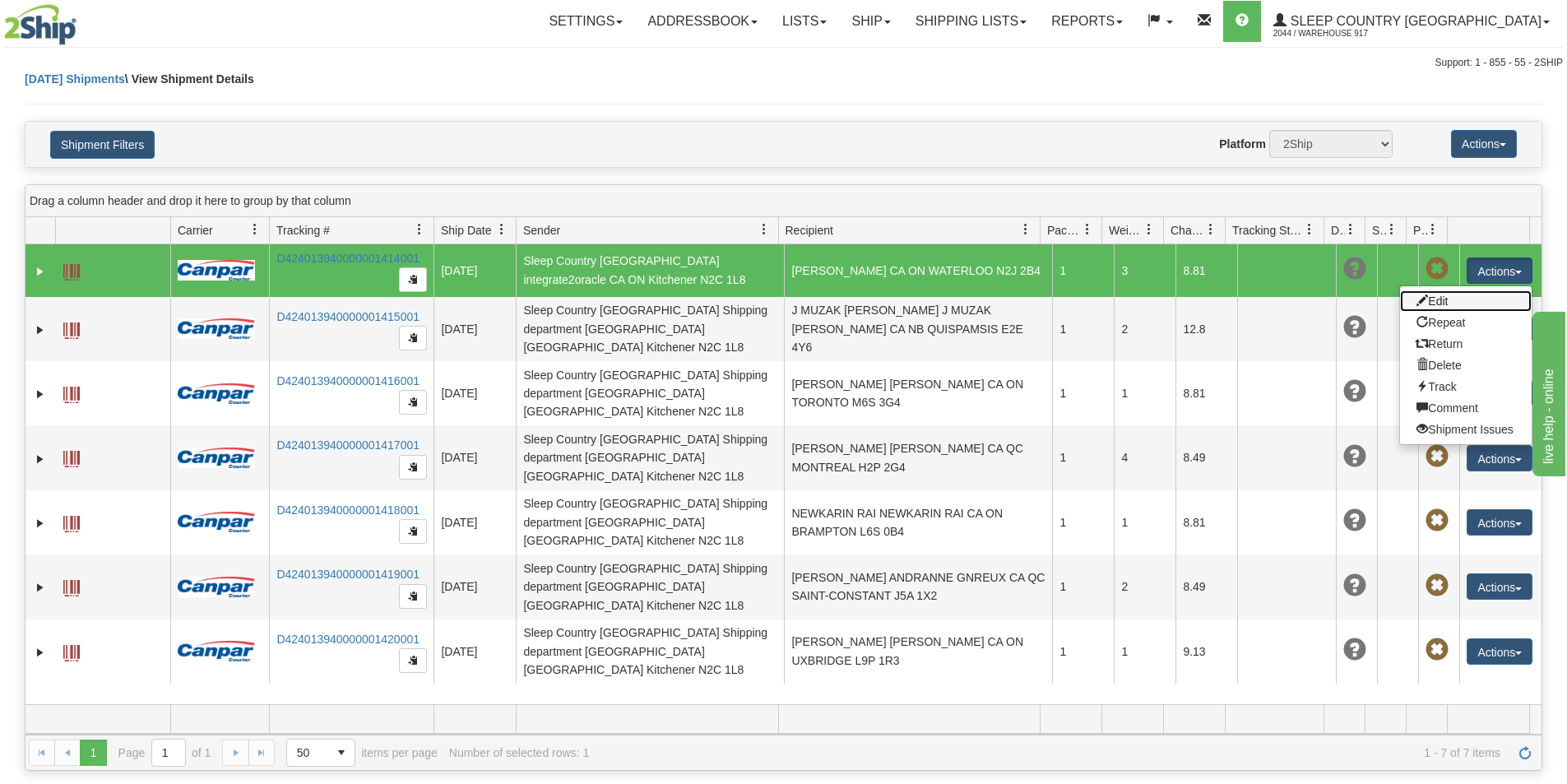
click at [1479, 295] on link "Edit" at bounding box center [1466, 301] width 132 height 22
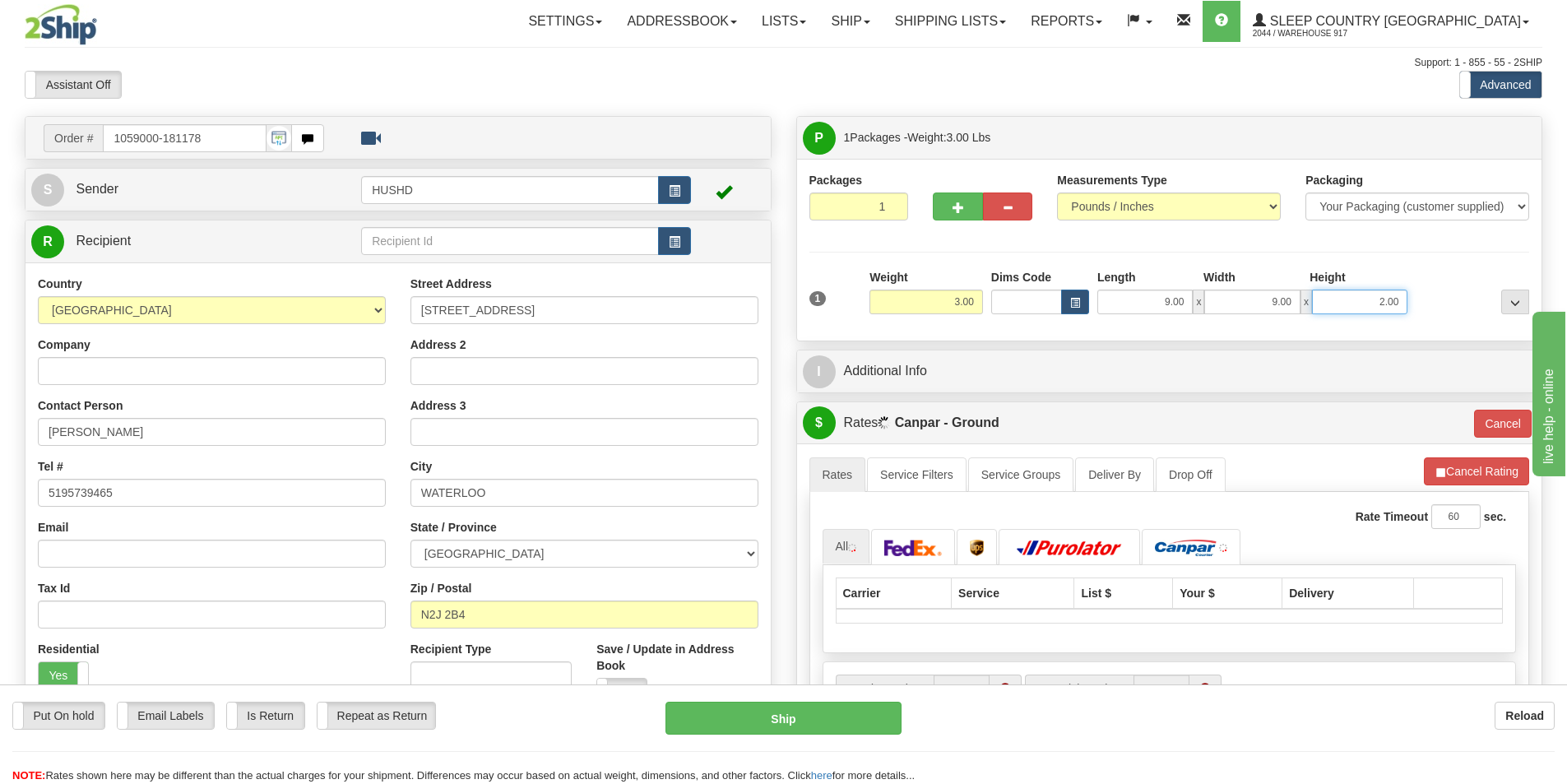
click at [1382, 300] on input "2.00" at bounding box center [1359, 302] width 95 height 25
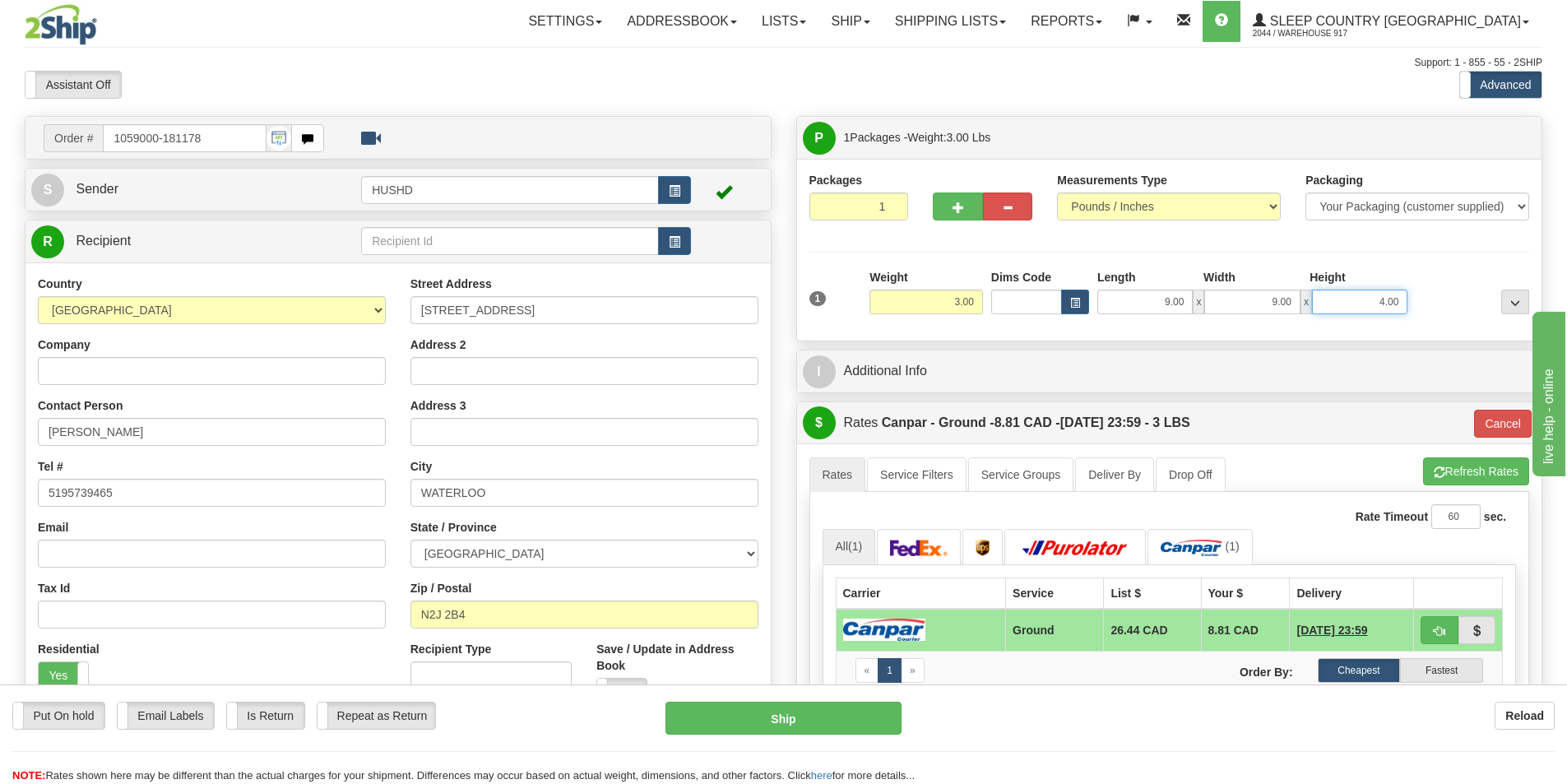
type input "4.00"
click at [1480, 278] on div at bounding box center [1473, 292] width 122 height 45
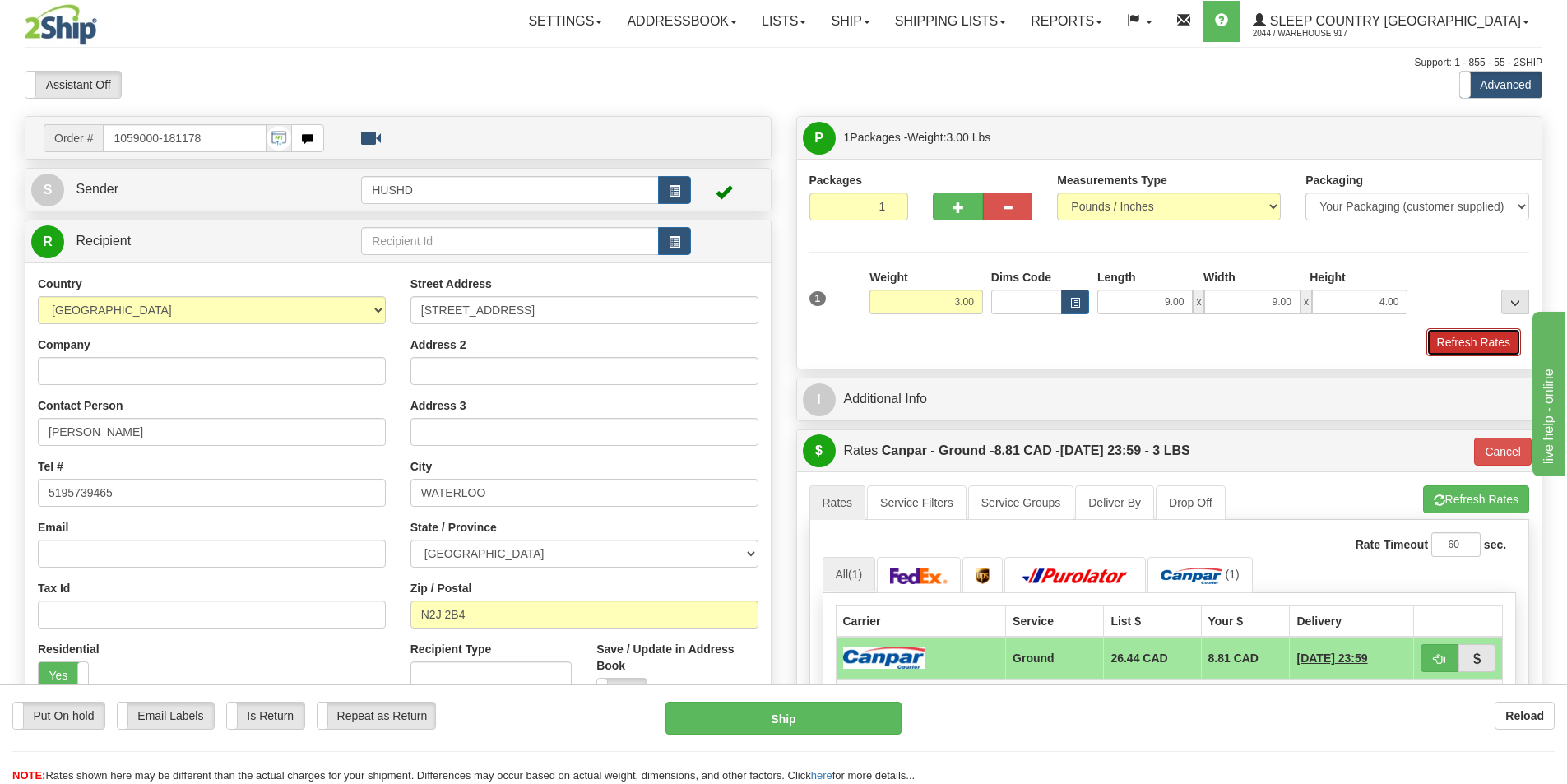
click at [1469, 345] on button "Refresh Rates" at bounding box center [1474, 342] width 95 height 28
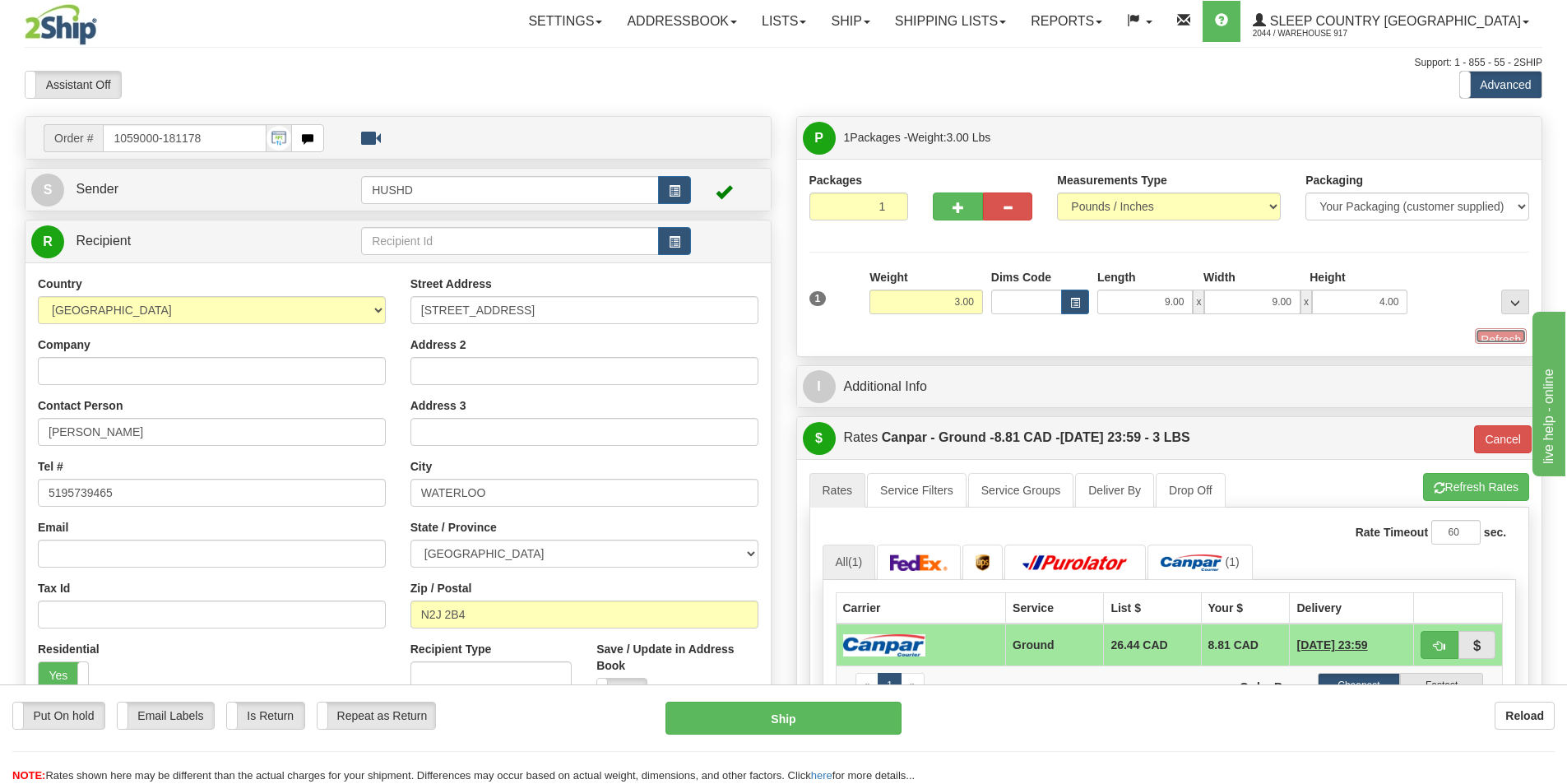
type input "1"
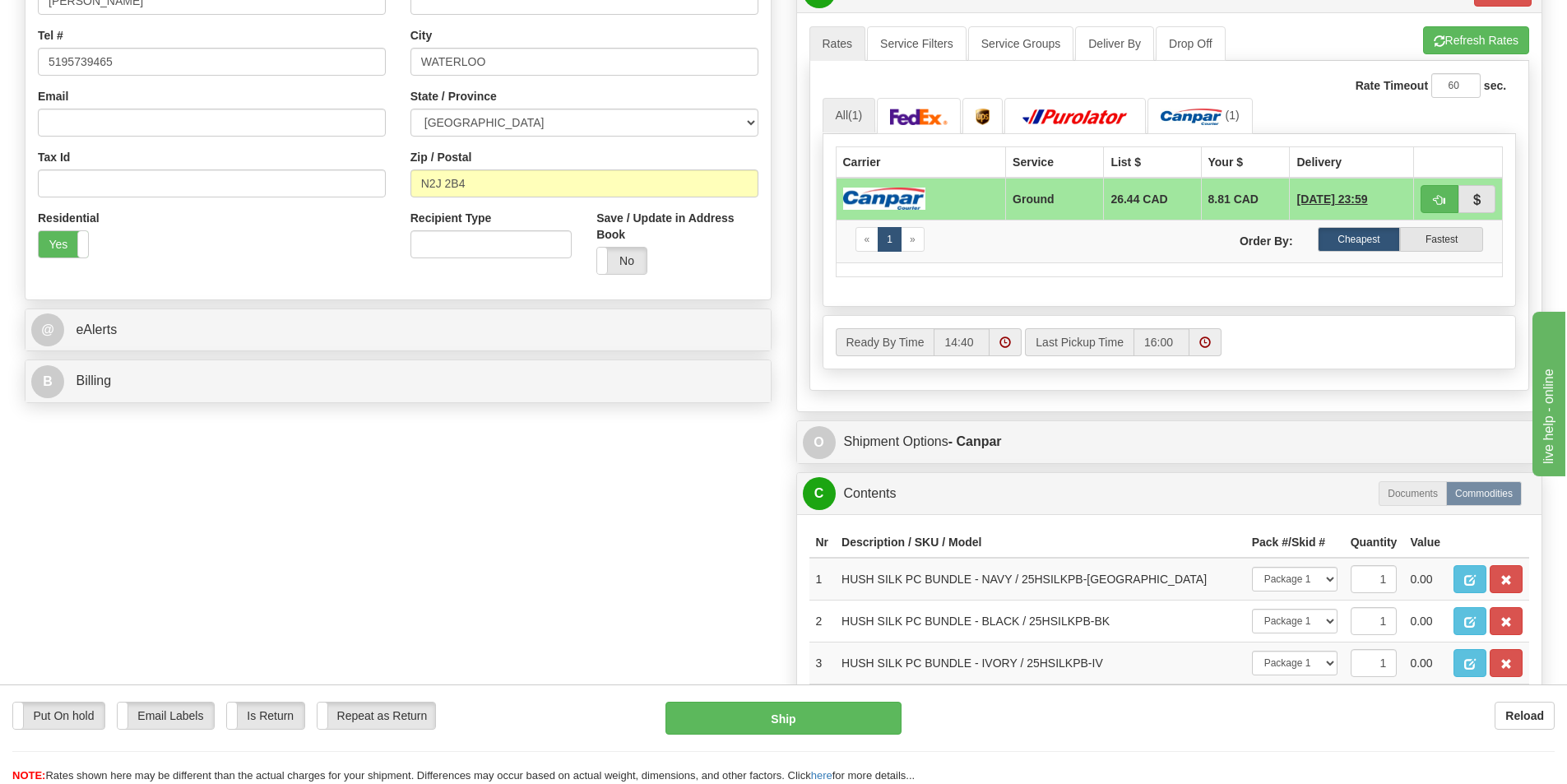
scroll to position [411, 0]
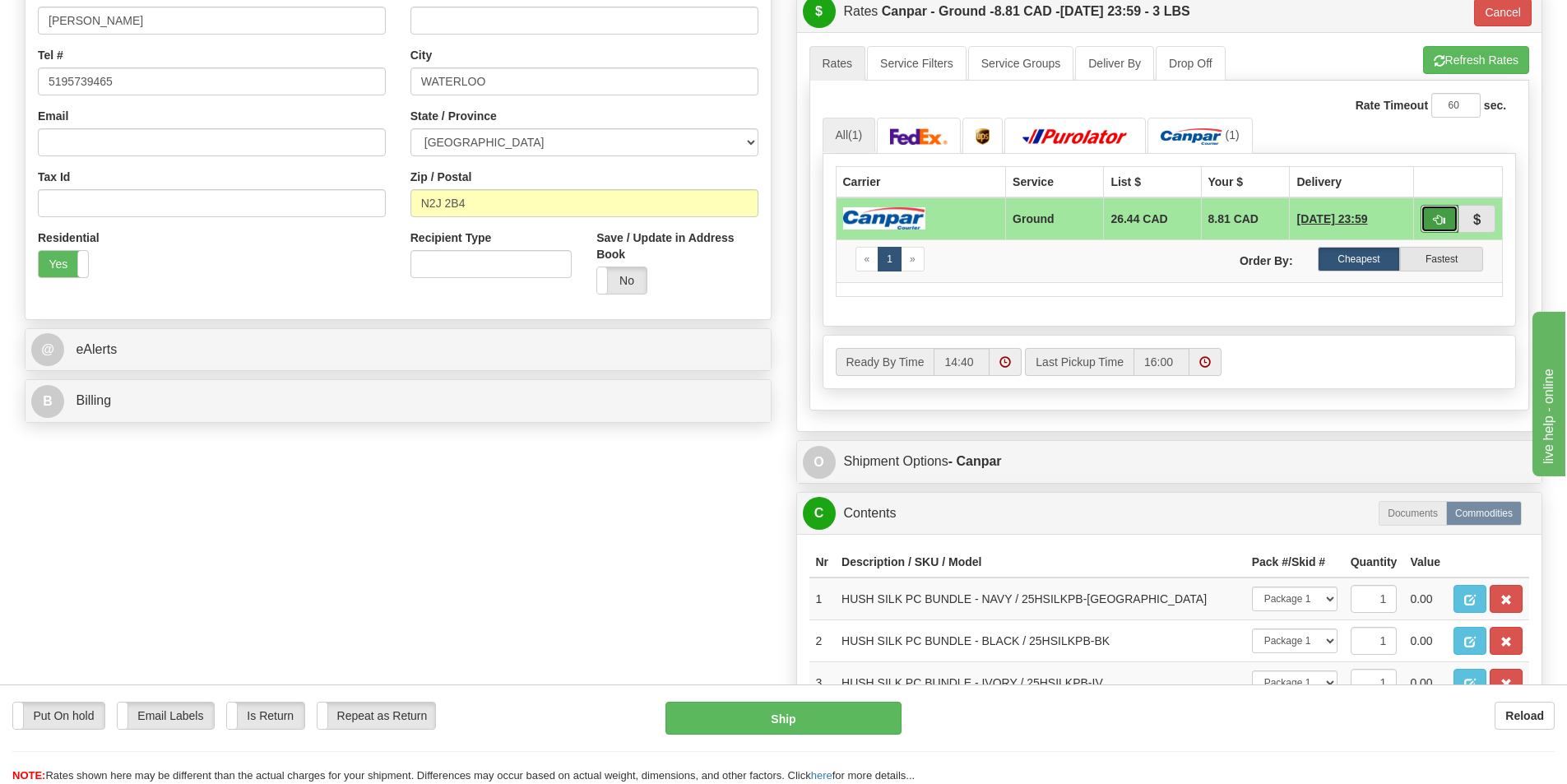
click at [1429, 221] on button "button" at bounding box center [1439, 219] width 38 height 28
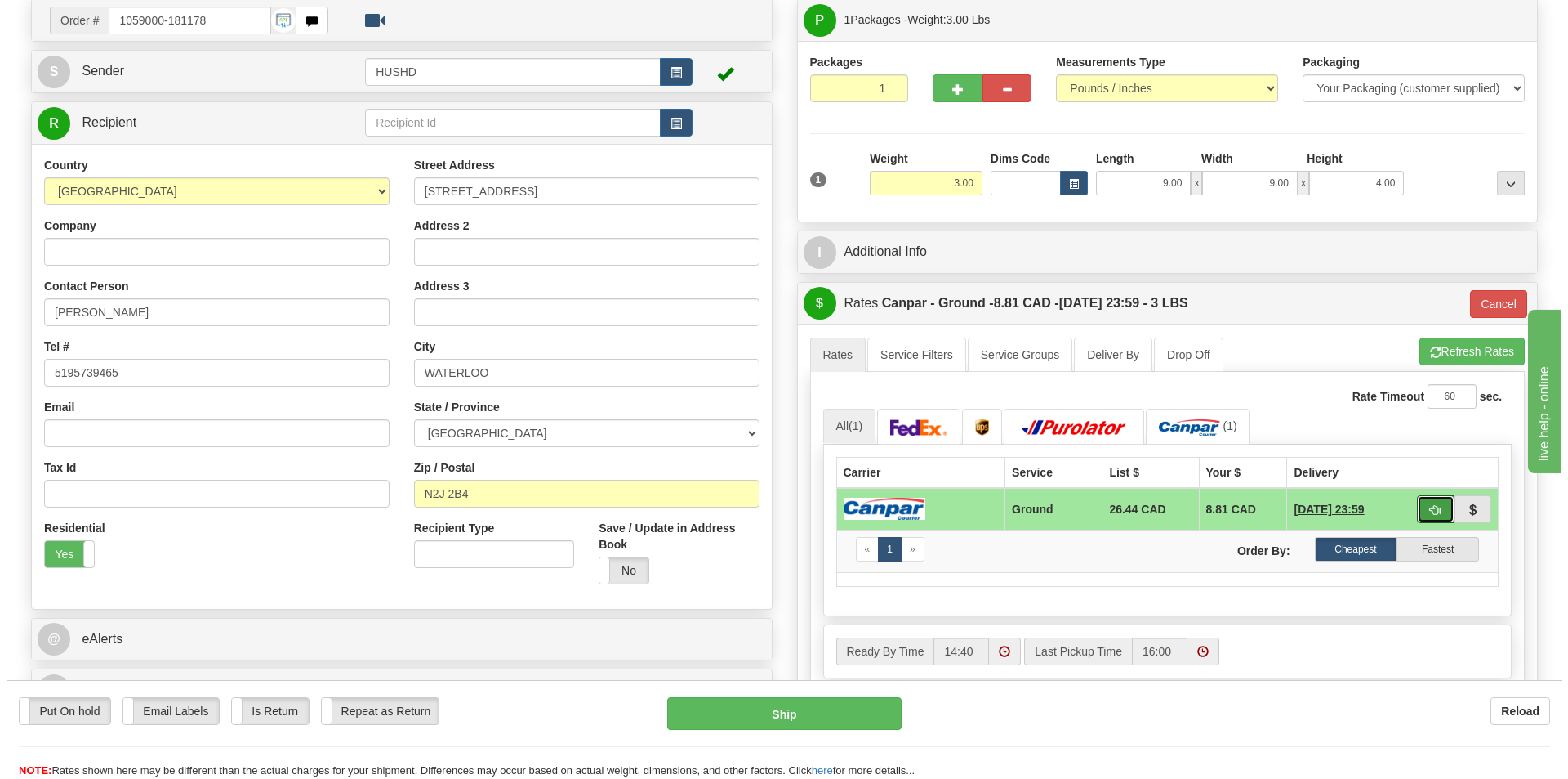
scroll to position [0, 0]
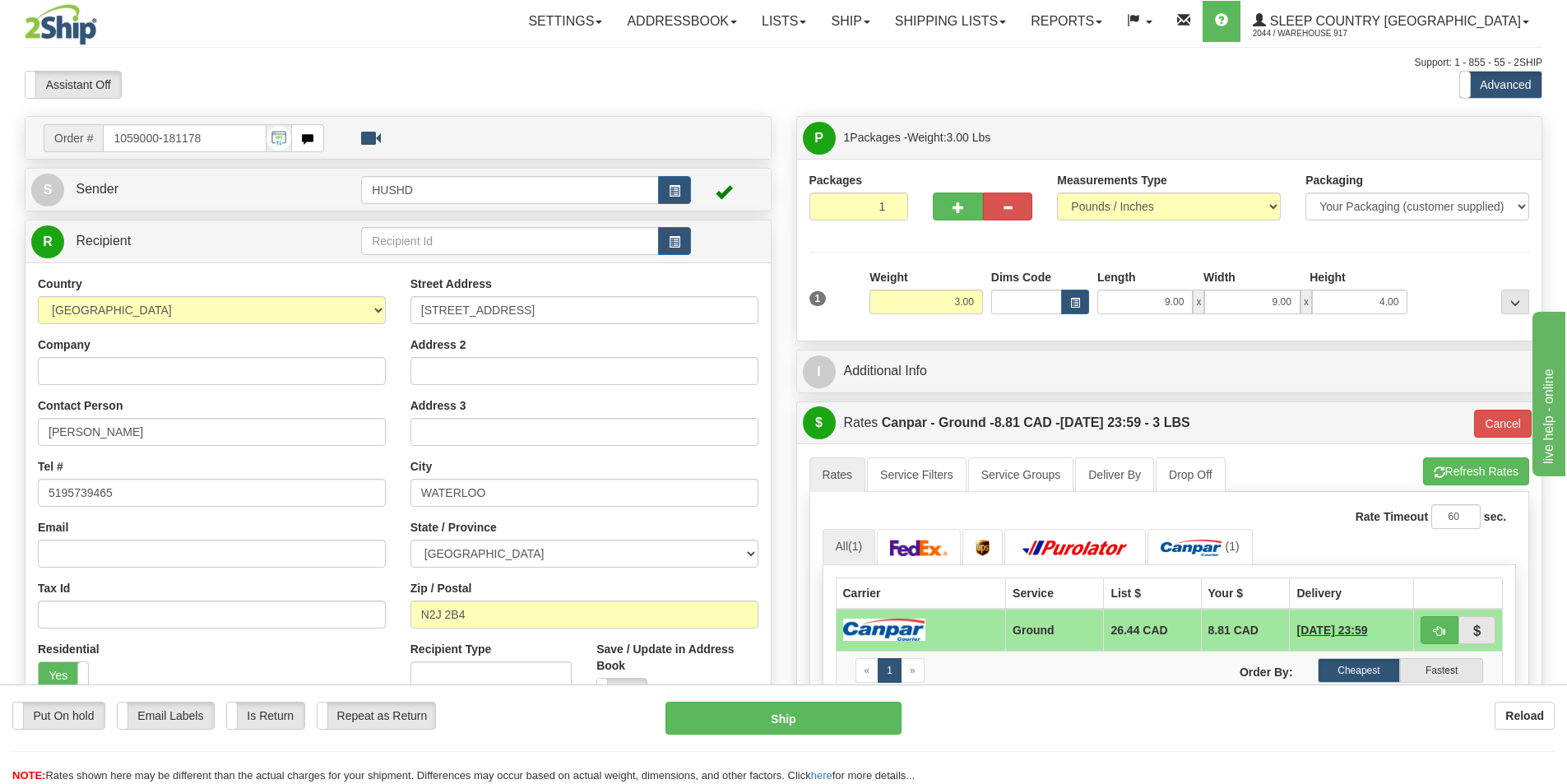
click at [828, 701] on div "Put On hold Put On hold Print Order Slip Print Order Slip Email Labels Email La…" at bounding box center [784, 733] width 1567 height 99
click at [838, 717] on button "Ship" at bounding box center [783, 717] width 236 height 32
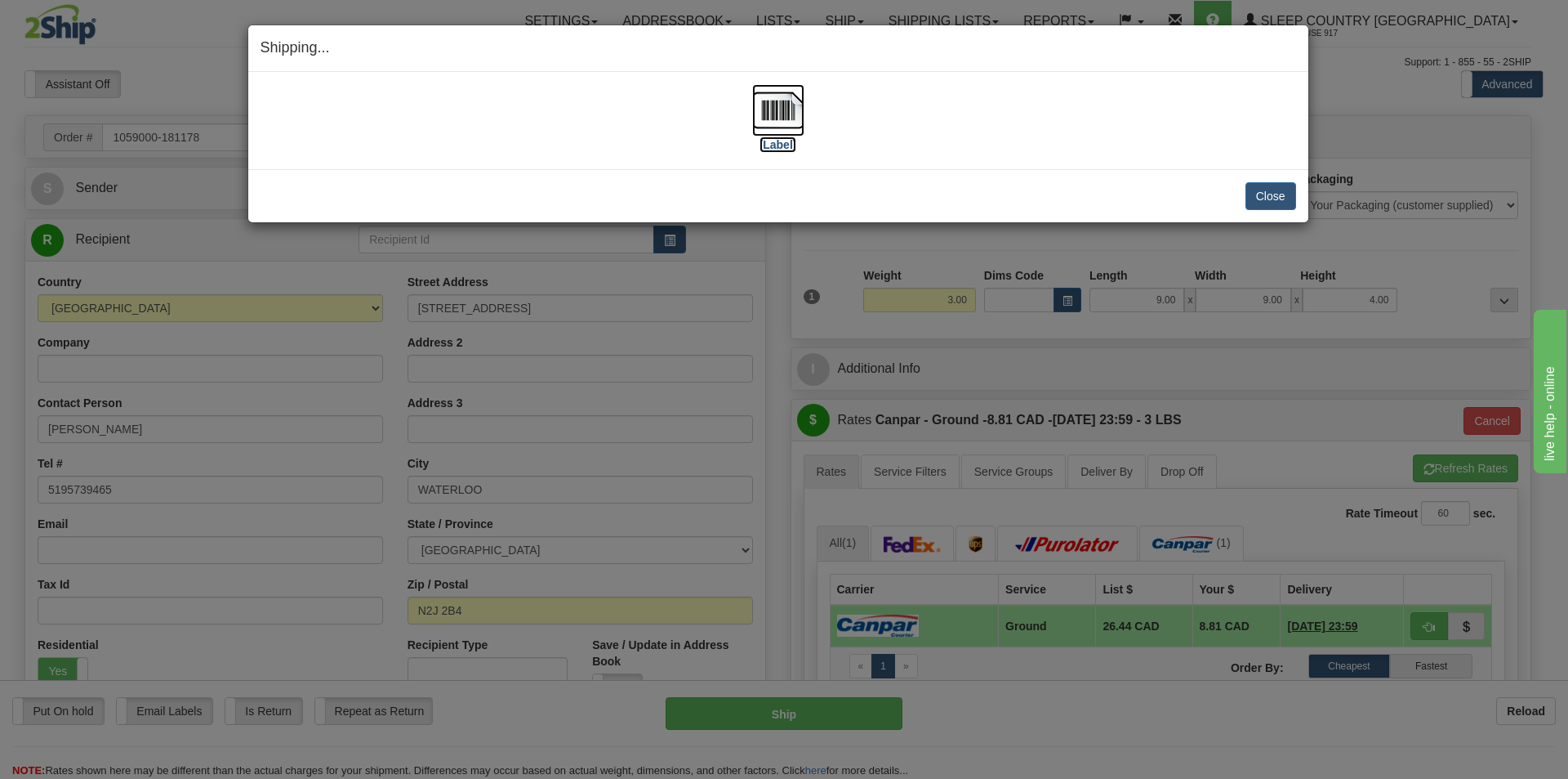
click at [784, 133] on img at bounding box center [778, 110] width 52 height 52
